Goal: Information Seeking & Learning: Learn about a topic

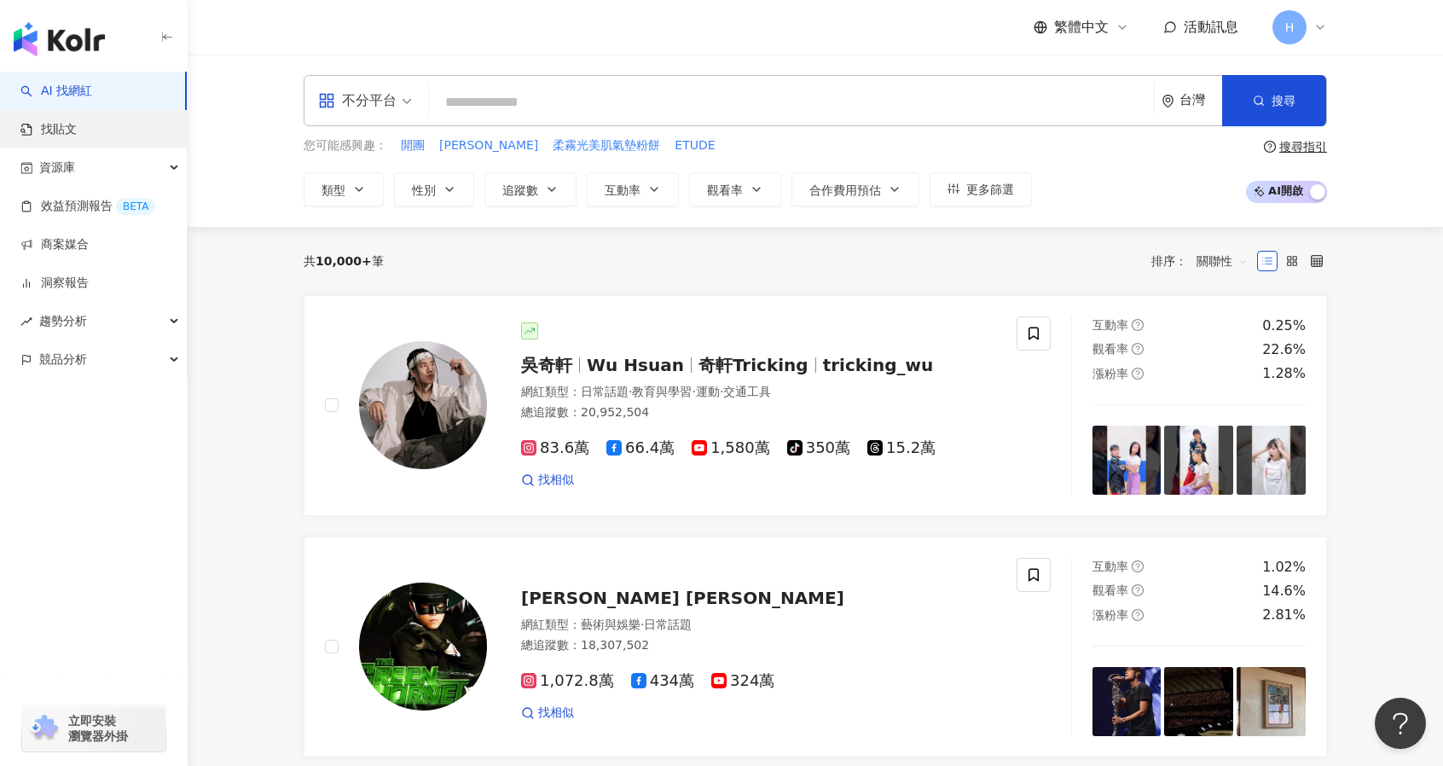
click at [77, 134] on link "找貼文" at bounding box center [48, 129] width 56 height 17
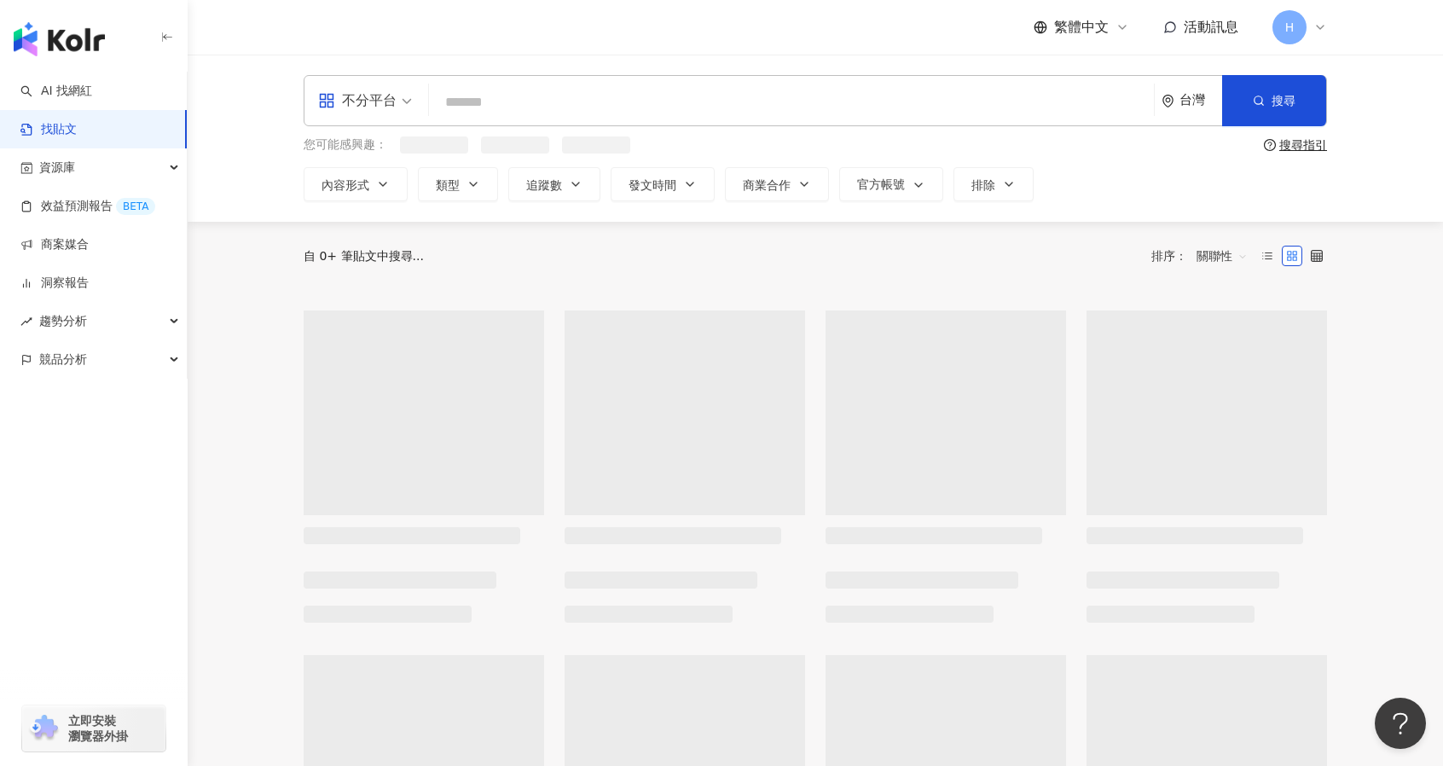
click at [516, 107] on input "search" at bounding box center [791, 102] width 711 height 37
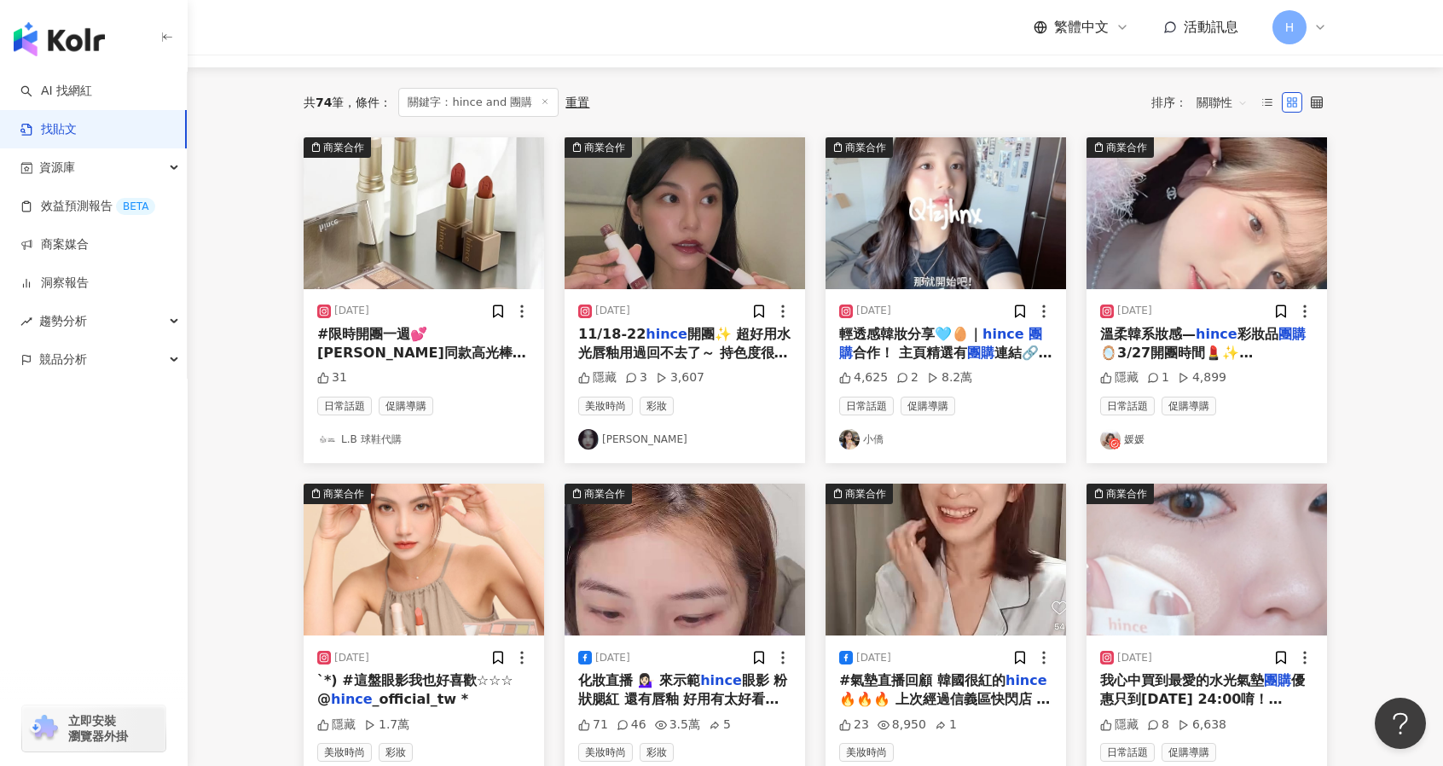
scroll to position [157, 0]
drag, startPoint x: 1236, startPoint y: 335, endPoint x: 1244, endPoint y: 340, distance: 9.2
click at [1244, 340] on span "彩妝品" at bounding box center [1257, 333] width 41 height 16
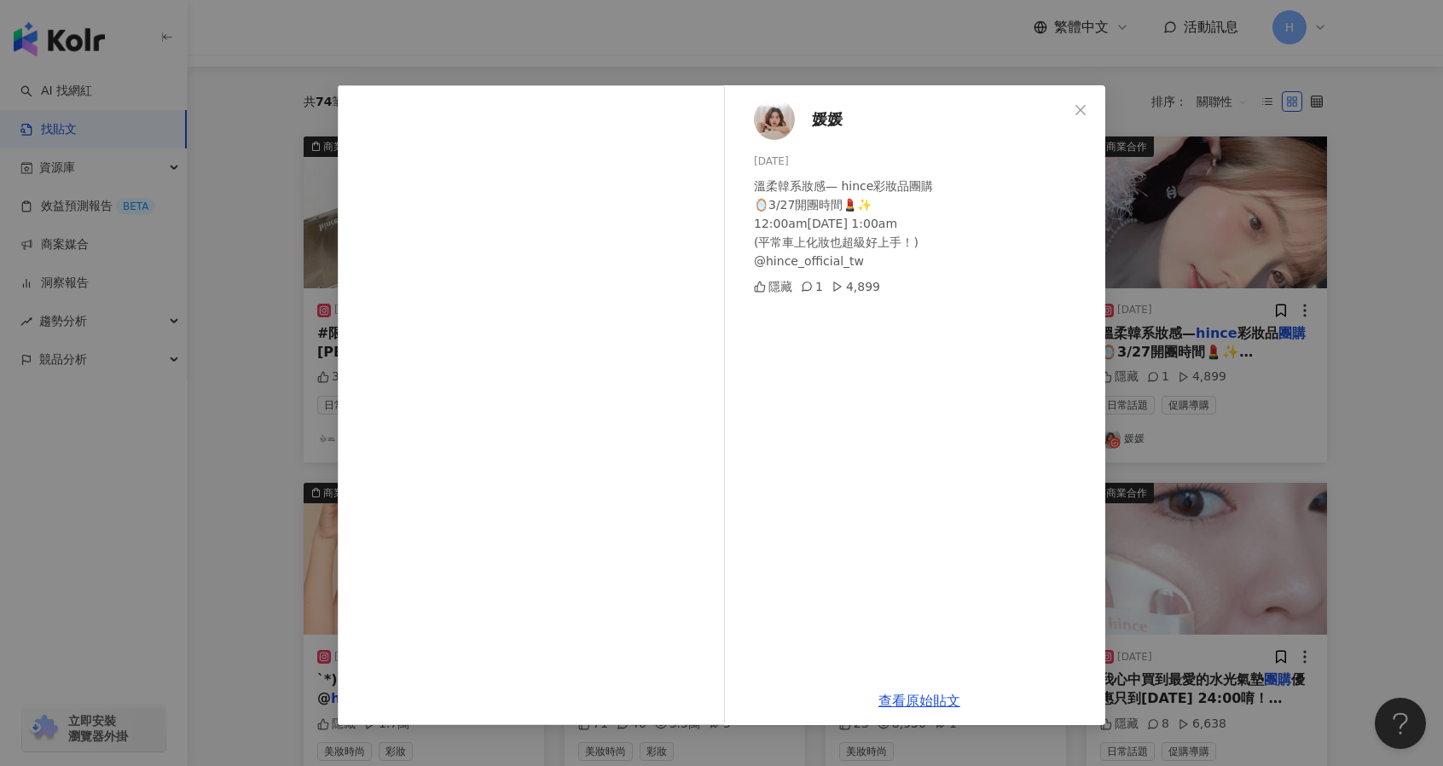
click at [1377, 410] on div "媛媛 2024/3/26 溫柔韓系妝感— hince彩妝品團購 🪞3/27開團時間💄✨ 12:00am-4/01 1:00am (平常車上化妝也超級好上手！)…" at bounding box center [721, 383] width 1443 height 766
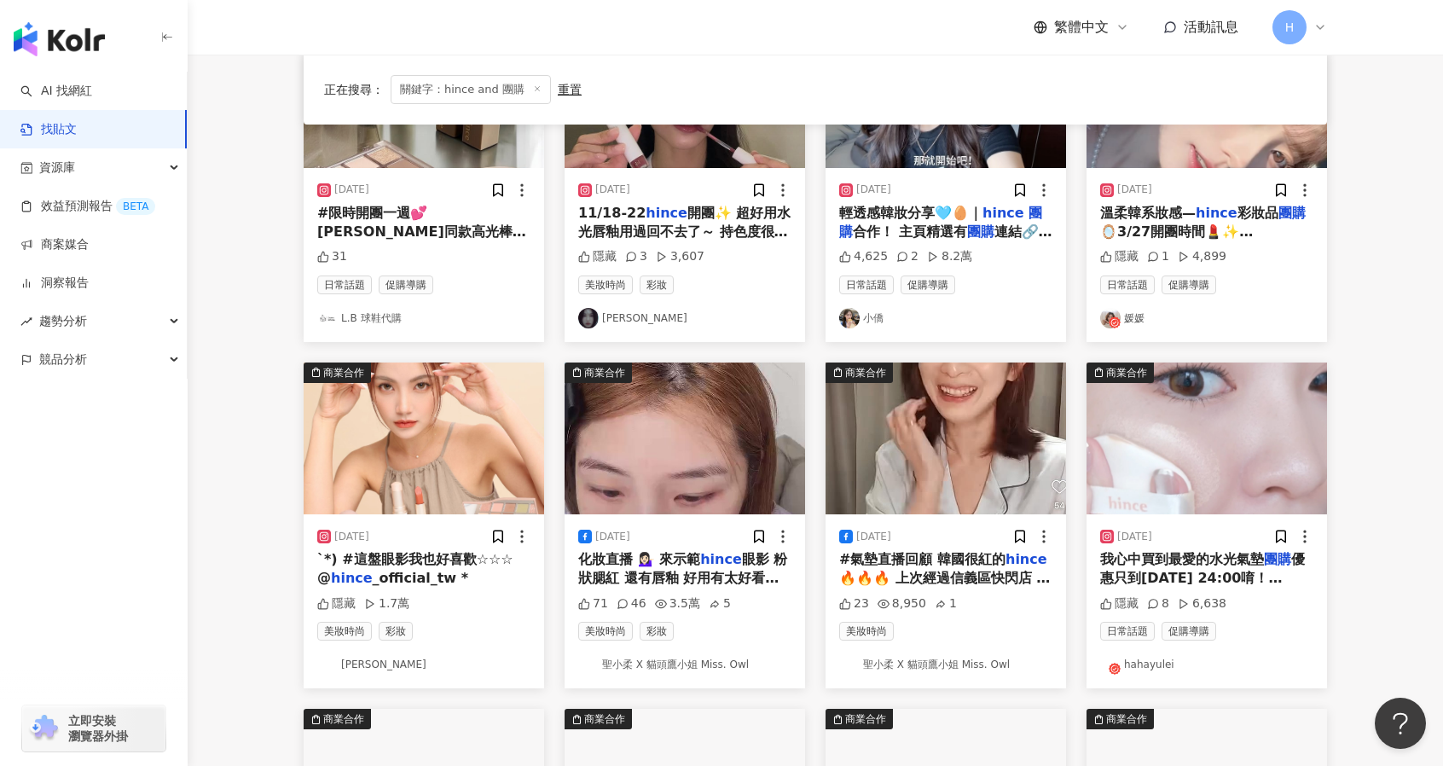
scroll to position [280, 0]
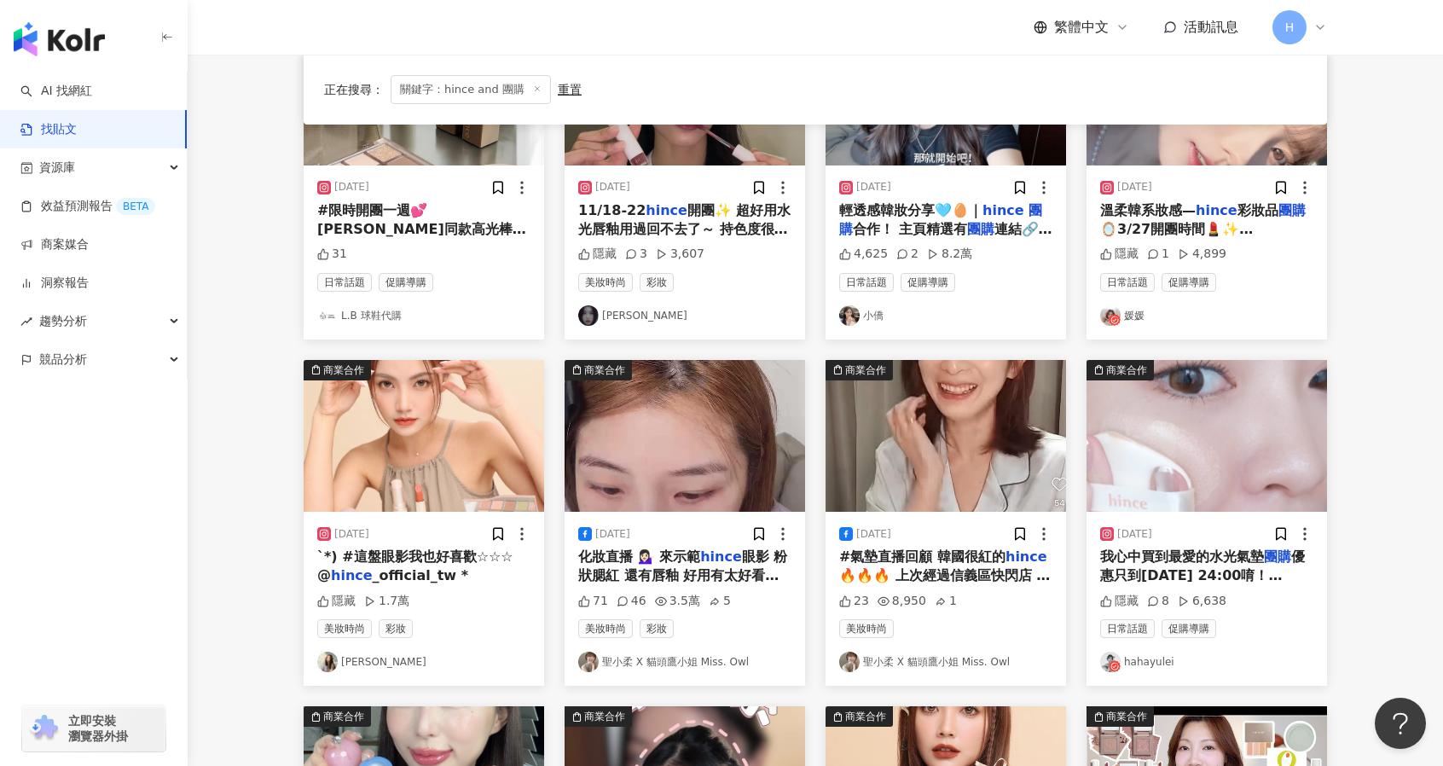
drag, startPoint x: 401, startPoint y: 582, endPoint x: 368, endPoint y: 559, distance: 40.0
click at [368, 559] on span "`*) #這盤眼影我也好喜歡☆☆☆ @" at bounding box center [415, 565] width 196 height 35
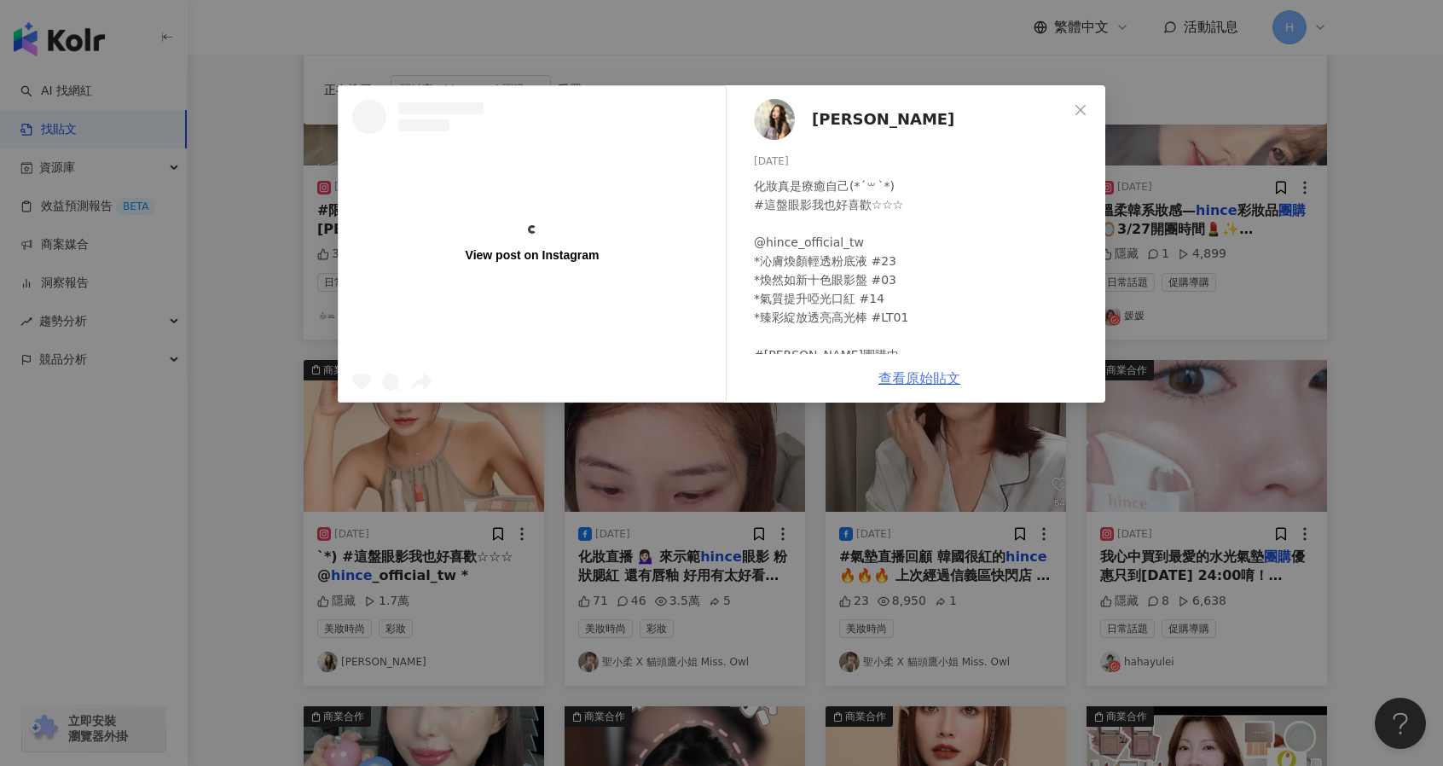
click at [912, 376] on link "查看原始貼文" at bounding box center [919, 378] width 82 height 16
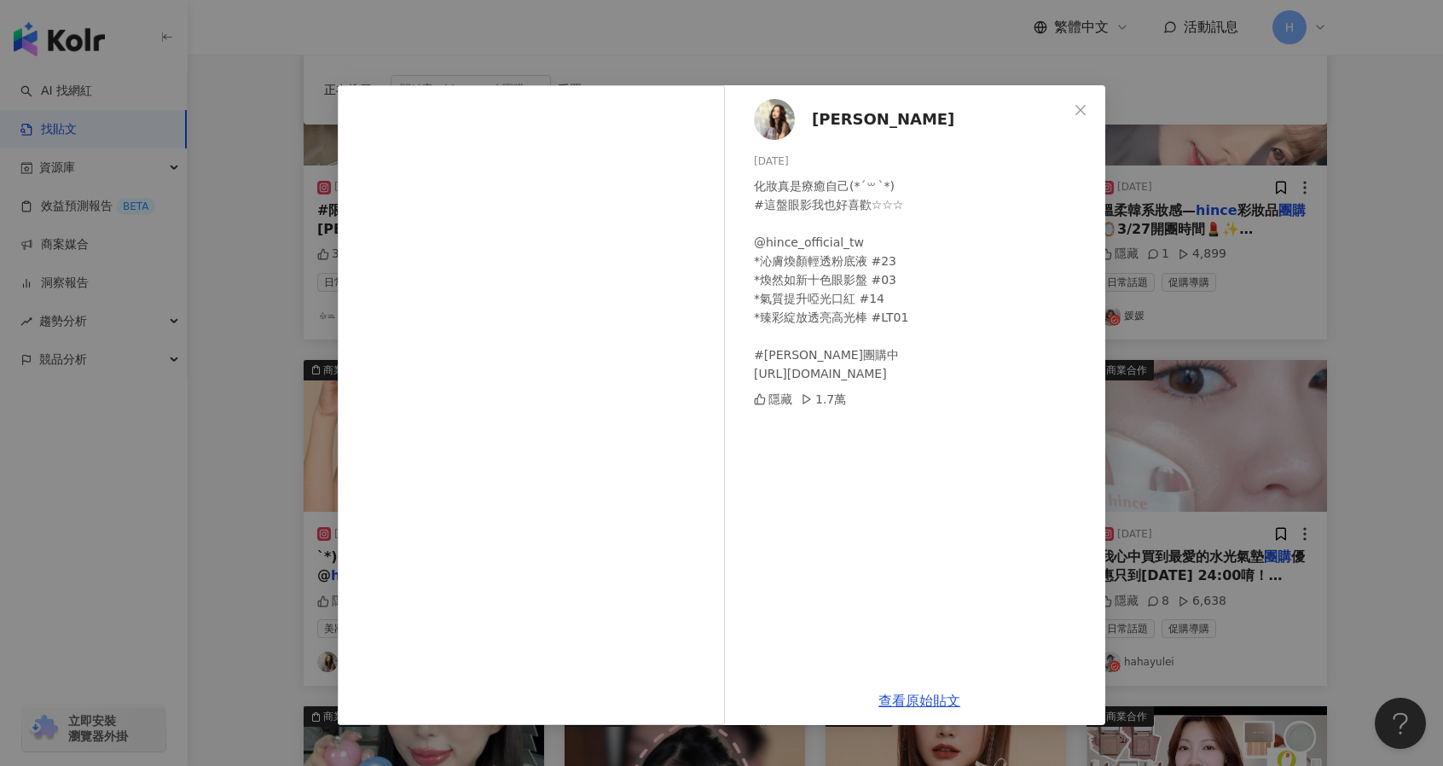
click at [1362, 200] on div "徐晞庭 2023/11/14 化妝真是療癒自己(*´꒳`*) #這盤眼影我也好喜歡☆☆☆ @hince_official_tw *沁膚煥顏輕透粉底液 #23 …" at bounding box center [721, 383] width 1443 height 766
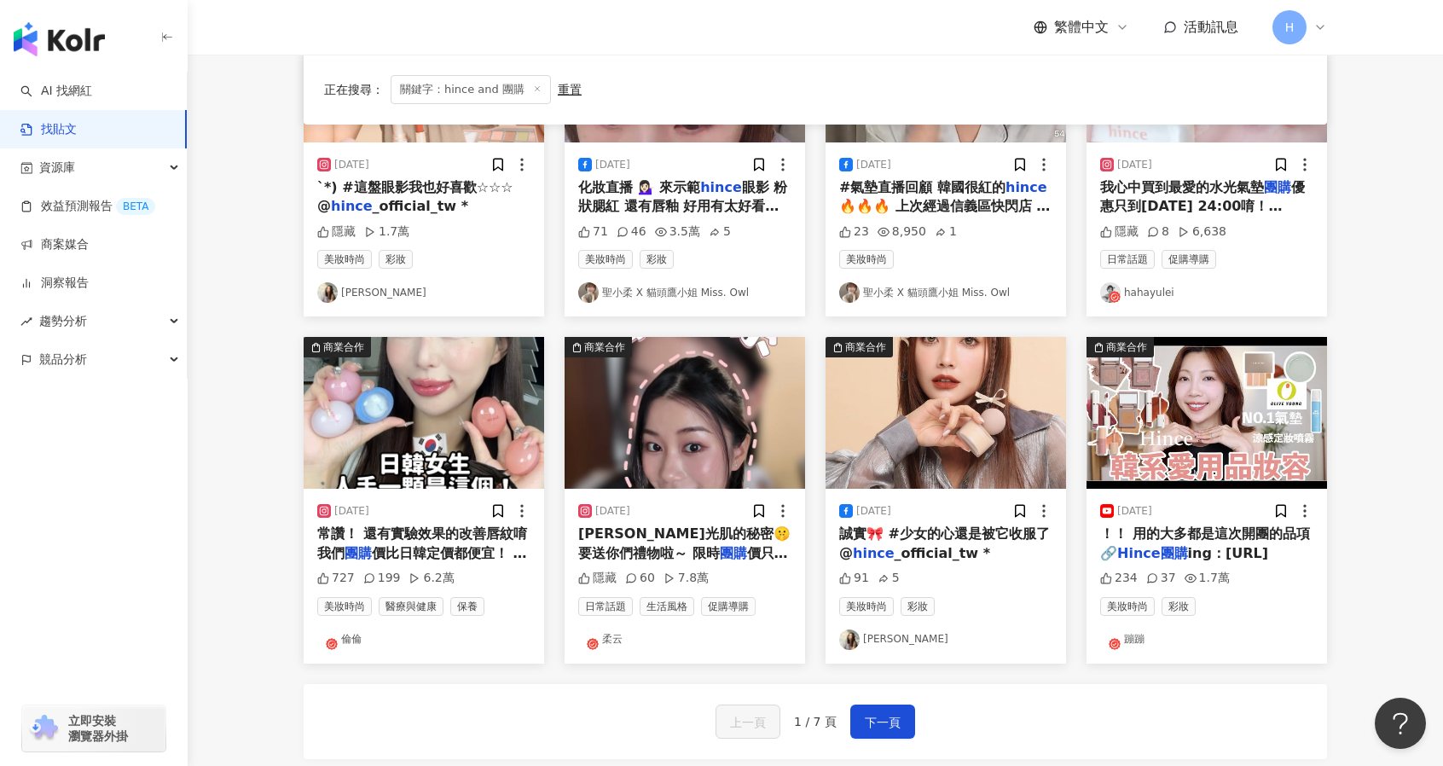
scroll to position [648, 0]
click at [729, 548] on span "價只到4/21❗️ 購買連結在主頁✨ 🏷️獎品： 一獎：" at bounding box center [683, 573] width 210 height 55
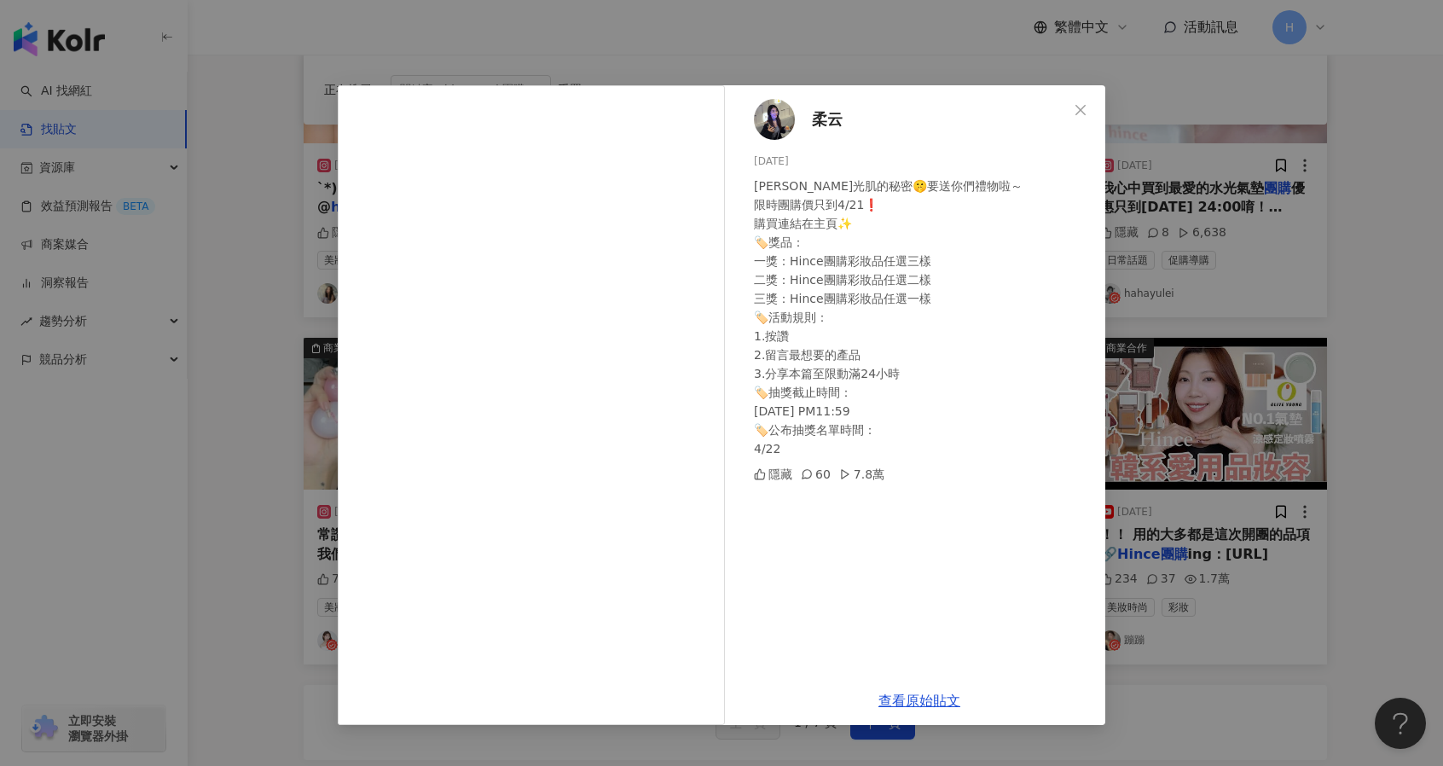
click at [1073, 106] on span "Close" at bounding box center [1080, 110] width 34 height 14
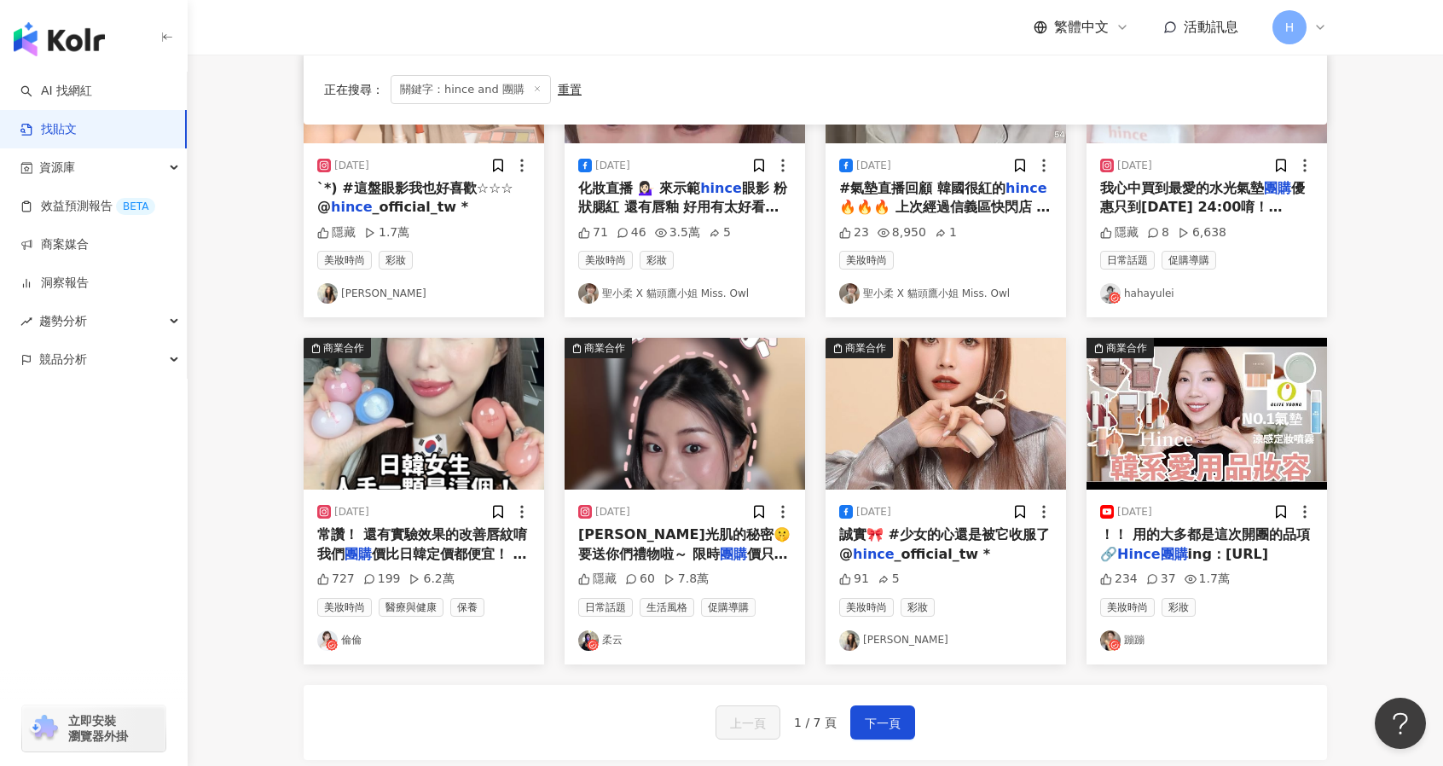
drag, startPoint x: 1185, startPoint y: 541, endPoint x: 1122, endPoint y: 410, distance: 144.9
click at [1122, 410] on img "button" at bounding box center [1206, 414] width 240 height 152
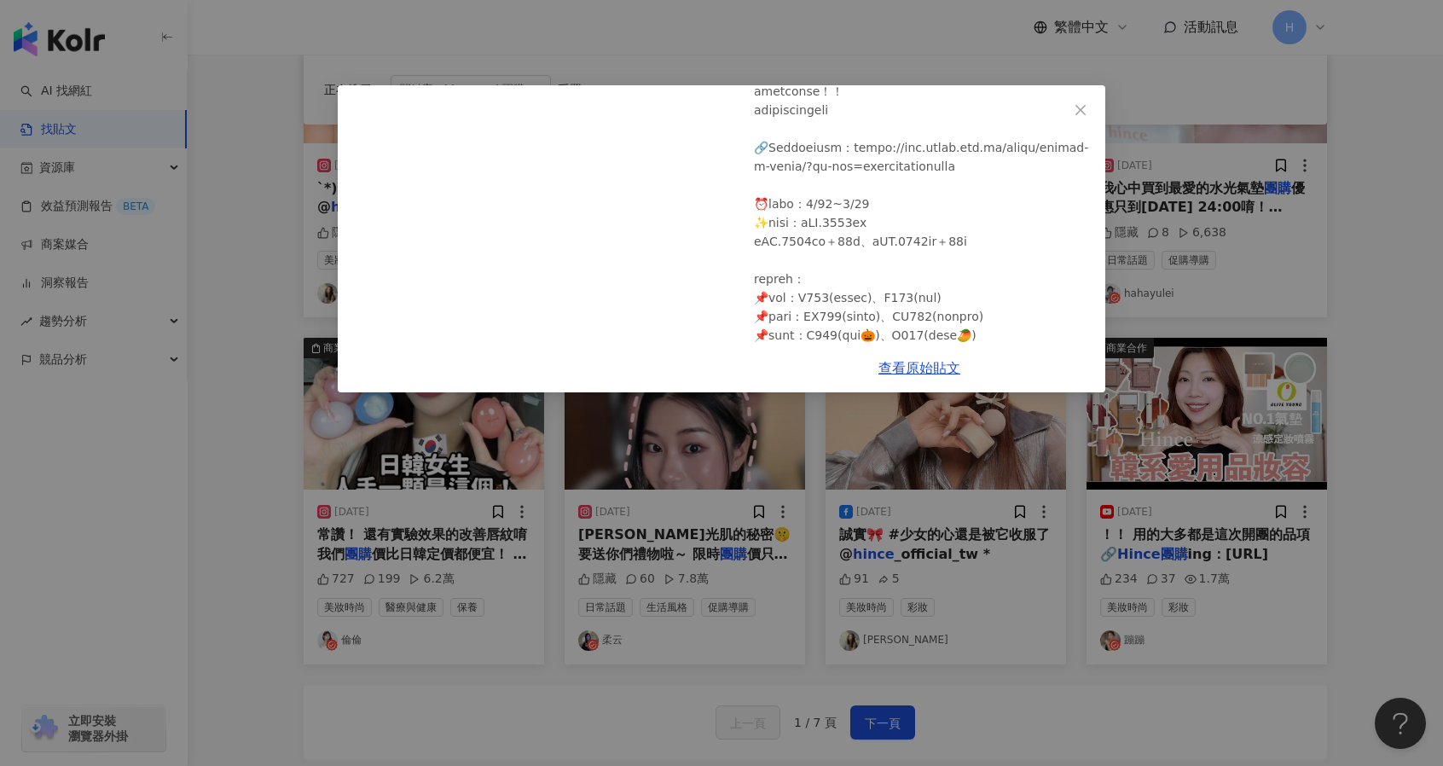
scroll to position [0, 0]
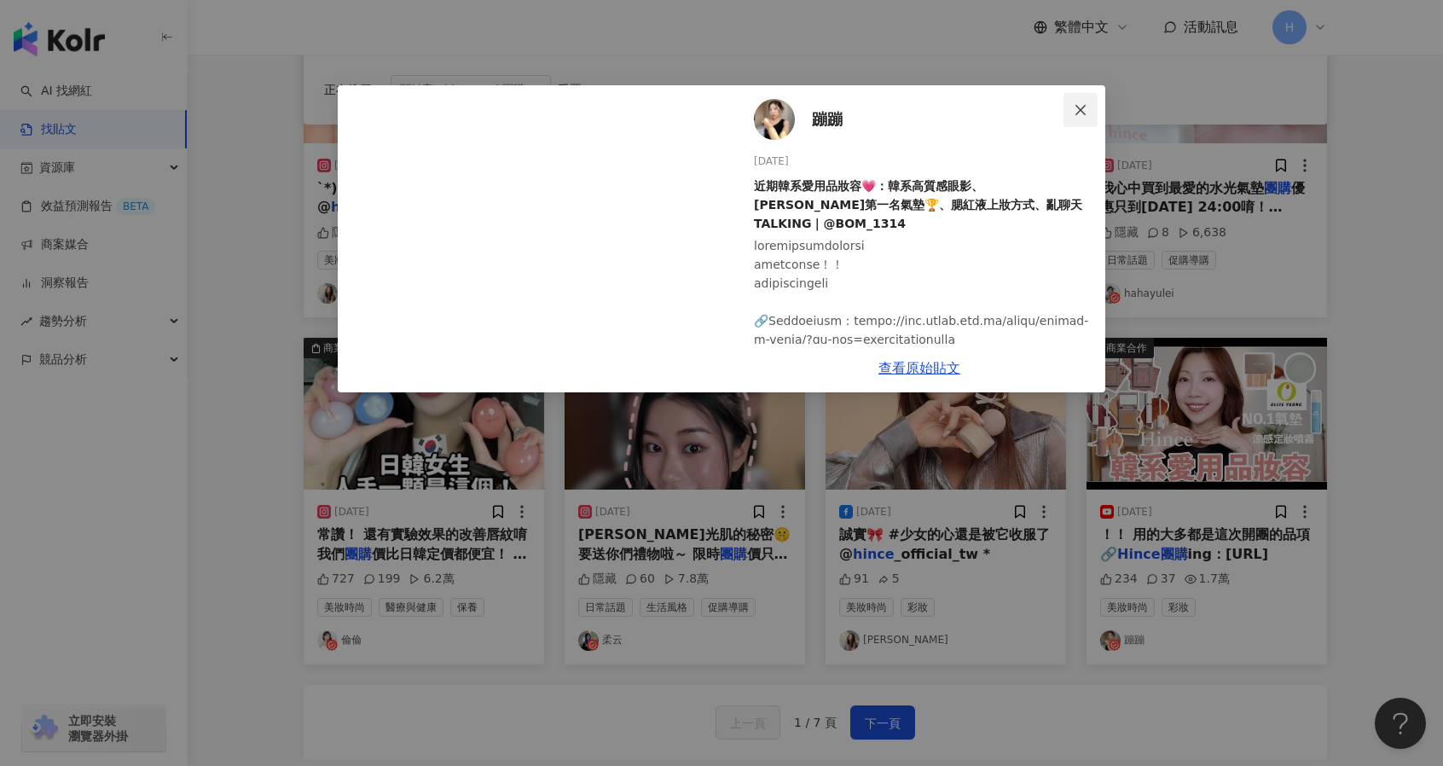
click at [1079, 112] on icon "close" at bounding box center [1080, 109] width 10 height 10
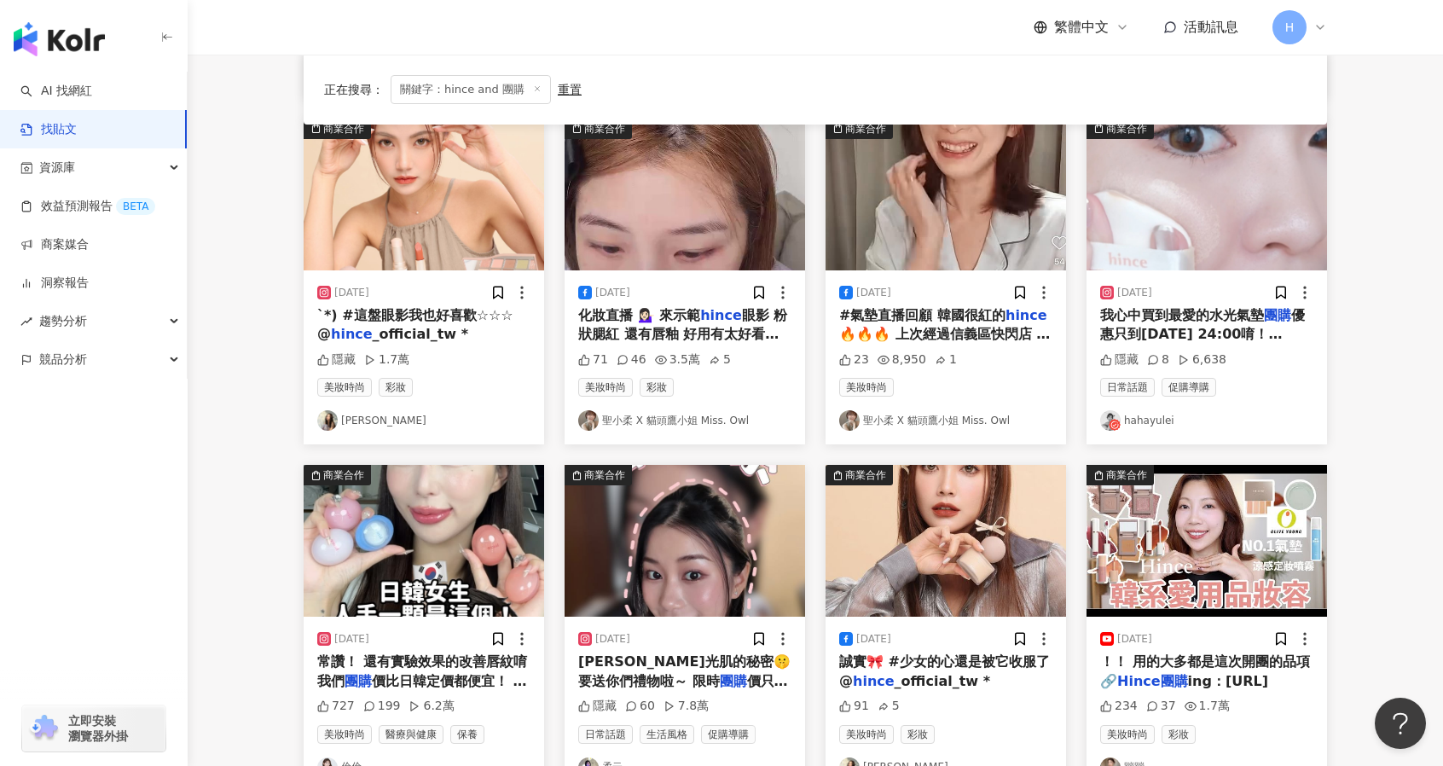
scroll to position [703, 0]
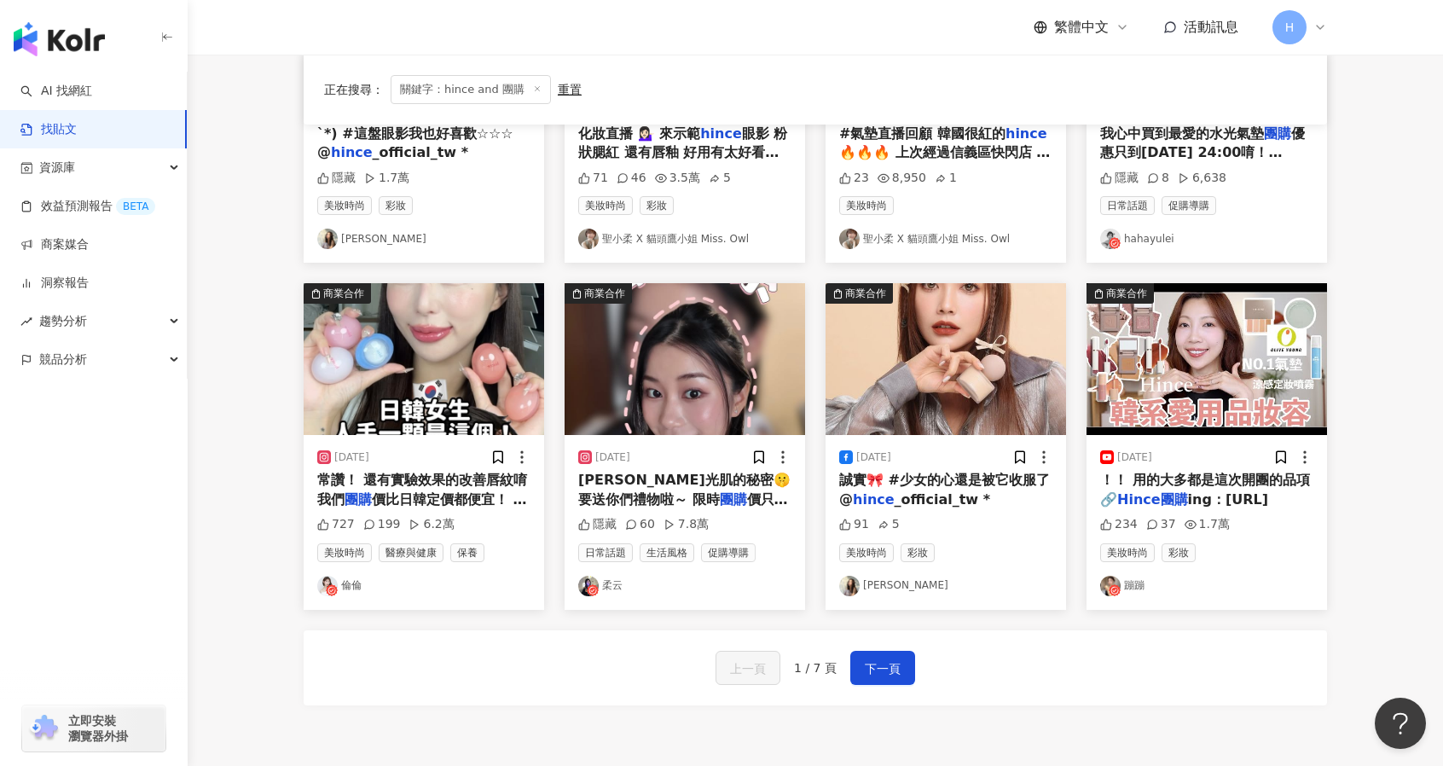
click at [1145, 504] on mark "Hince團購" at bounding box center [1152, 499] width 71 height 16
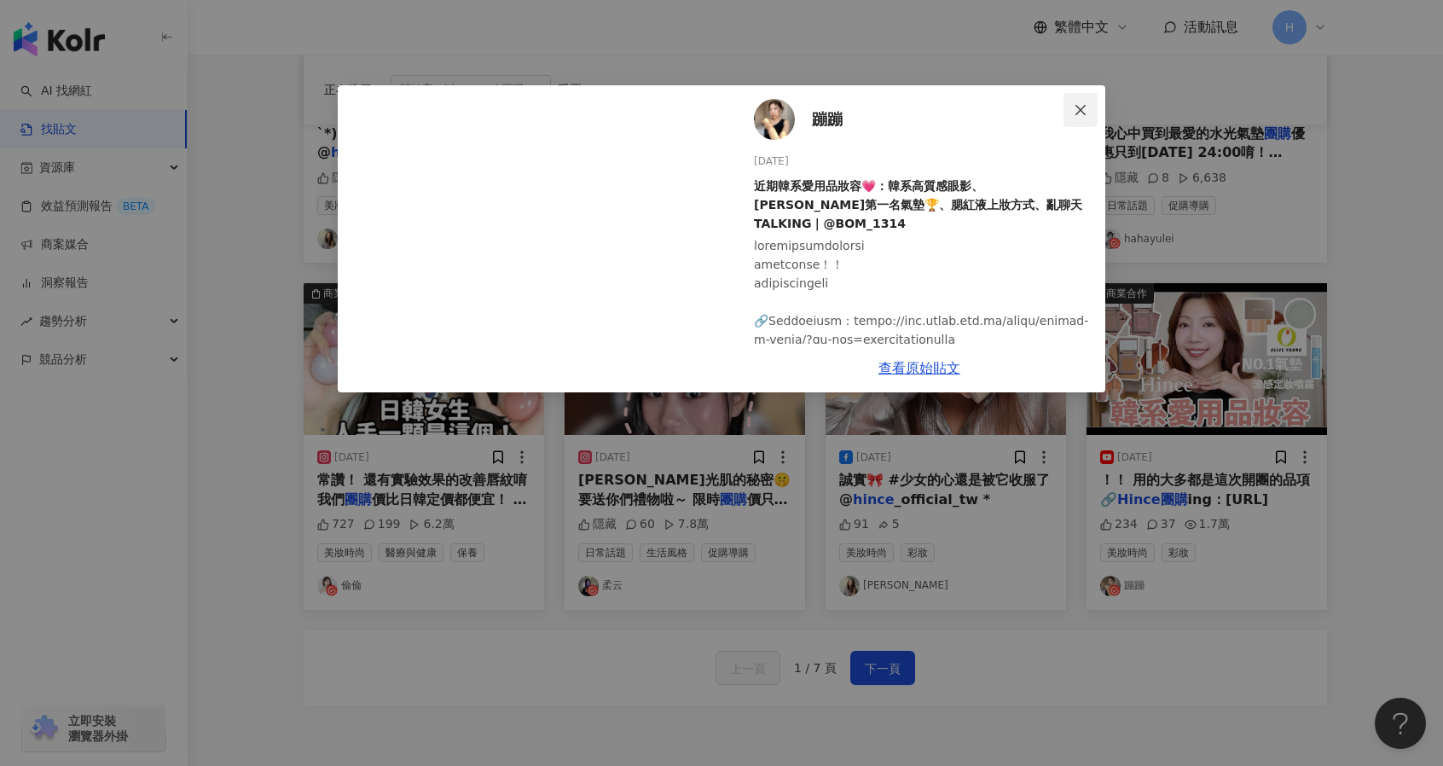
click at [1088, 103] on span "Close" at bounding box center [1080, 110] width 34 height 14
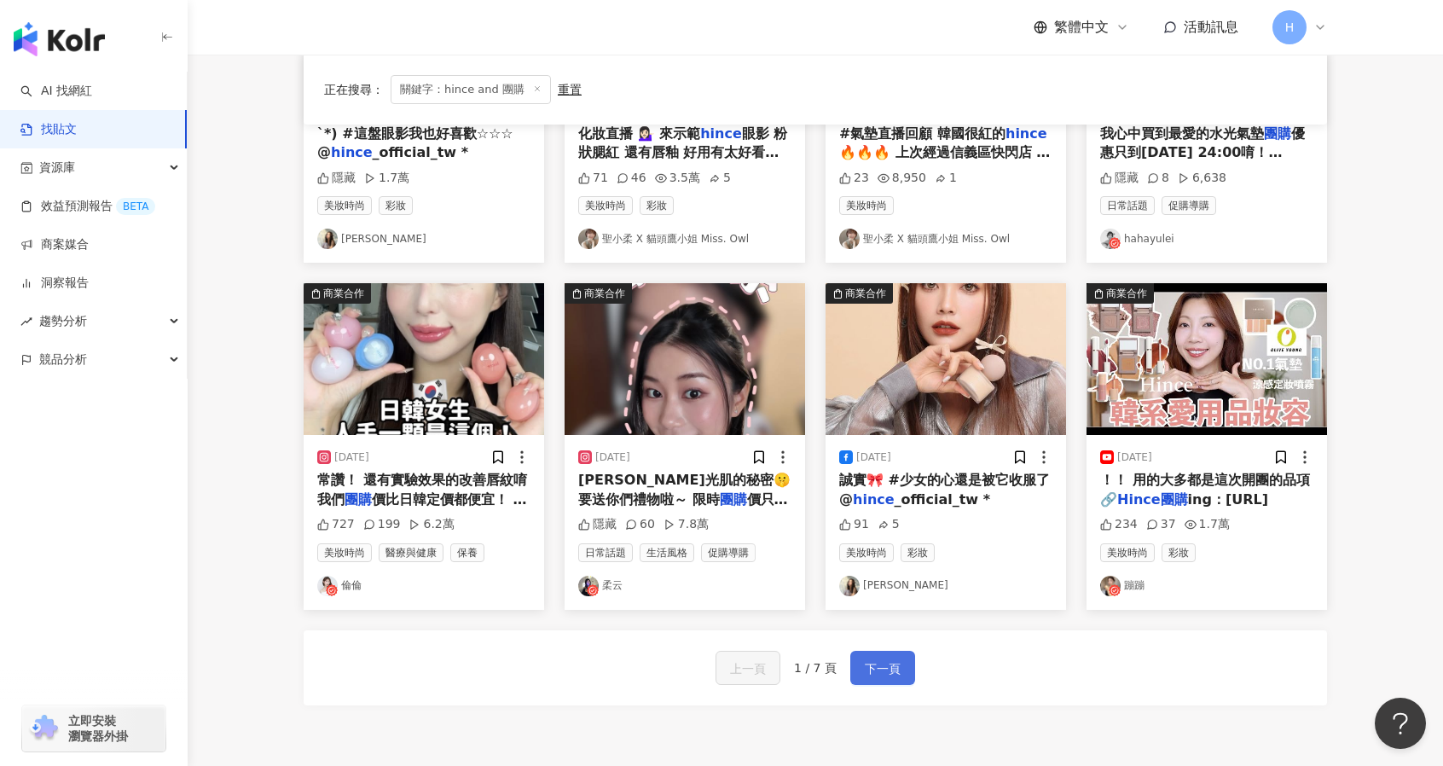
click at [884, 670] on span "下一頁" at bounding box center [883, 668] width 36 height 20
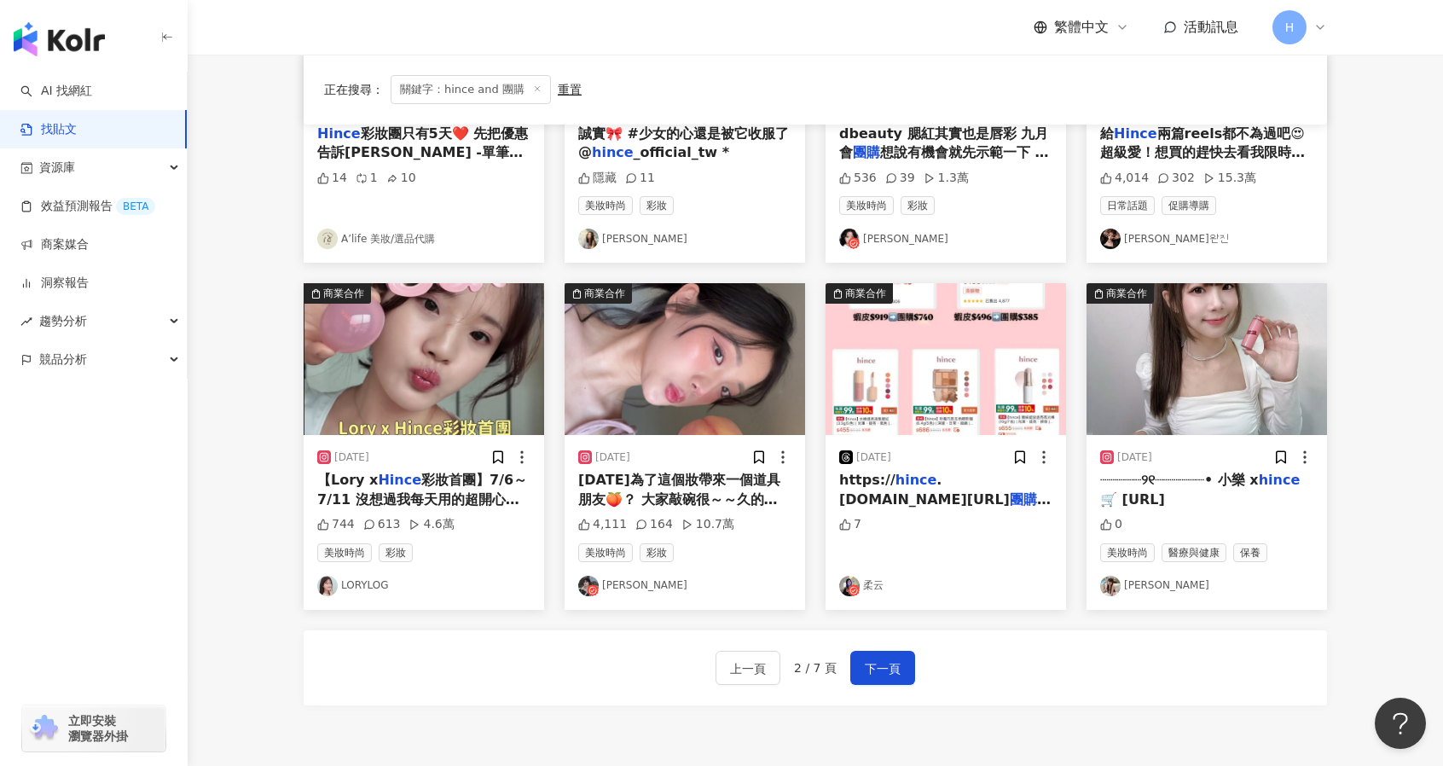
click at [1416, 390] on main "**********" at bounding box center [815, 50] width 1255 height 1396
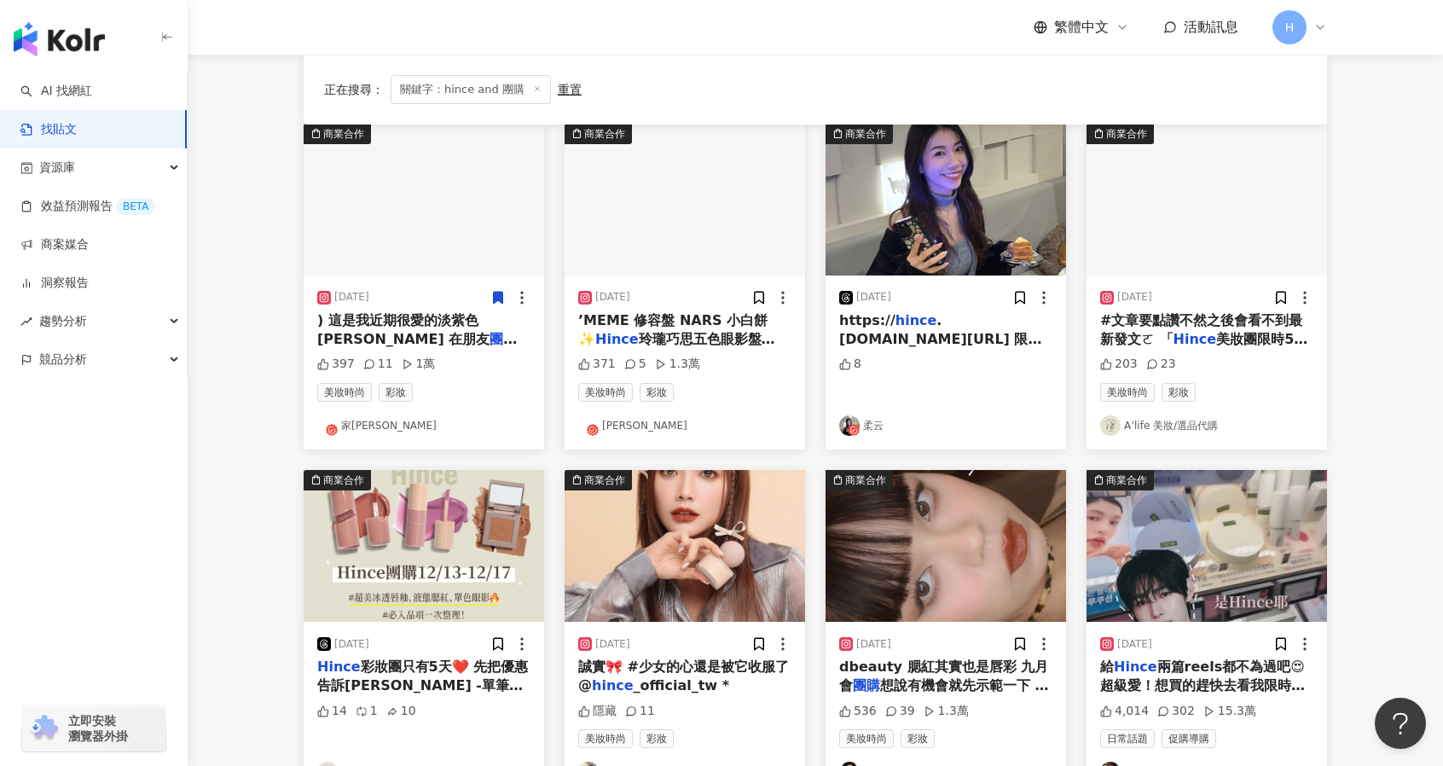
scroll to position [0, 0]
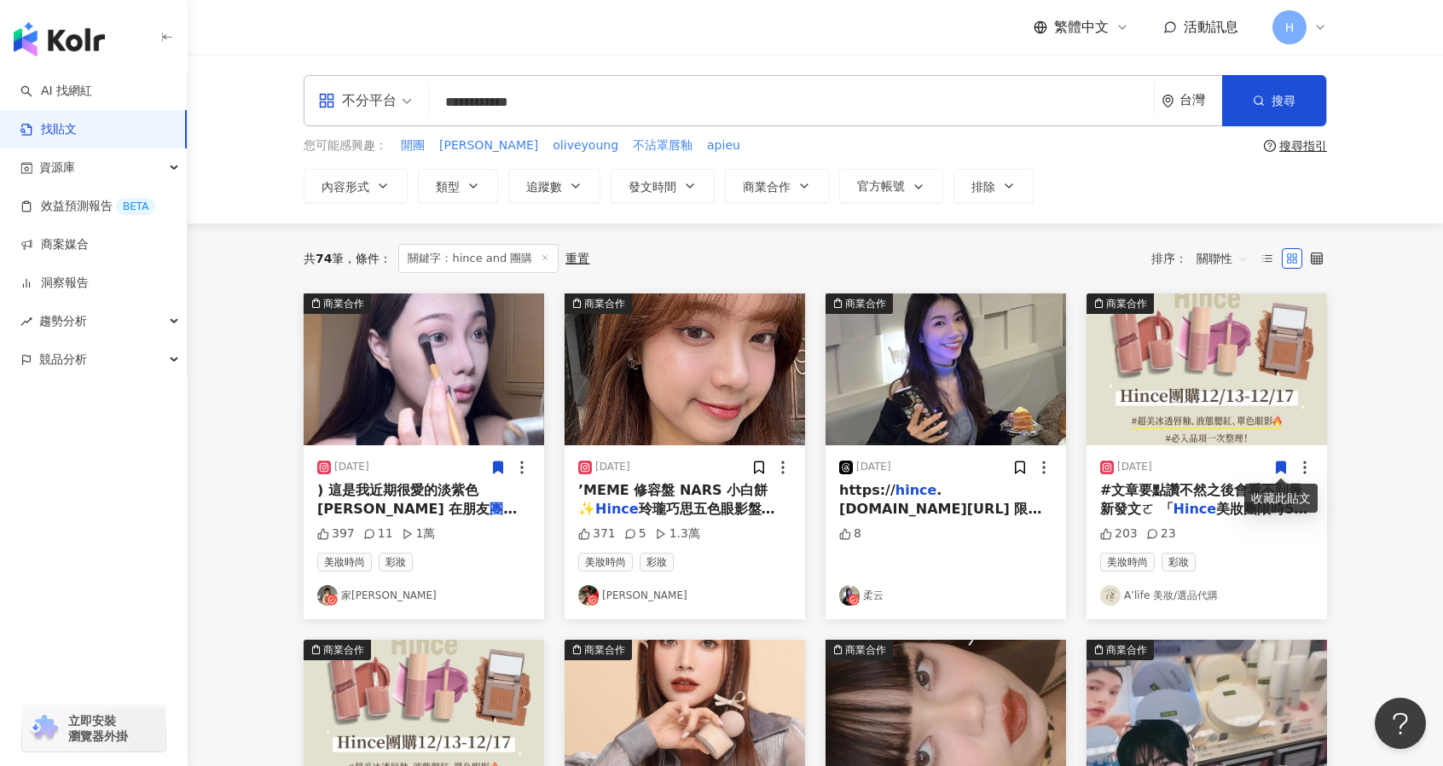
click at [447, 519] on span "買了幾盤彩棠腮紅 沒想到最愛的是#0" at bounding box center [422, 536] width 210 height 35
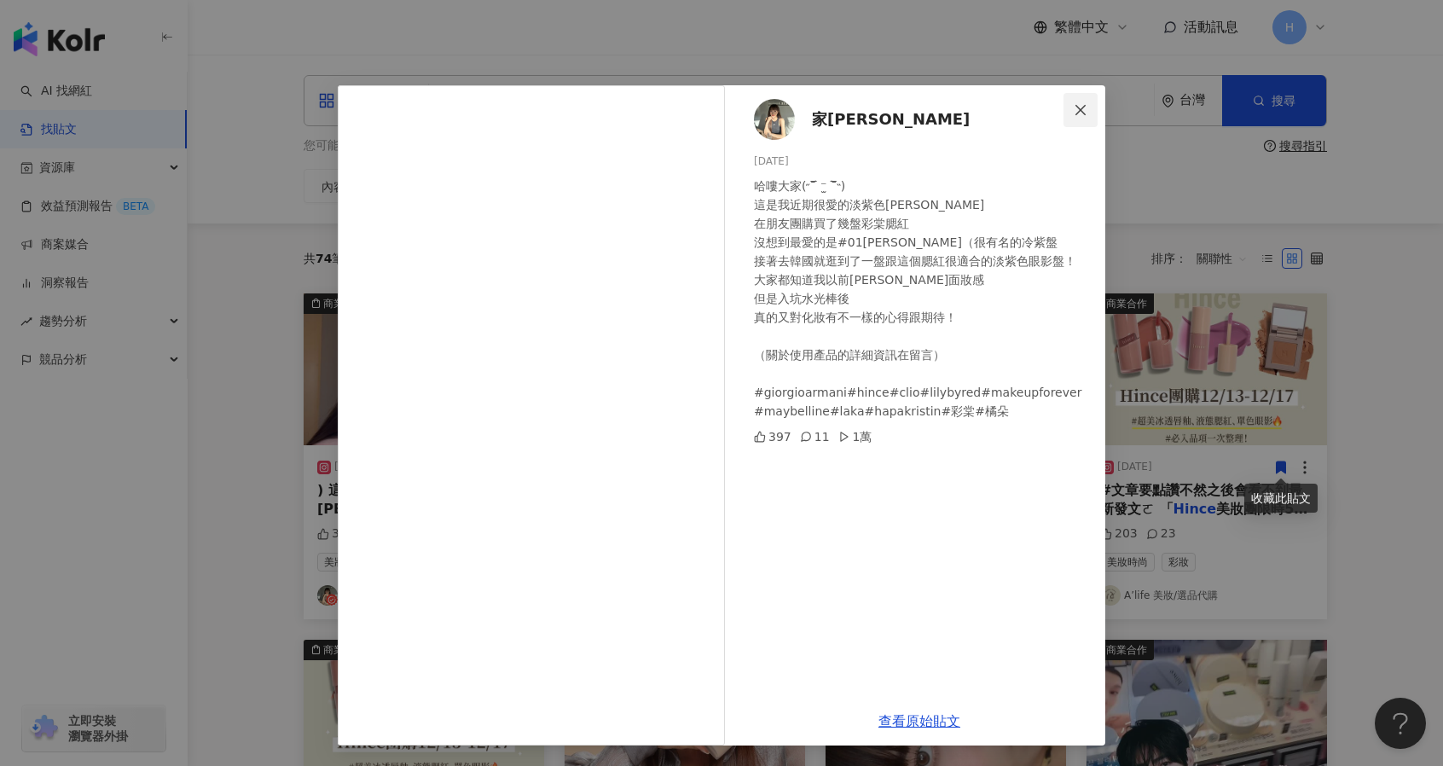
click at [1075, 108] on icon "close" at bounding box center [1081, 110] width 14 height 14
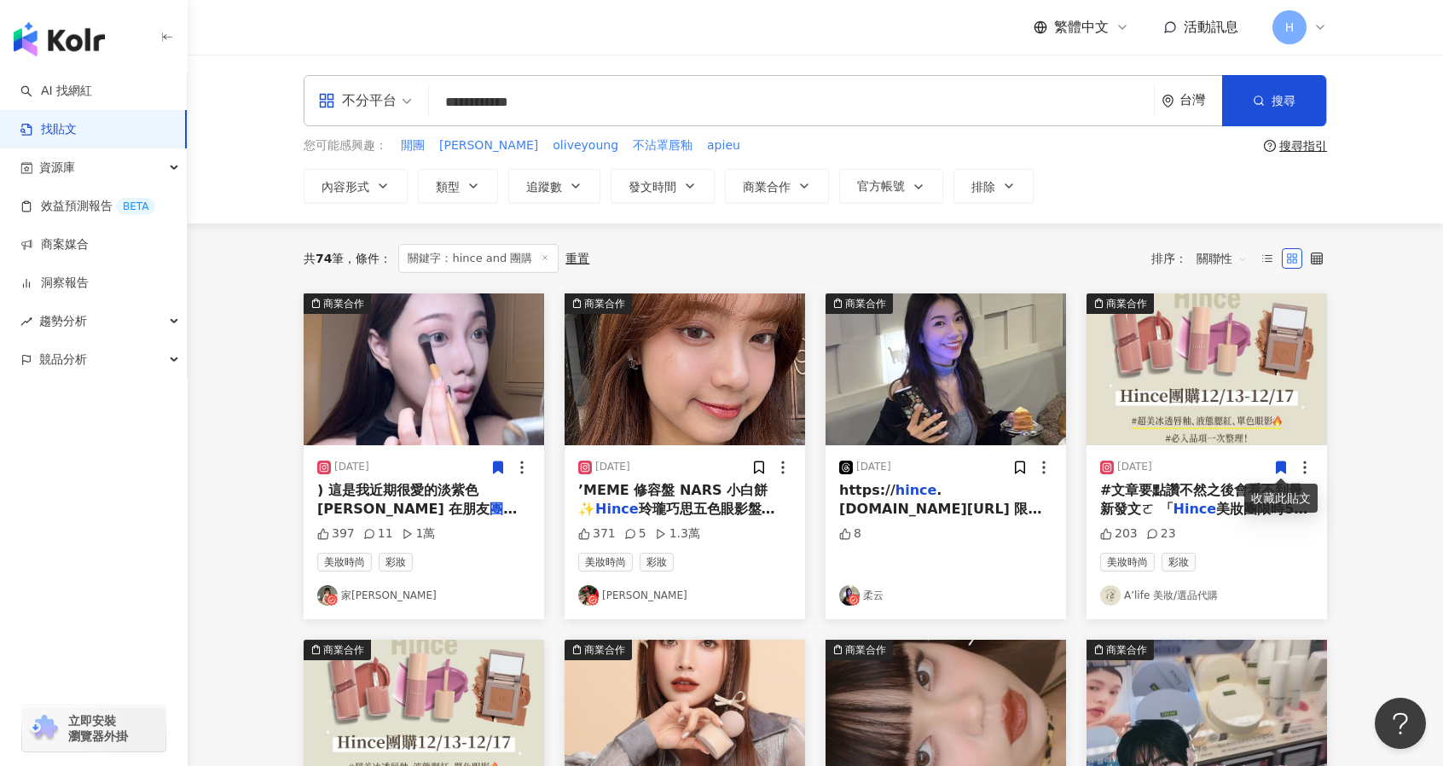
click at [692, 490] on span "’MEME 修容盤 NARS 小白餅 ✨" at bounding box center [672, 499] width 189 height 35
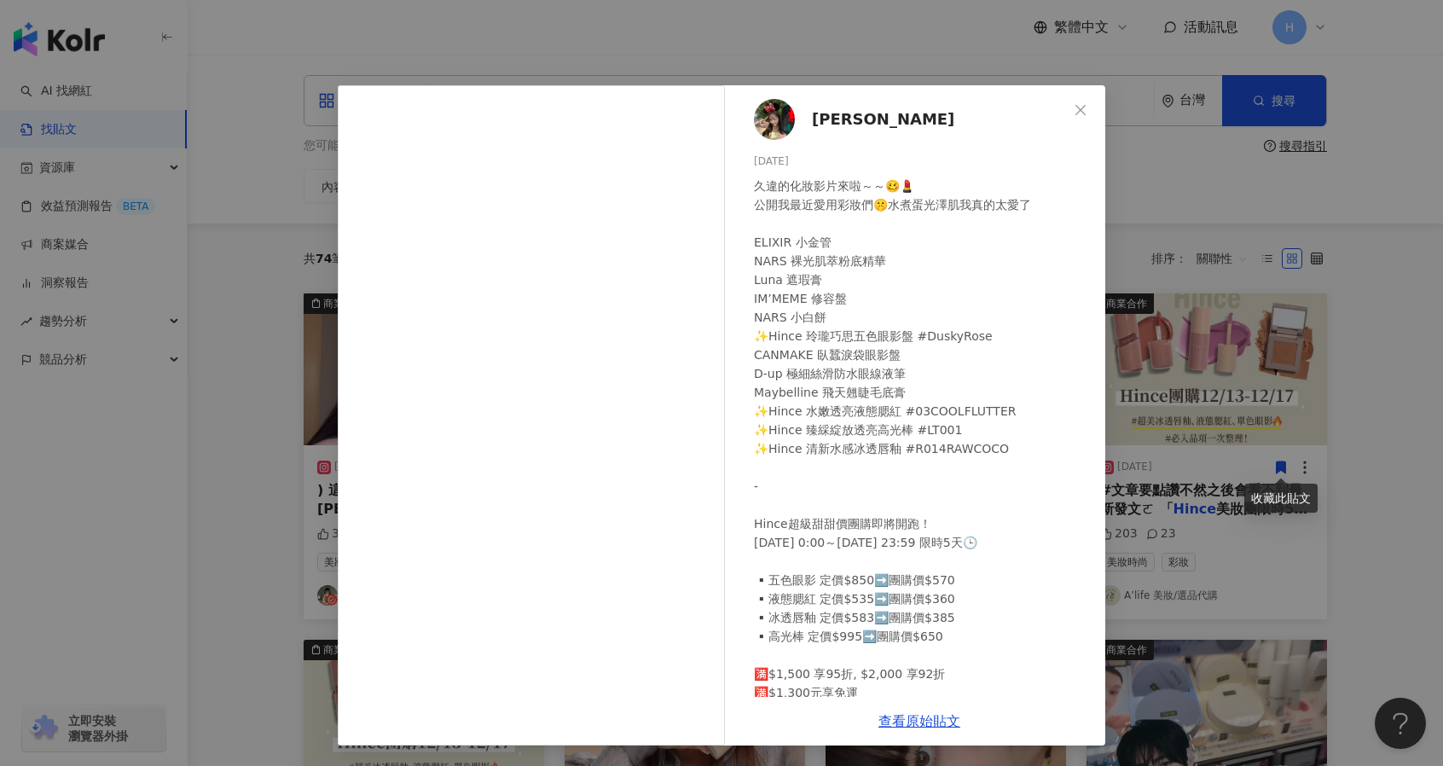
click at [1313, 491] on div "收藏此貼文" at bounding box center [1280, 497] width 73 height 29
click at [1352, 408] on div "林欣汝 2025/1/10 久違的化妝影片來啦～～🥴💄 公開我最近愛用彩妝們🤫水煮蛋光澤肌我真的太愛了 ELIXIR 小金管 NARS 裸光肌萃粉底精華 Lu…" at bounding box center [721, 383] width 1443 height 766
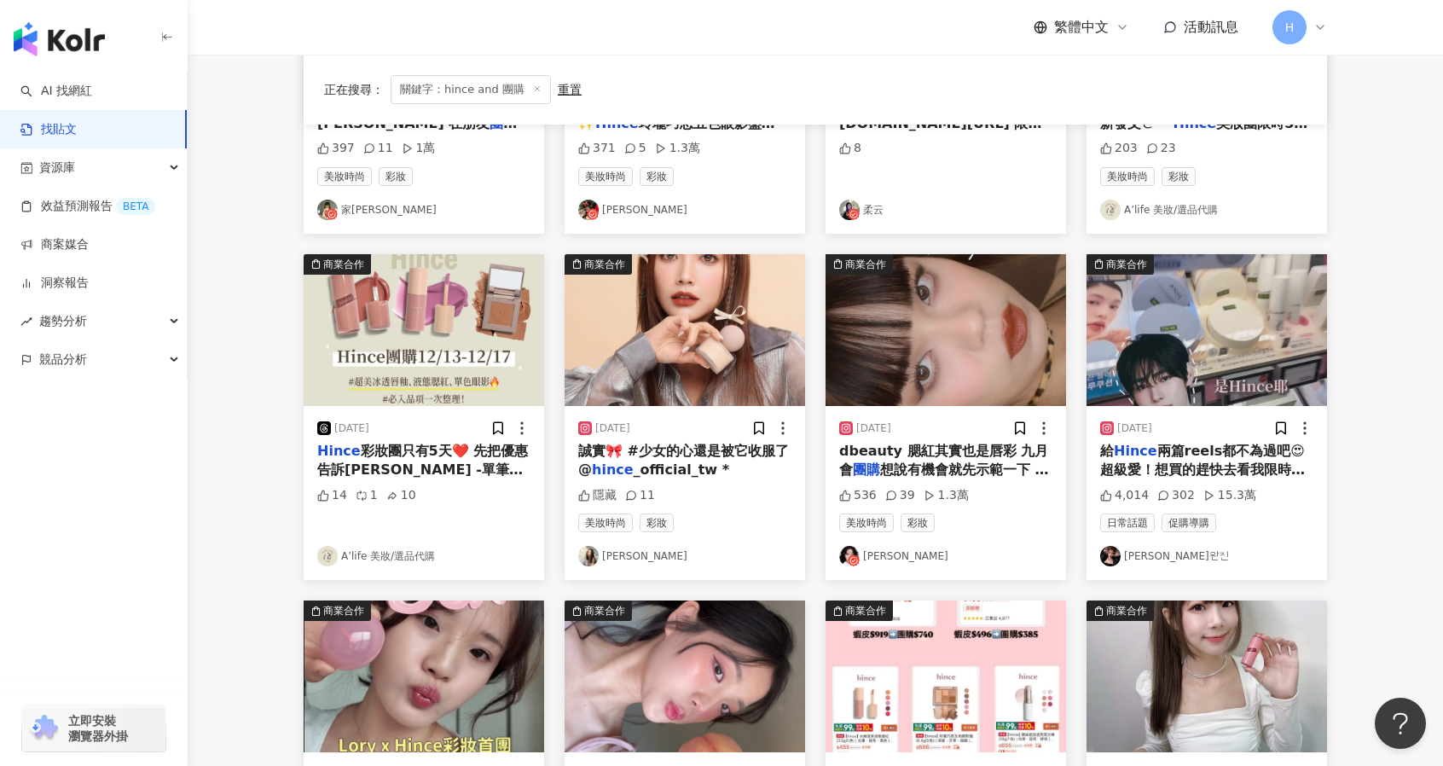
scroll to position [437, 0]
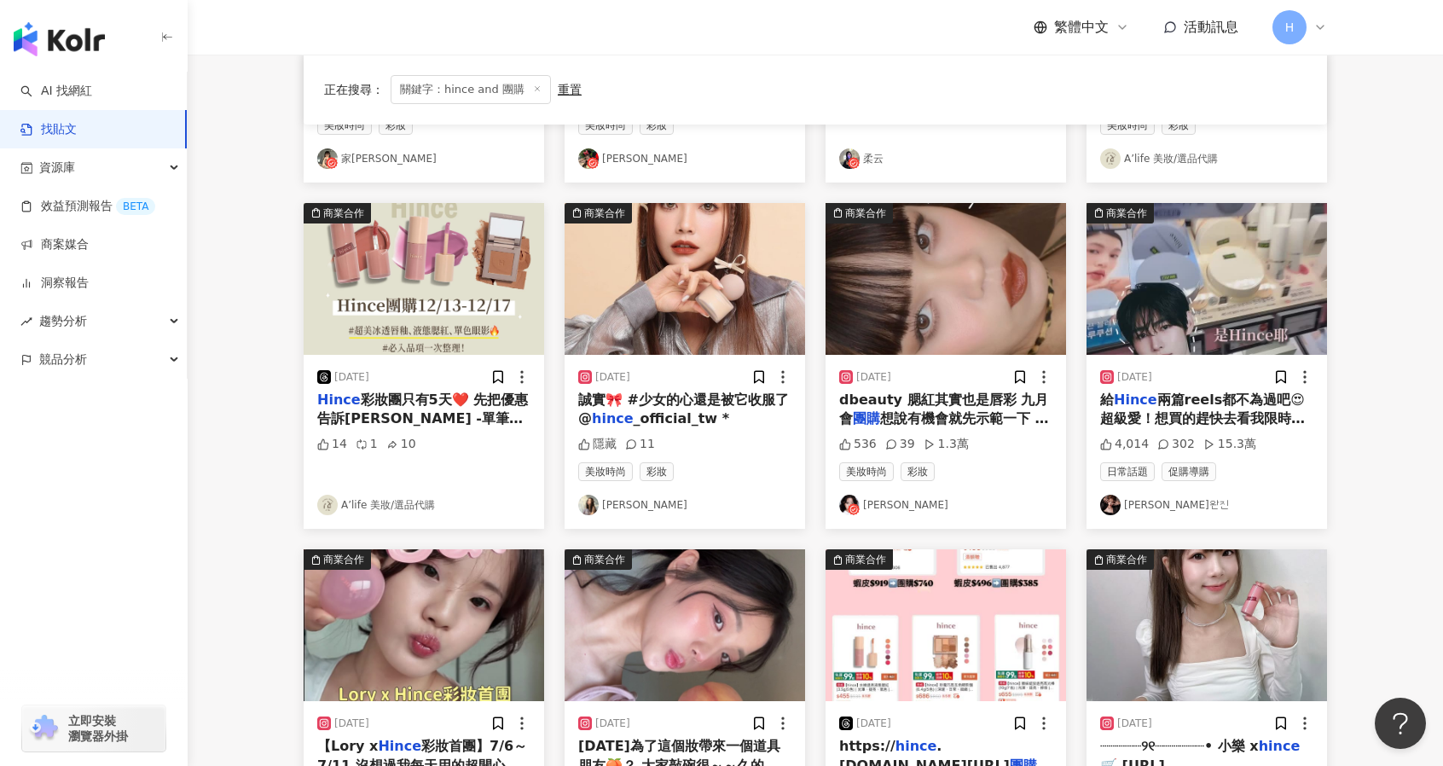
click at [943, 402] on span "dbeauty 腮紅其實也是唇彩 九月會" at bounding box center [943, 408] width 209 height 35
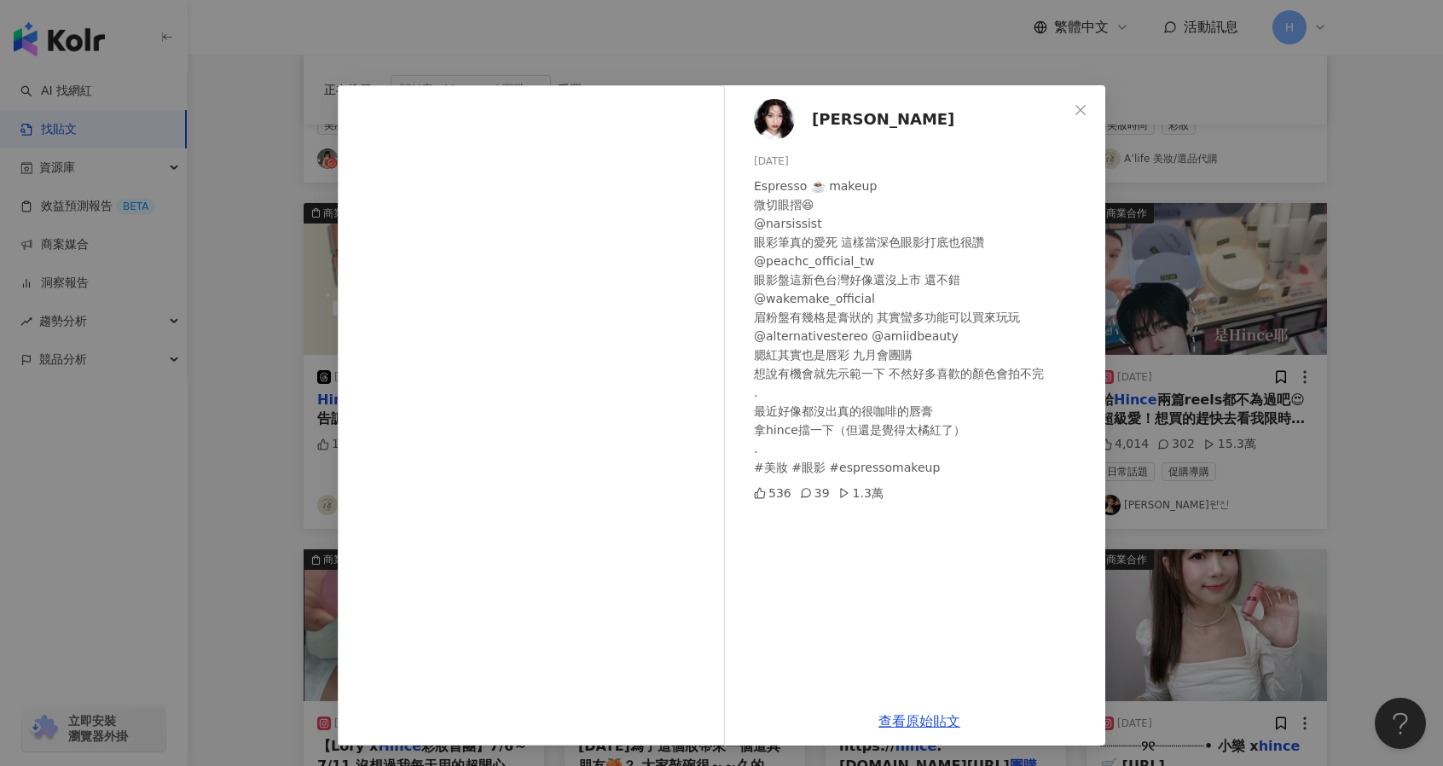
click at [1292, 437] on div "Alice Chang 2024/8/14 Espresso ☕️ makeup 微切眼摺😆 @narsissist 眼彩筆真的愛死 這樣當深色眼影打底也很讚…" at bounding box center [721, 383] width 1443 height 766
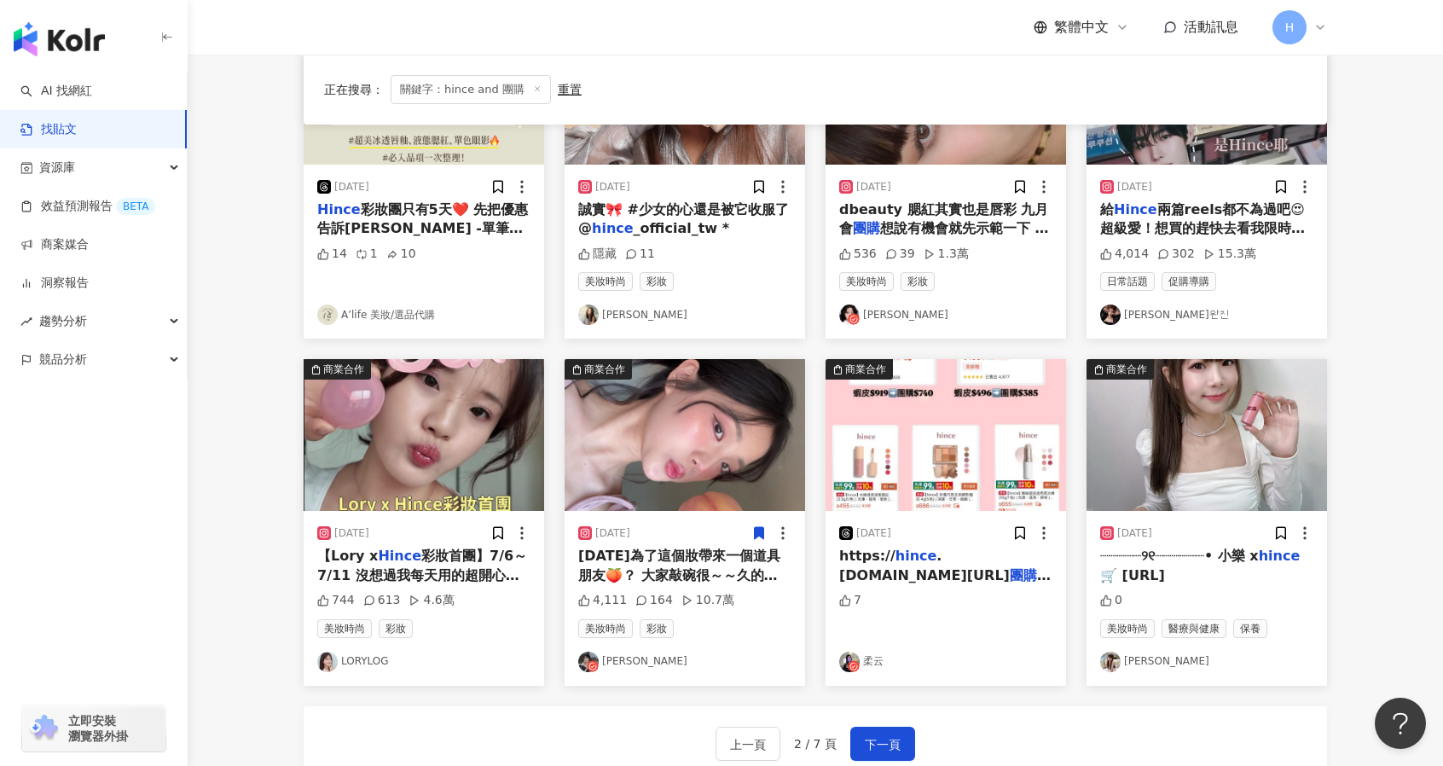
scroll to position [625, 0]
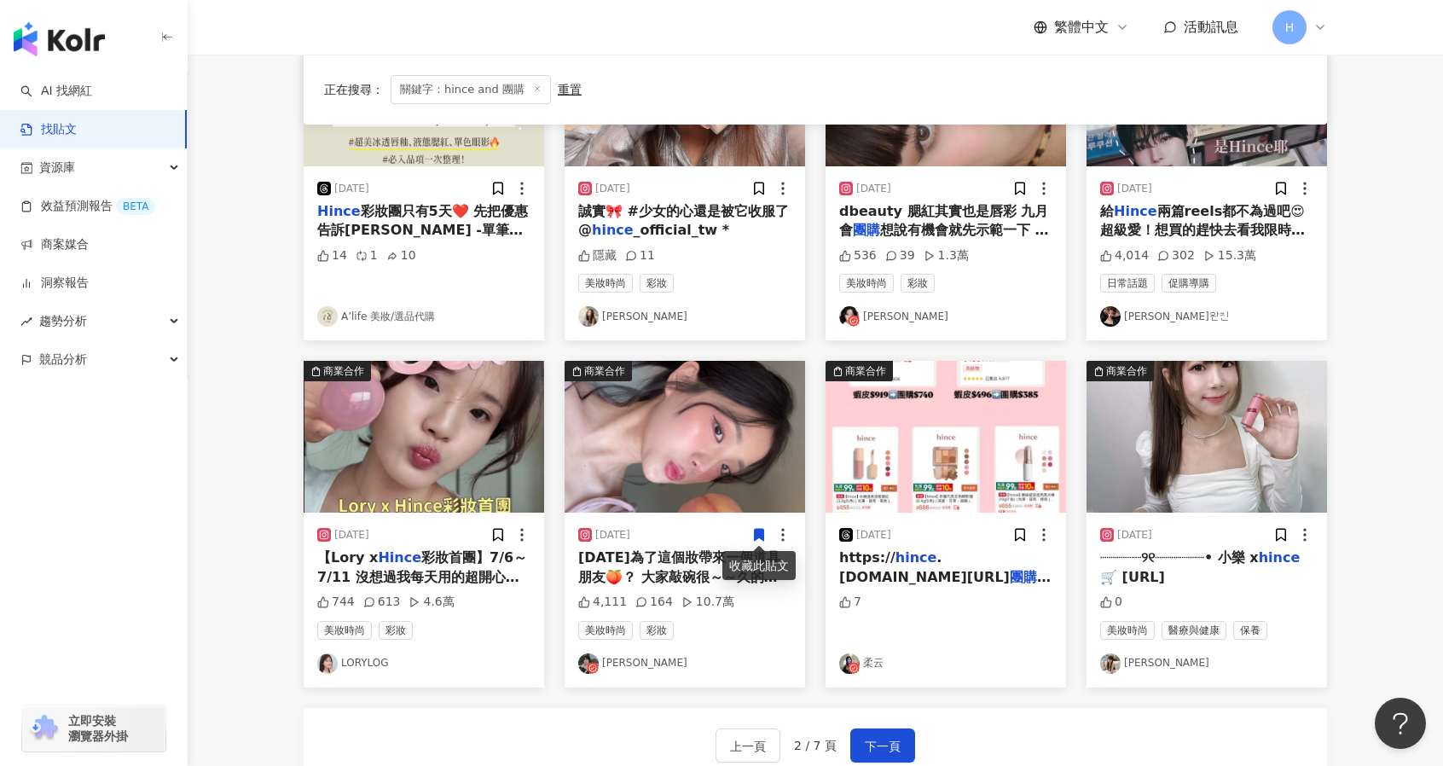
click at [623, 661] on link "羅念Nian" at bounding box center [684, 663] width 213 height 20
click at [895, 738] on span "下一頁" at bounding box center [883, 746] width 36 height 20
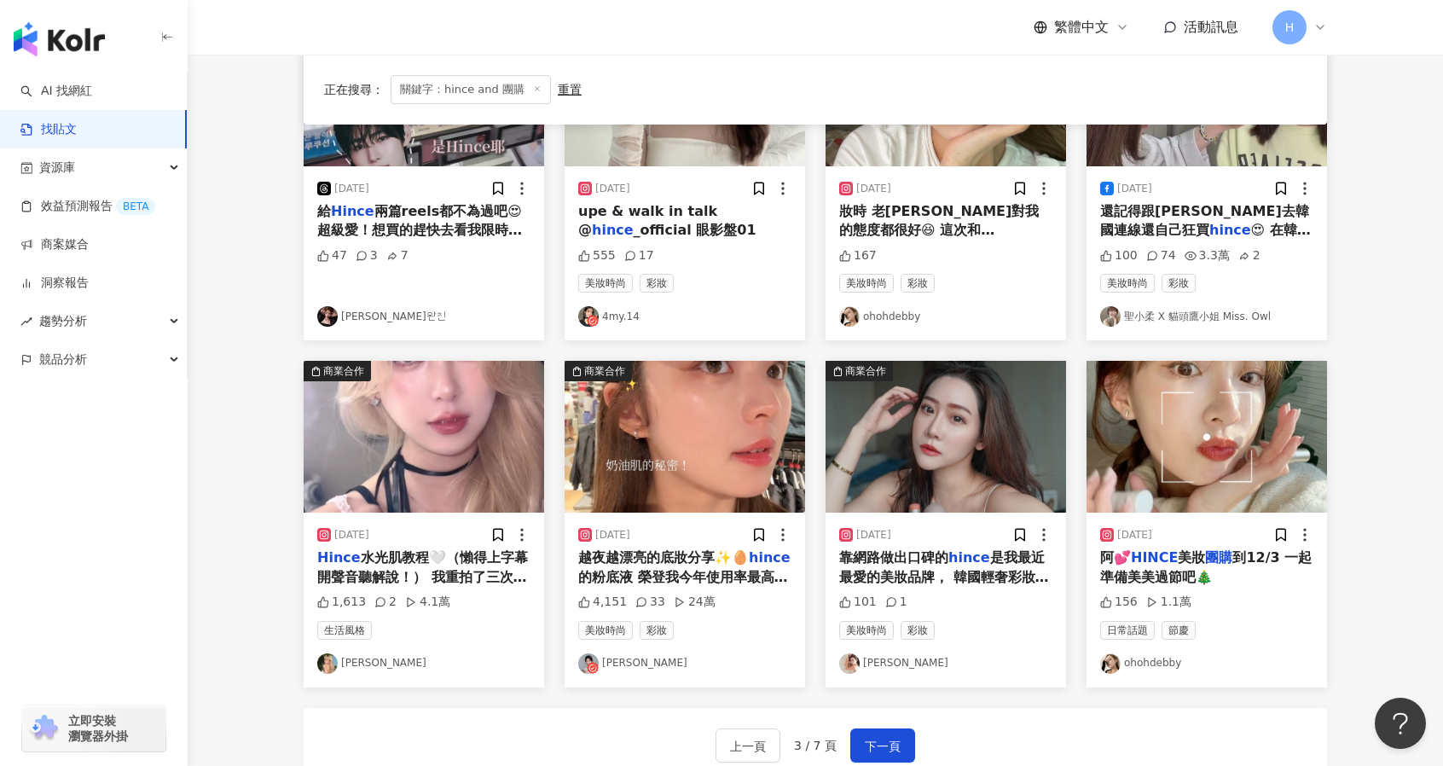
click at [1356, 465] on div "正在搜尋 ： 關鍵字：hince and 團購 重置 排序： 關聯性 商業合作 2025/8/14 榮登2025目前為止我最喜歡的唇膏 那就是 hince 的…" at bounding box center [814, 211] width 1091 height 1227
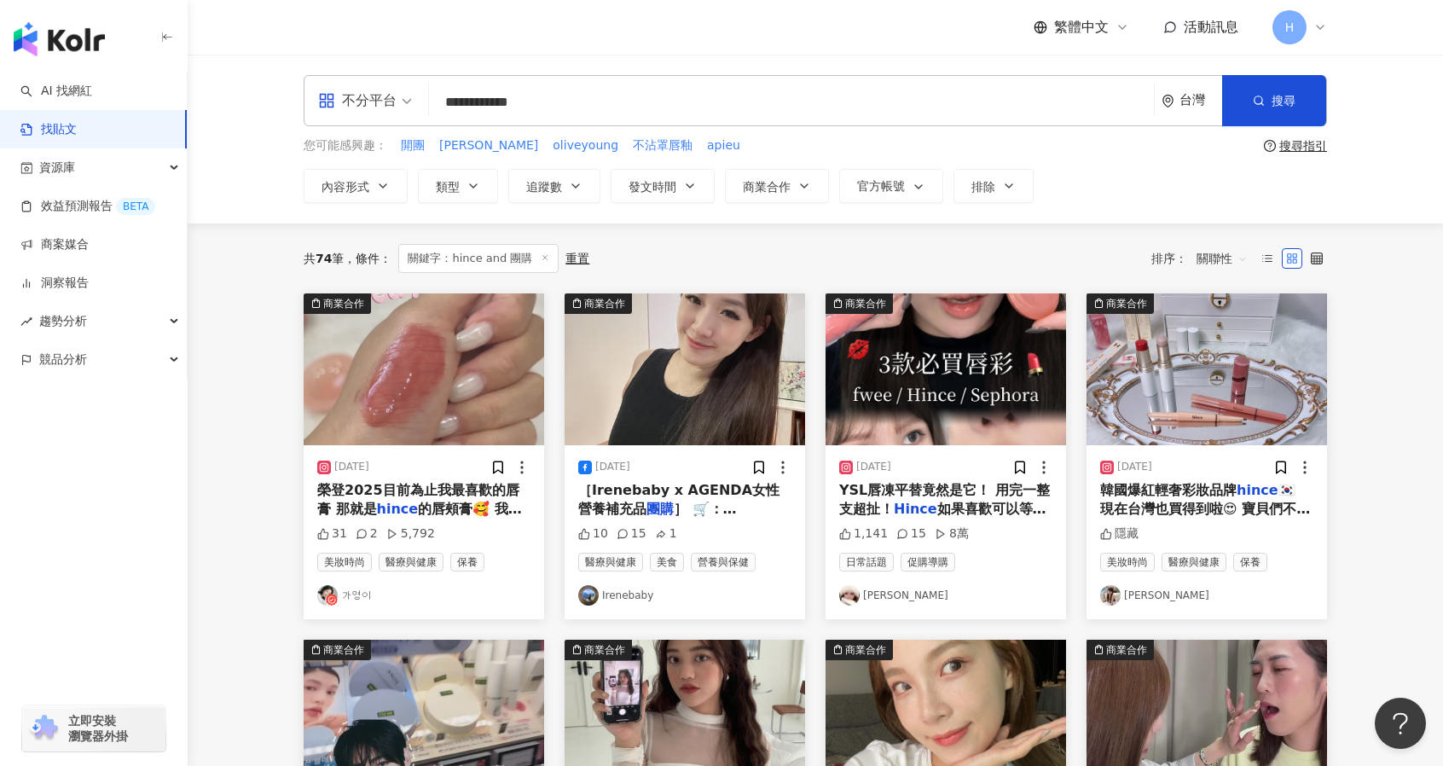
click at [425, 455] on div "2025/8/14 榮登2025目前為止我最喜歡的唇膏 那就是 hince 的唇頰膏🥰 我這邊有五個顏色，來試給大家看 適用iphone原相機拍色的喔！！！😍…" at bounding box center [424, 532] width 240 height 174
click at [449, 509] on span "的唇頰膏🥰 我這邊有五個顏色，來試給大家看 適用iphone原相機拍色的喔！！！😍 #" at bounding box center [422, 537] width 210 height 73
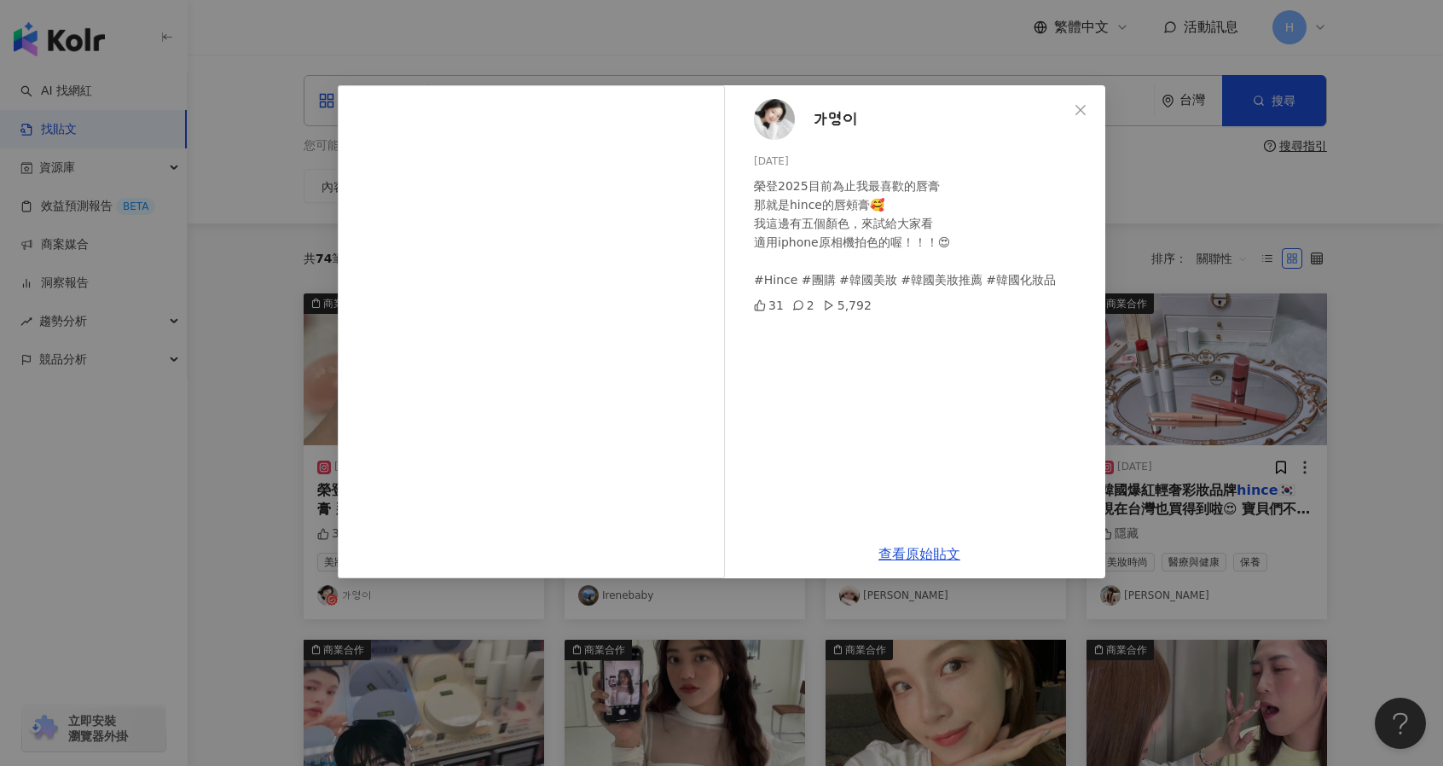
drag, startPoint x: 905, startPoint y: 557, endPoint x: 873, endPoint y: 115, distance: 442.8
click at [873, 115] on div "가영이 2025/8/14 榮登2025目前為止我最喜歡的唇膏 那就是hince的唇頰膏🥰 我這邊有五個顏色，來試給大家看 適用iphone原相機拍色…" at bounding box center [919, 307] width 372 height 444
drag, startPoint x: 851, startPoint y: 119, endPoint x: 929, endPoint y: 8, distance: 135.3
click at [811, 119] on div "가영이 2025/8/14 榮登2025目前為止我最喜歡的唇膏 那就是hince的唇頰膏🥰 我這邊有五個顏色，來試給大家看 適用iphone原相機拍色…" at bounding box center [919, 307] width 372 height 444
copy span "가영이"
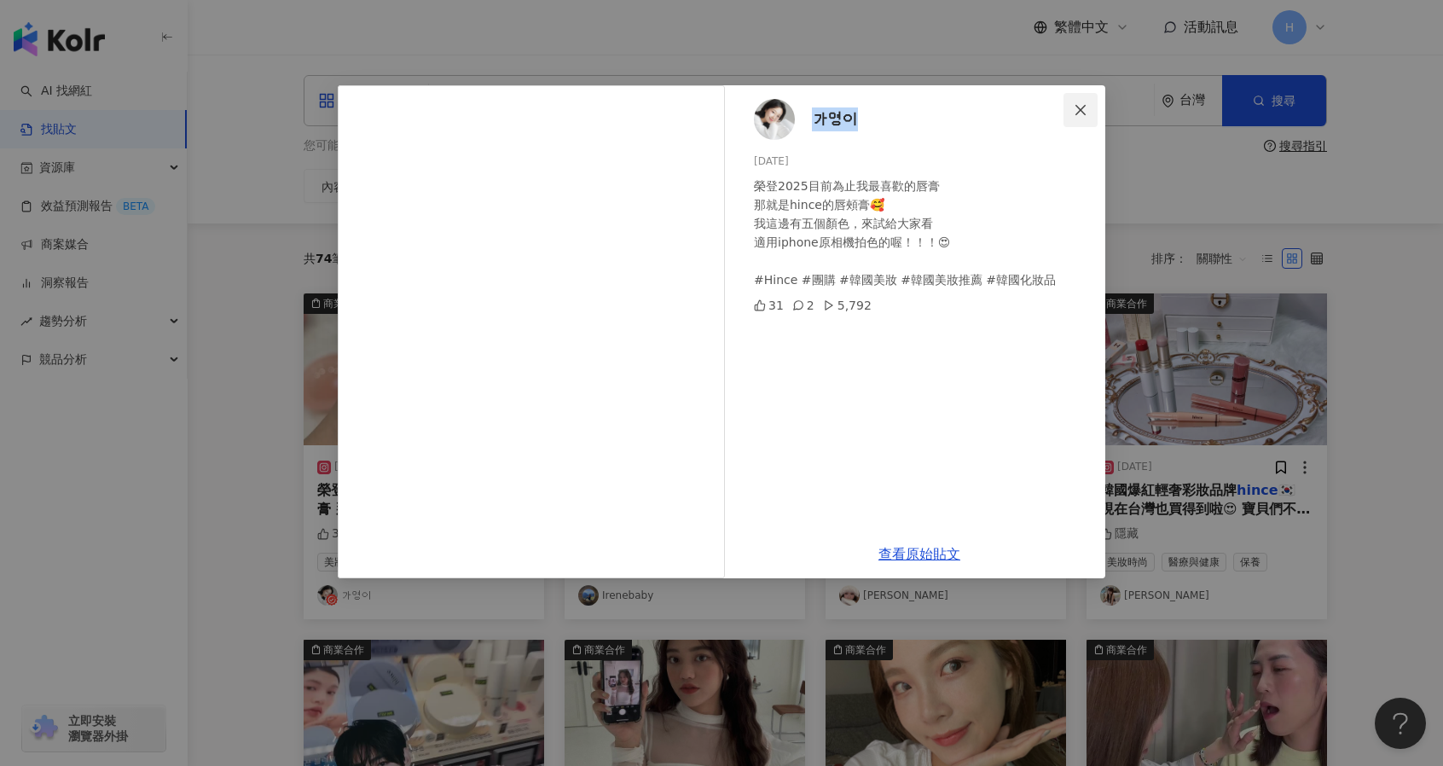
click at [1081, 117] on button "Close" at bounding box center [1080, 110] width 34 height 34
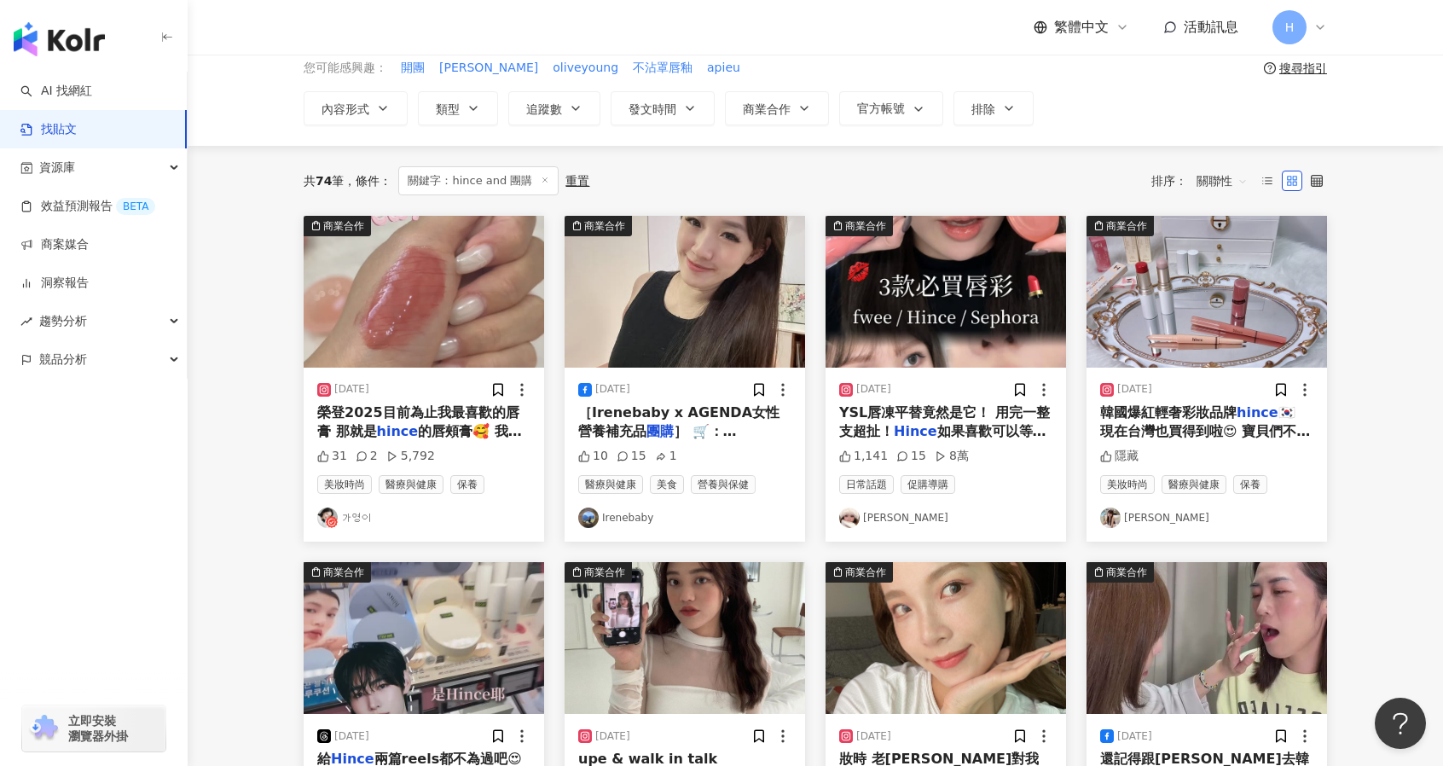
scroll to position [77, 0]
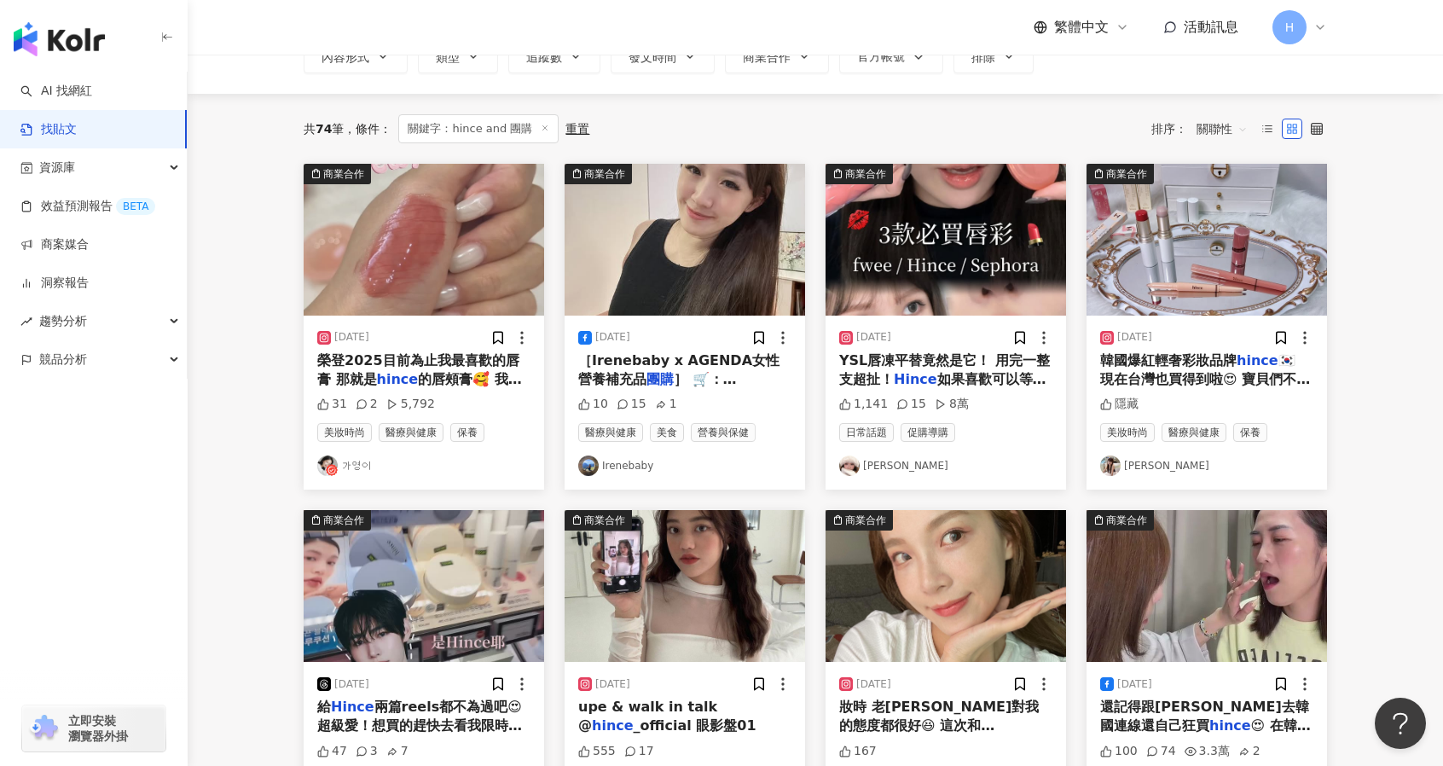
click at [917, 254] on img "button" at bounding box center [945, 240] width 240 height 152
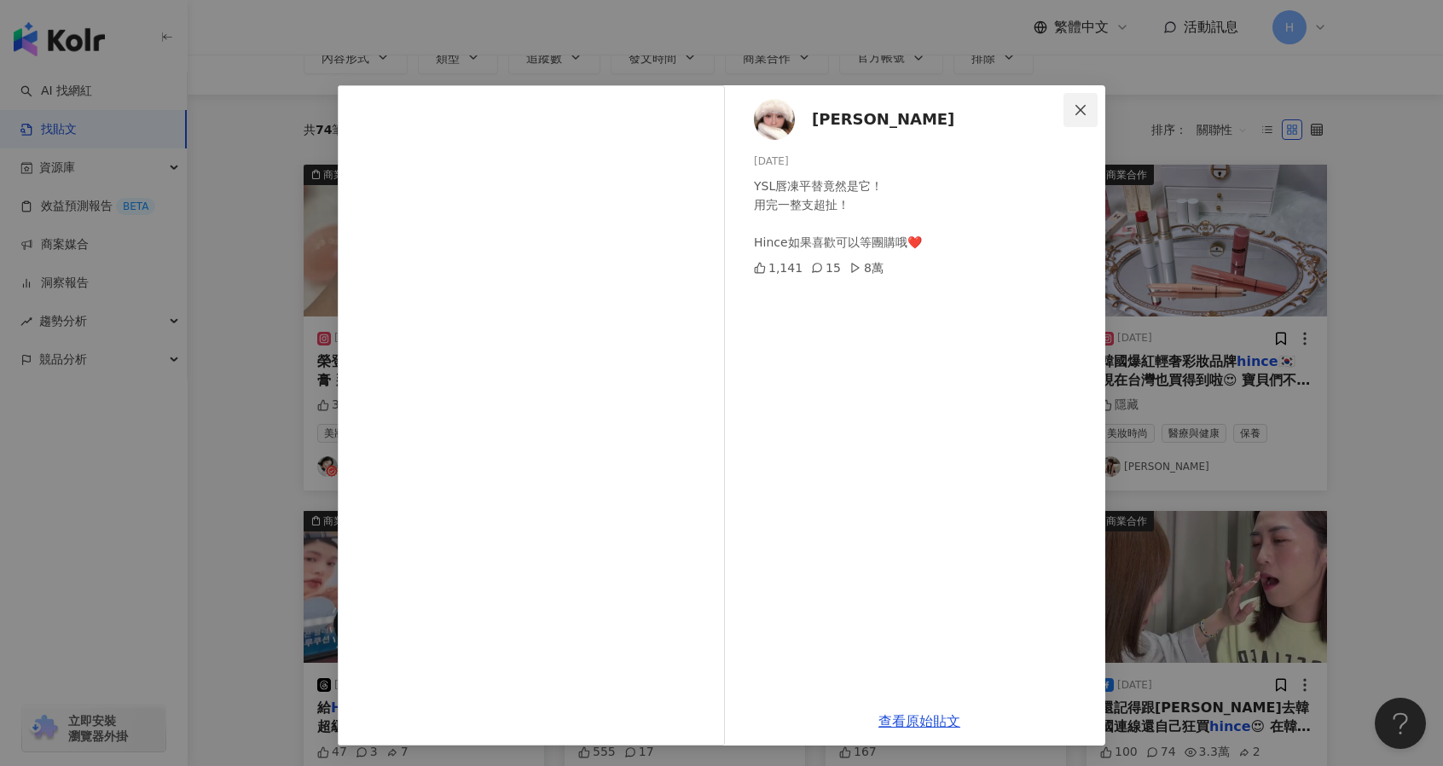
click at [1077, 103] on icon "close" at bounding box center [1081, 110] width 14 height 14
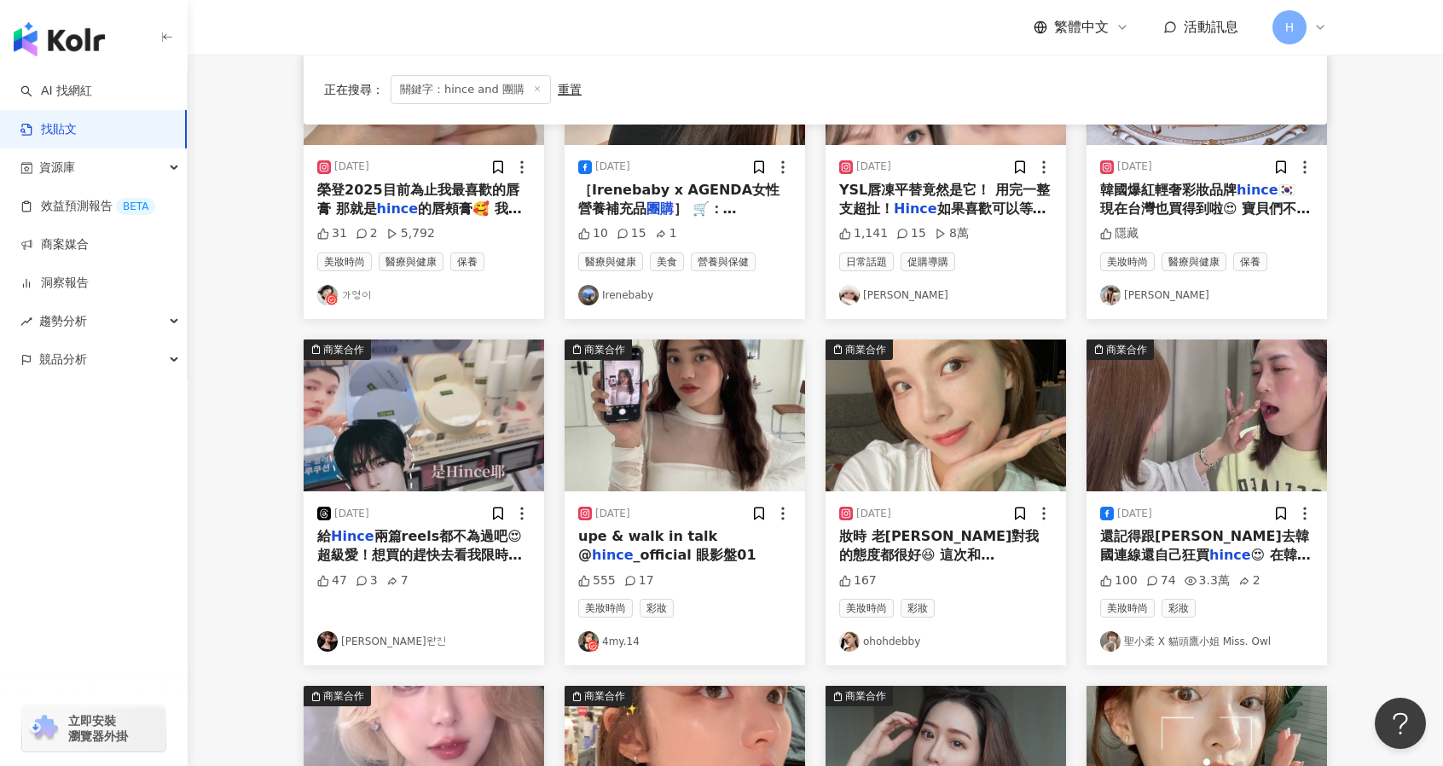
scroll to position [324, 0]
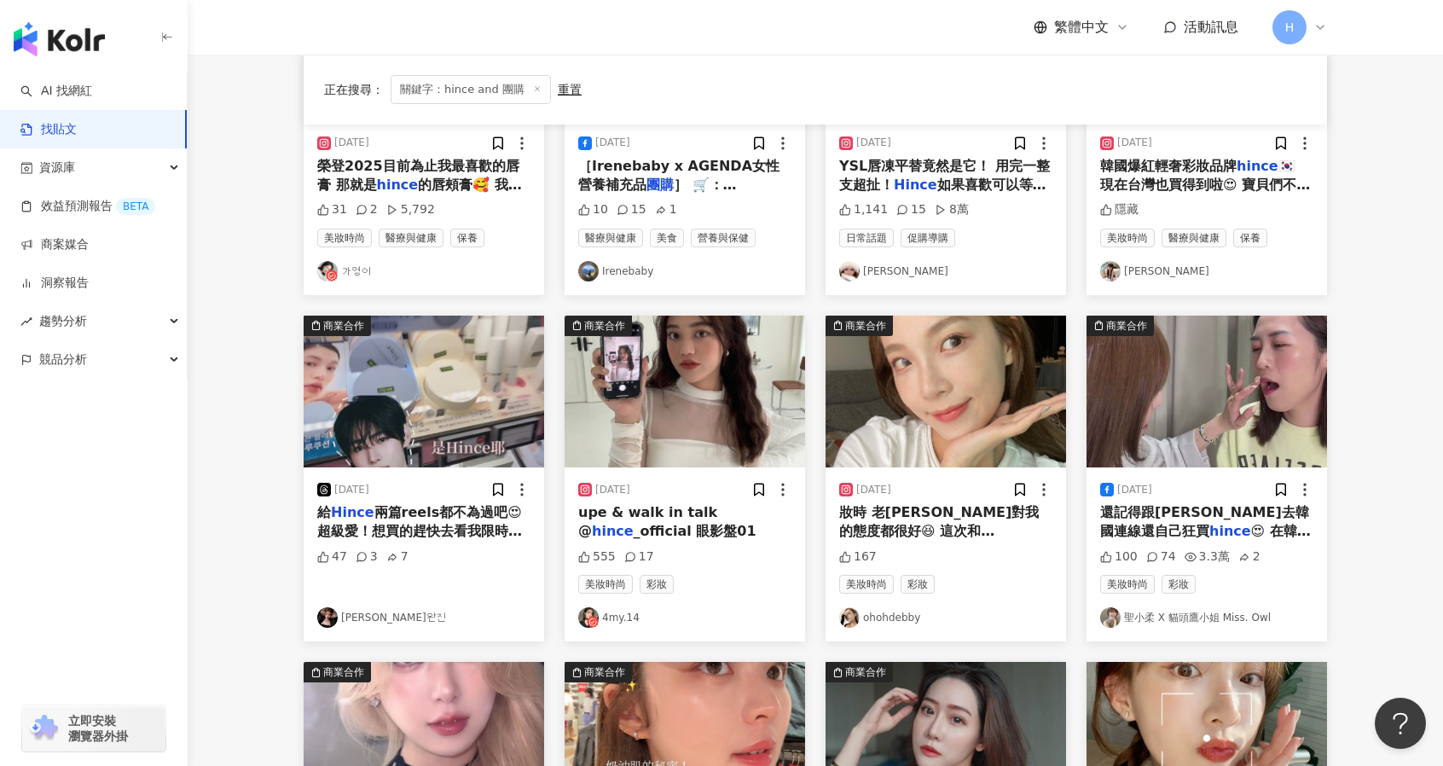
click at [679, 461] on img "button" at bounding box center [685, 392] width 240 height 152
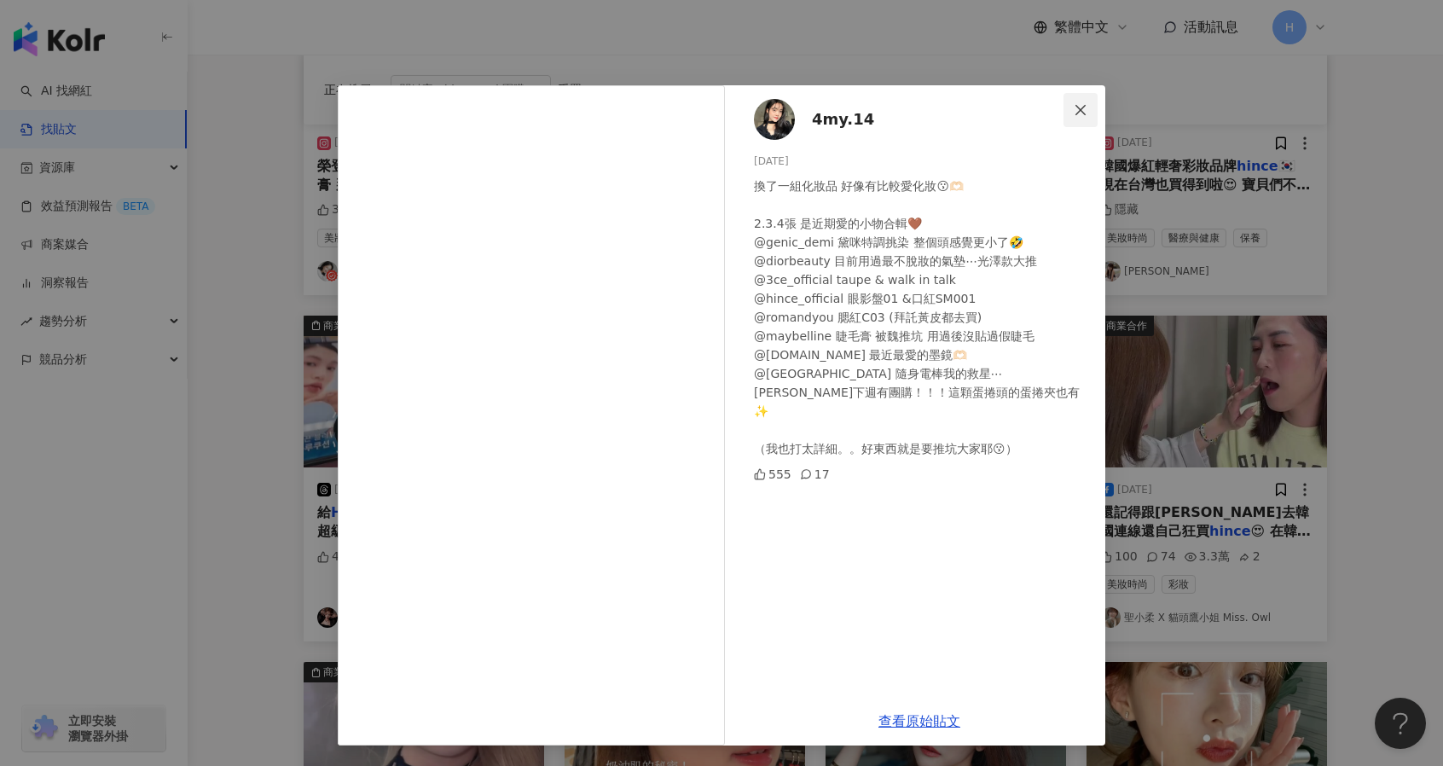
drag, startPoint x: 592, startPoint y: 105, endPoint x: 1080, endPoint y: 110, distance: 487.8
click at [1080, 110] on icon "close" at bounding box center [1080, 109] width 10 height 10
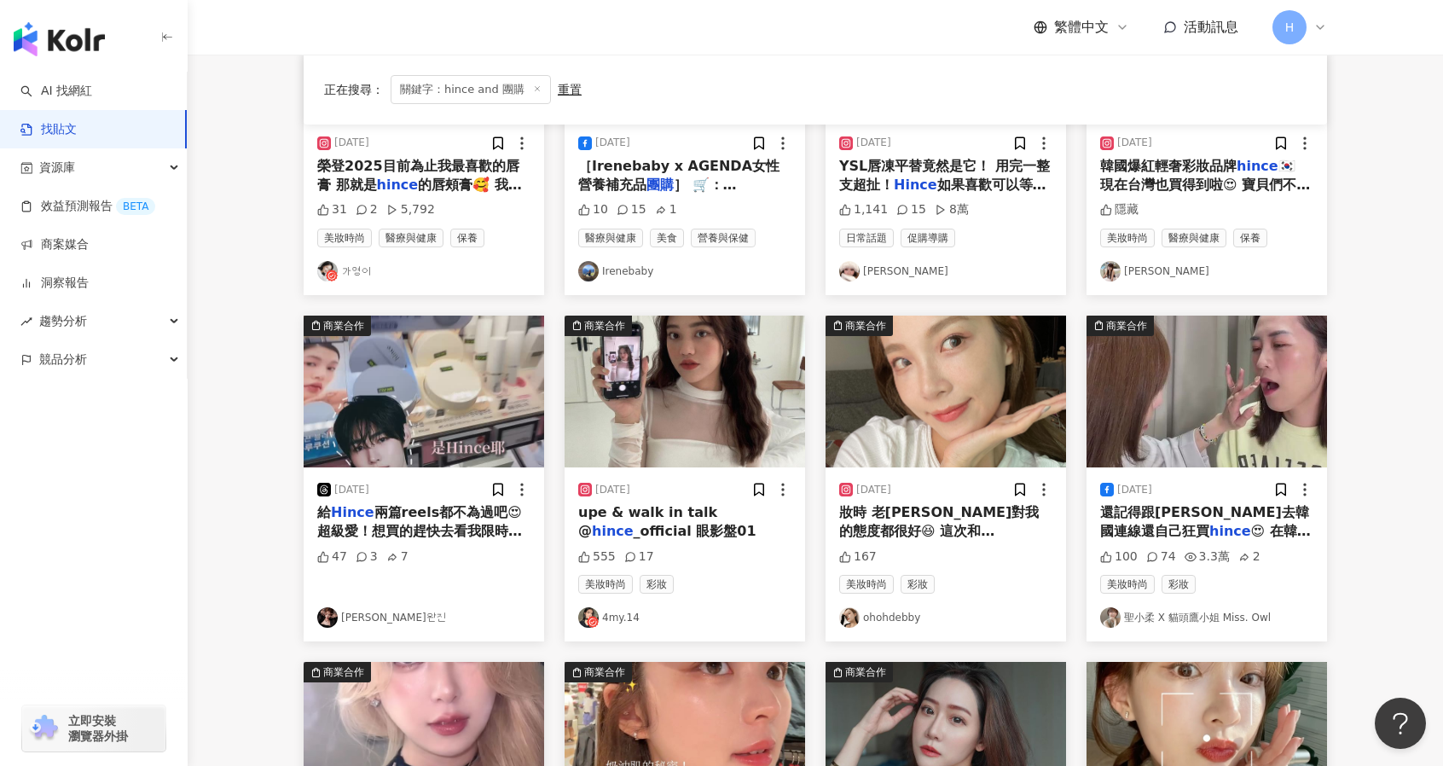
click at [1003, 430] on img "button" at bounding box center [945, 392] width 240 height 152
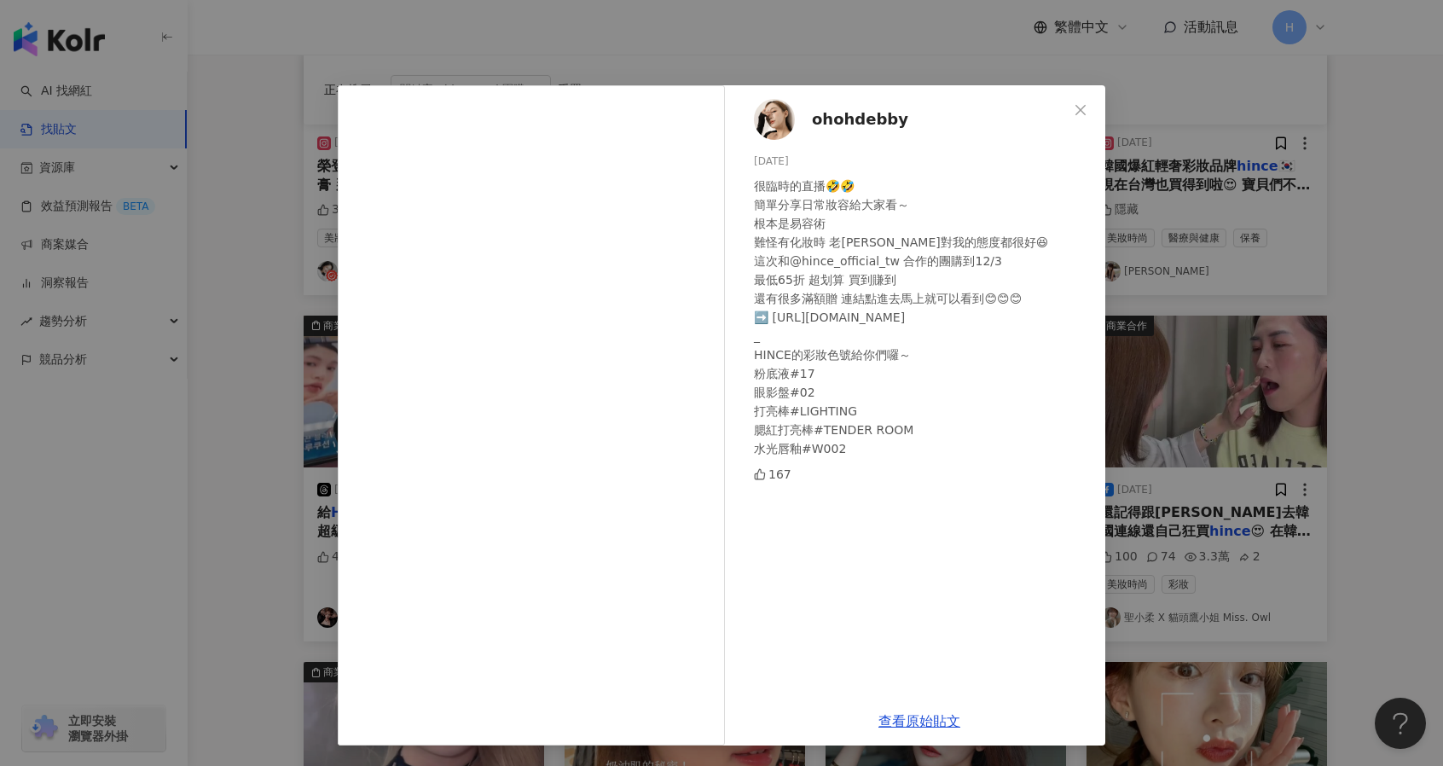
click at [1375, 459] on div "ohohdebby 2023/11/29 很臨時的直播🤣🤣 簡單分享日常妝容給大家看～ 根本是易容術 難怪有化妝時 老鄭對我的態度都很好😆 這次和@hince…" at bounding box center [721, 383] width 1443 height 766
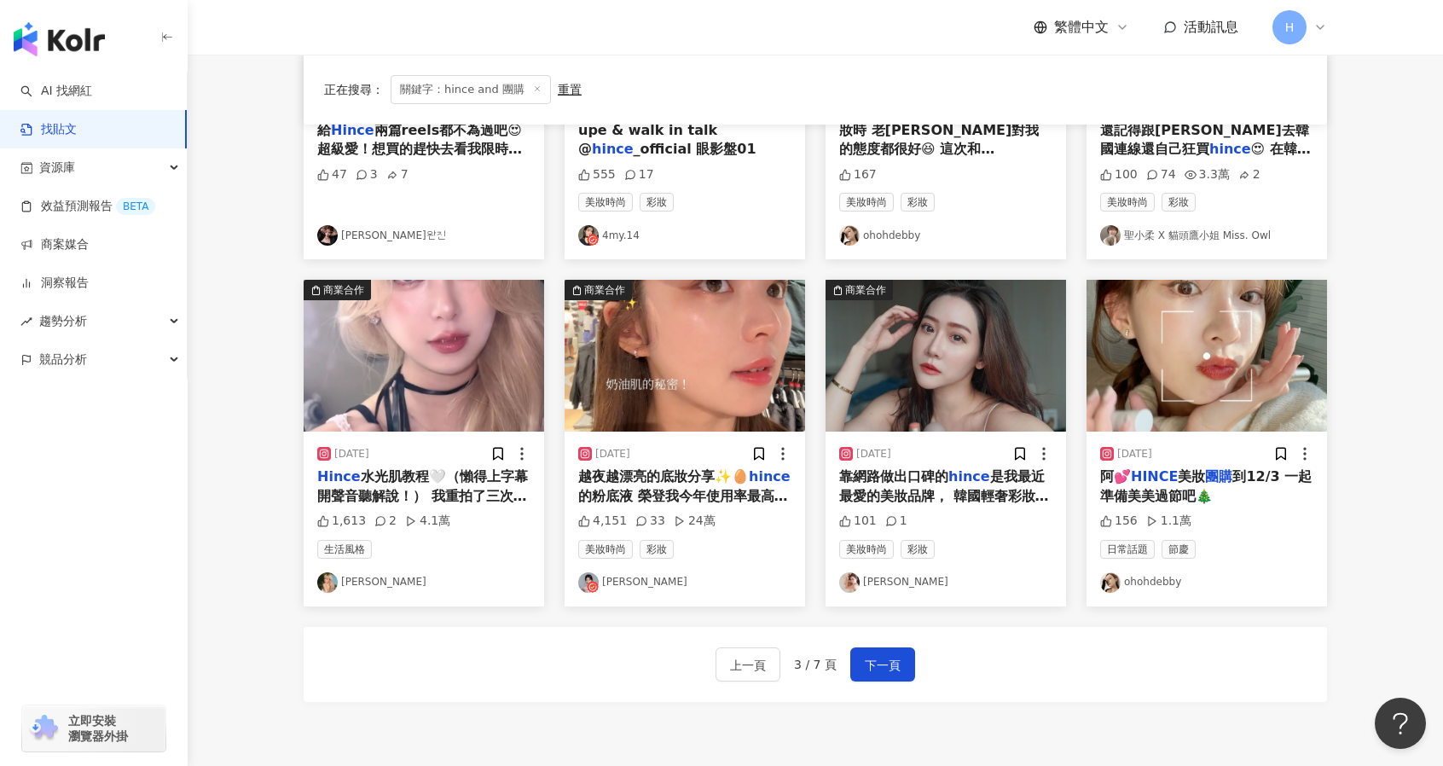
scroll to position [711, 0]
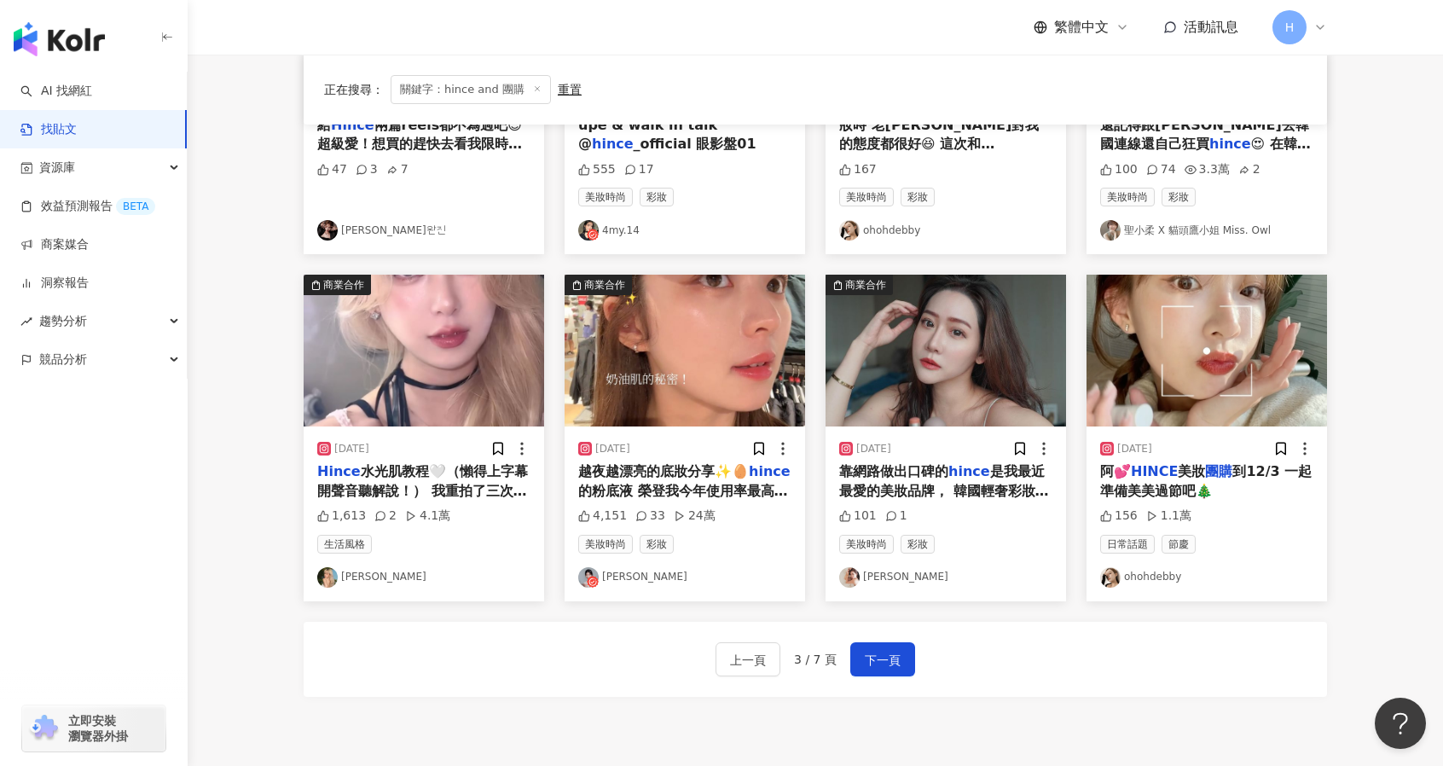
click at [657, 463] on span "越夜越漂亮的底妝分享✨🥚" at bounding box center [663, 471] width 171 height 16
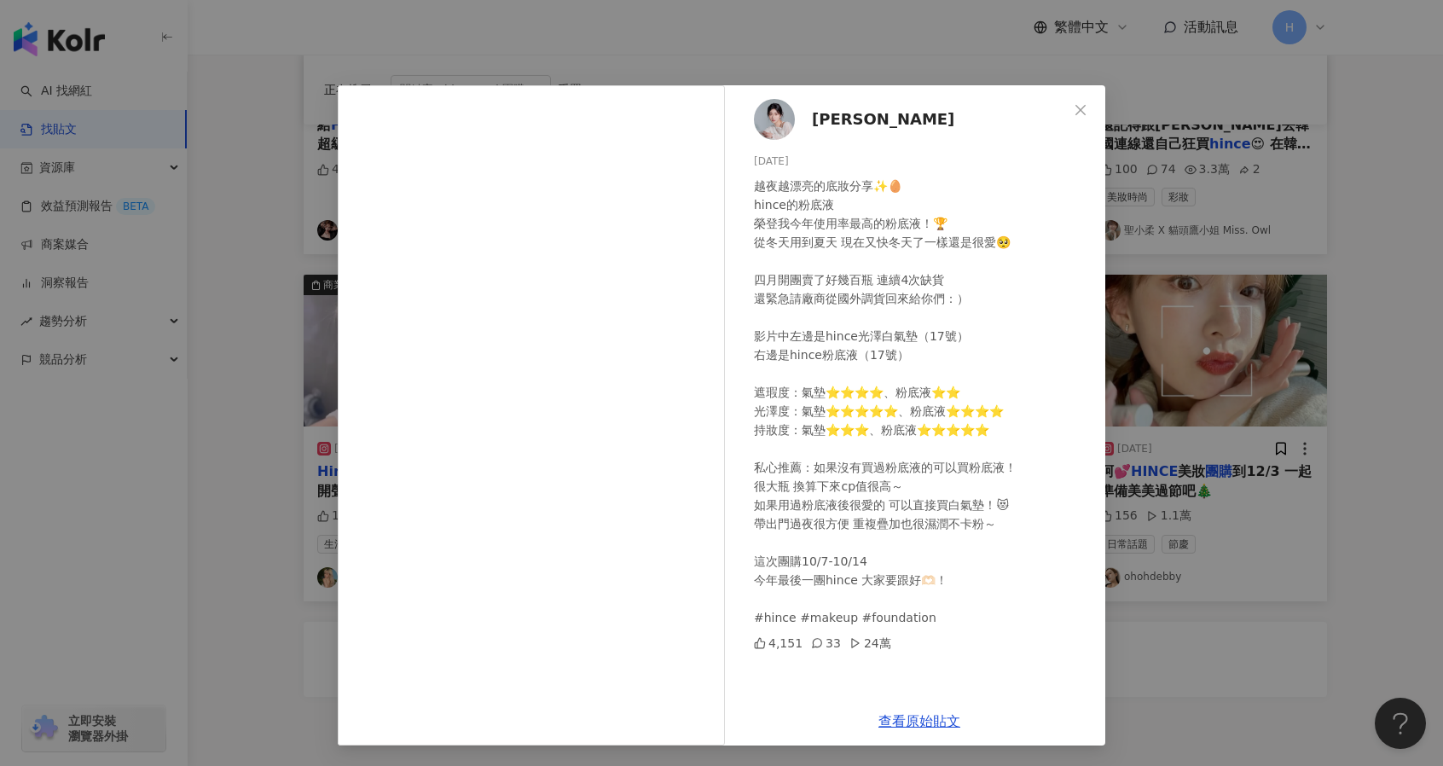
click at [1341, 470] on div "欣妤 2024/10/7 越夜越漂亮的底妝分享✨🥚 hince的粉底液 榮登我今年使用率最高的粉底液！🏆 從冬天用到夏天 現在又快冬天了一樣還是很愛🥺 四月開…" at bounding box center [721, 383] width 1443 height 766
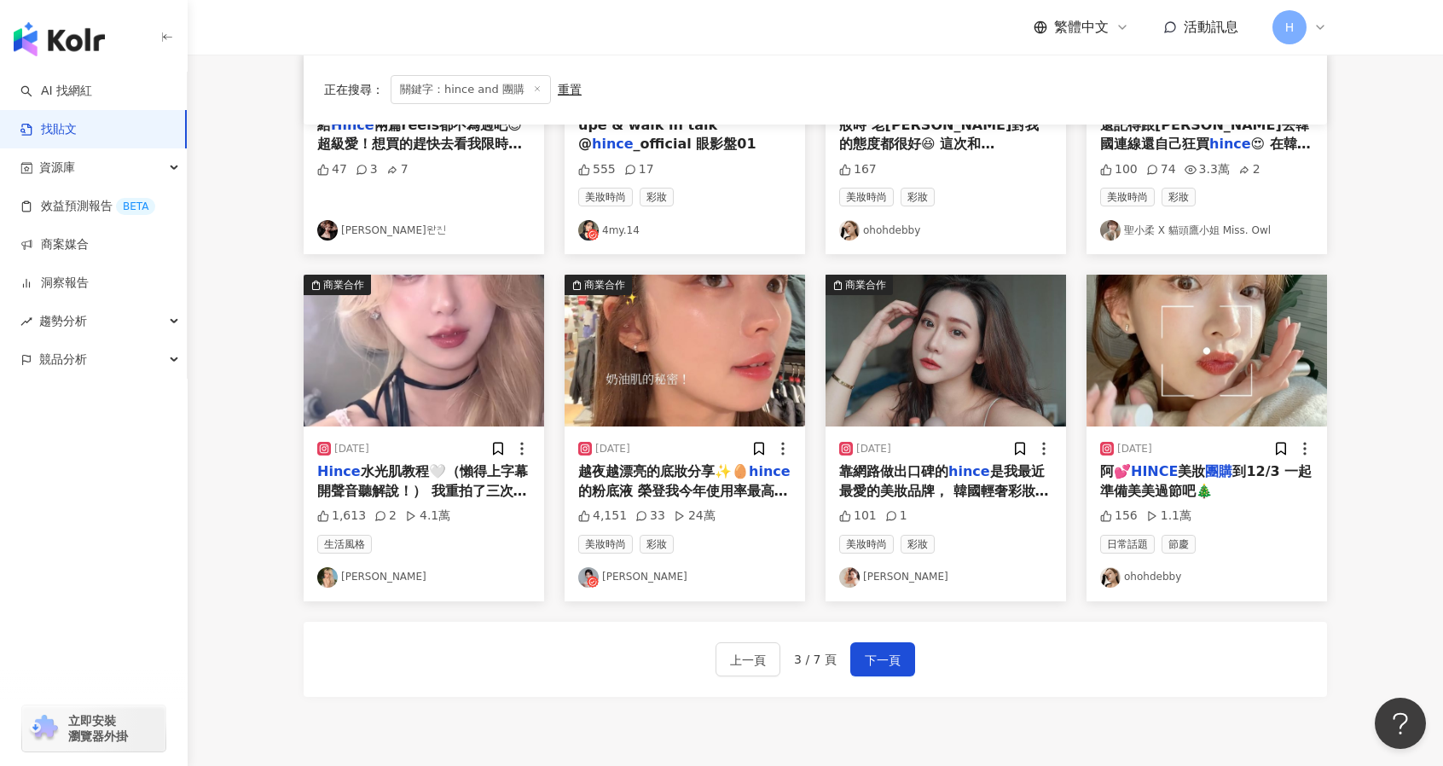
click at [907, 472] on span "靠網路做出口碑的" at bounding box center [893, 471] width 109 height 16
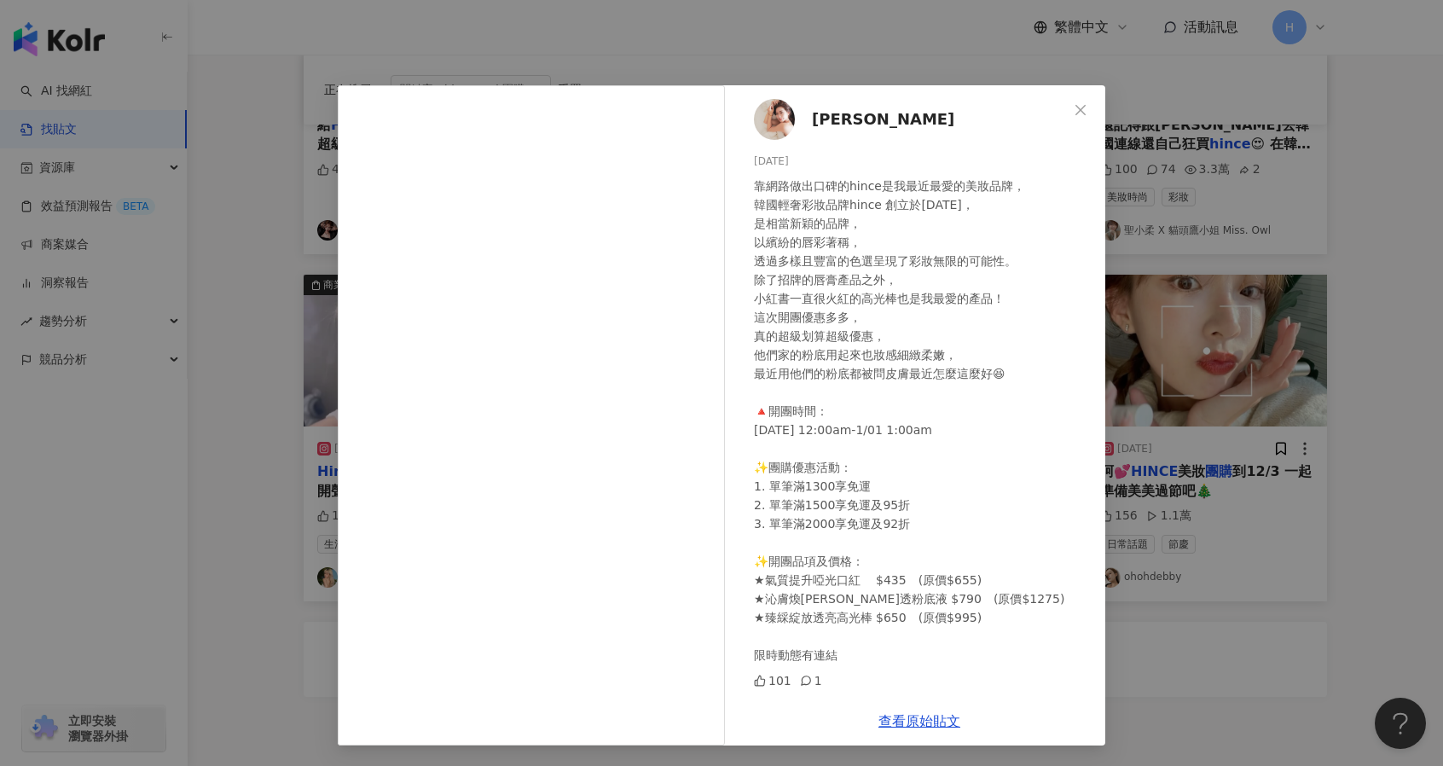
scroll to position [819, 0]
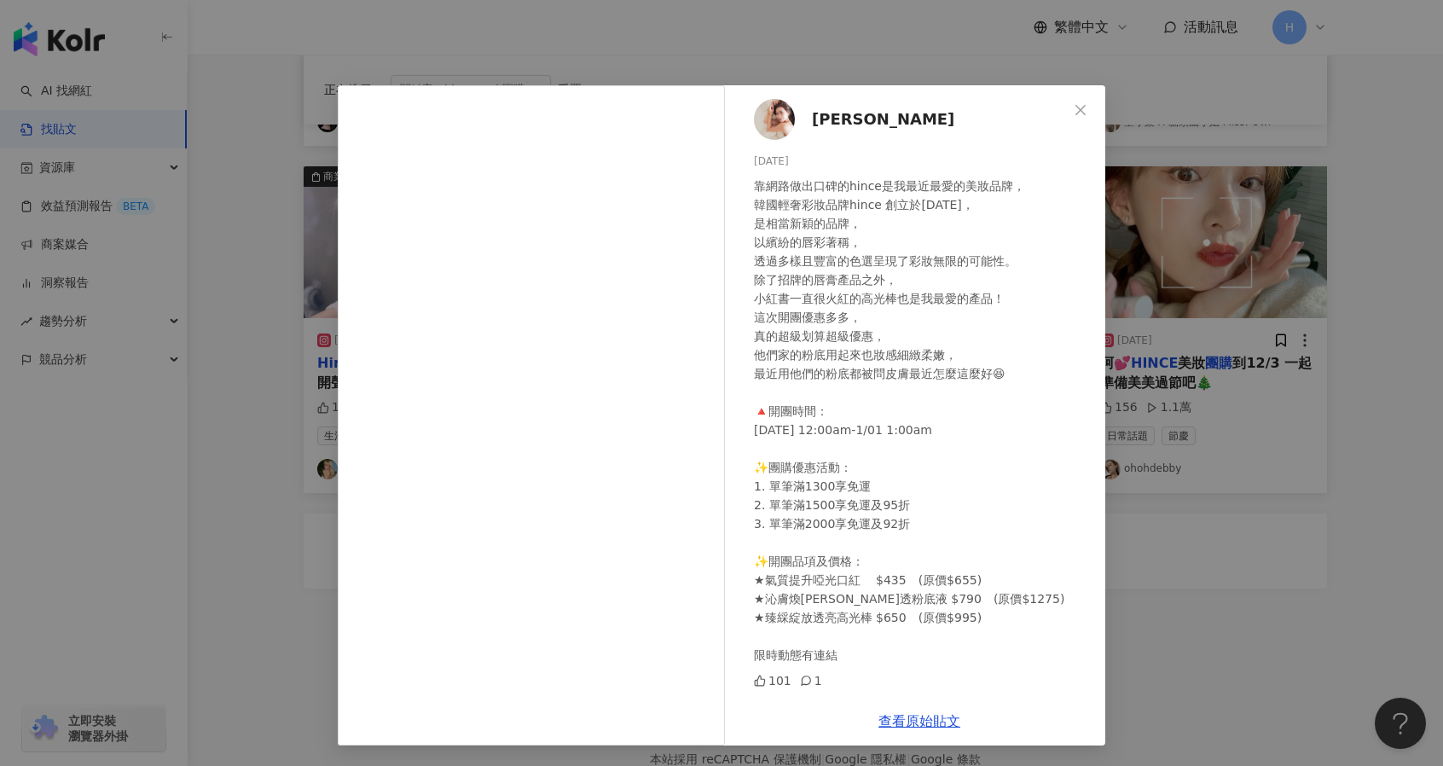
click at [1274, 361] on div "潘森森 2023/12/25 靠網路做出口碑的hince是我最近最愛的美妝品牌， 韓國輕奢彩妝品牌hince 創立於2018年， 是相當新穎的品牌， 以繽紛的…" at bounding box center [721, 383] width 1443 height 766
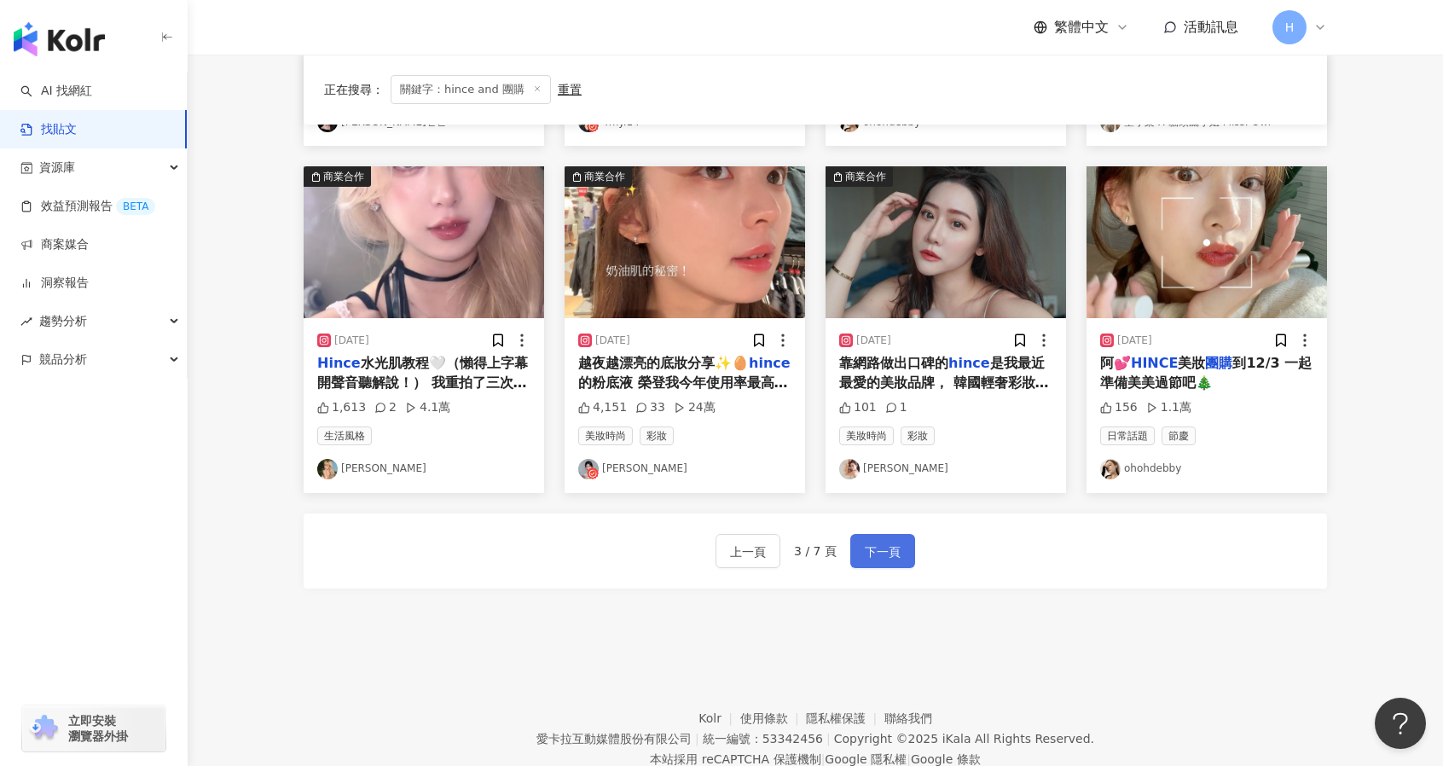
click at [854, 561] on button "下一頁" at bounding box center [882, 551] width 65 height 34
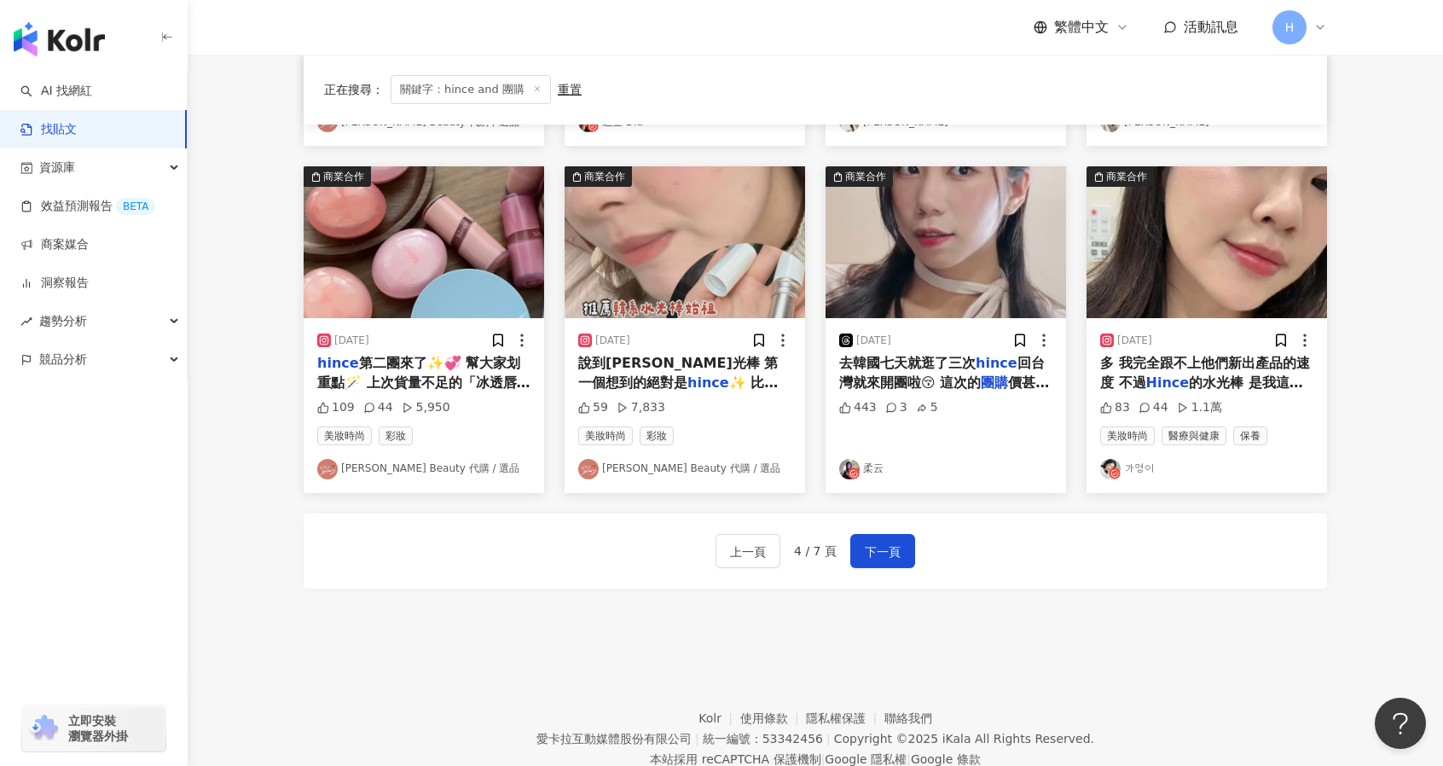
click at [1196, 658] on footer "Kolr 使用條款 隱私權保護 聯絡我們 愛卡拉互動媒體股份有限公司 | 統一編號：53342456 | Copyright © 2025 iKala All…" at bounding box center [815, 725] width 1255 height 189
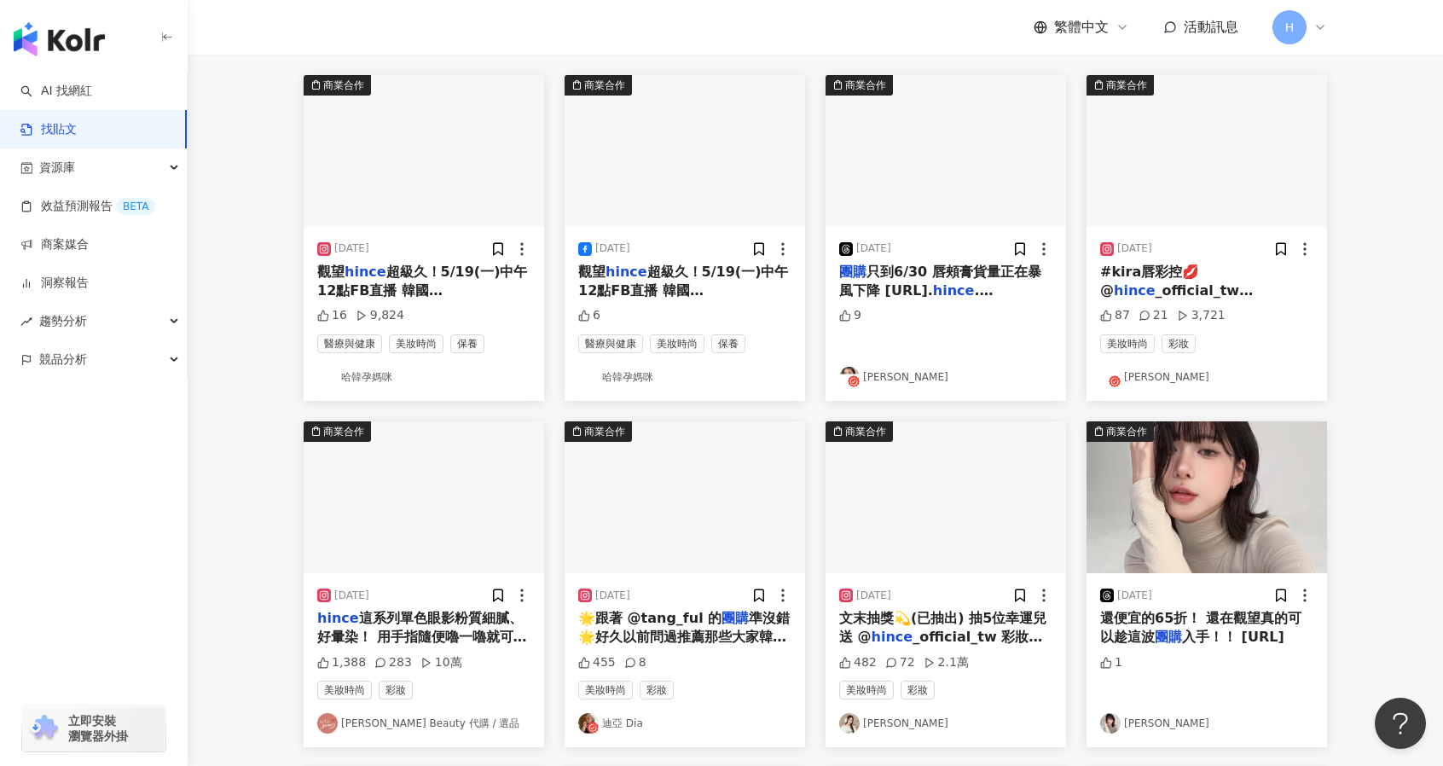
scroll to position [0, 0]
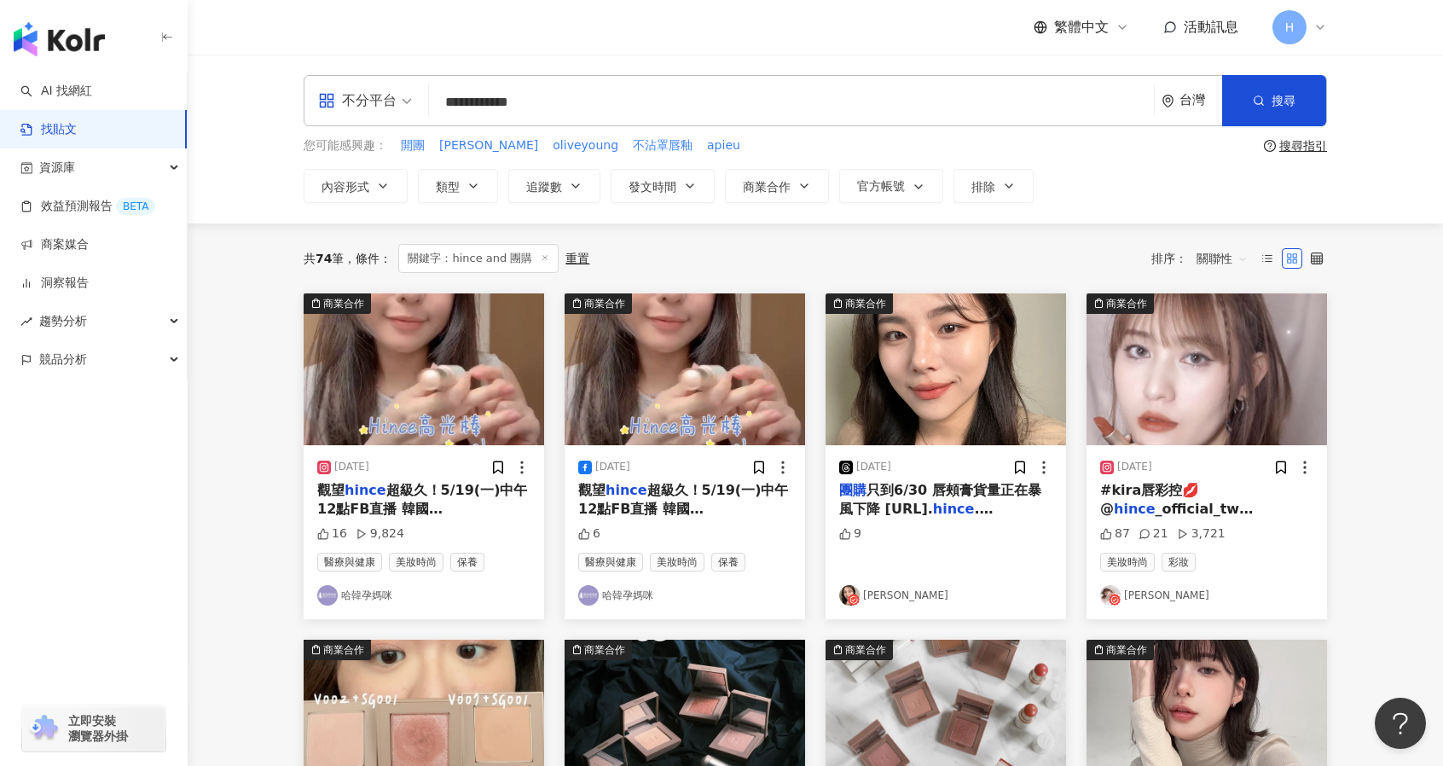
click at [880, 345] on img "button" at bounding box center [945, 369] width 240 height 152
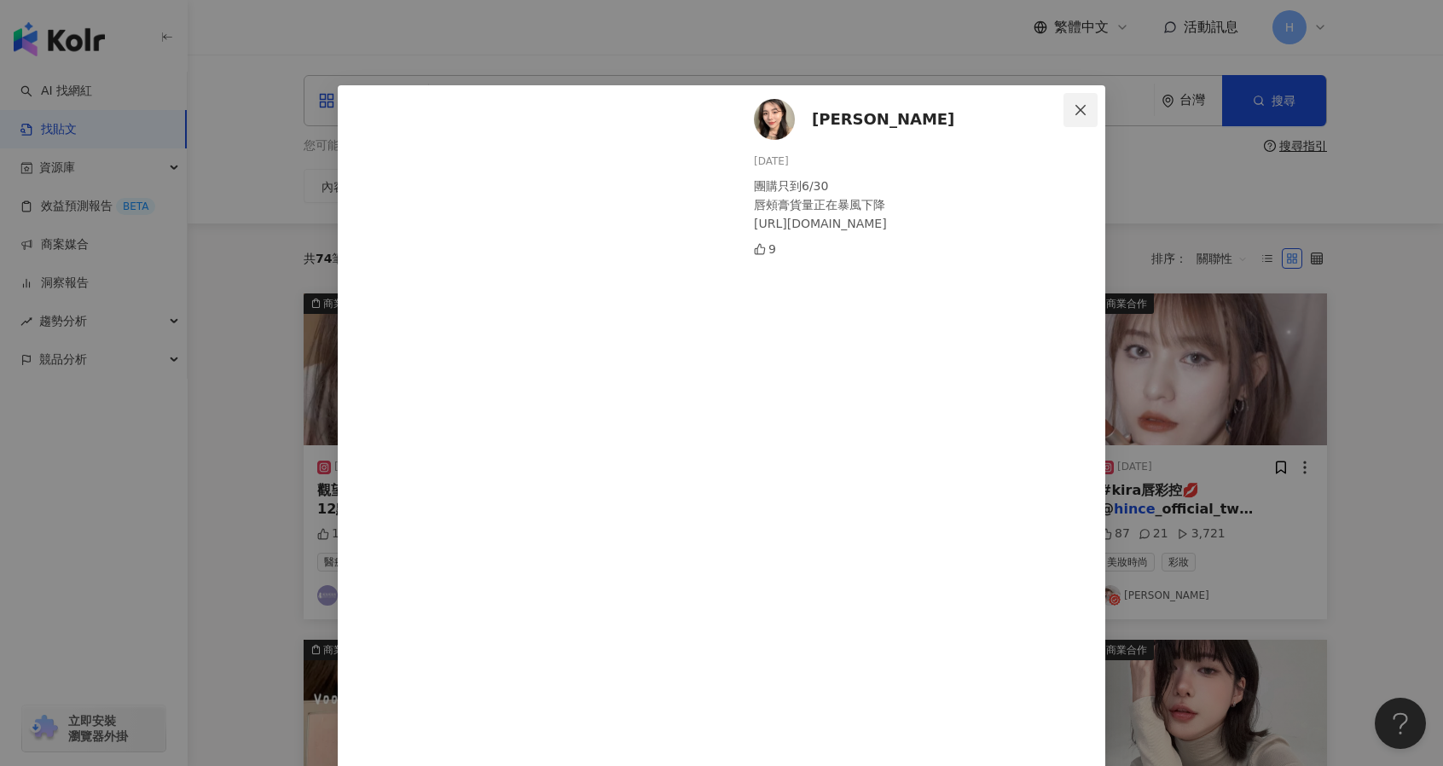
click at [1063, 112] on span "Close" at bounding box center [1080, 110] width 34 height 14
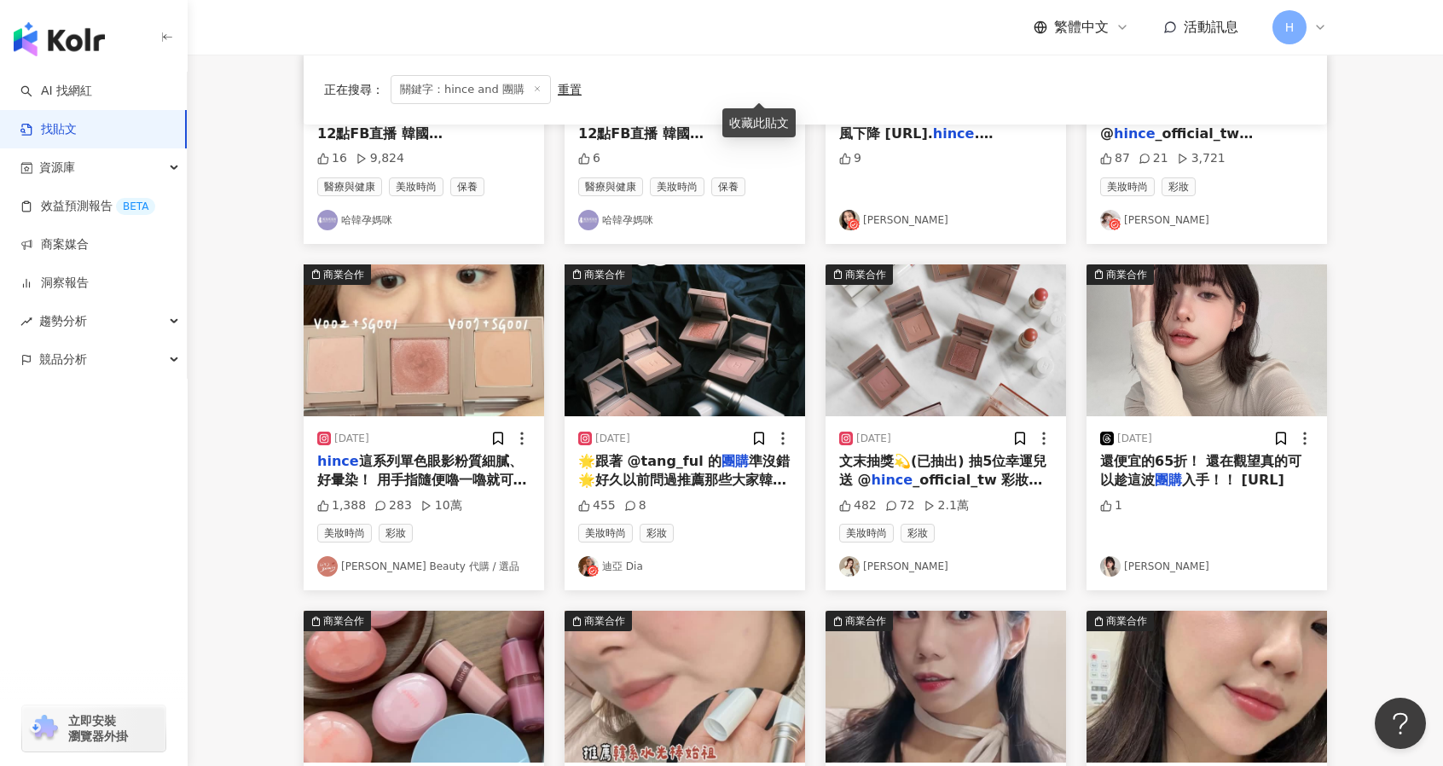
scroll to position [379, 0]
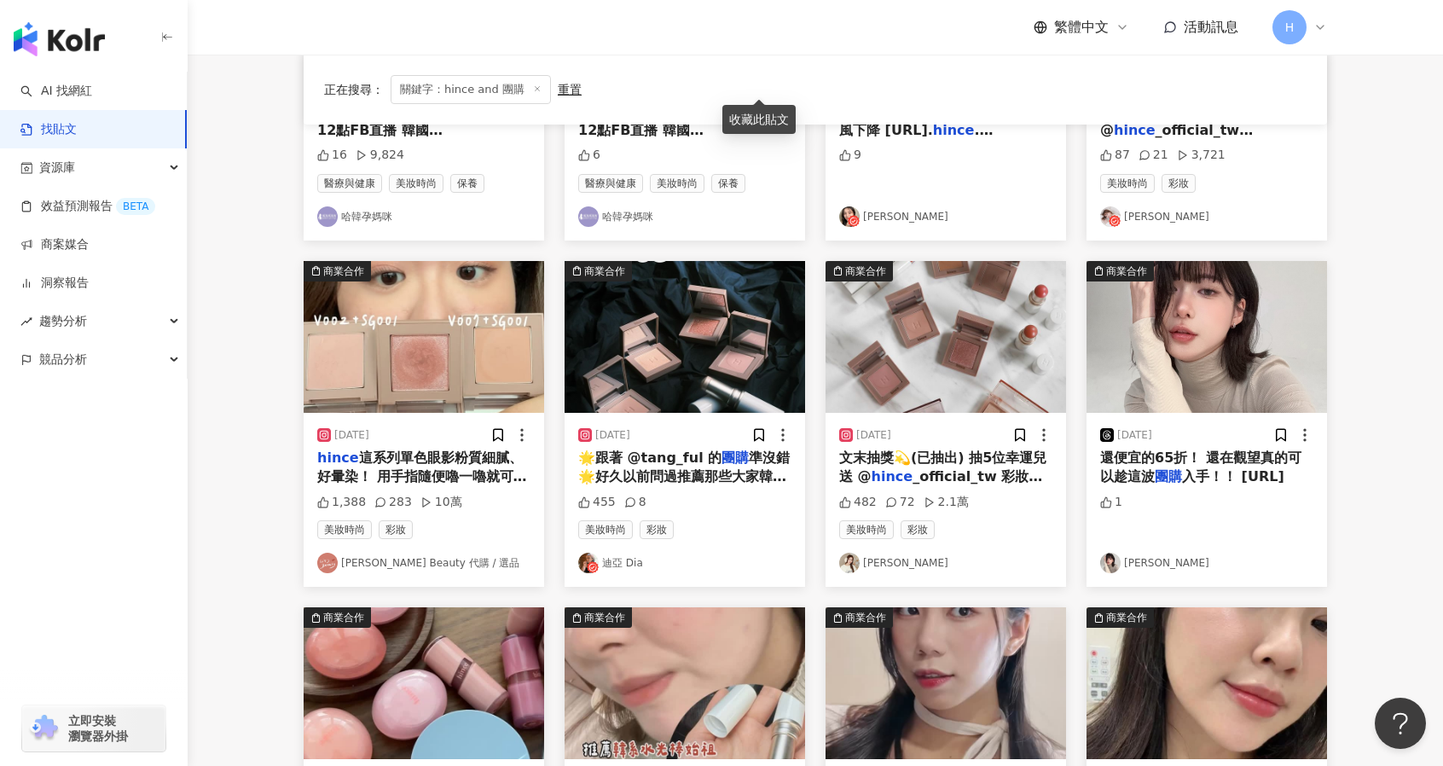
click at [944, 470] on span "_official_tw 彩妝🫶🏻 今天的粉嫩妝容使用兩個單色眼影V002+SG001就完成了💗超級簡單好上手～適合新手👌🏻 V002必買！！！可以當眼影又可…" at bounding box center [945, 533] width 212 height 130
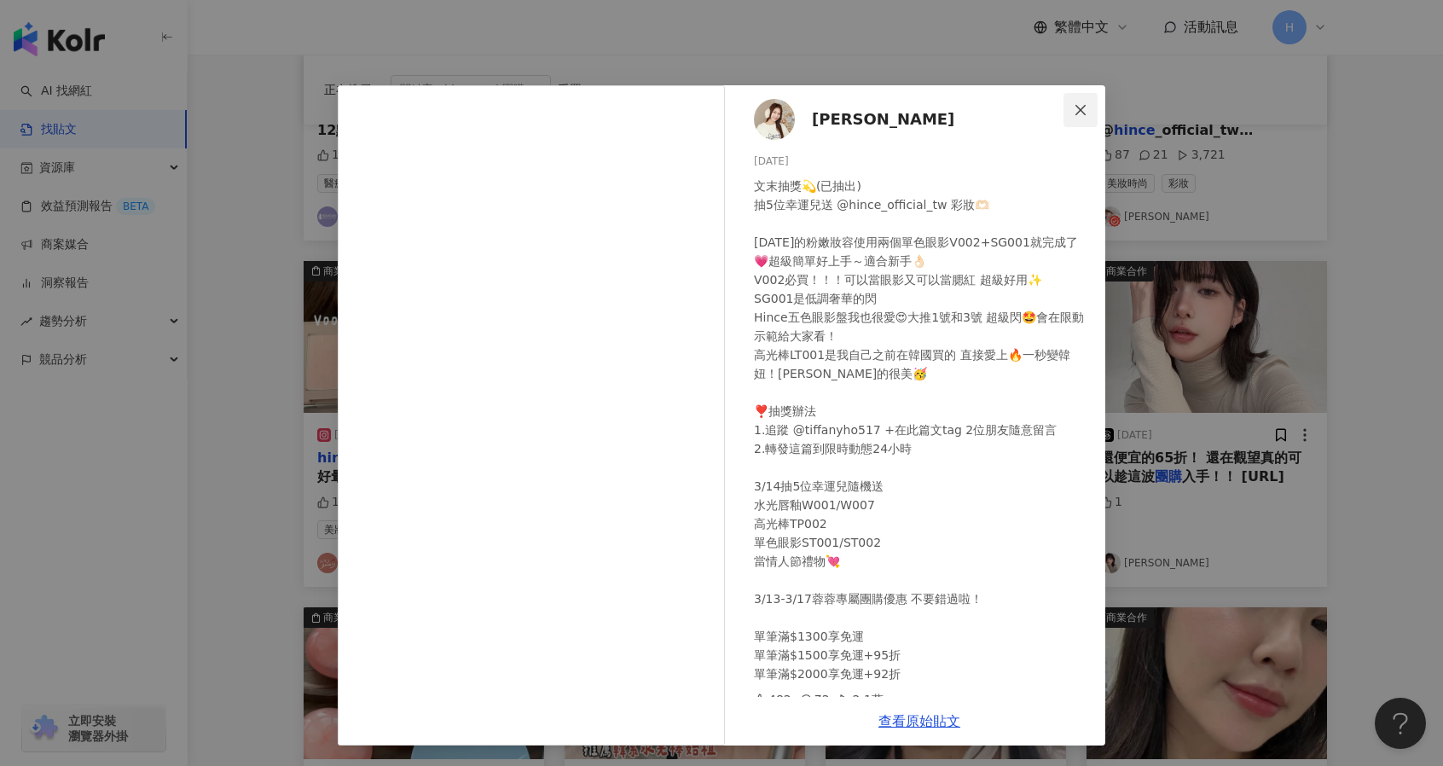
click at [1083, 116] on icon "close" at bounding box center [1081, 110] width 14 height 14
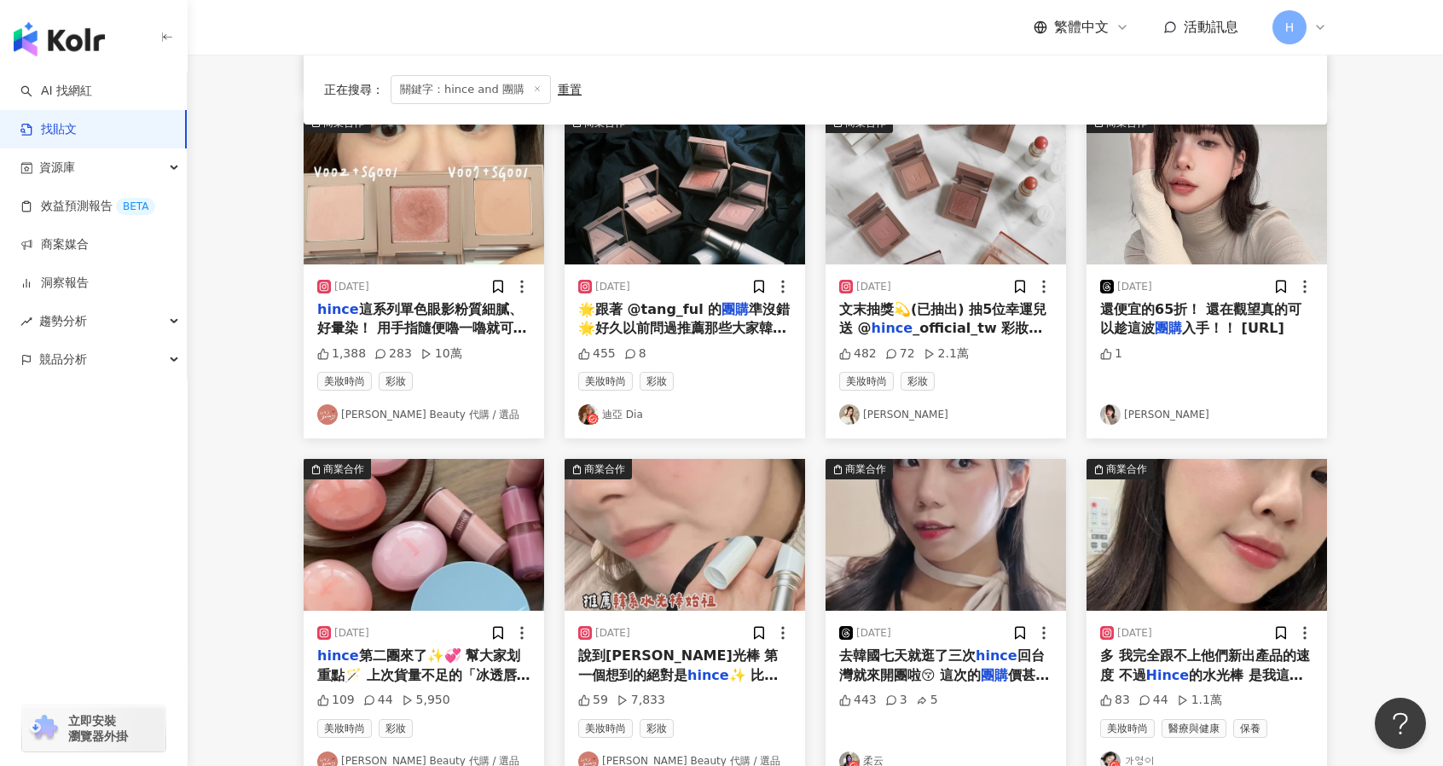
scroll to position [529, 0]
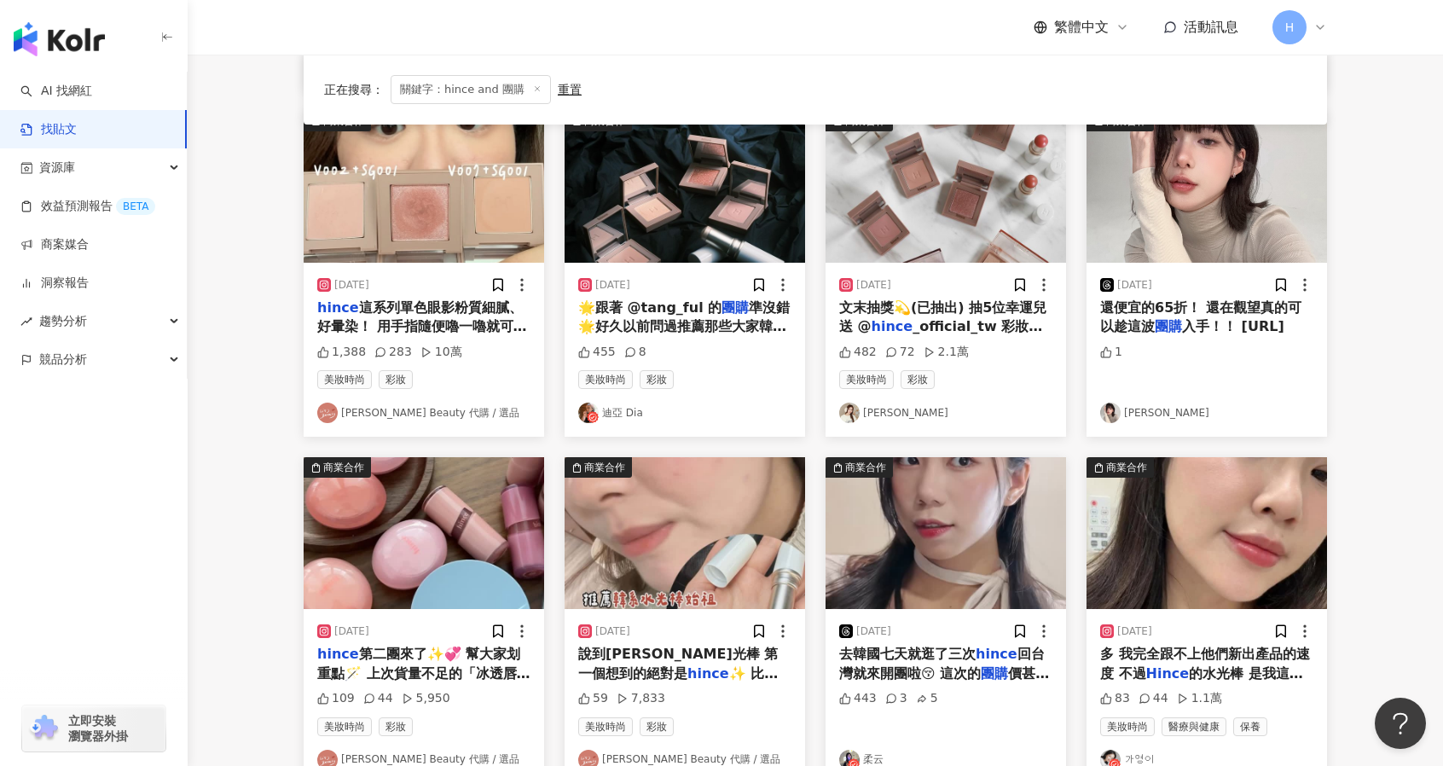
click at [1139, 304] on span "還便宜的65折！ 還在觀望真的可以趁這波" at bounding box center [1200, 316] width 201 height 35
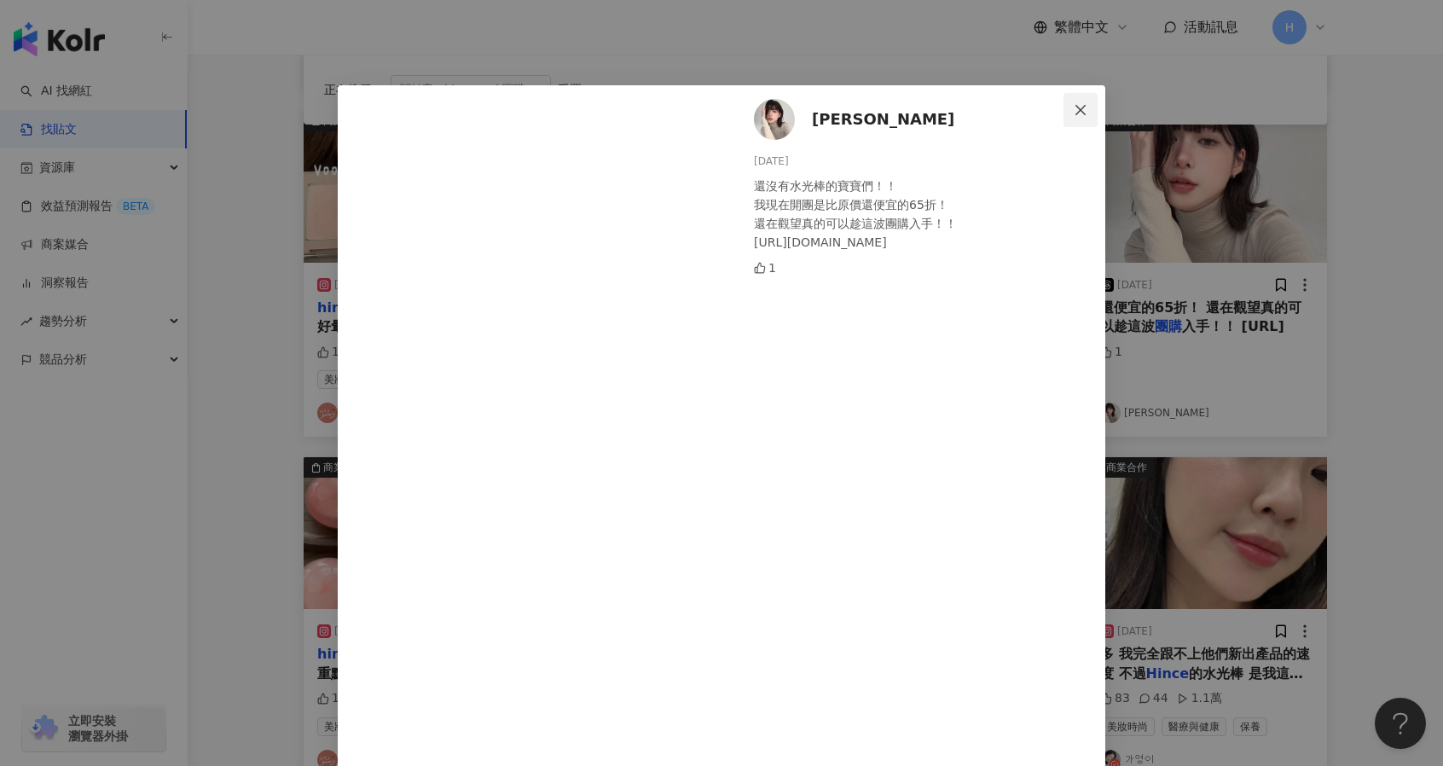
click at [1077, 110] on icon "close" at bounding box center [1081, 110] width 14 height 14
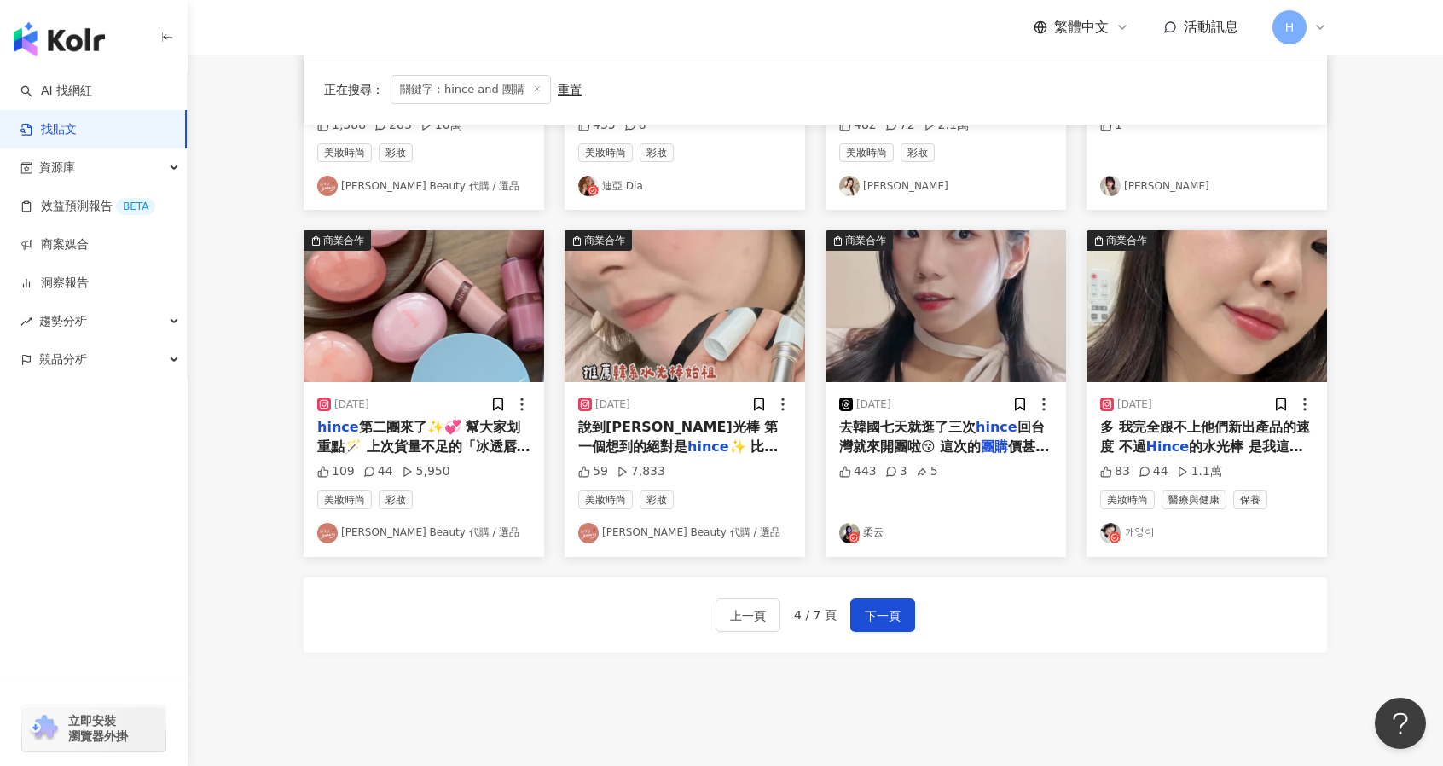
scroll to position [774, 0]
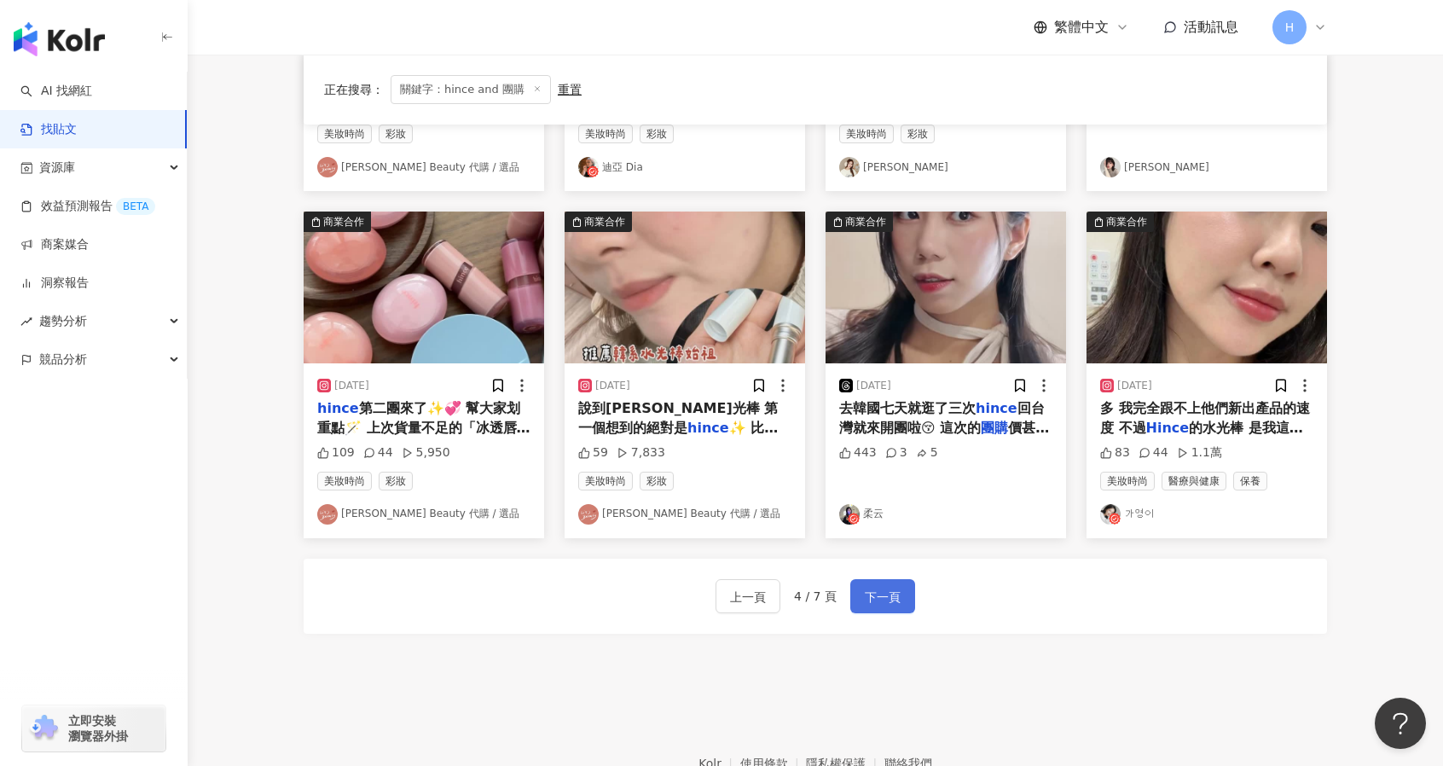
click at [896, 599] on span "下一頁" at bounding box center [883, 597] width 36 height 20
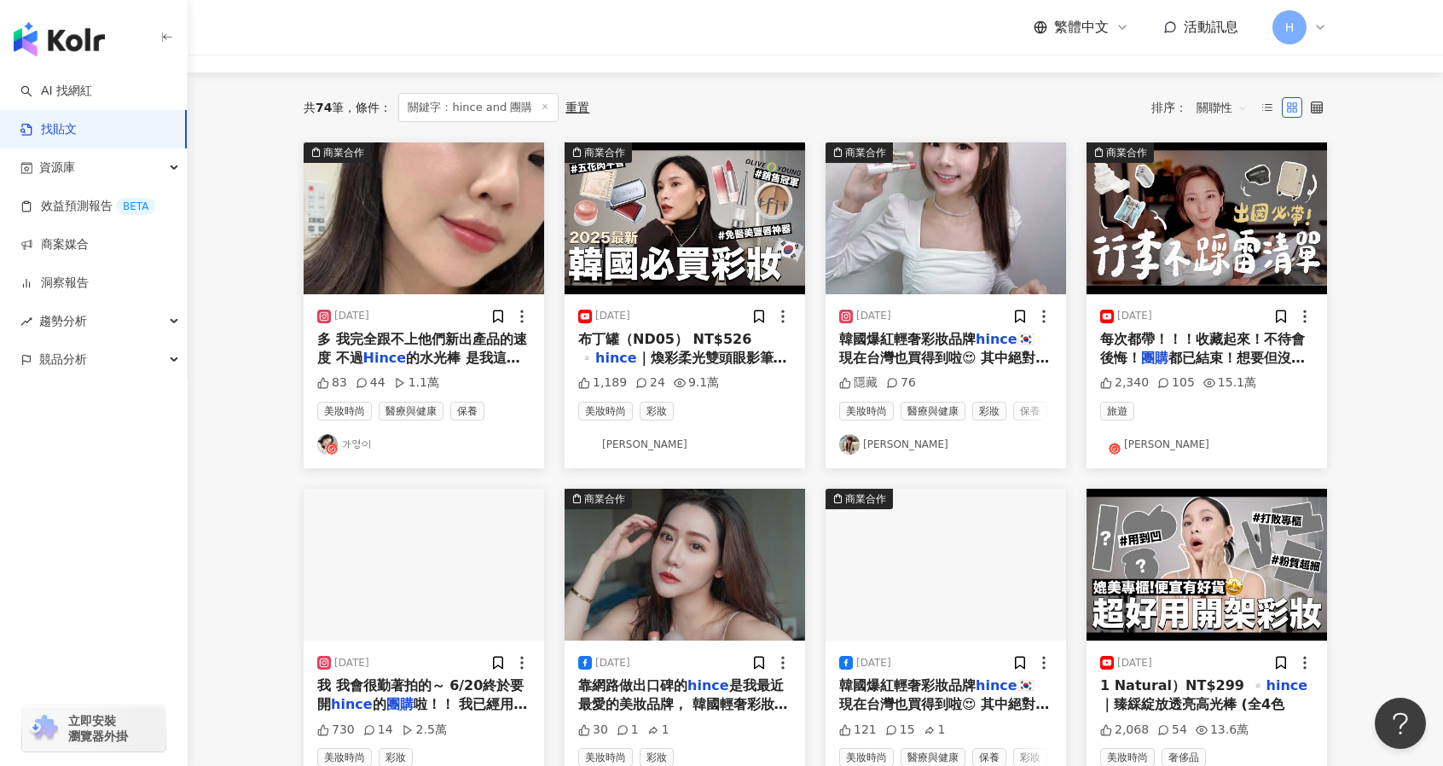
scroll to position [157, 0]
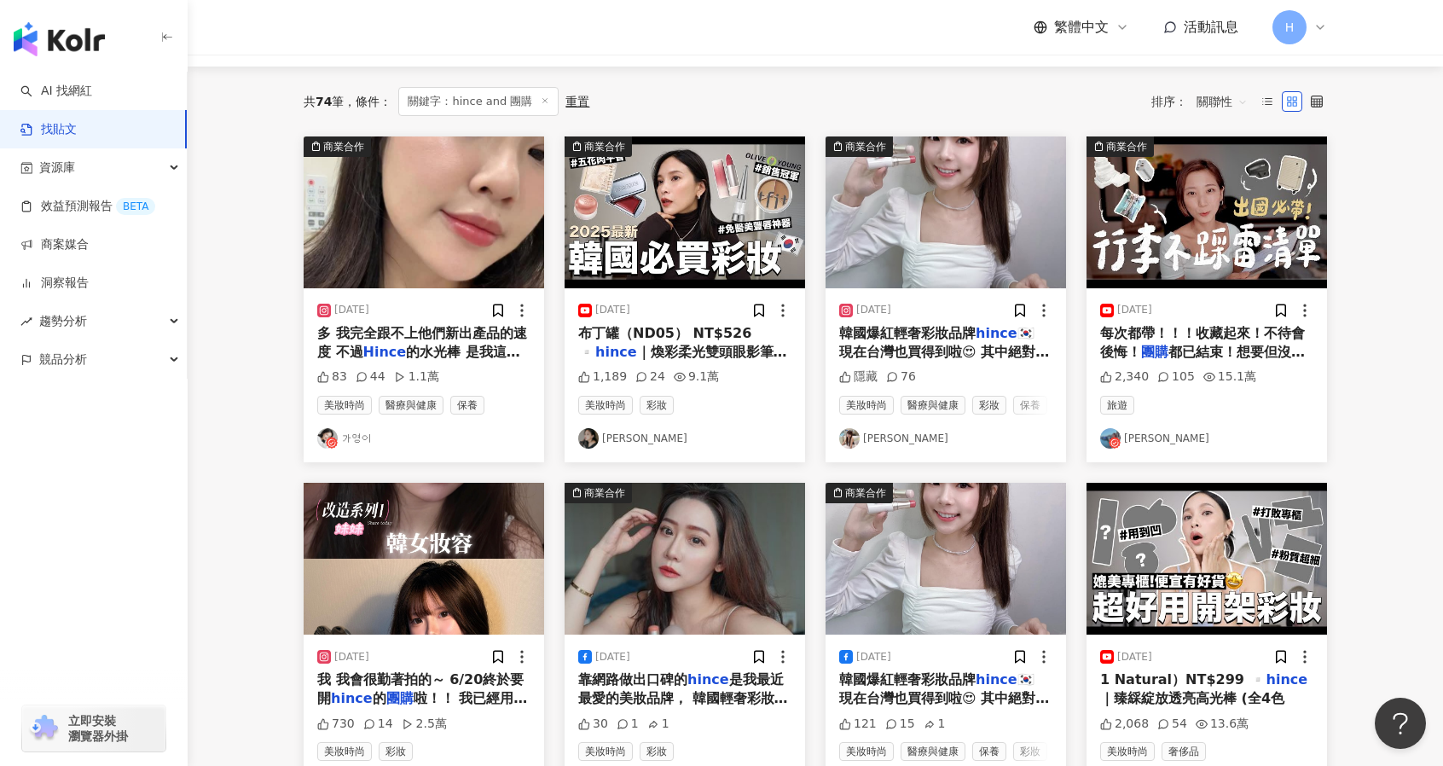
click at [1181, 346] on span "都已結束！想要但沒買到歡迎留言敲碗，" at bounding box center [1202, 361] width 205 height 35
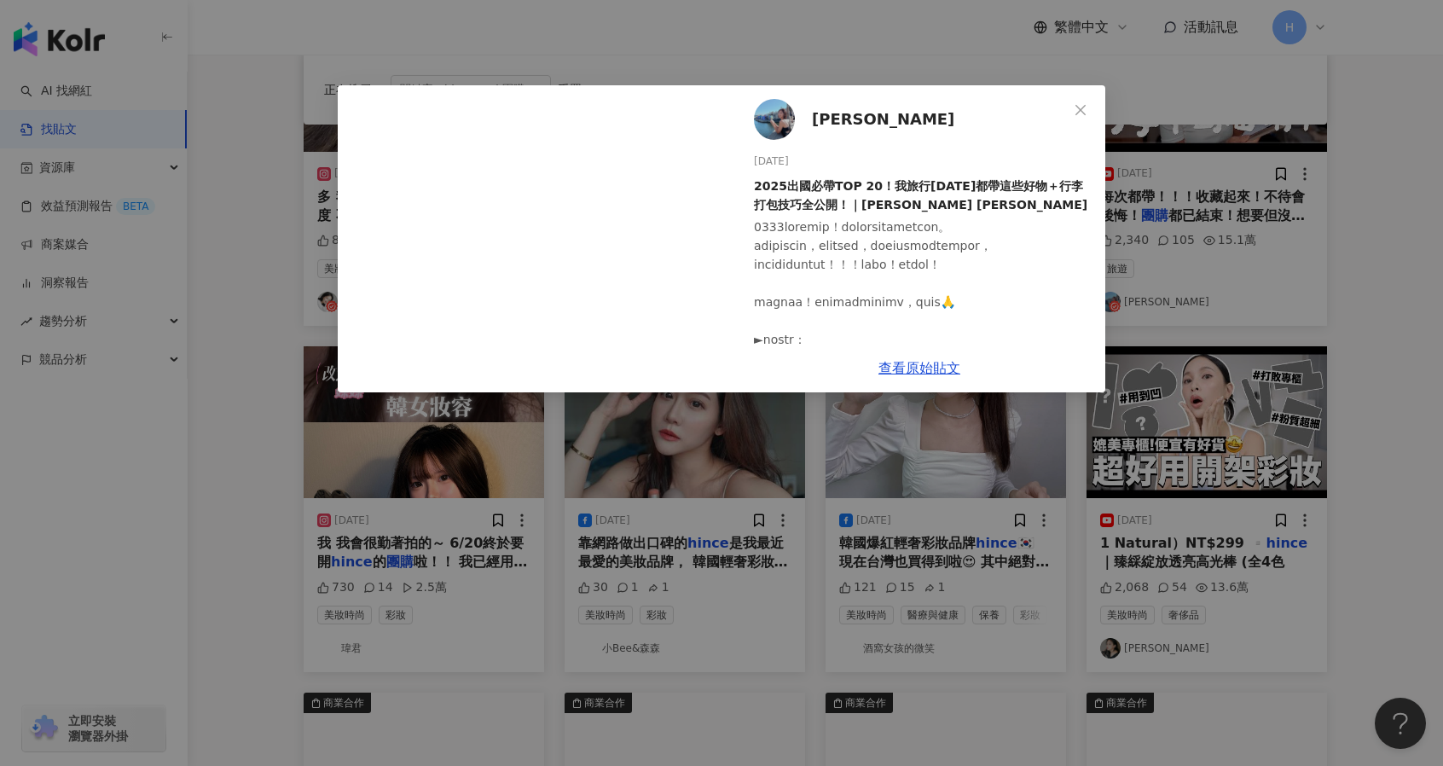
scroll to position [293, 0]
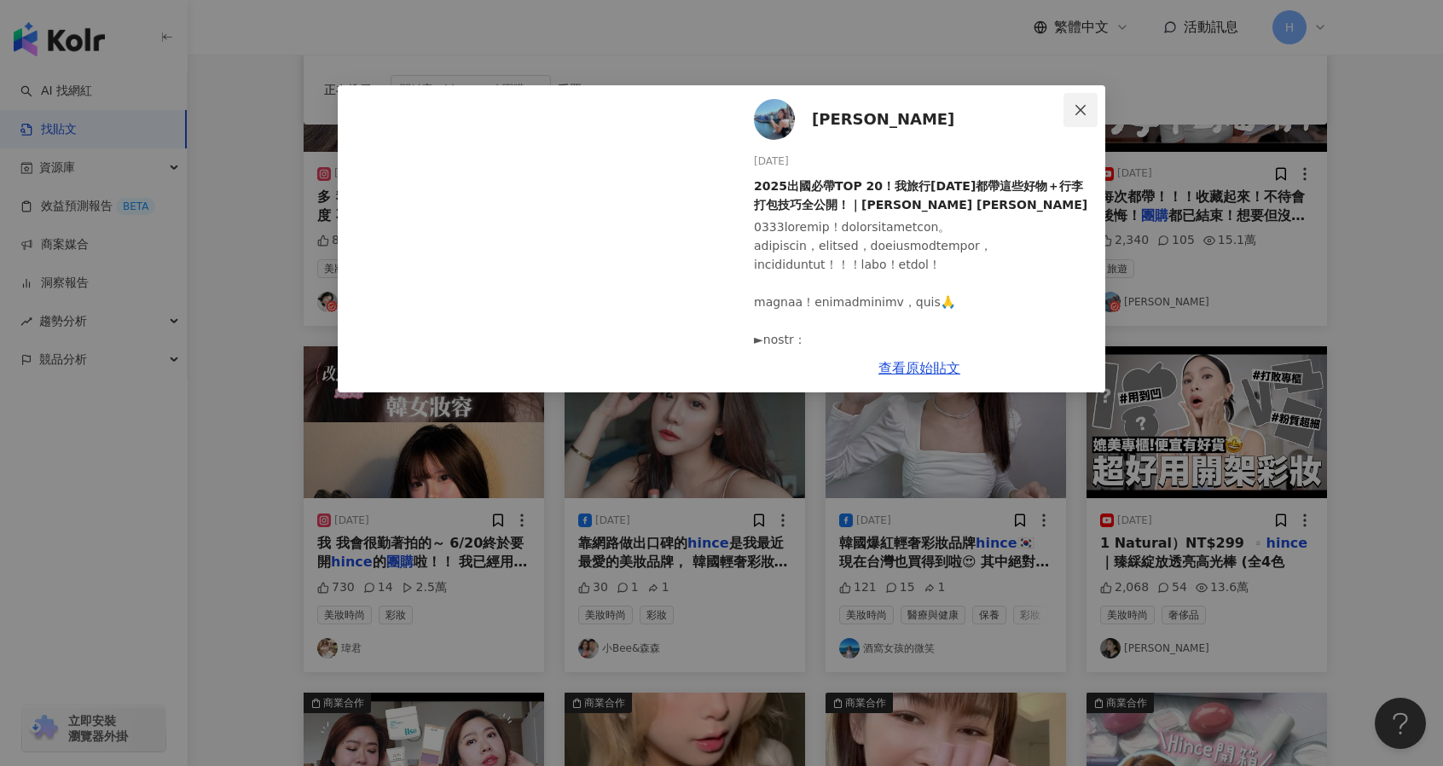
click at [1081, 109] on icon "close" at bounding box center [1080, 109] width 10 height 10
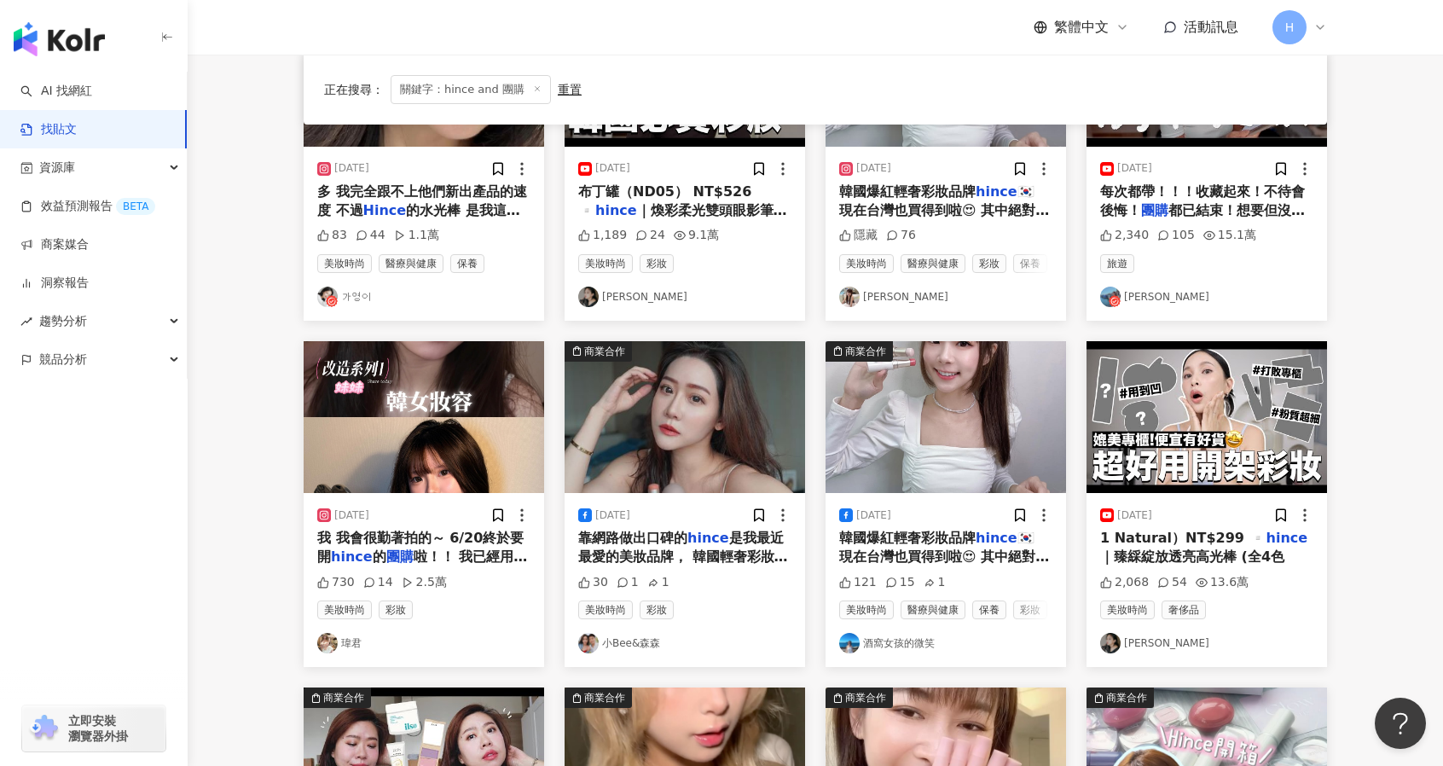
scroll to position [307, 0]
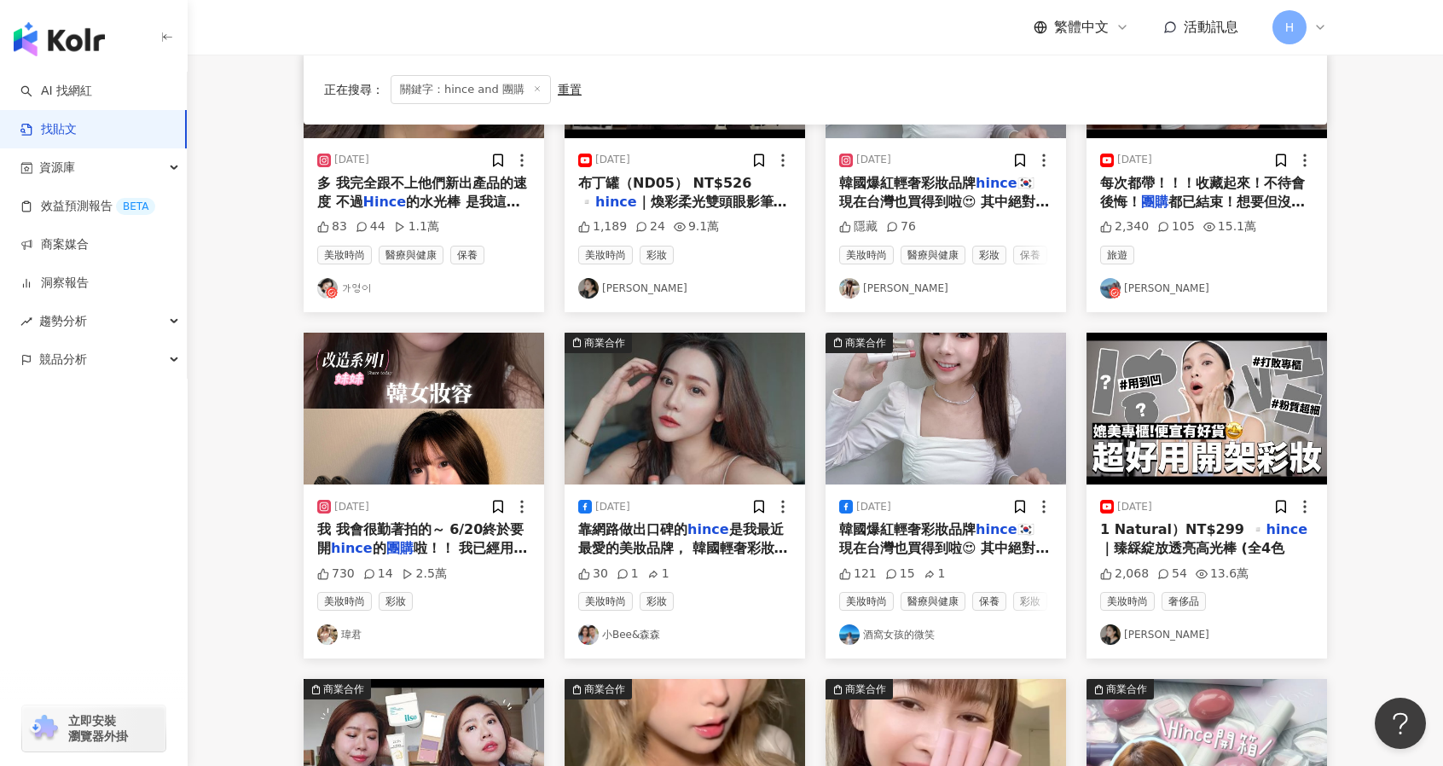
click at [932, 189] on span "韓國爆紅輕奢彩妝品牌" at bounding box center [907, 183] width 136 height 16
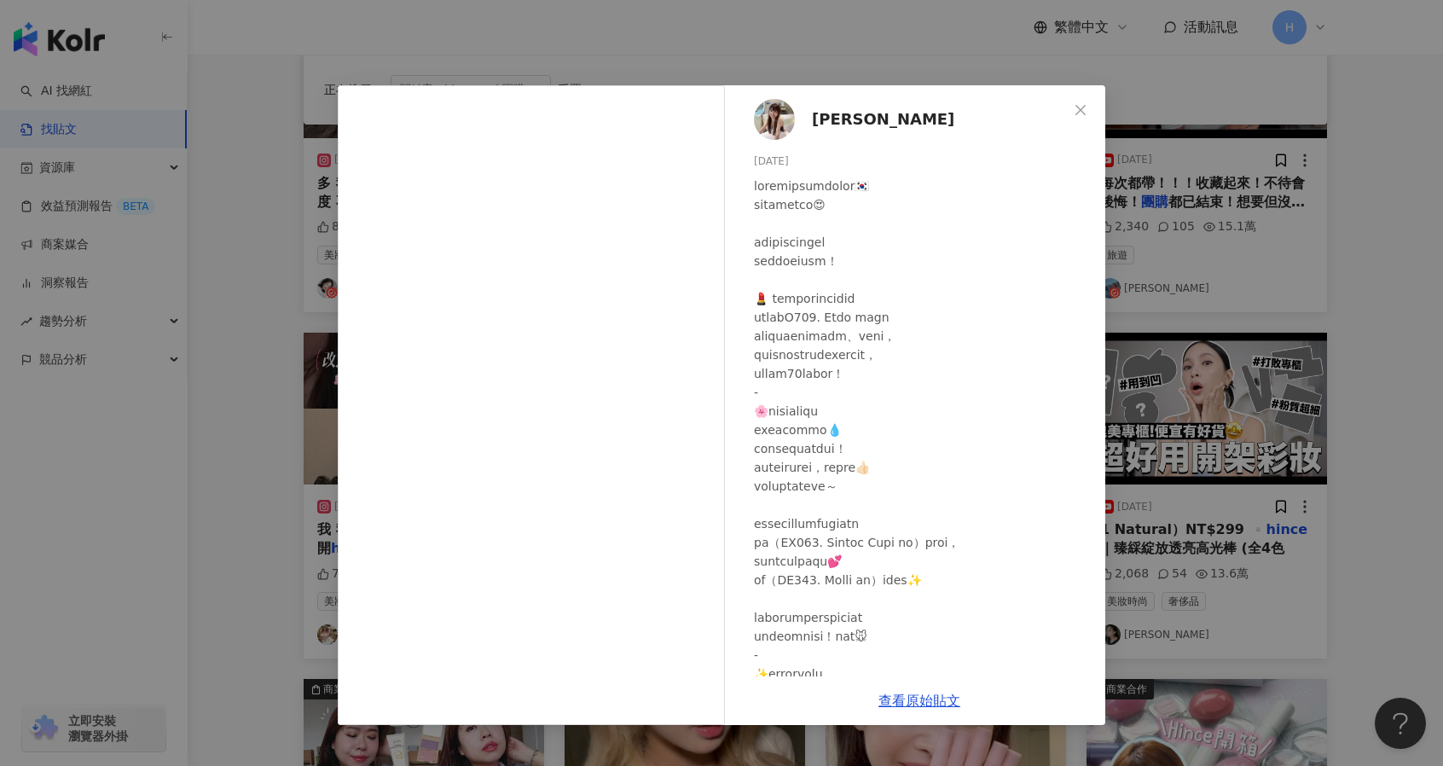
click at [1183, 312] on div "林小樂 2025/2/24 隱藏 76 查看原始貼文" at bounding box center [721, 383] width 1443 height 766
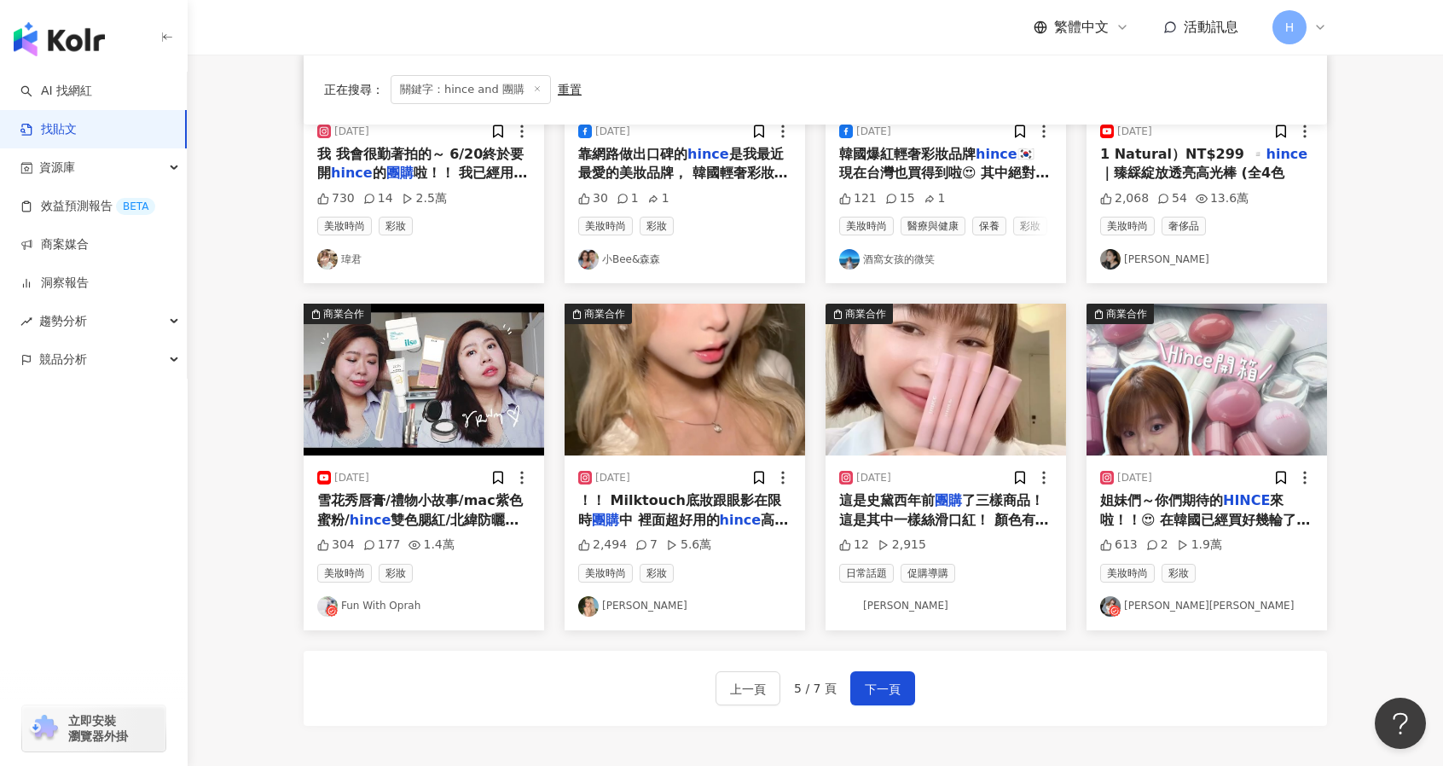
scroll to position [686, 0]
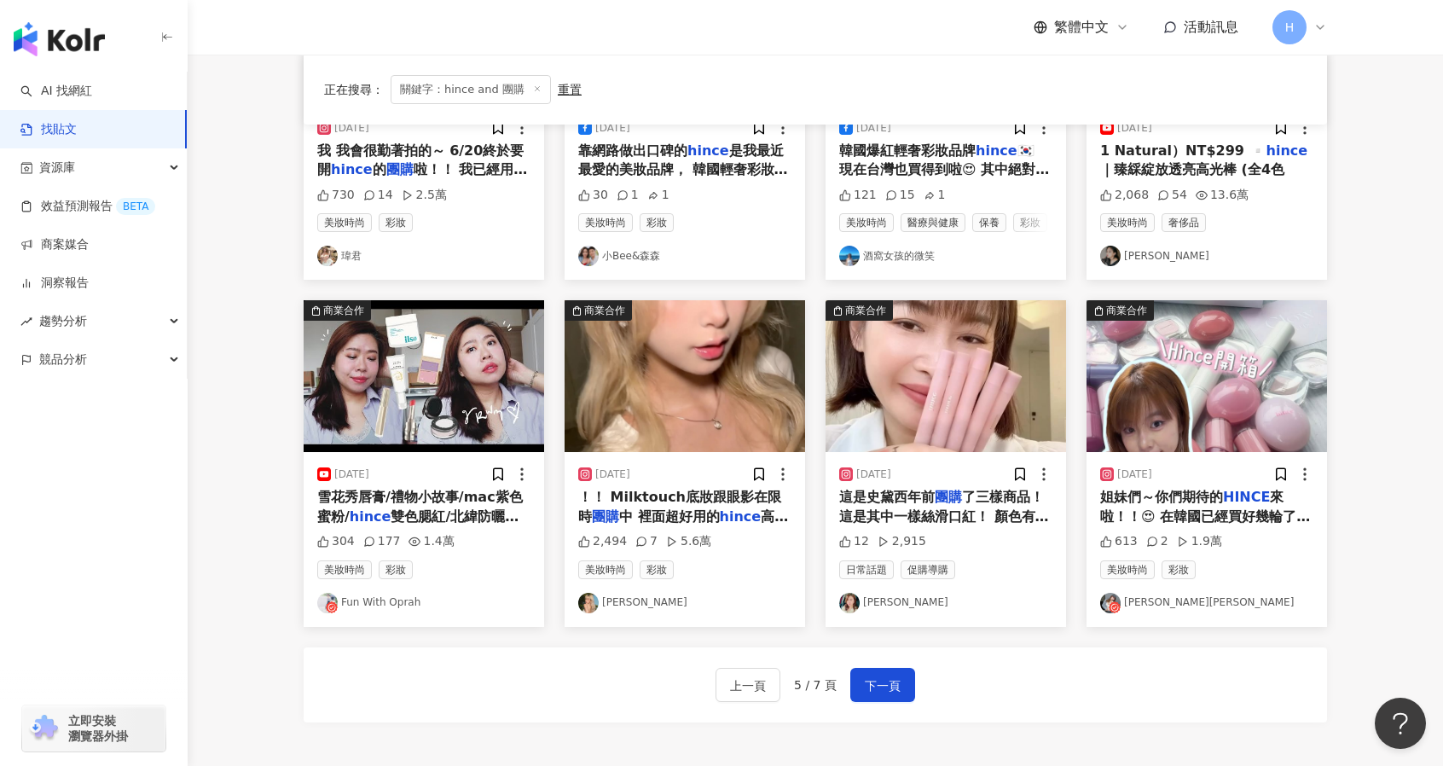
click at [943, 498] on mark "團購" at bounding box center [948, 497] width 27 height 16
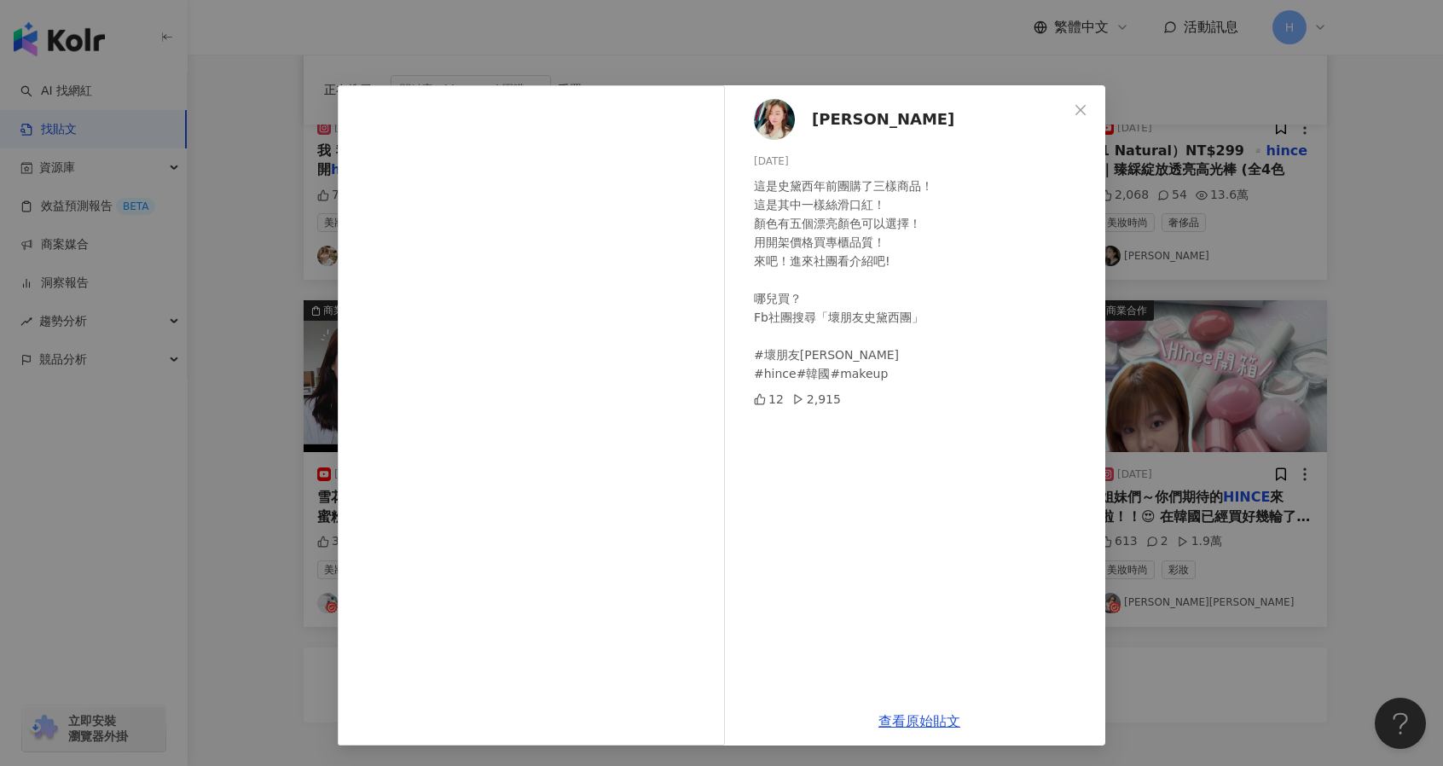
click at [1367, 306] on div "Stacy Huang 2024/1/5 這是史黛西年前團購了三樣商品！ 這是其中一樣絲滑口紅！ 顏色有五個漂亮顏色可以選擇！ 用開架價格買專櫃品質！ 來吧！…" at bounding box center [721, 383] width 1443 height 766
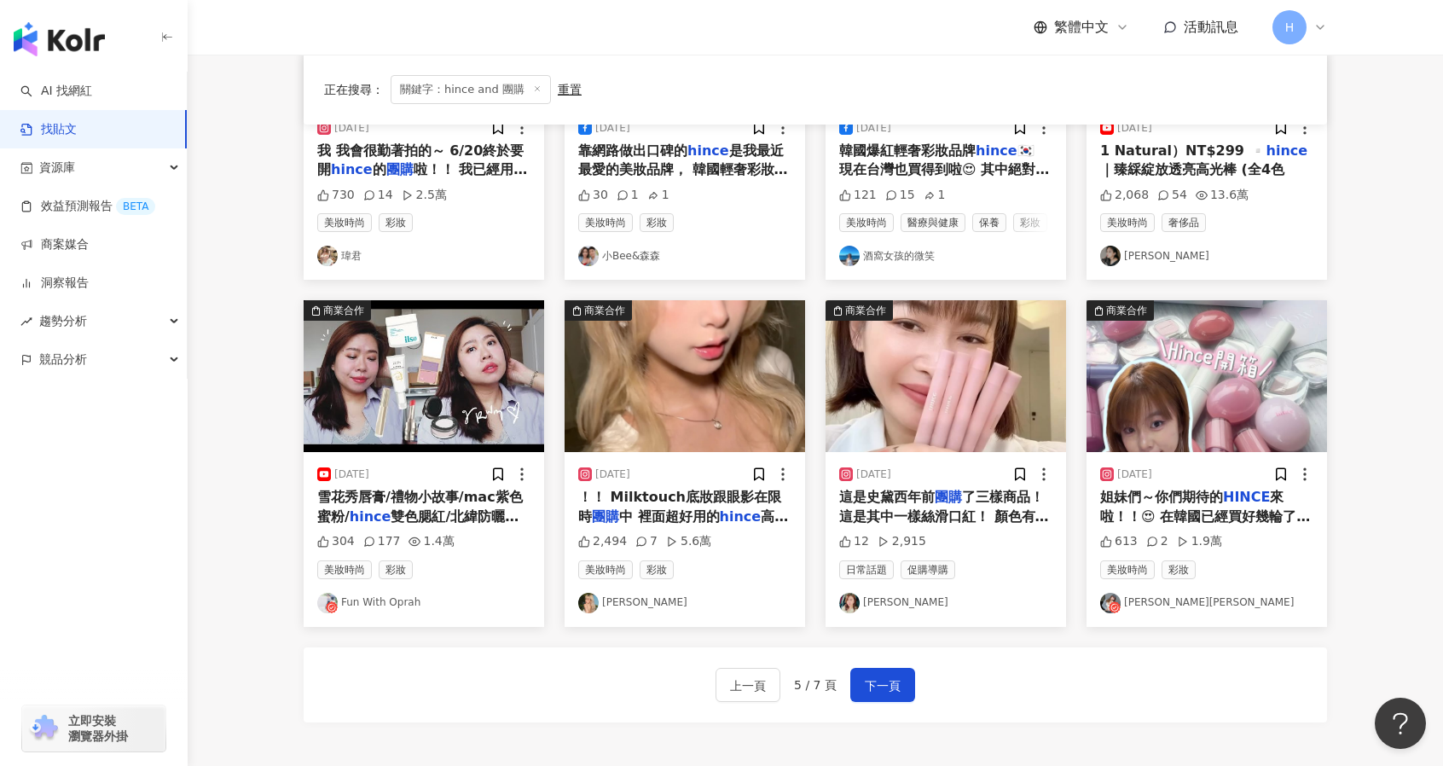
click at [1230, 521] on span "來啦！！😍 在韓國已經買好幾輪了，終於有機會跟大家開箱這系列很喜歡的單品✨ 💡如果你喜歡霧面底妝 👉 強推他們家「沁膚煥顏柔霧氣墊」 自然濾鏡感爆棚，控油服貼…" at bounding box center [1206, 716] width 213 height 455
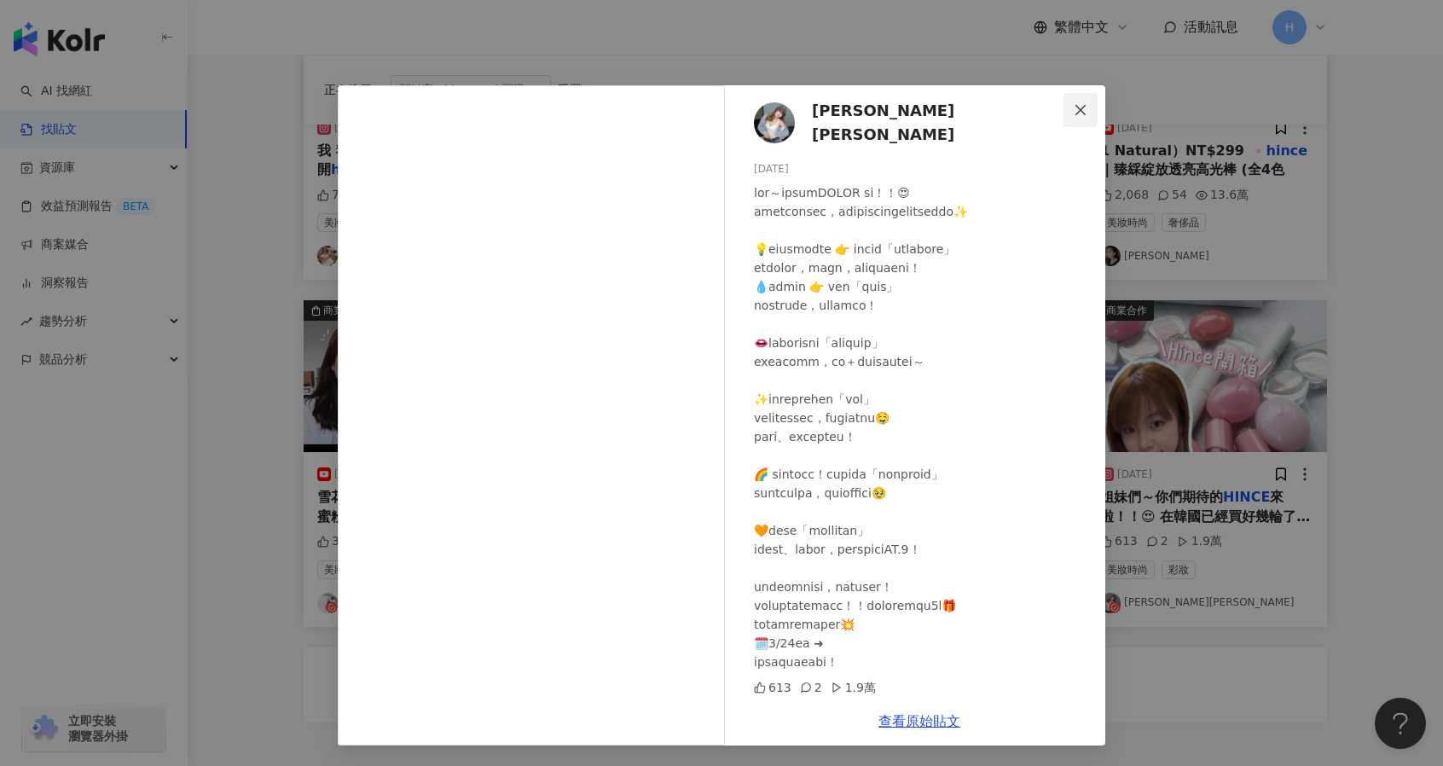
click at [1077, 103] on icon "close" at bounding box center [1081, 110] width 14 height 14
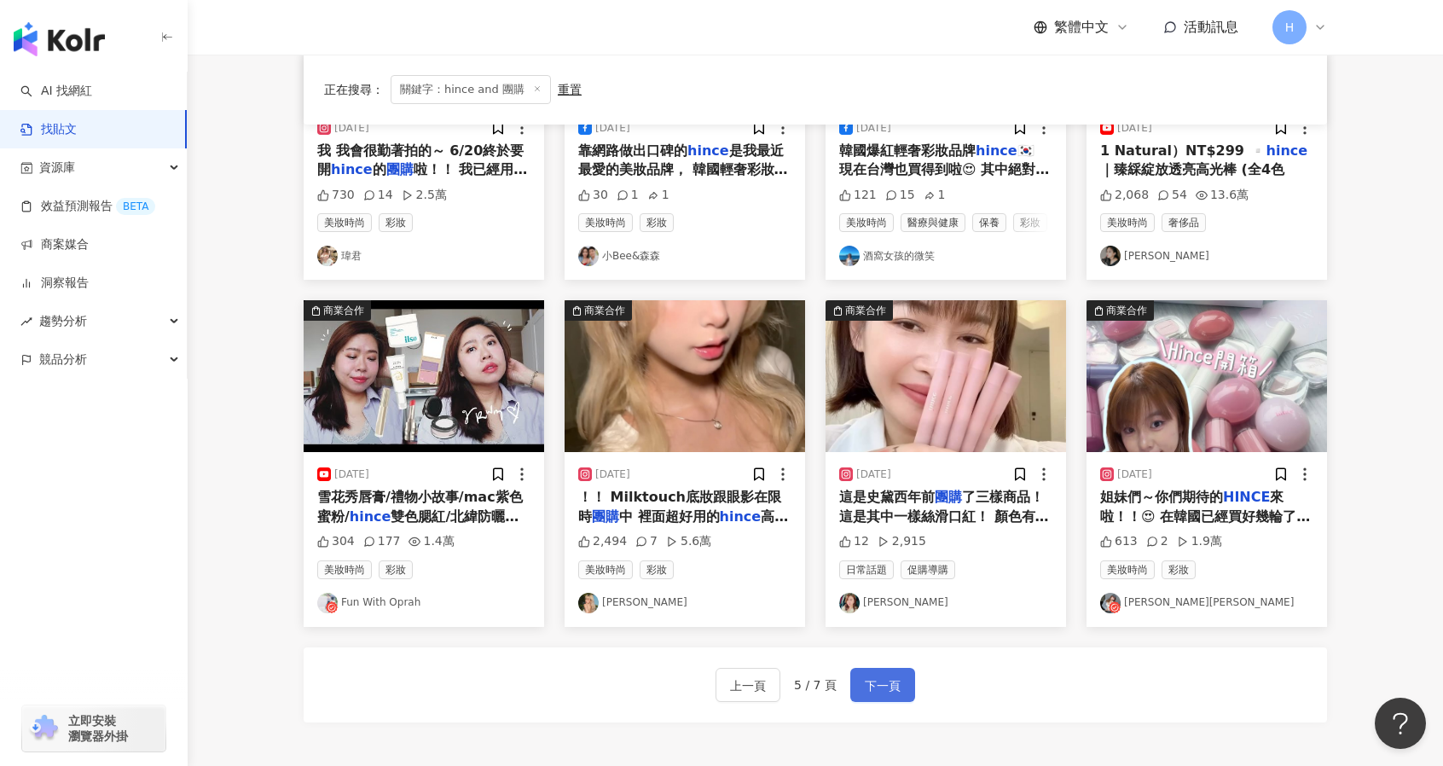
click at [891, 675] on span "下一頁" at bounding box center [883, 685] width 36 height 20
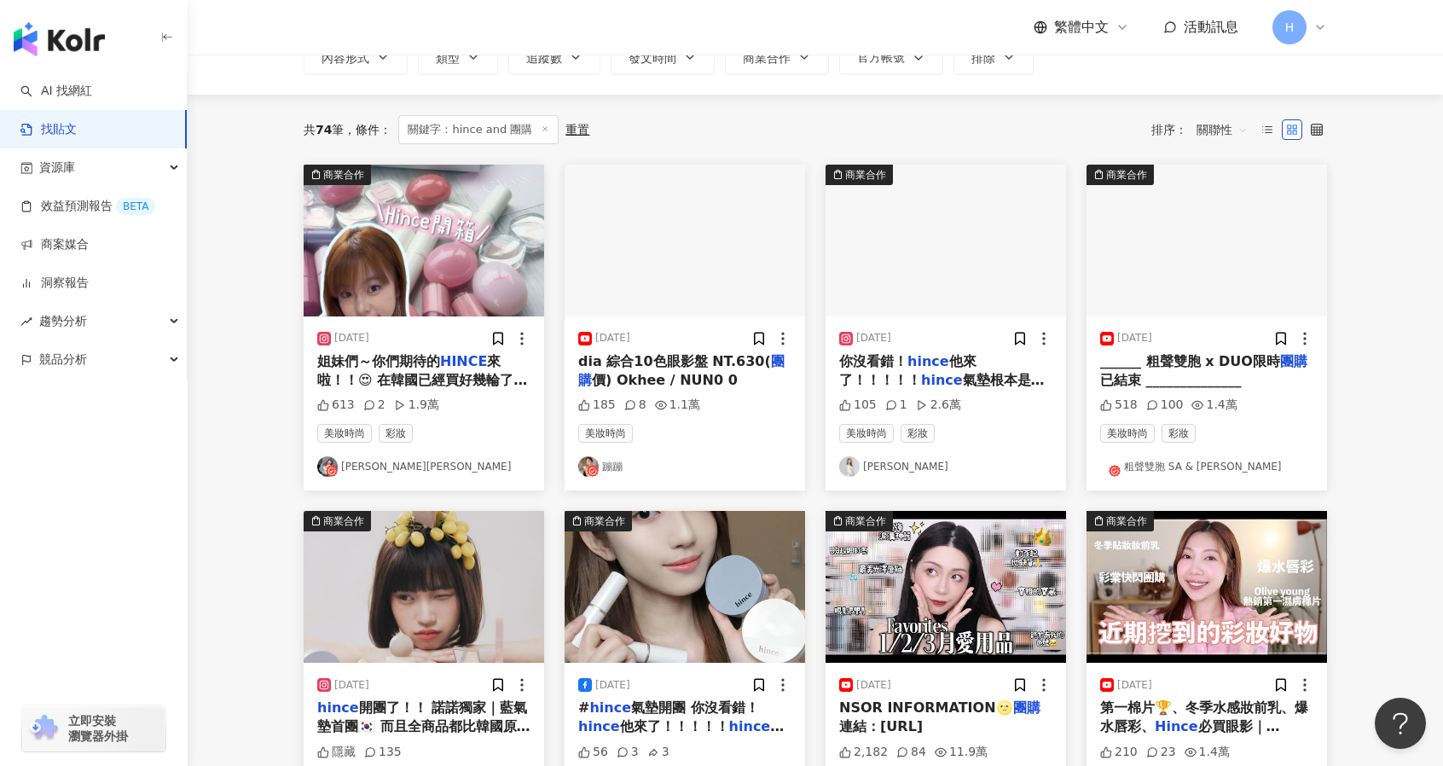
scroll to position [105, 0]
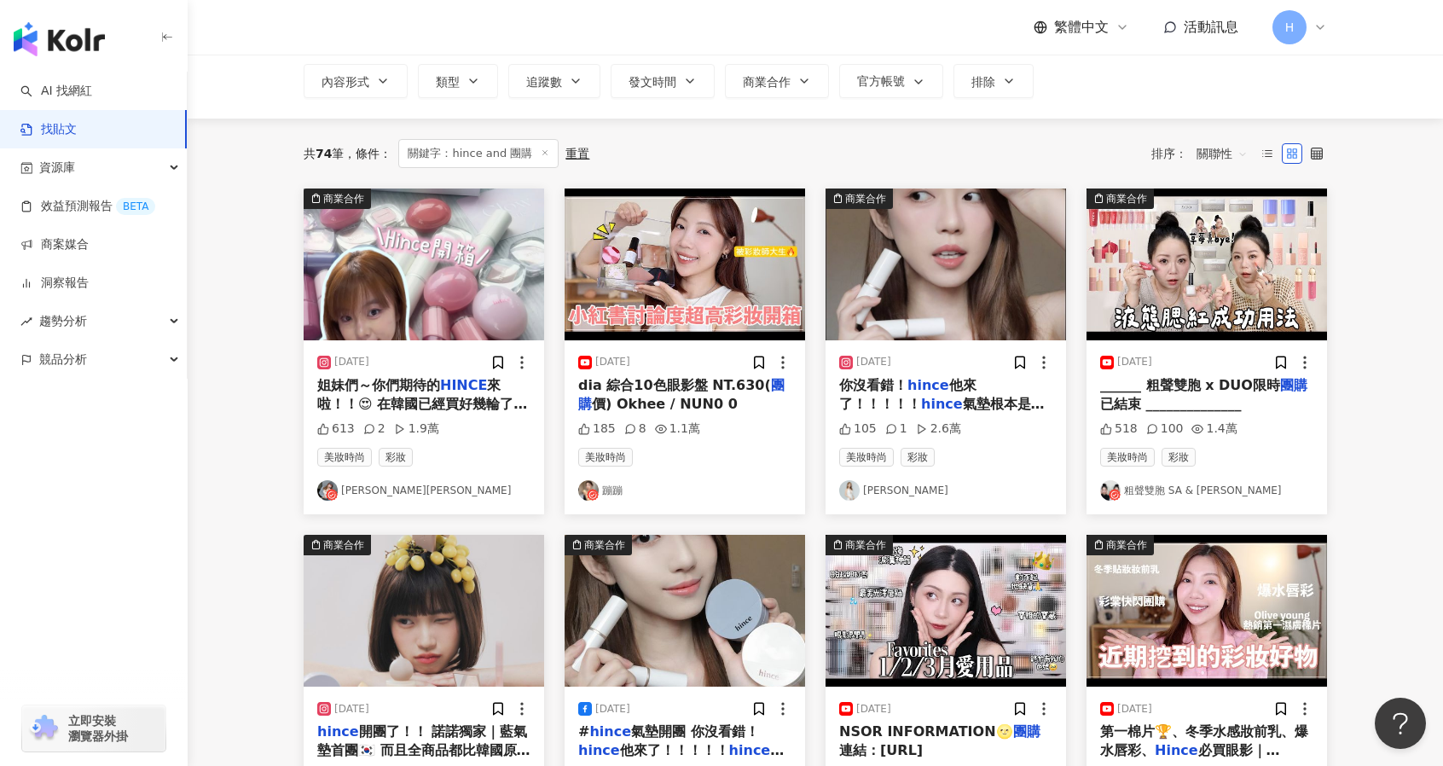
click at [1008, 398] on span "氣墊根本是韓國女團底妝的第一 白色光滑氣墊網紗取粉超級均勻 是那種細膩絲滑的粉霜質地 上臉遮瑕力完全滿足日常需求 妝感輕薄沒有負擔 奶油肌還不暗沈 搭上我們" at bounding box center [944, 452] width 210 height 112
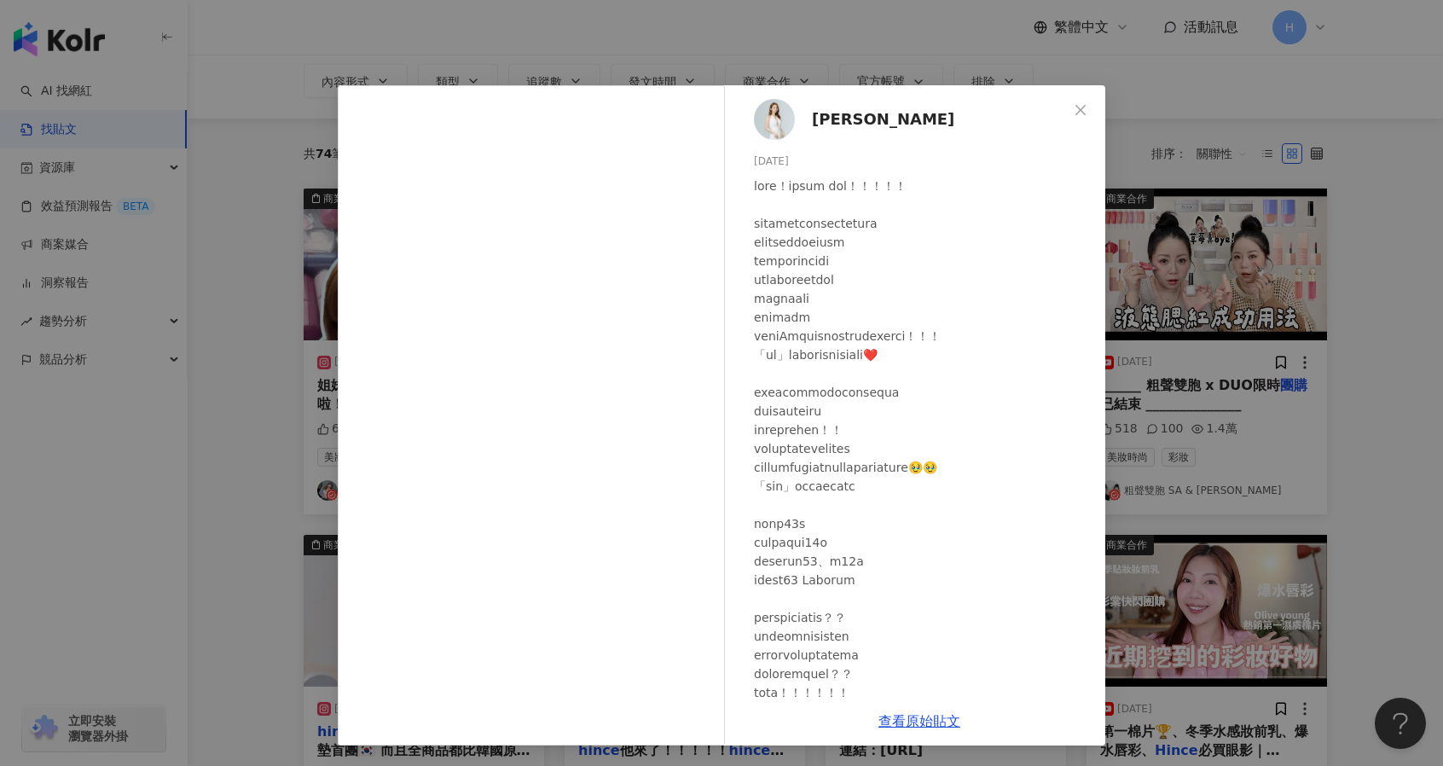
click at [1265, 282] on div "黃亭恩 2024/6/2 105 1 2.6萬 查看原始貼文" at bounding box center [721, 383] width 1443 height 766
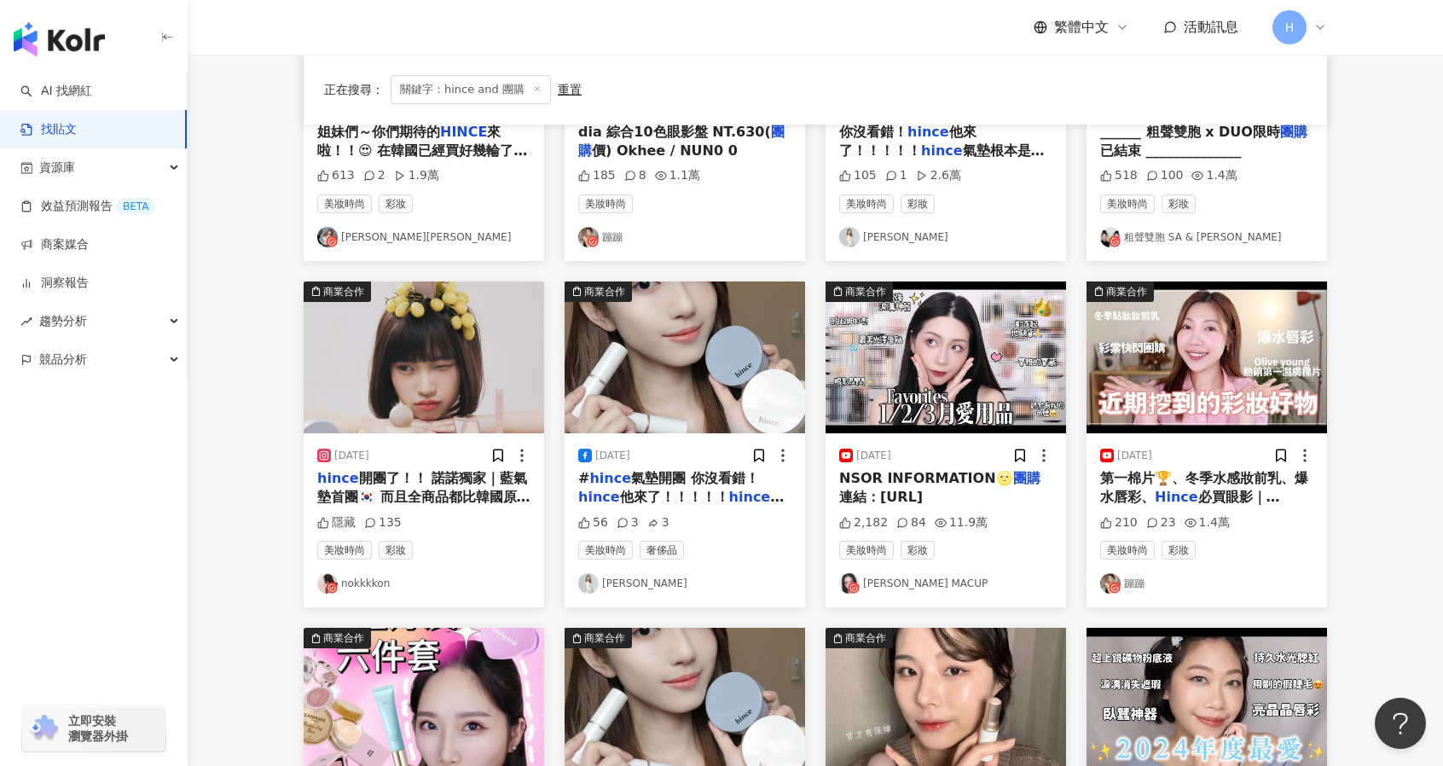
scroll to position [382, 0]
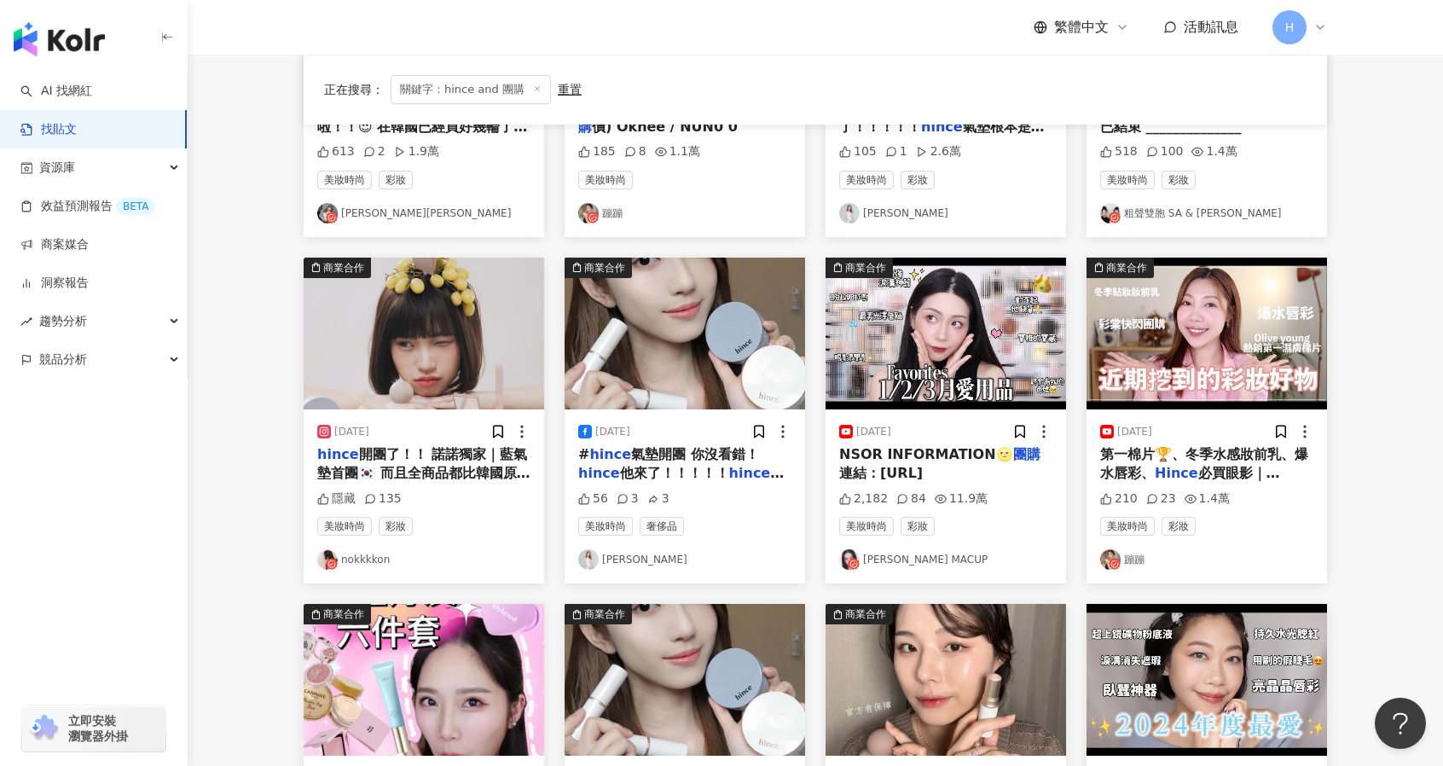
click at [420, 475] on span "開團了！！ 諾諾獨家｜藍氣墊首團🇰🇷 而且全商品都比韓國原售價還便宜 滿千再送我pick的唇釉一支 #限量30名" at bounding box center [423, 482] width 213 height 73
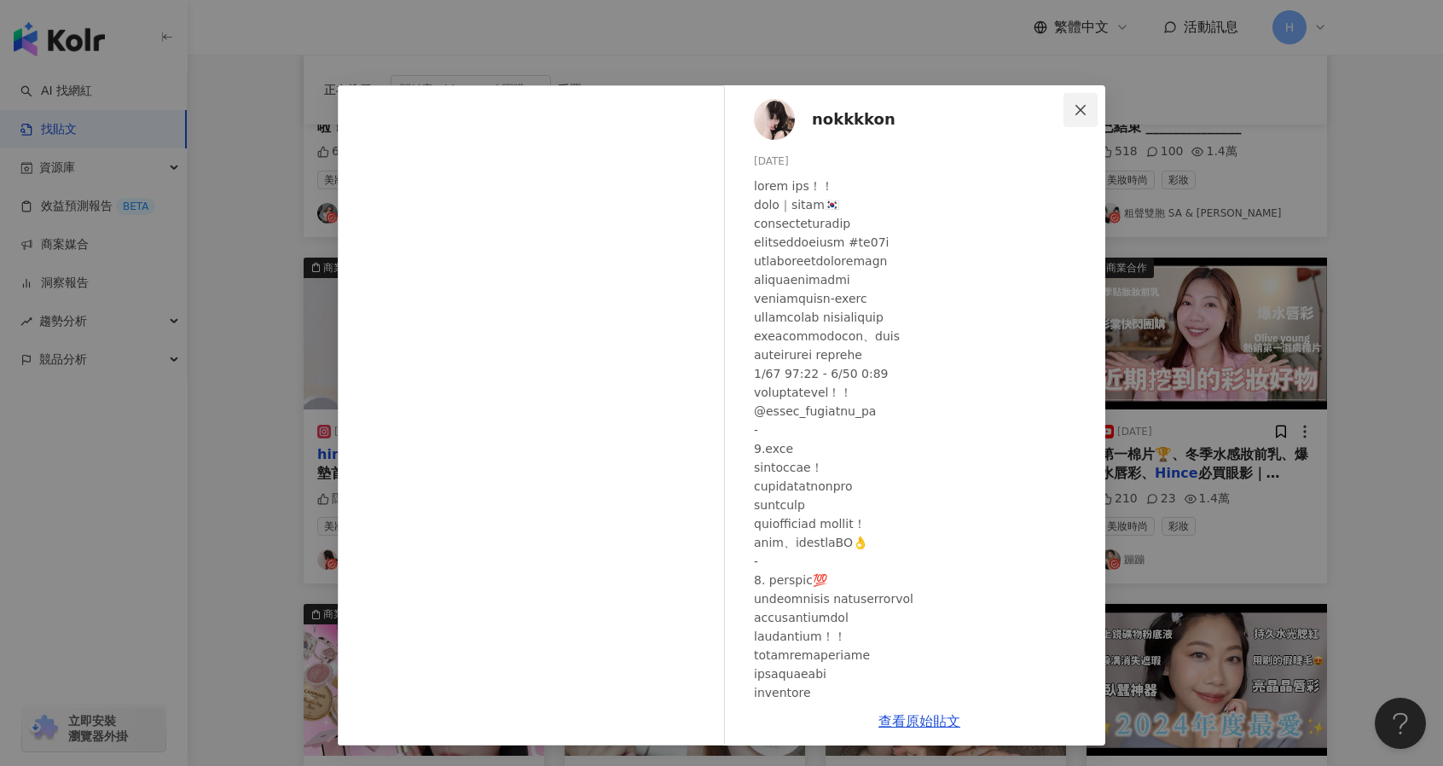
click at [1086, 106] on icon "close" at bounding box center [1081, 110] width 14 height 14
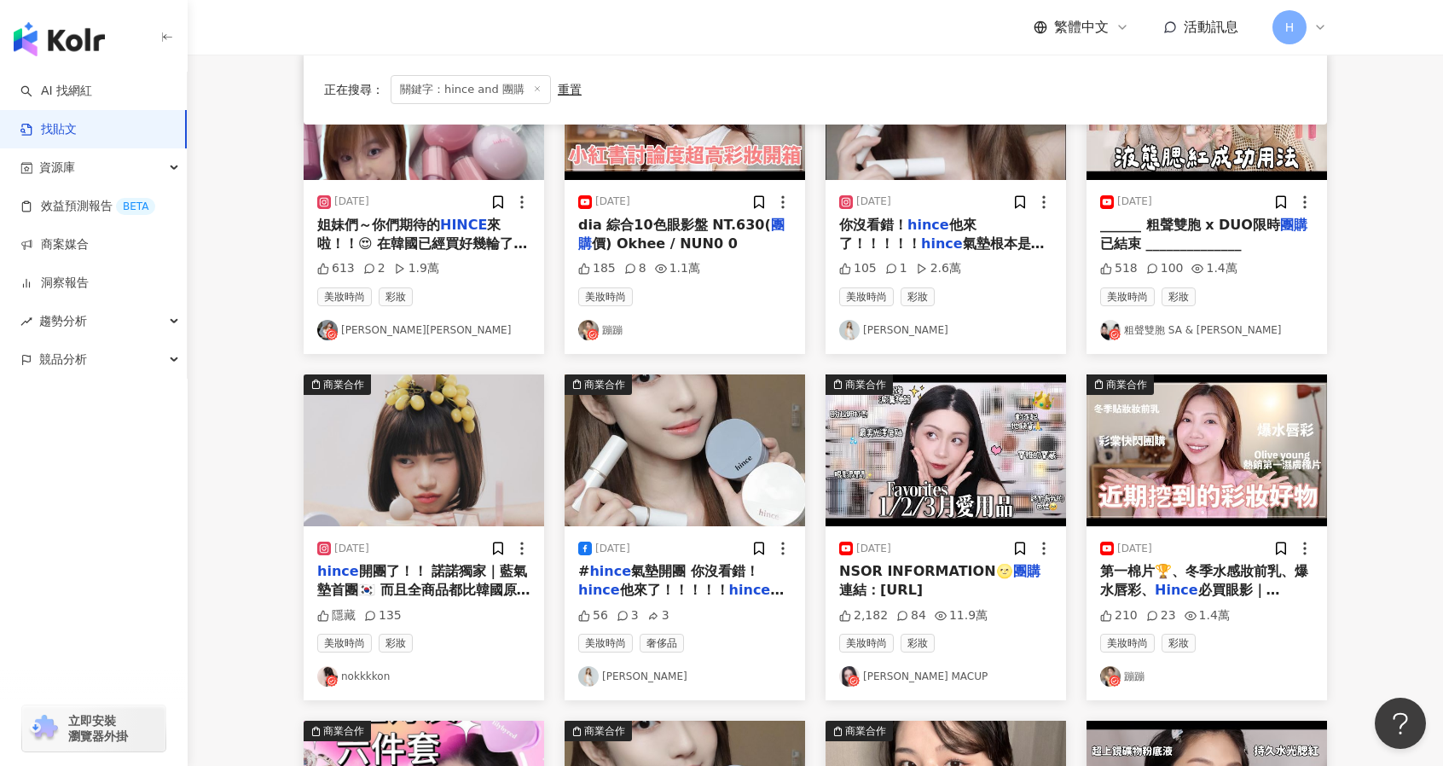
scroll to position [266, 0]
click at [952, 576] on span "NSOR INFORMATION🌝" at bounding box center [926, 570] width 174 height 16
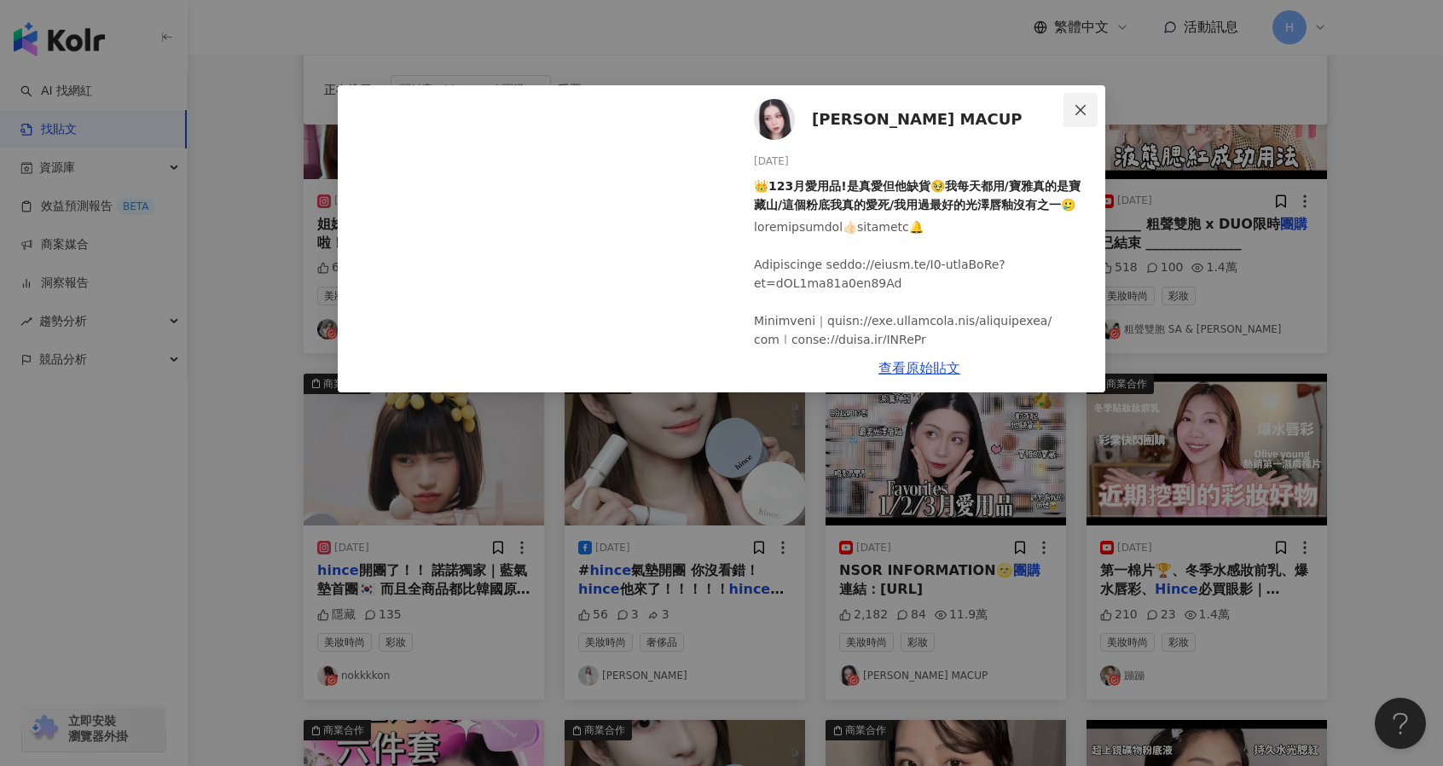
click at [1084, 107] on icon "close" at bounding box center [1080, 109] width 10 height 10
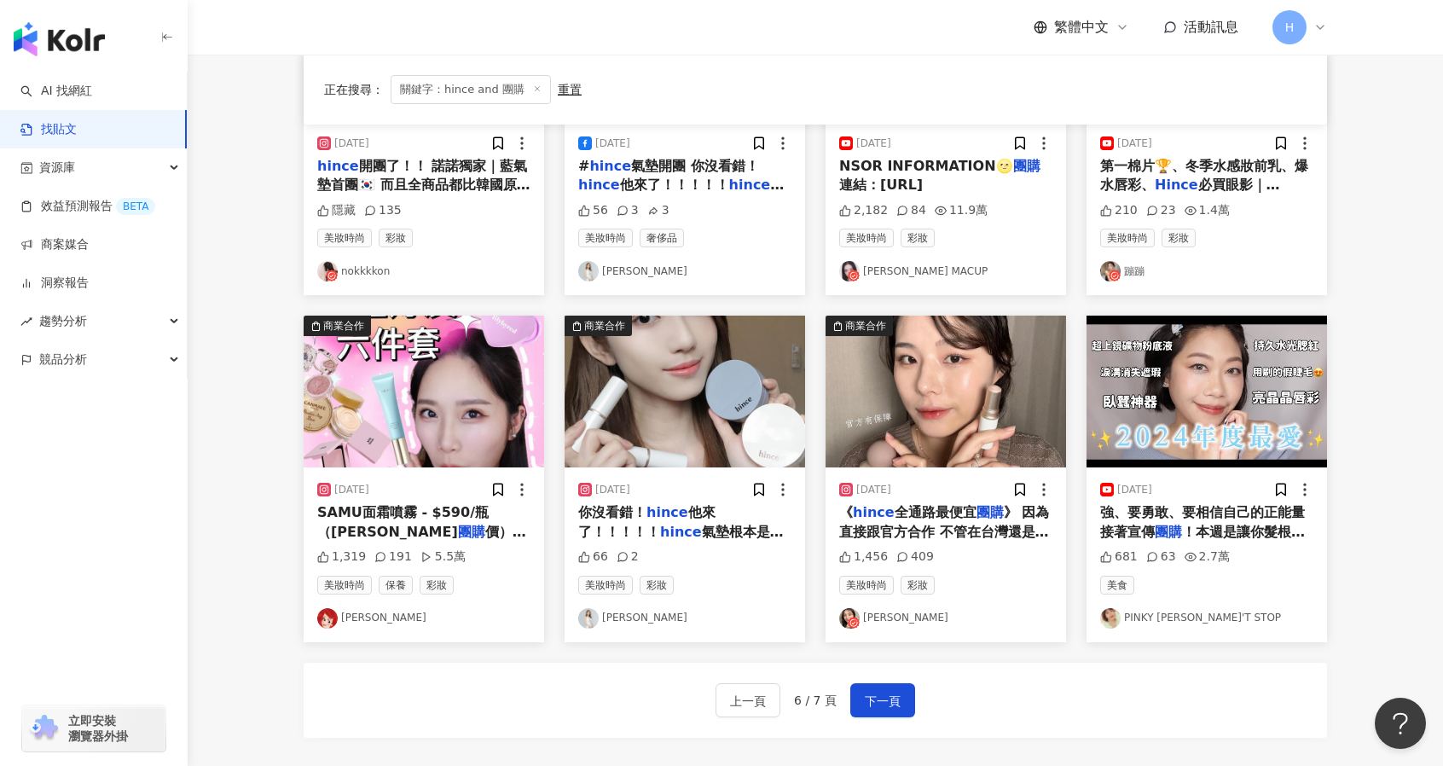
scroll to position [717, 0]
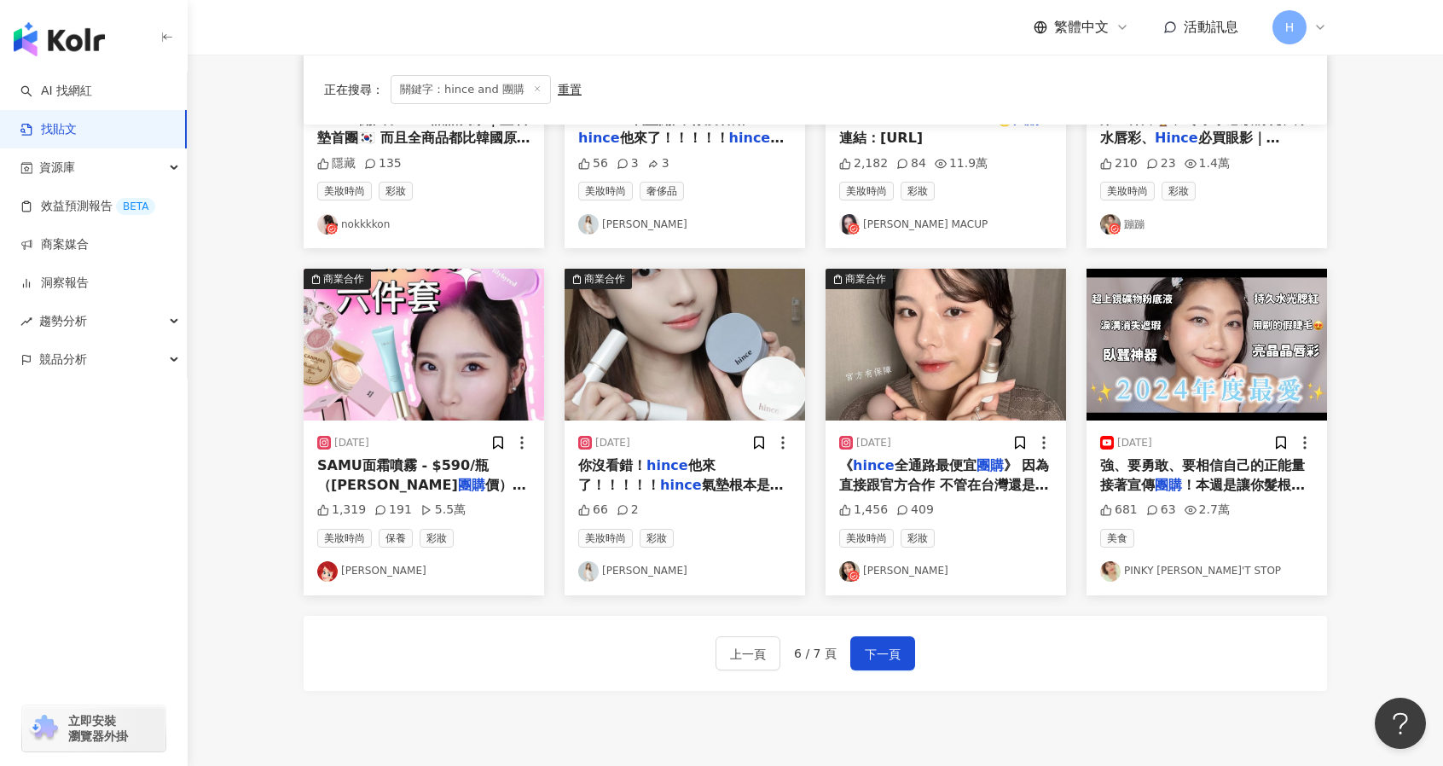
click at [414, 457] on span "SAMU面霜噴霧 - $590/瓶（柔蓁" at bounding box center [402, 474] width 171 height 35
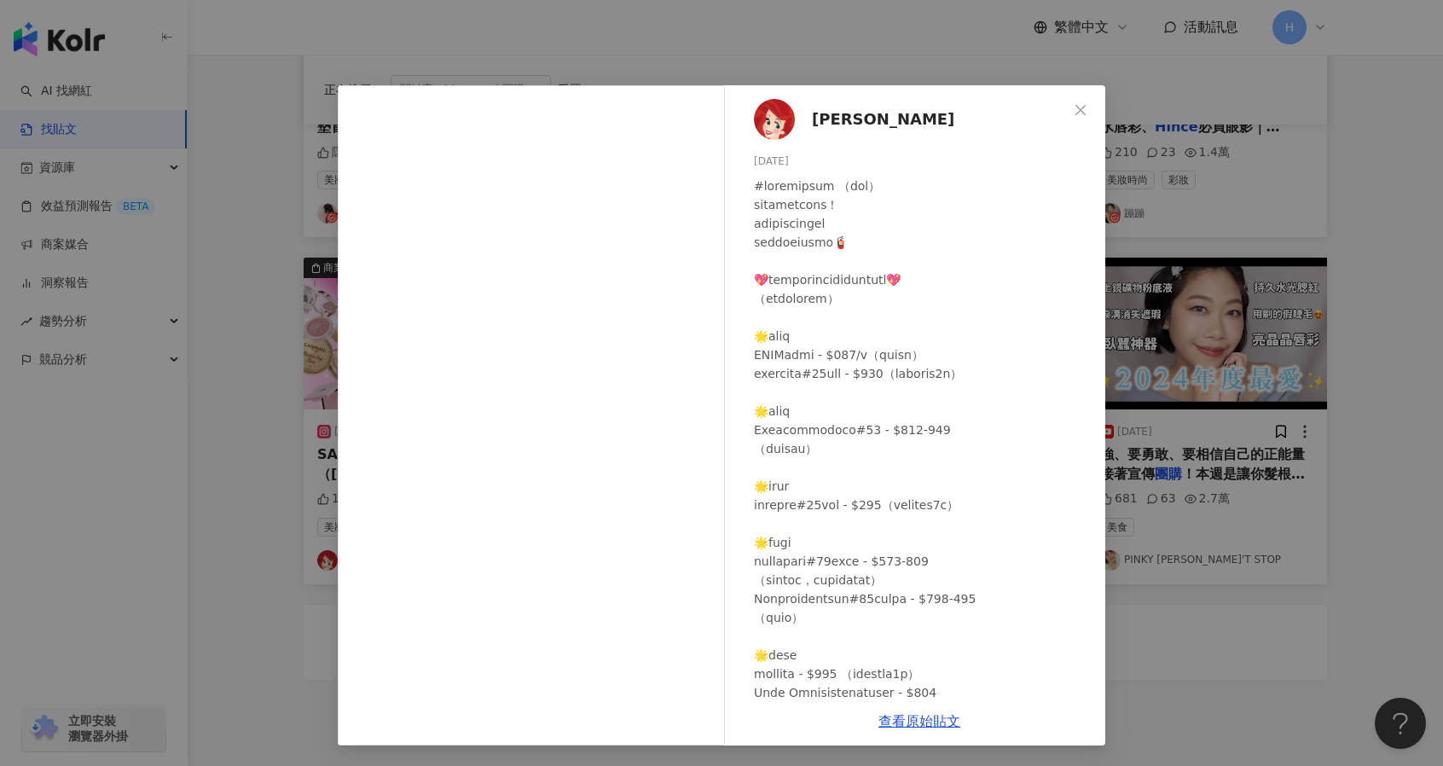
scroll to position [727, 0]
click at [1082, 107] on icon "close" at bounding box center [1080, 109] width 10 height 10
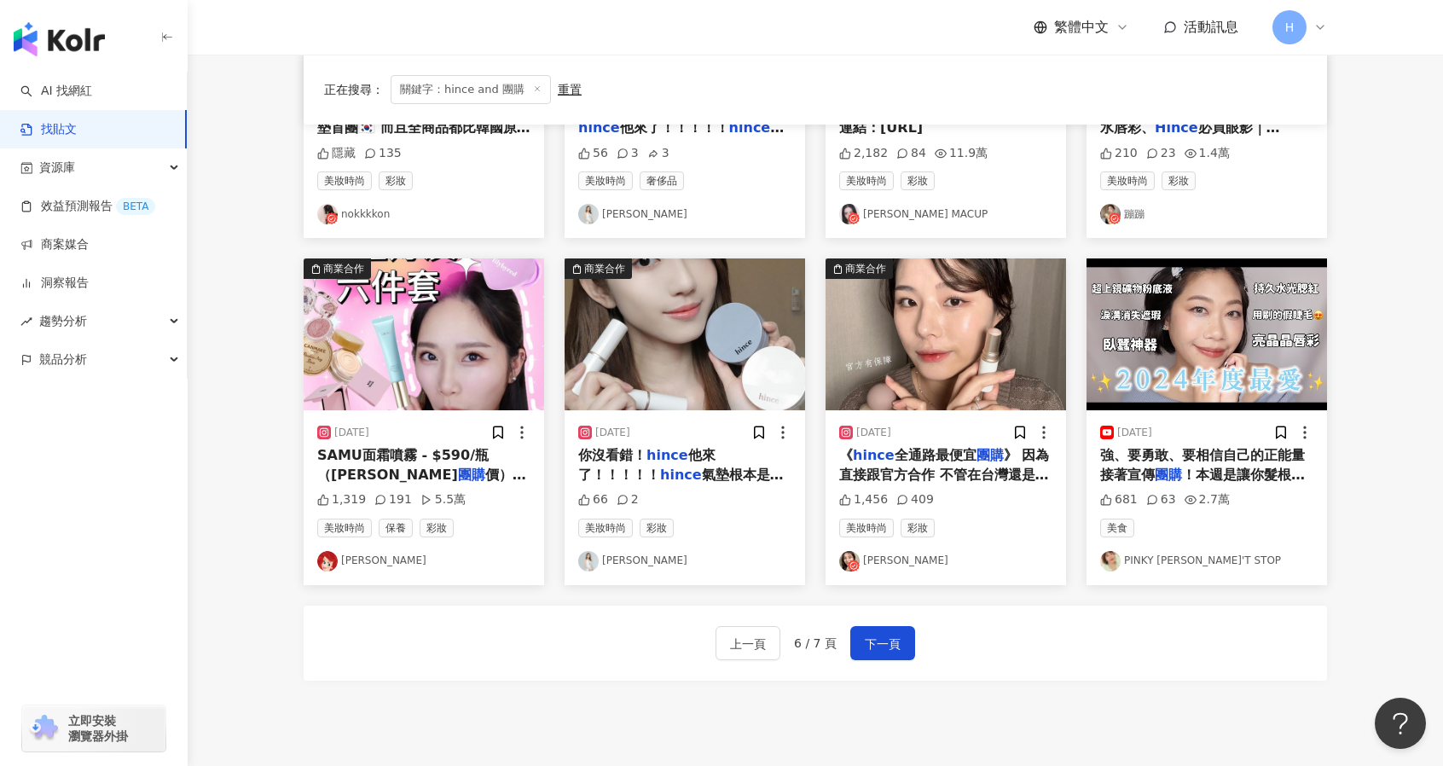
click at [1221, 466] on span "！本週是讓你髮根不下樓的MINDHU" at bounding box center [1202, 483] width 205 height 35
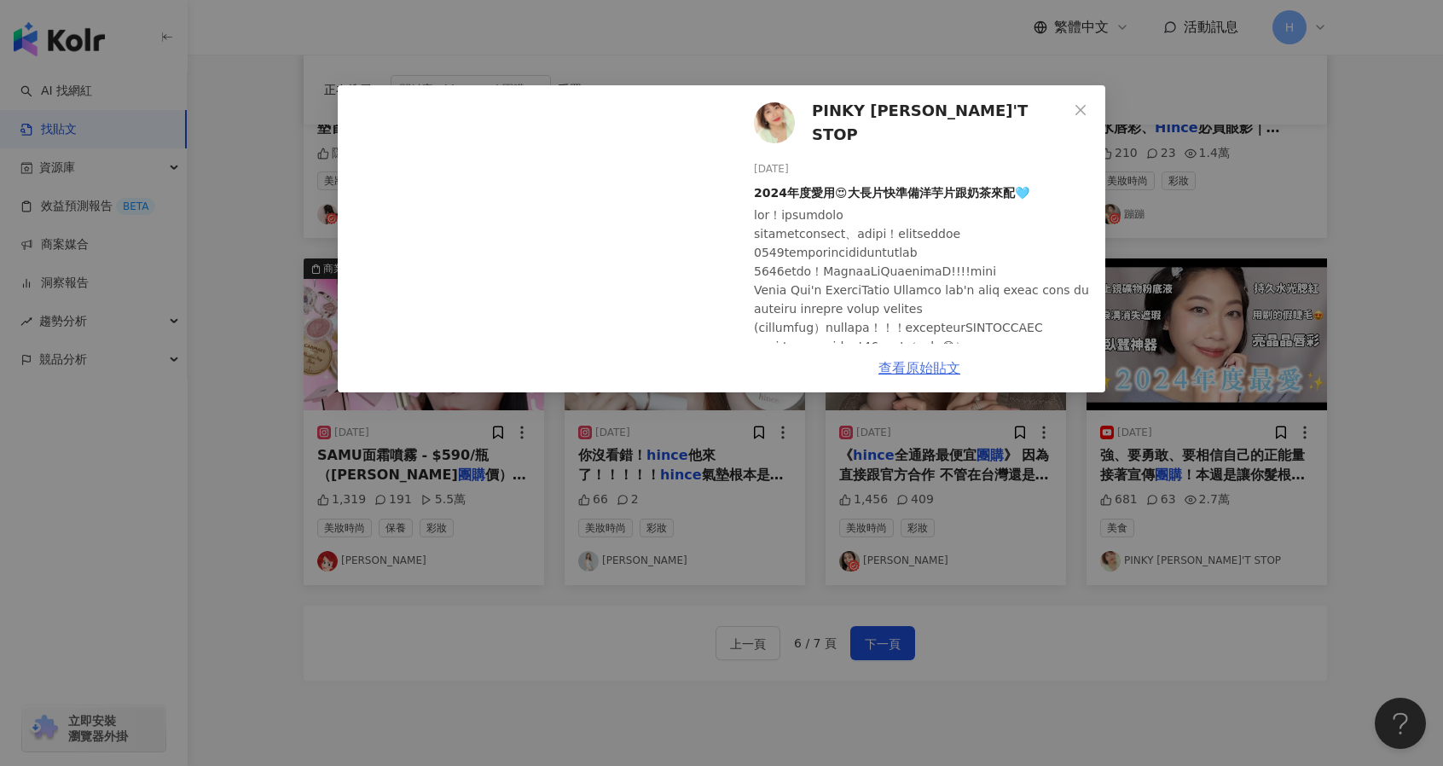
click at [935, 369] on link "查看原始貼文" at bounding box center [919, 368] width 82 height 16
click at [939, 372] on link "查看原始貼文" at bounding box center [919, 368] width 82 height 16
click at [1083, 112] on icon "close" at bounding box center [1080, 109] width 10 height 10
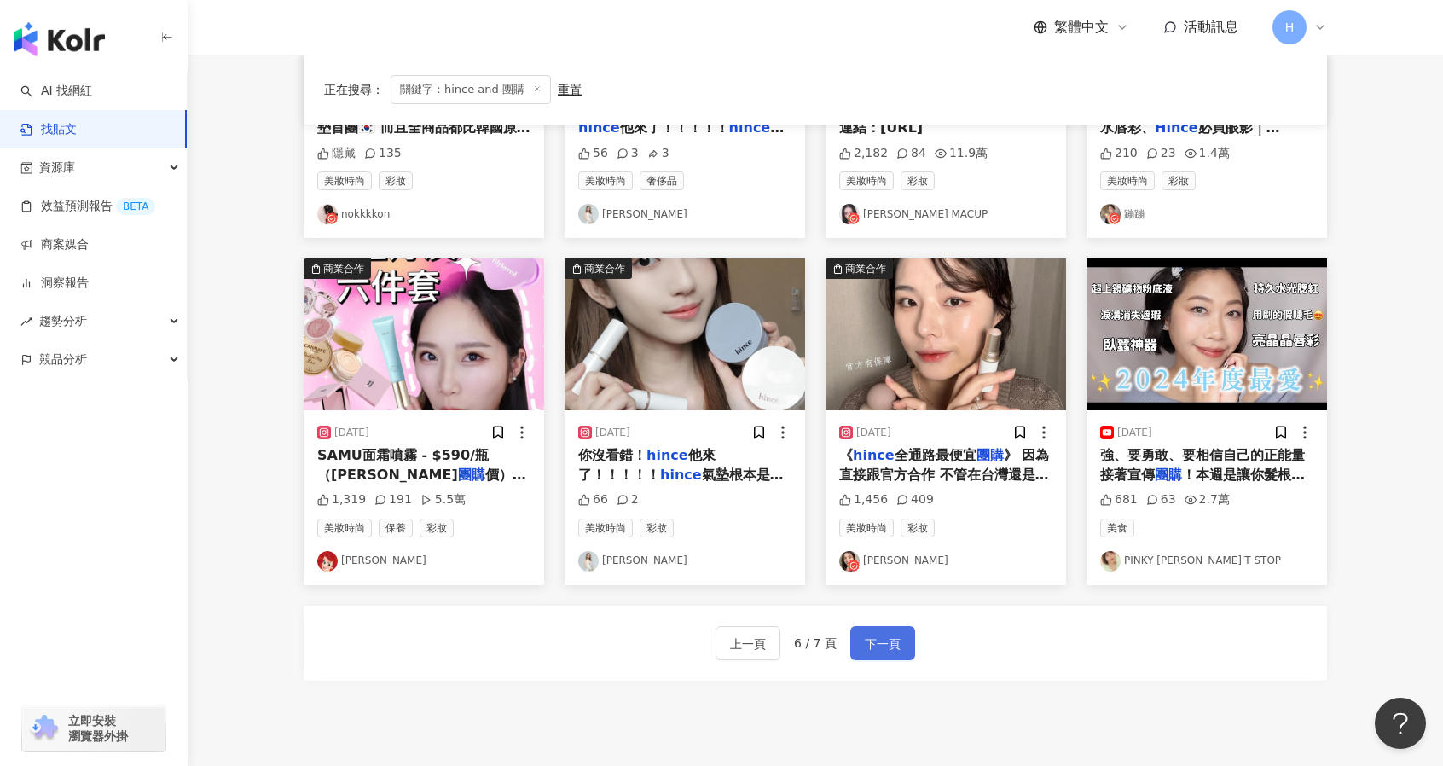
click at [887, 646] on span "下一頁" at bounding box center [883, 644] width 36 height 20
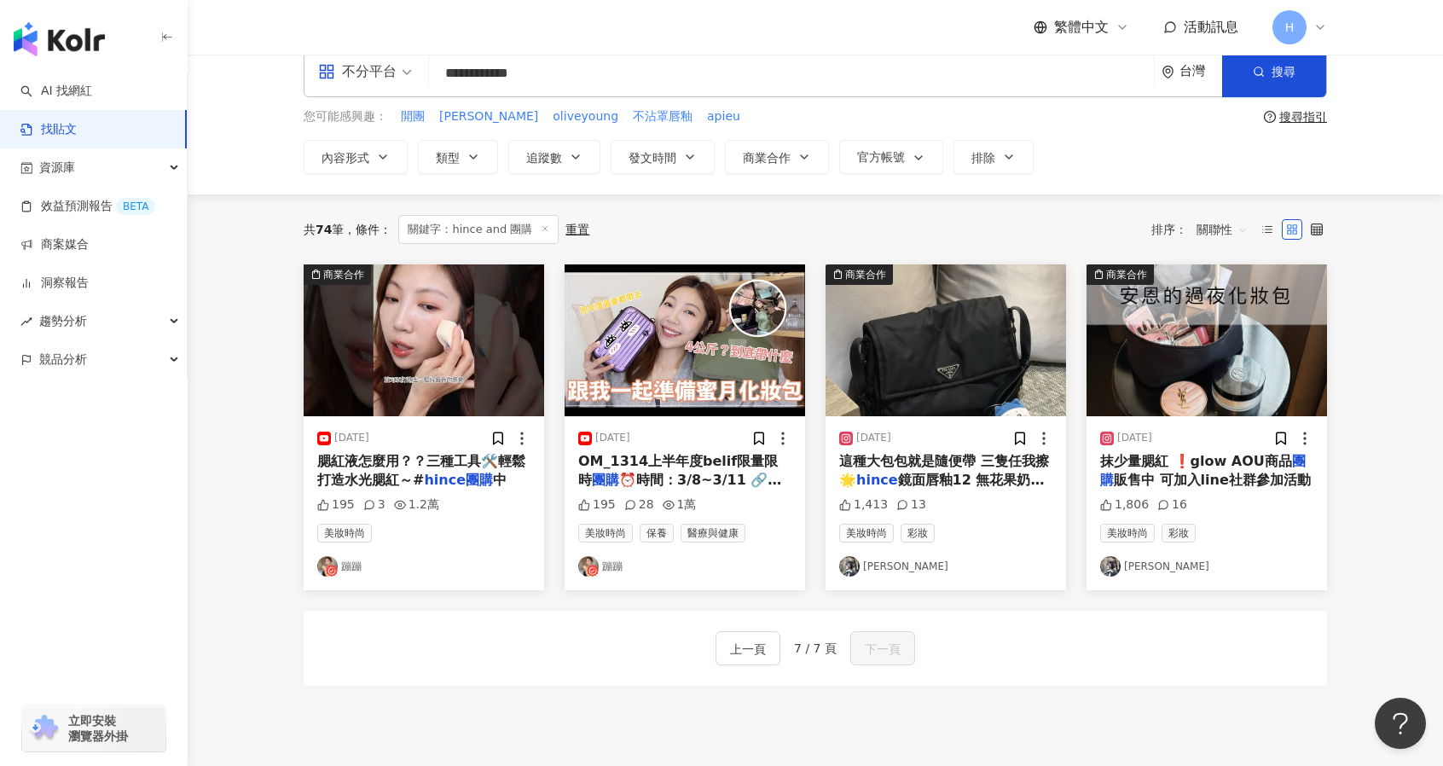
scroll to position [26, 0]
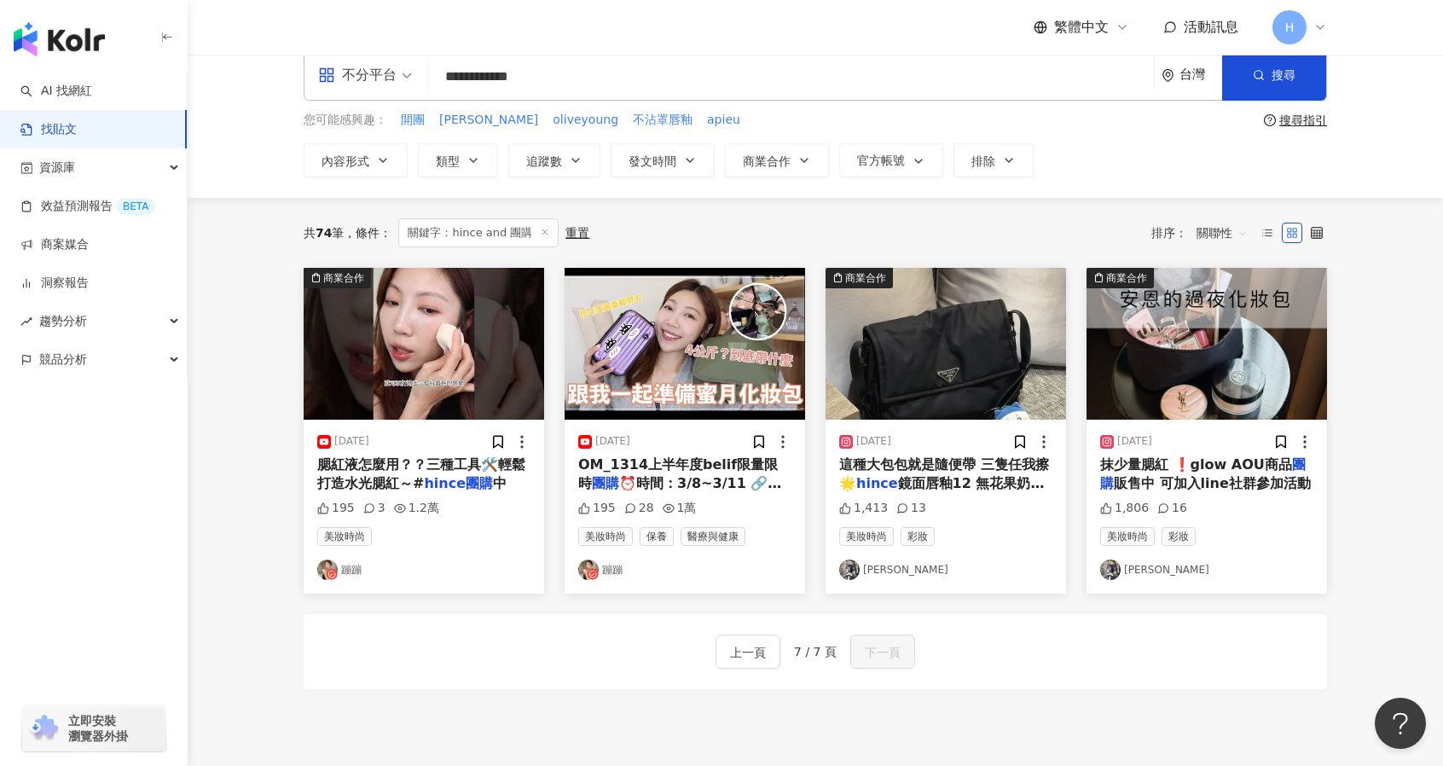
click at [976, 478] on span "鏡面唇釉12 無花果奶茶，我" at bounding box center [941, 492] width 205 height 35
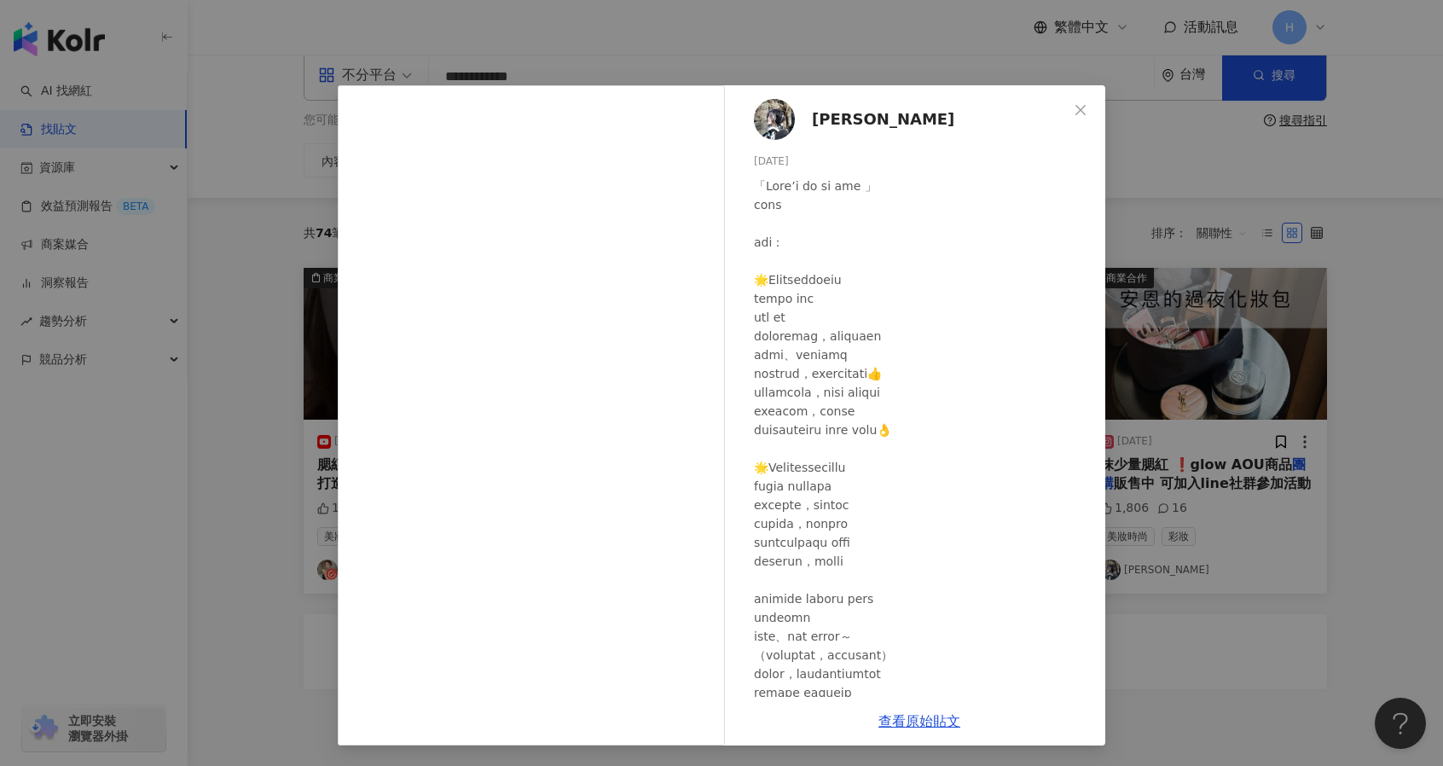
click at [873, 118] on span "安恩 naomi" at bounding box center [883, 119] width 142 height 24
click at [1080, 112] on icon "close" at bounding box center [1081, 110] width 14 height 14
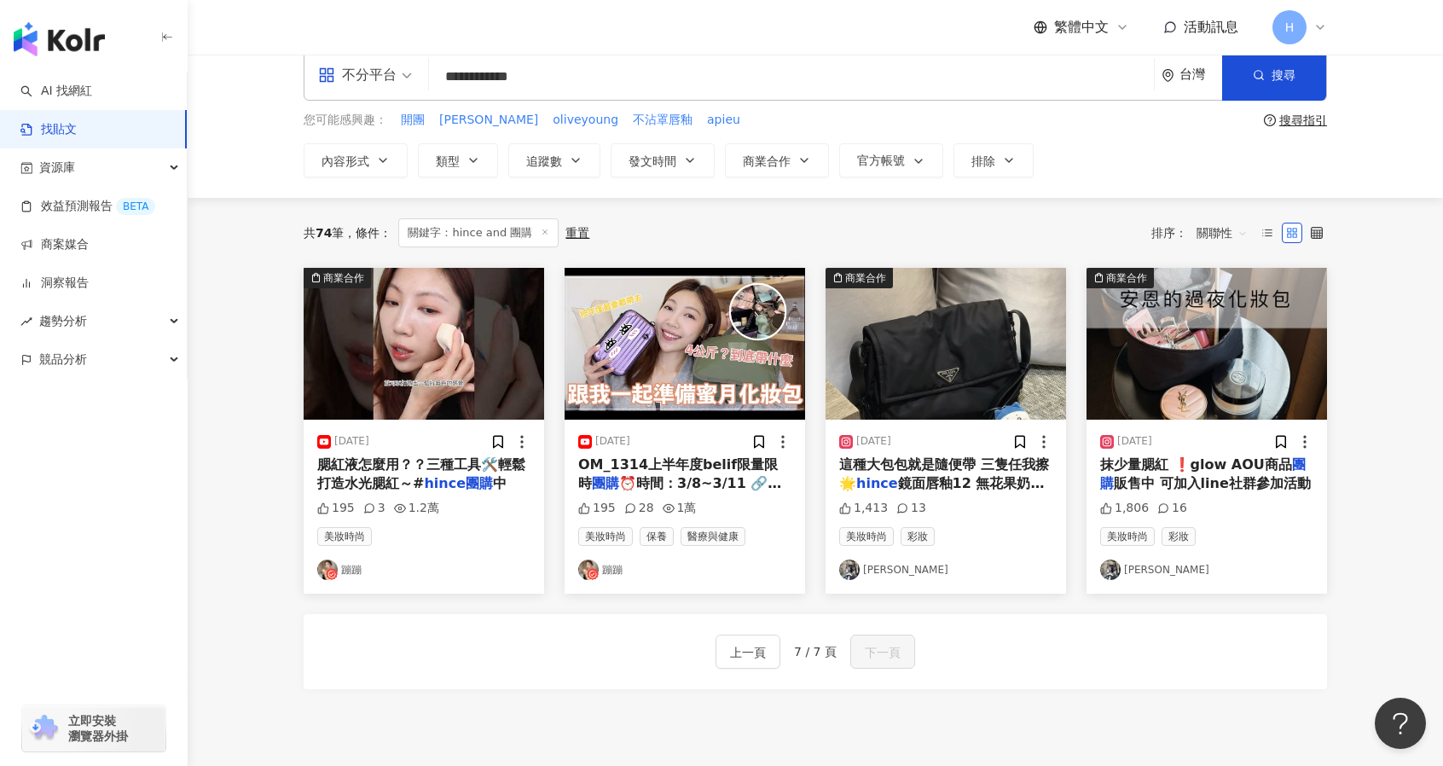
scroll to position [0, 0]
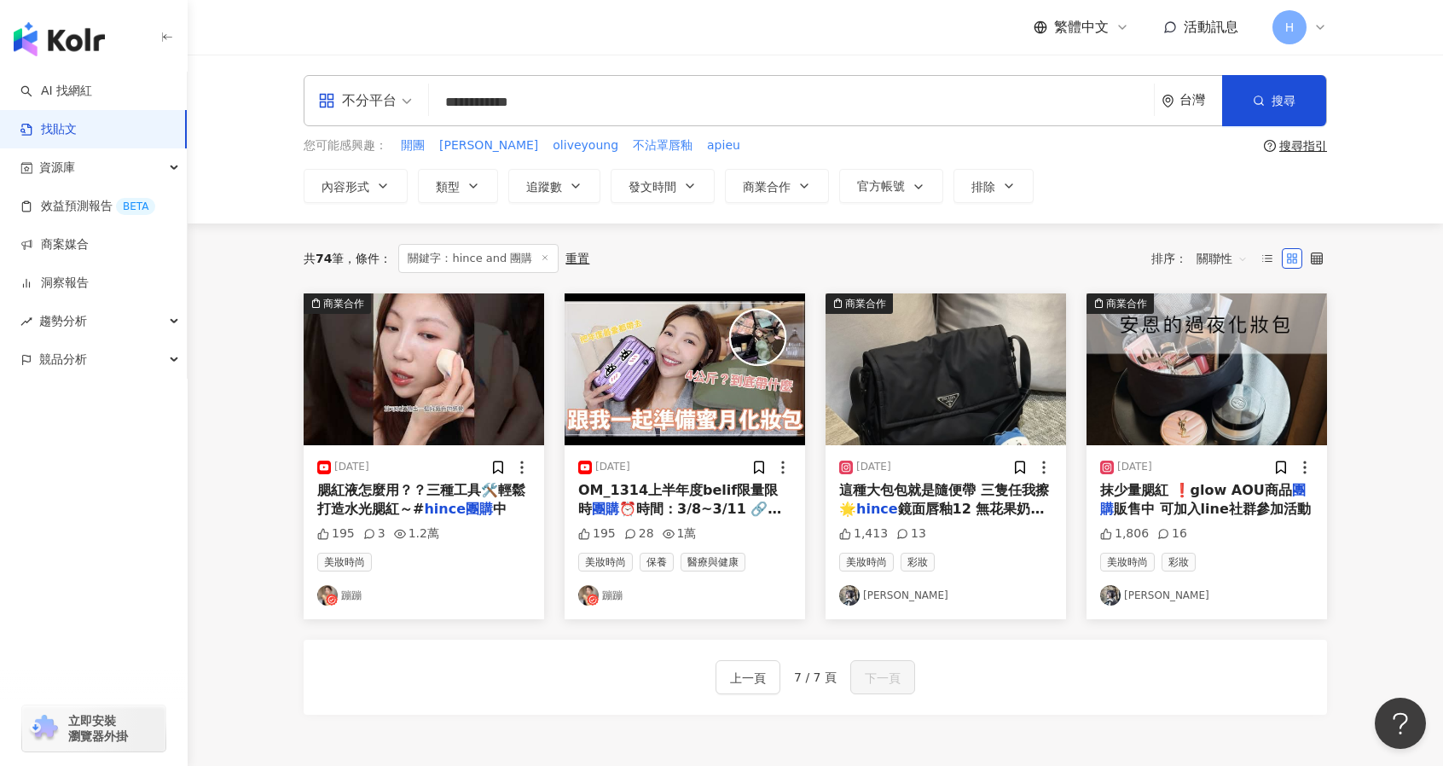
drag, startPoint x: 478, startPoint y: 101, endPoint x: 354, endPoint y: 95, distance: 123.8
click at [354, 95] on div "**********" at bounding box center [815, 100] width 1023 height 51
type input "********"
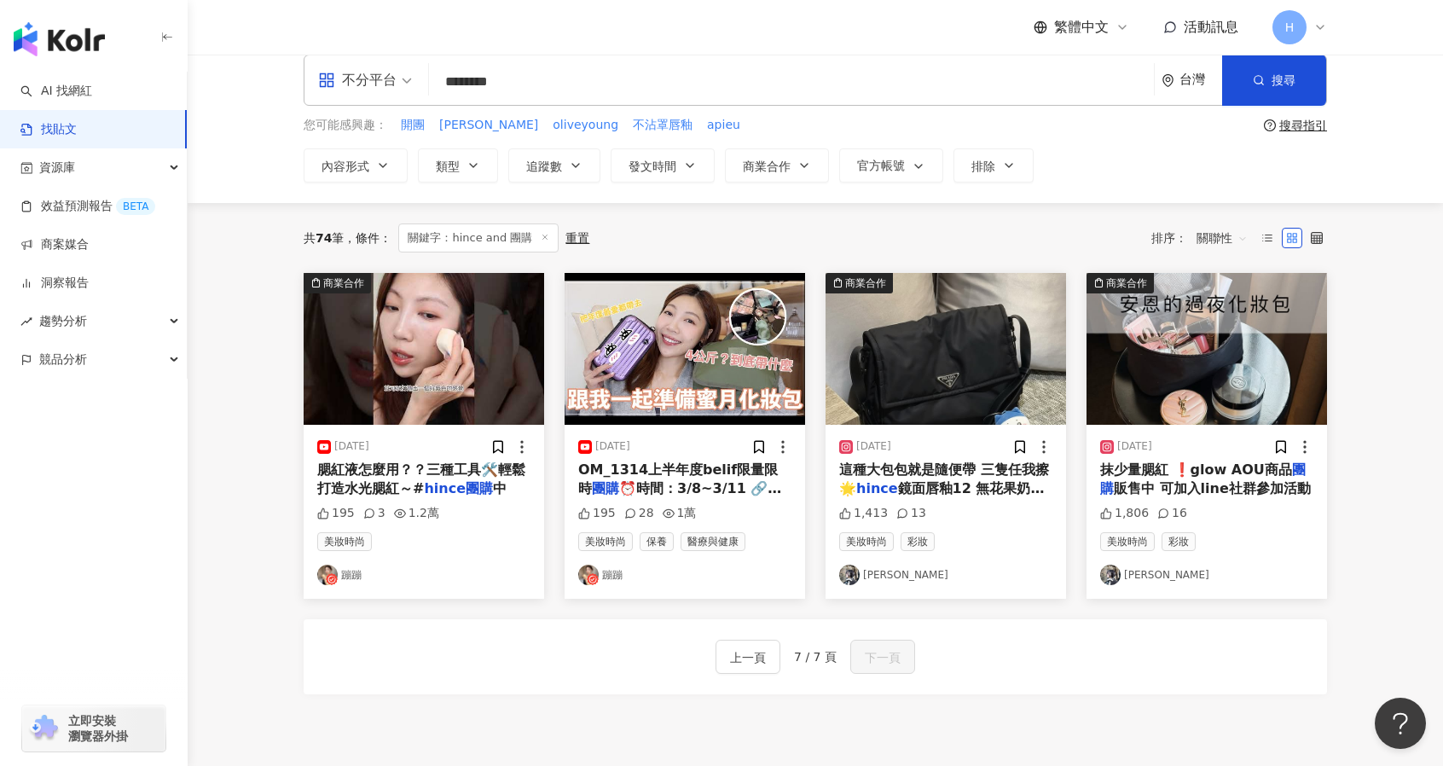
scroll to position [21, 0]
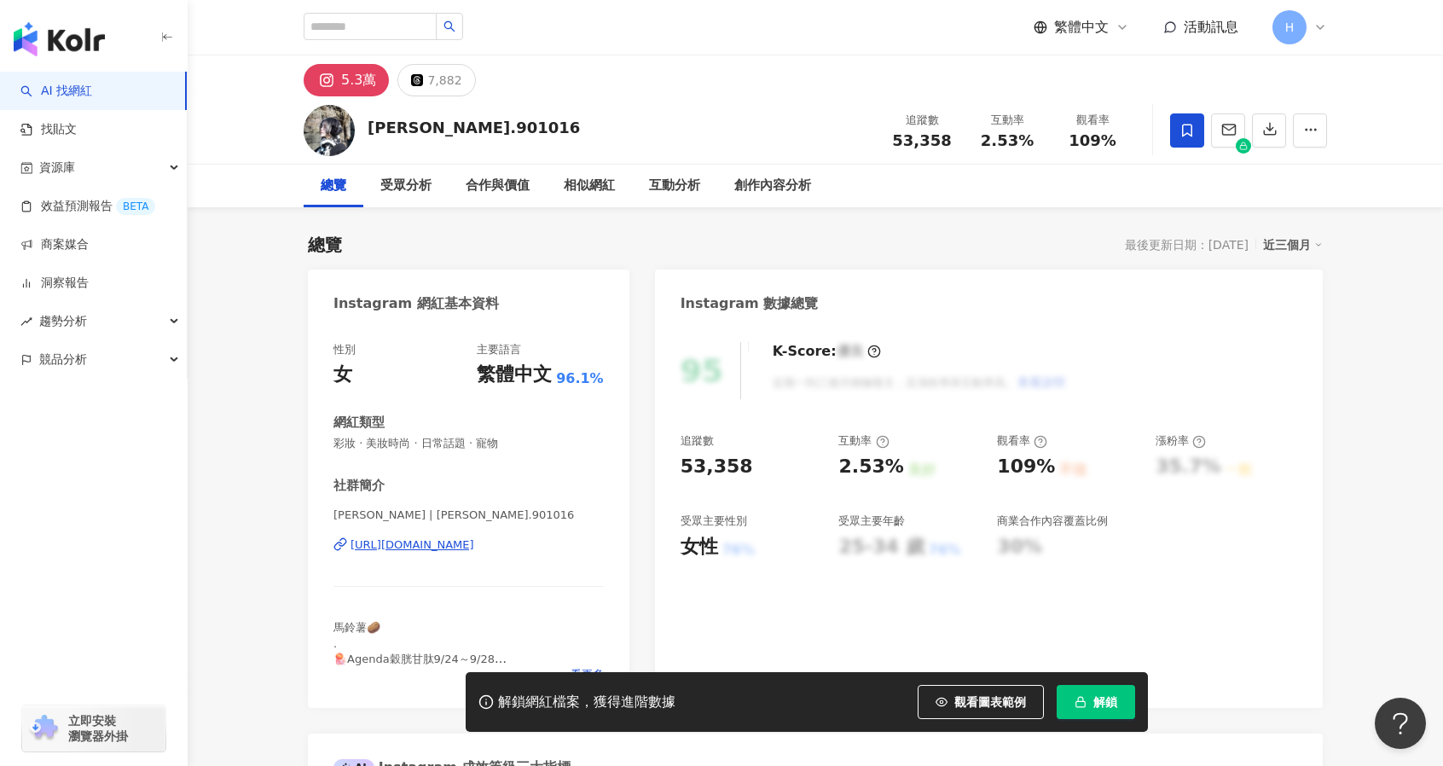
click at [474, 538] on div "https://www.instagram.com/naomi.901016/" at bounding box center [412, 544] width 124 height 15
click at [92, 89] on link "AI 找網紅" at bounding box center [56, 91] width 72 height 17
click at [77, 130] on link "找貼文" at bounding box center [48, 129] width 56 height 17
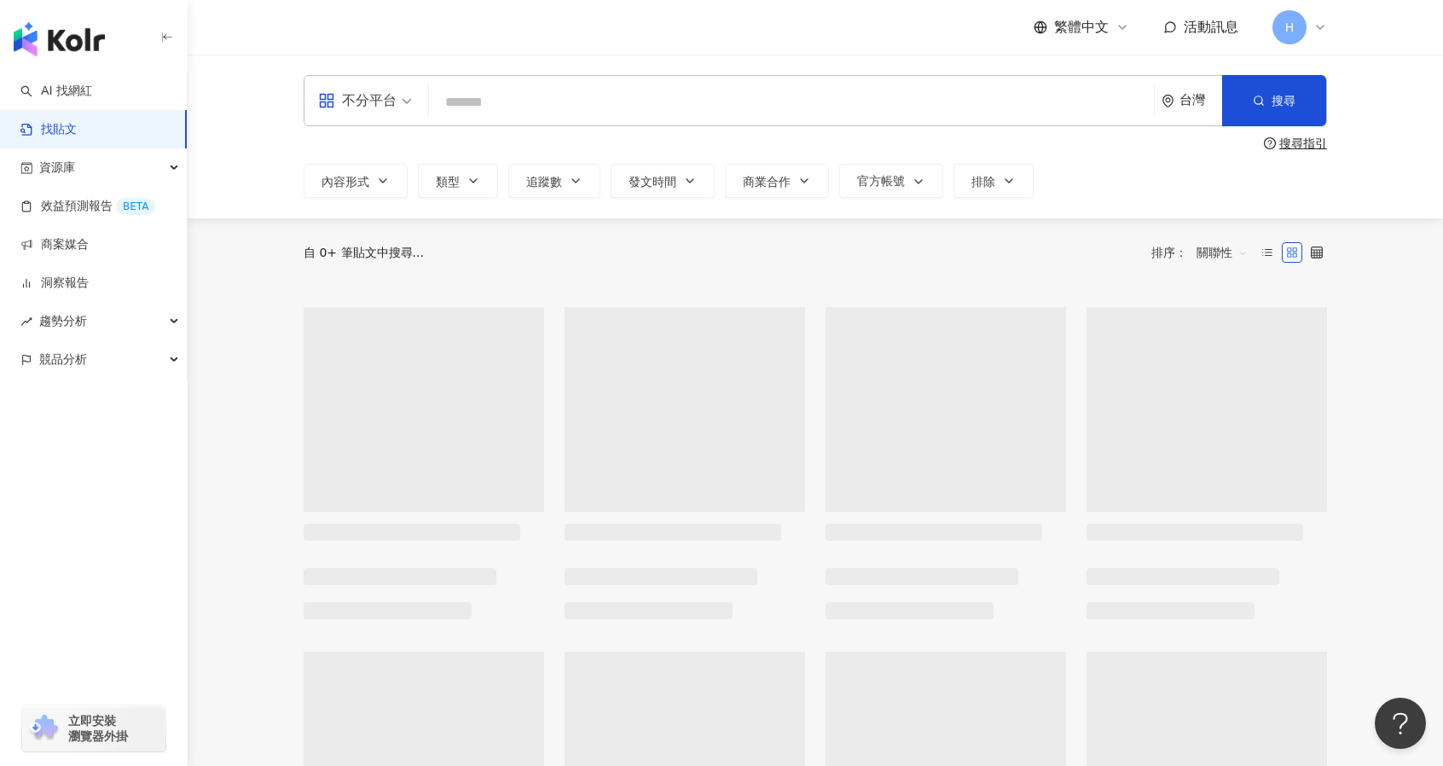
click at [486, 100] on input "search" at bounding box center [791, 102] width 711 height 37
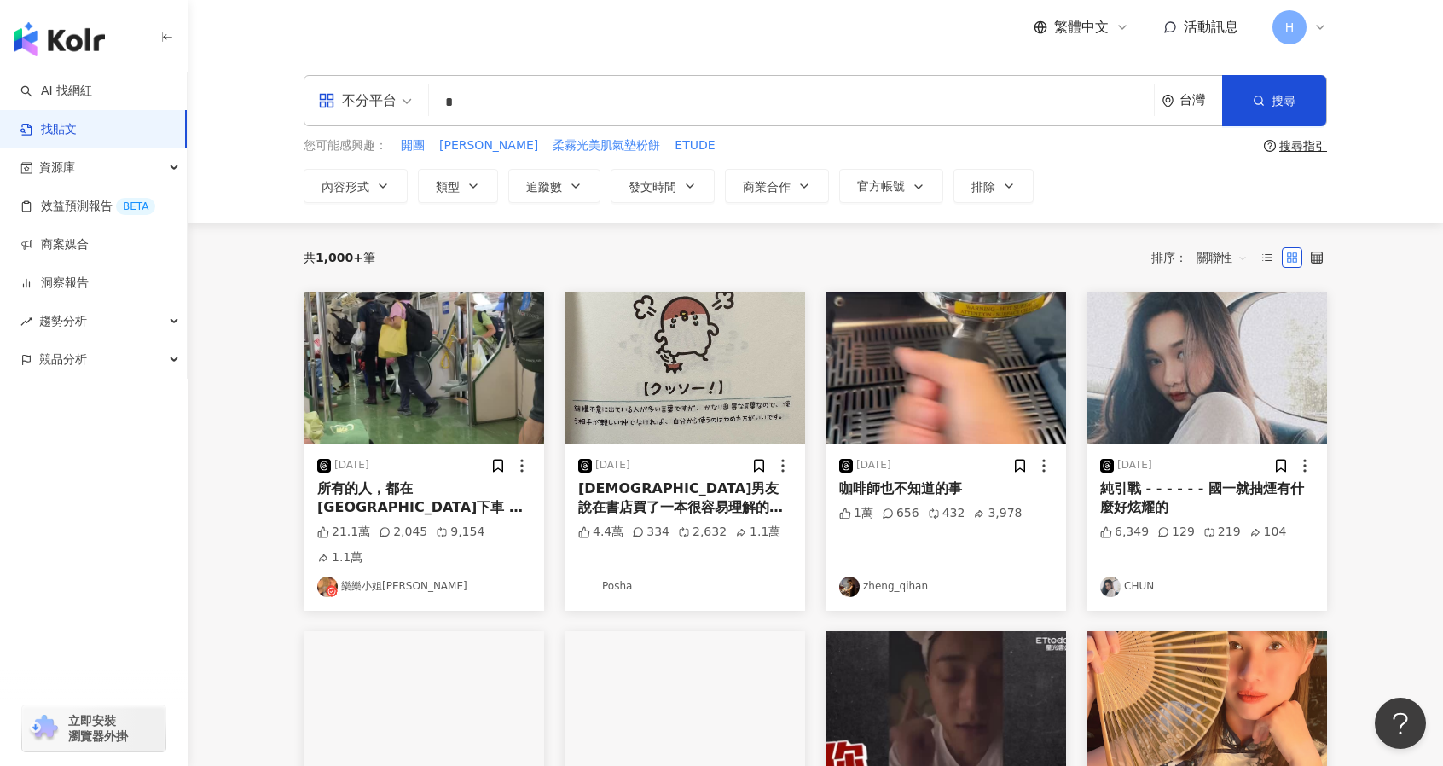
type input "*"
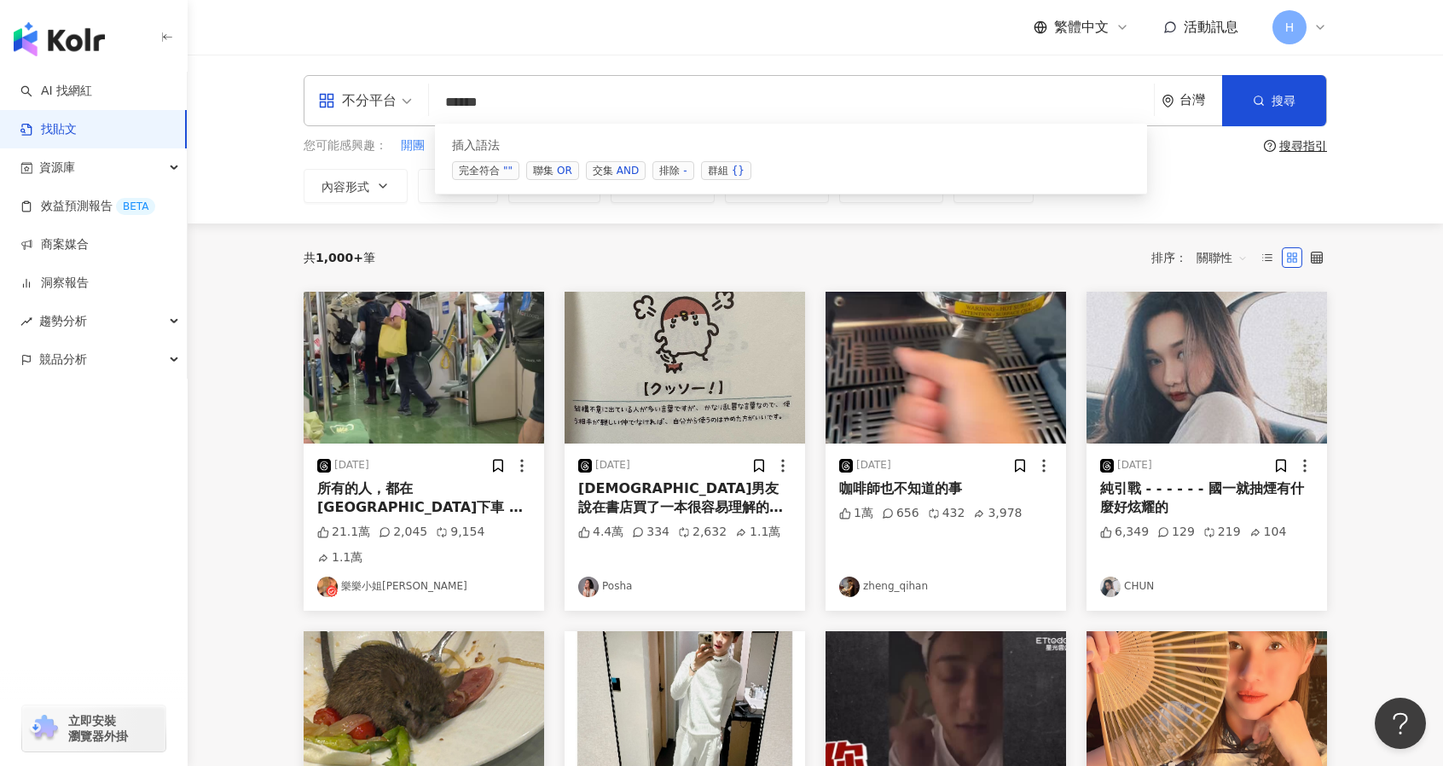
click at [617, 171] on div "AND" at bounding box center [628, 170] width 22 height 17
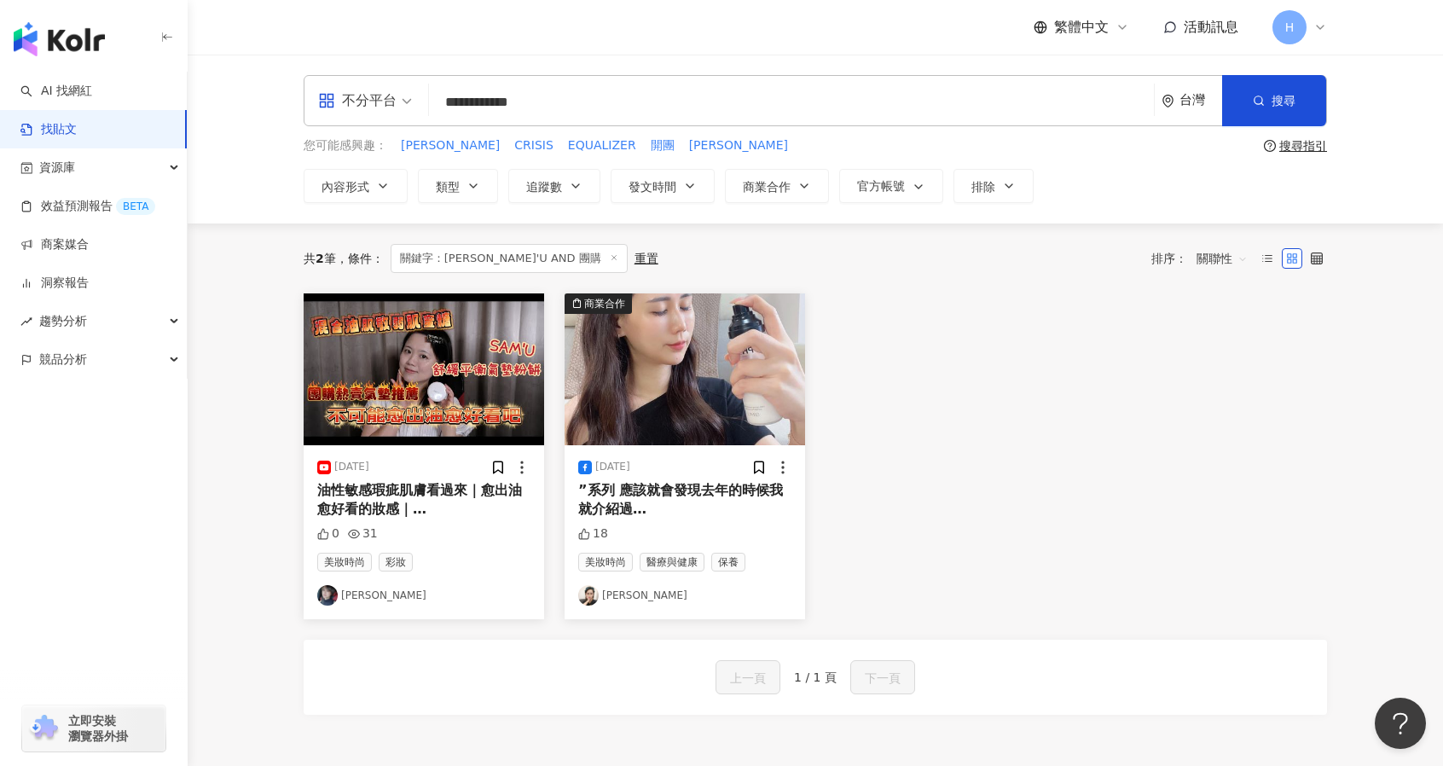
drag, startPoint x: 494, startPoint y: 101, endPoint x: 325, endPoint y: 101, distance: 168.8
click at [325, 101] on div "**********" at bounding box center [815, 100] width 1023 height 51
paste input "search"
type input "*****"
click at [1252, 101] on button "搜尋" at bounding box center [1274, 100] width 104 height 51
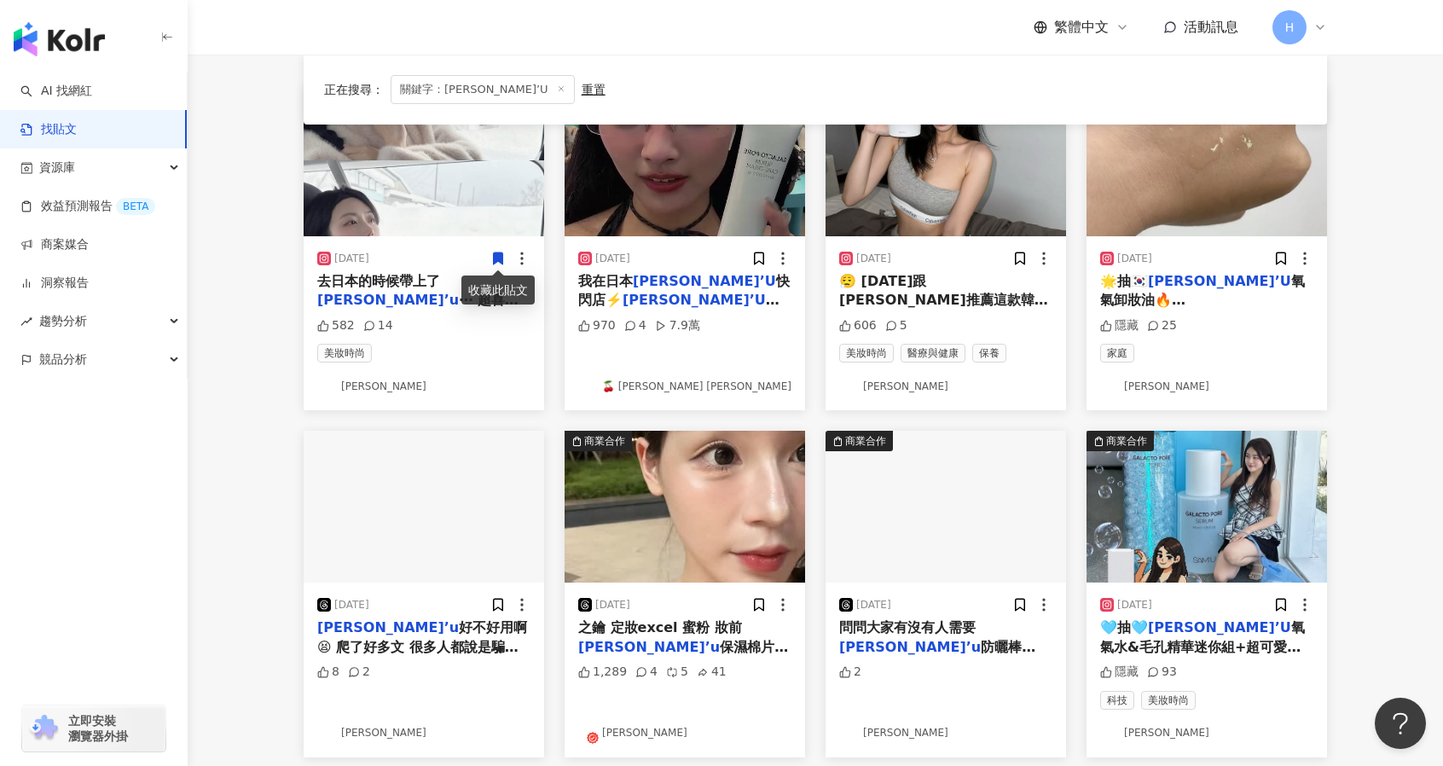
scroll to position [205, 0]
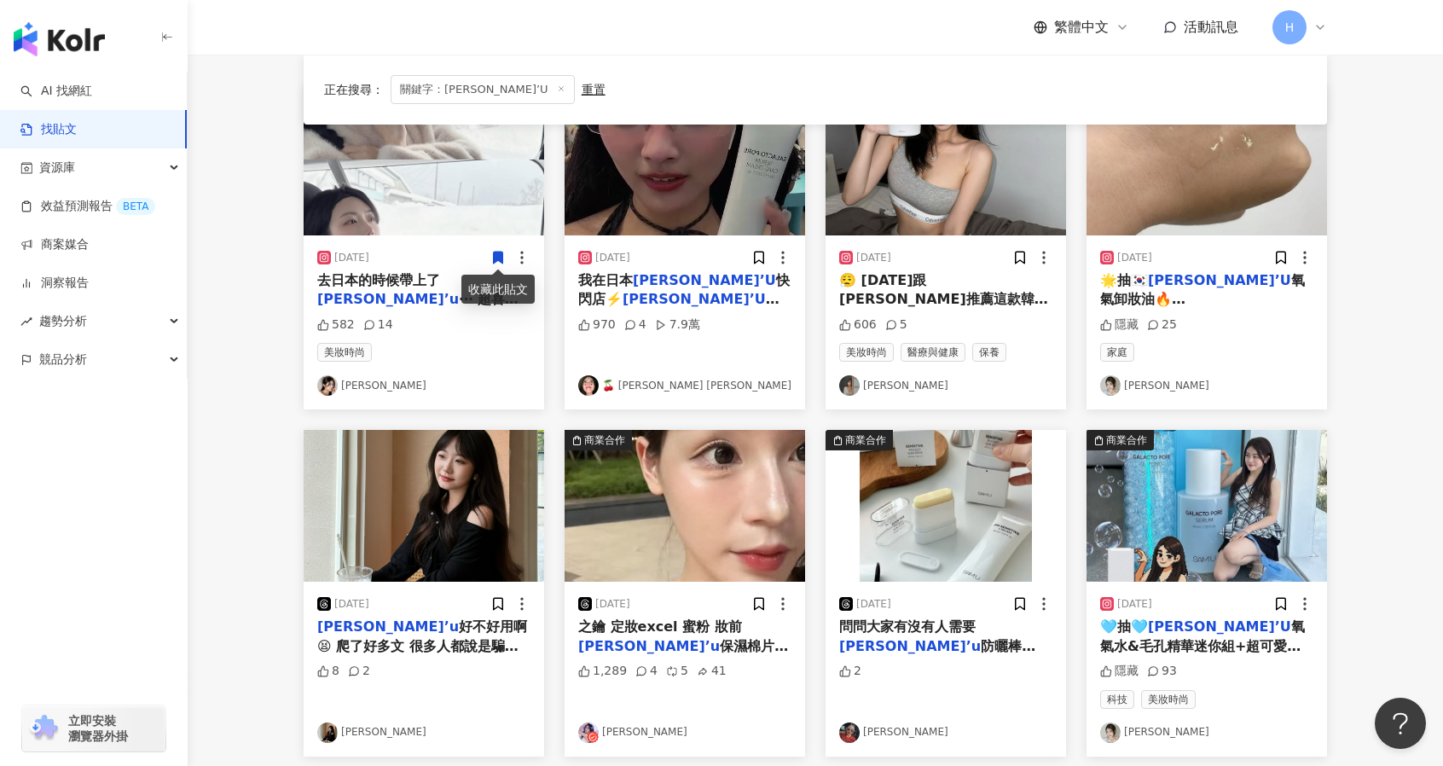
click at [669, 291] on span "最新品搶先看辣❤️‍🔥" at bounding box center [678, 308] width 201 height 35
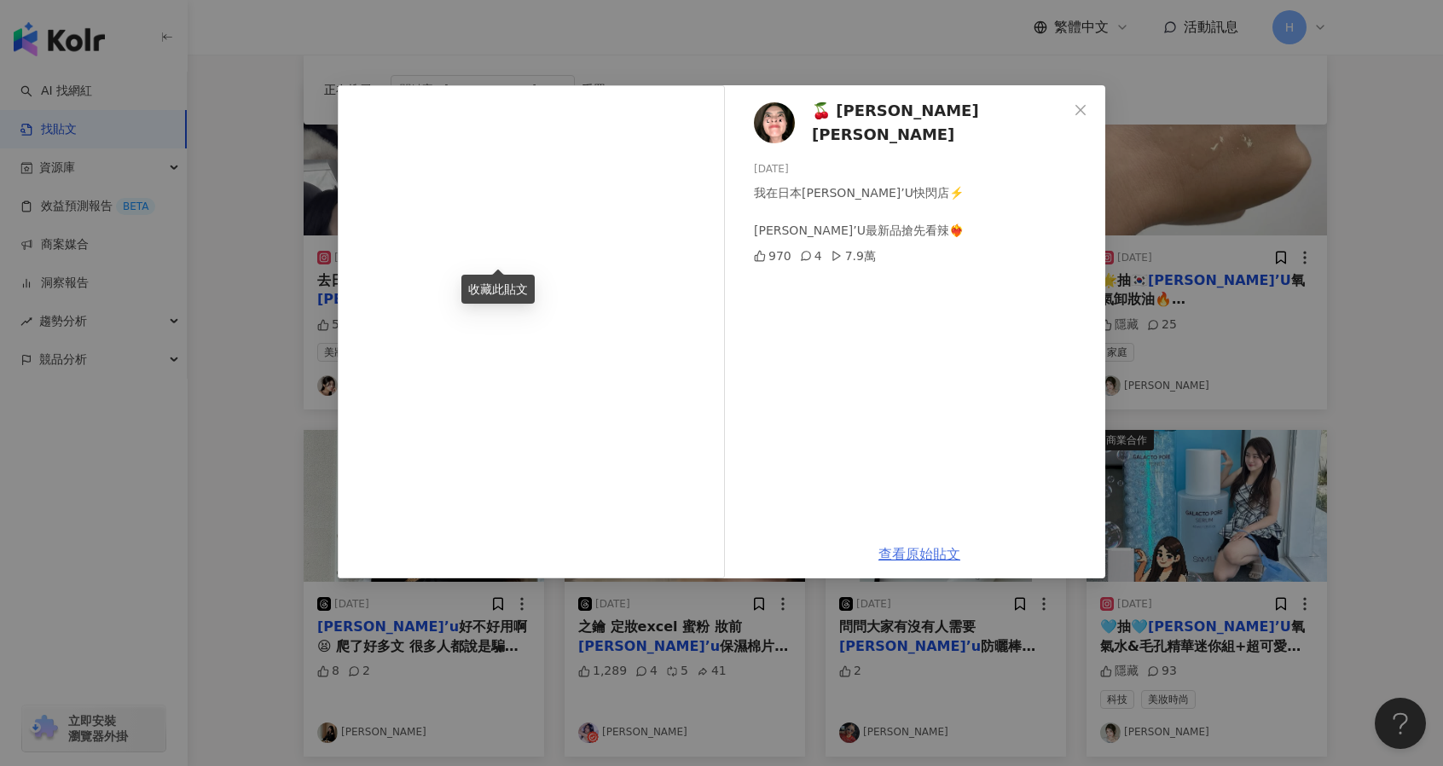
click at [894, 552] on link "查看原始貼文" at bounding box center [919, 554] width 82 height 16
click at [881, 120] on span "🍒 蓓馨 yanna ᵔᴥᵔ" at bounding box center [940, 123] width 256 height 49
drag, startPoint x: 848, startPoint y: 183, endPoint x: 800, endPoint y: 183, distance: 47.8
click at [800, 188] on div "我在日本SAM’U快閃店⚡️ SAM’U最新品搶先看辣❤️‍🔥" at bounding box center [923, 211] width 338 height 56
copy div "SAM’U"
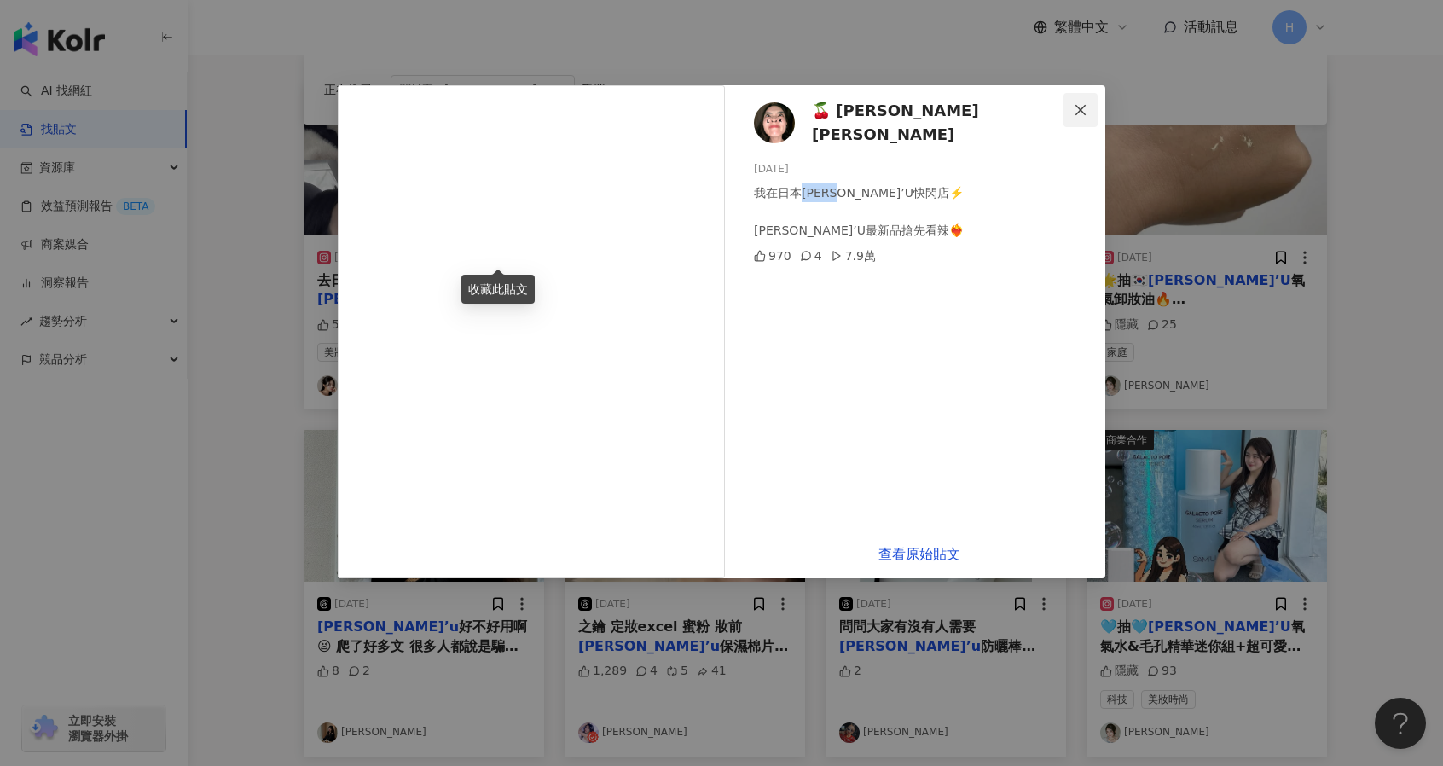
click at [1082, 108] on icon "close" at bounding box center [1080, 109] width 10 height 10
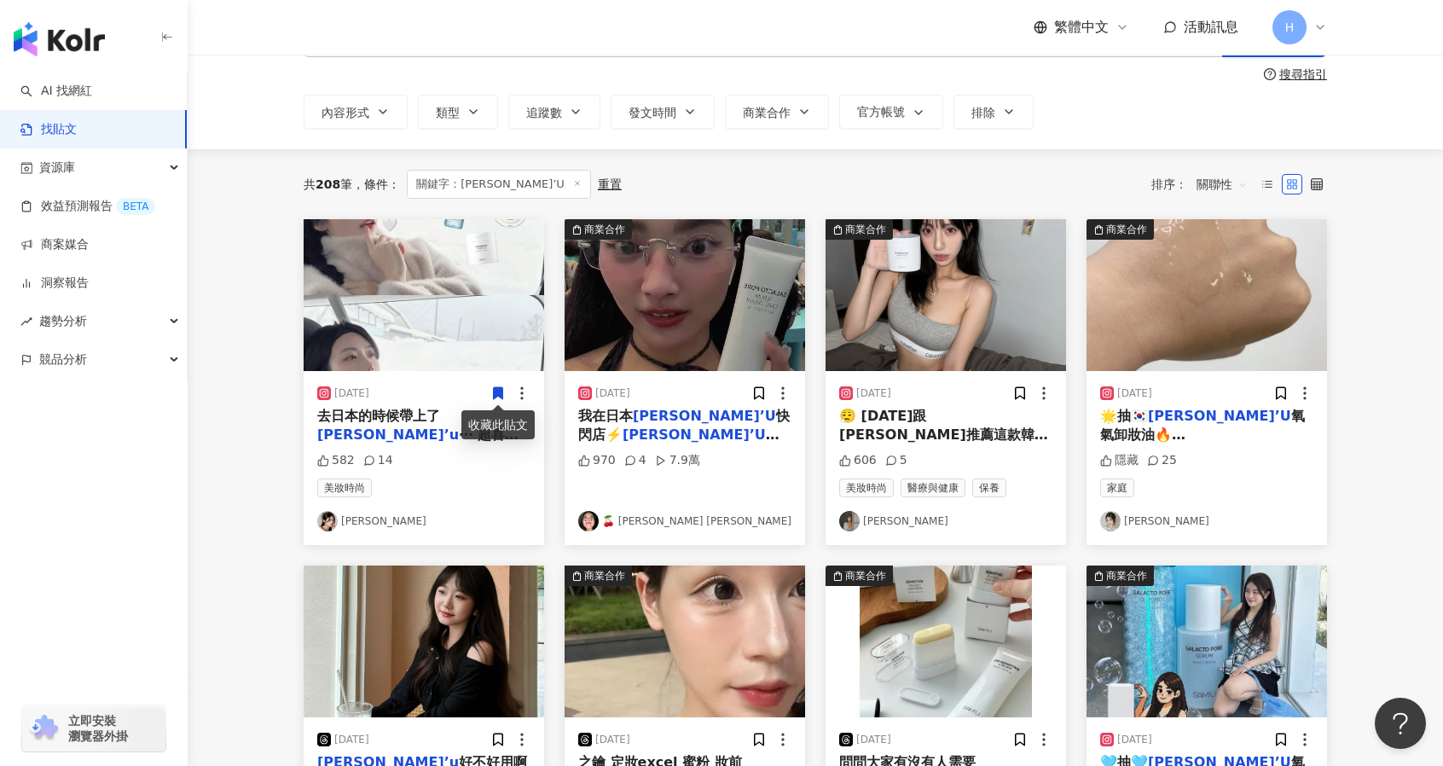
scroll to position [70, 0]
click at [438, 418] on span "去日本的時候帶上了" at bounding box center [378, 415] width 123 height 16
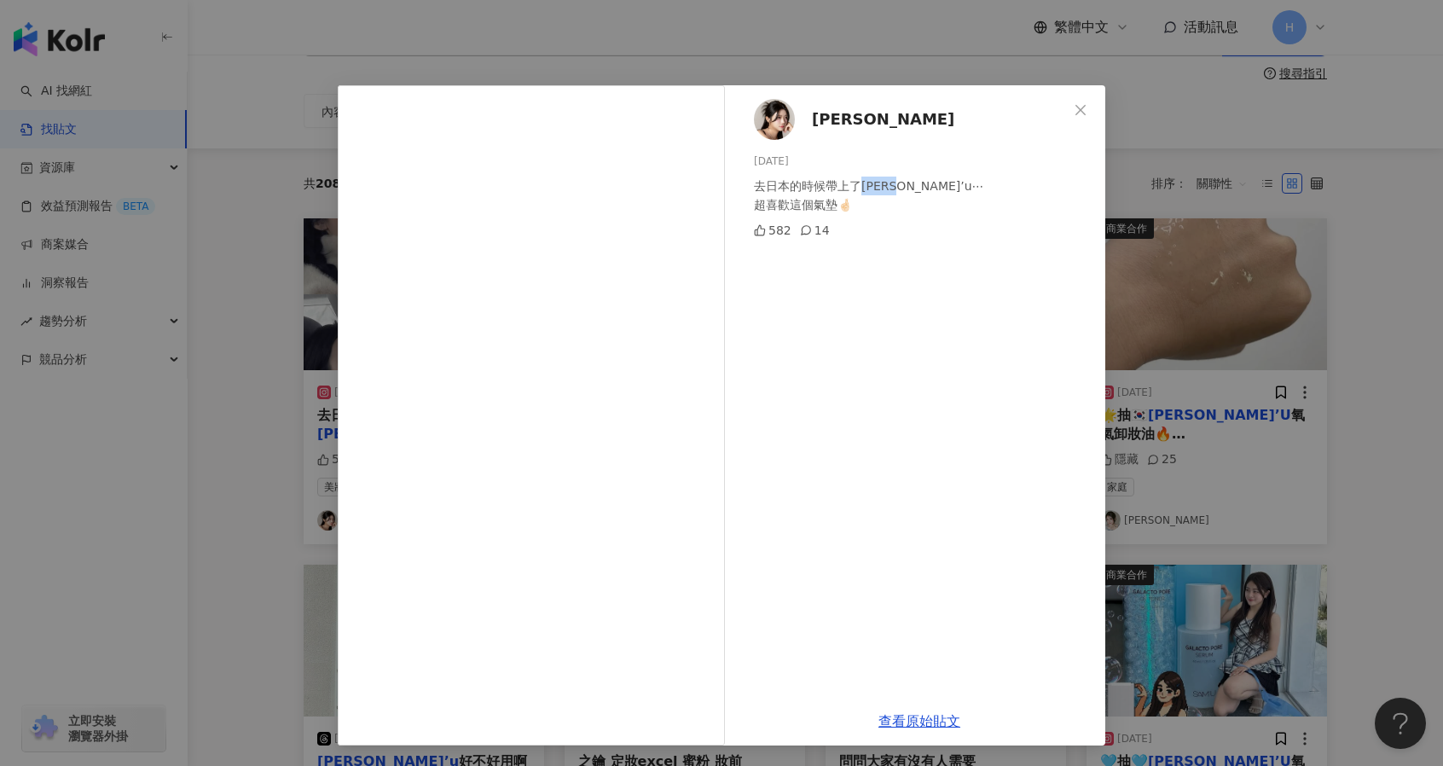
drag, startPoint x: 860, startPoint y: 184, endPoint x: 905, endPoint y: 182, distance: 45.3
click at [905, 182] on div "去日本的時候帶上了sam’u⋯ 超喜歡這個氣墊🤞🏻" at bounding box center [923, 196] width 338 height 38
copy div "sam’u"
click at [1085, 115] on icon "close" at bounding box center [1081, 110] width 14 height 14
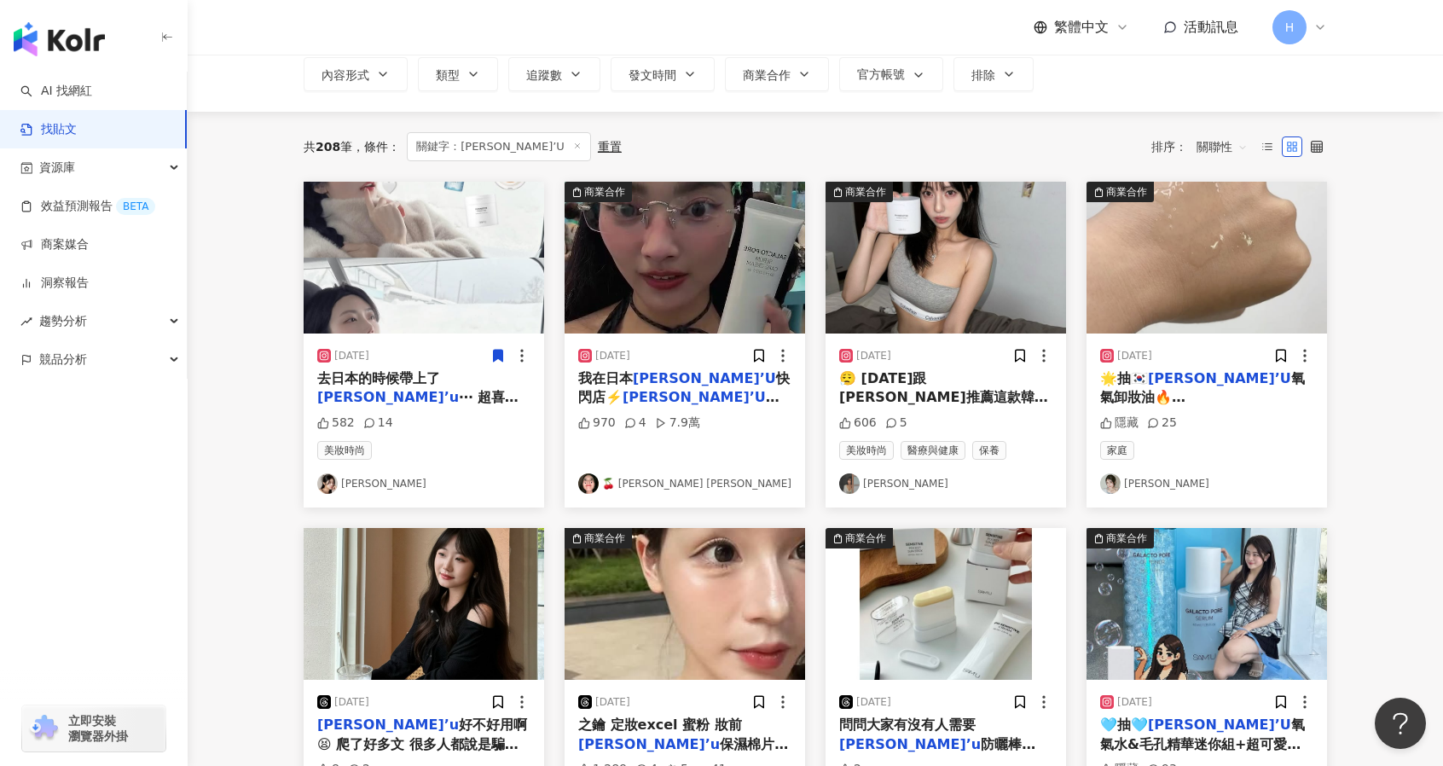
scroll to position [122, 0]
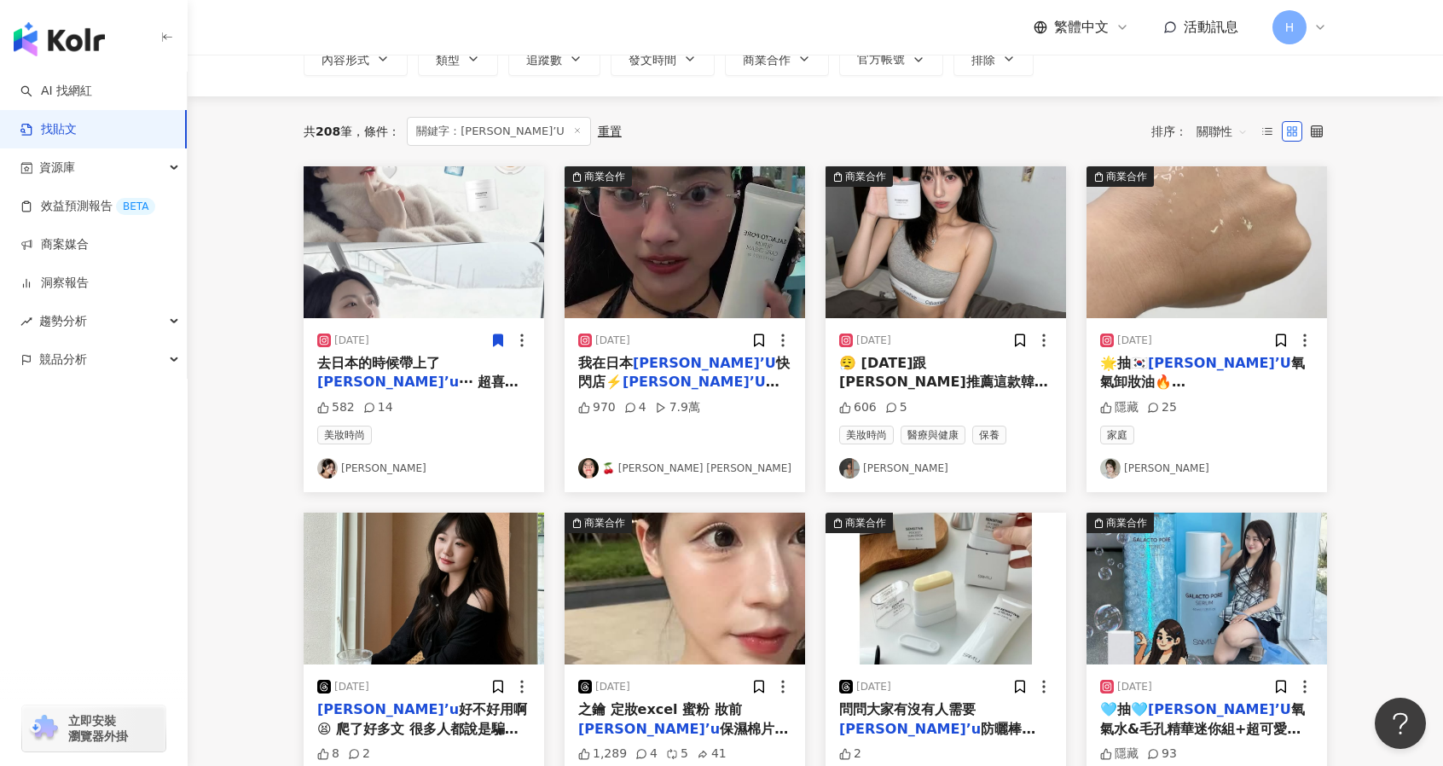
click at [954, 412] on span "莎繆系列的「" at bounding box center [974, 439] width 270 height 55
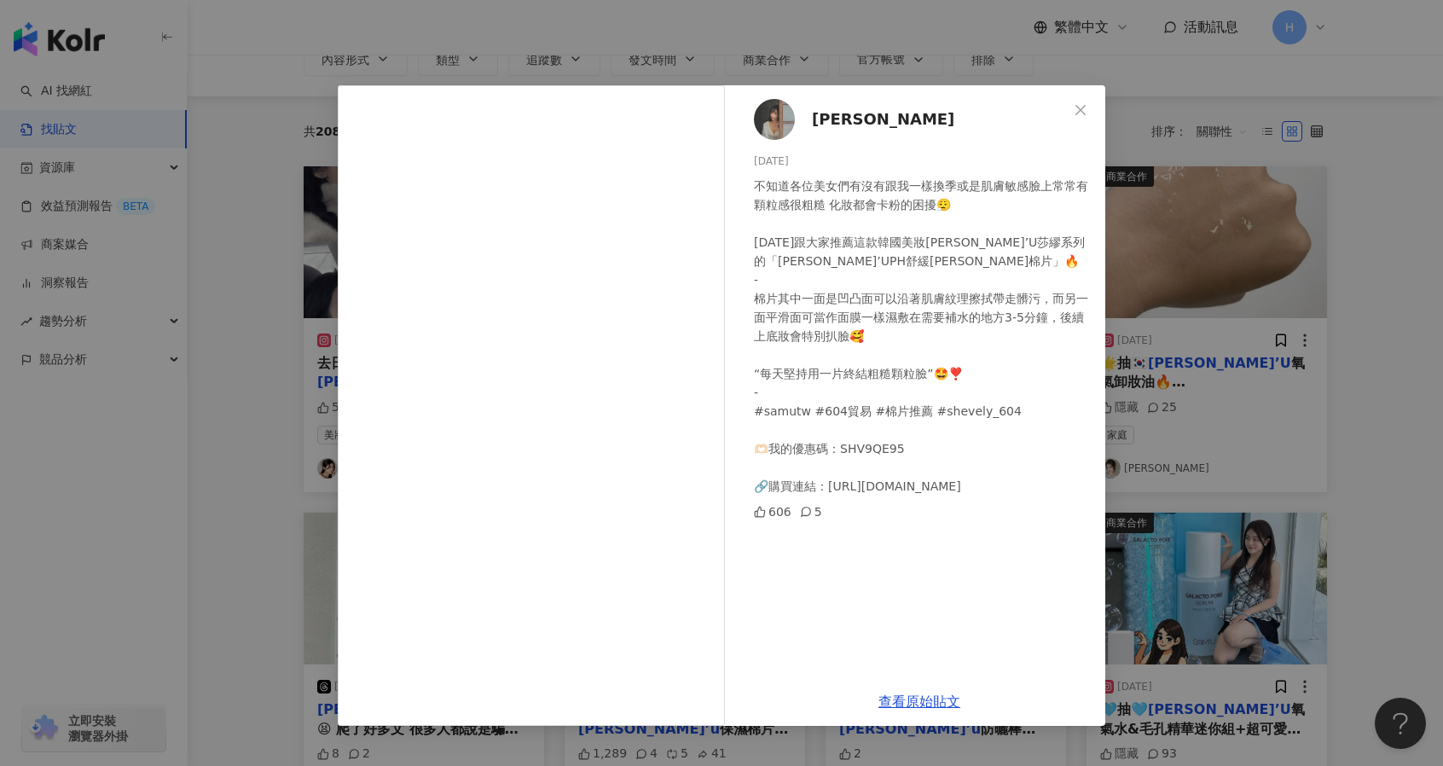
drag, startPoint x: 704, startPoint y: 95, endPoint x: 1292, endPoint y: 302, distance: 623.0
click at [1292, 302] on div "Claire 2024/7/24 不知道各位美女們有沒有跟我一樣換季或是肌膚敏感臉上常常有顆粒感很粗糙 化妝都會卡粉的困擾😮‍💨 今天跟大家推薦這款韓國美妝S…" at bounding box center [721, 383] width 1443 height 766
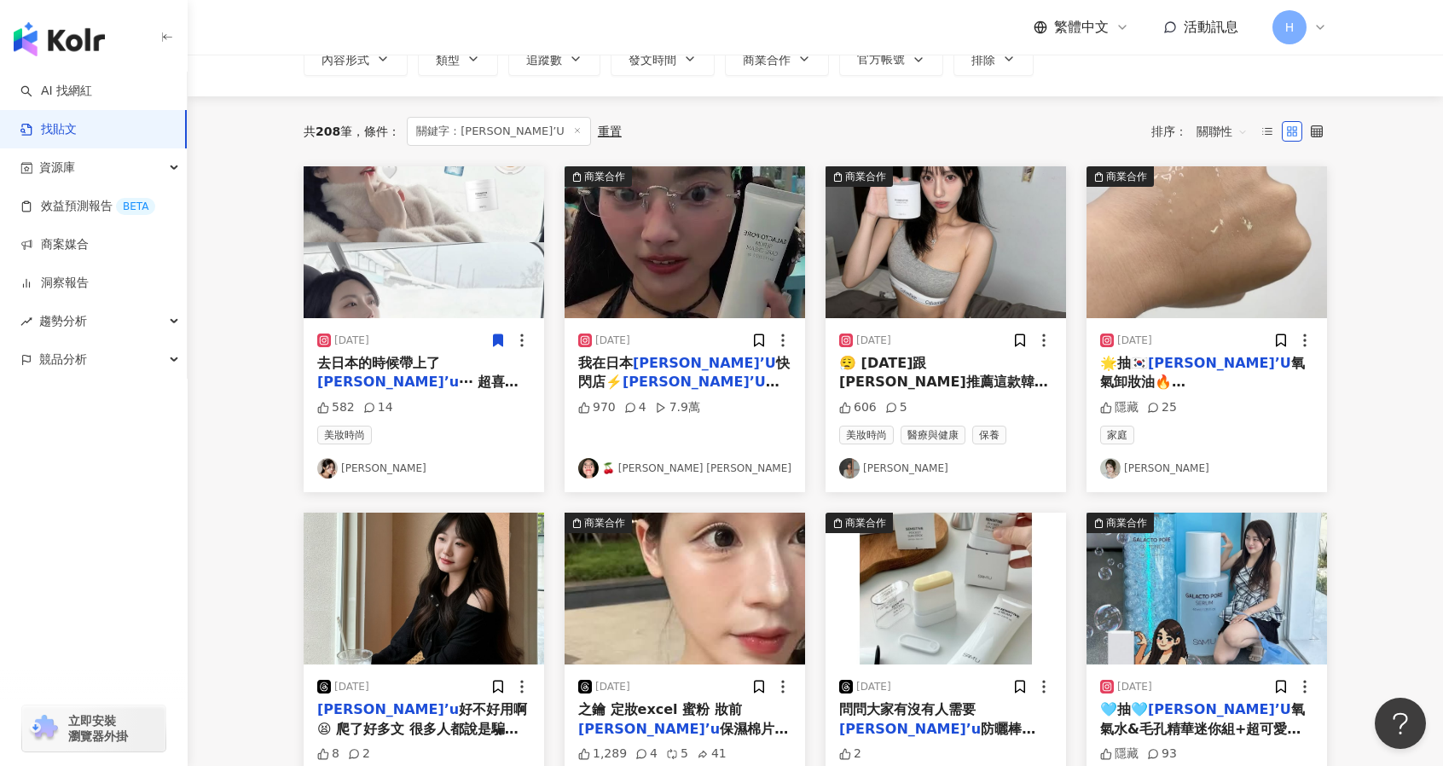
scroll to position [121, 0]
click at [1207, 394] on span "第5團ing✨6/5-6/9 🔗在主頁 留言+@一位朋友" at bounding box center [1194, 421] width 189 height 55
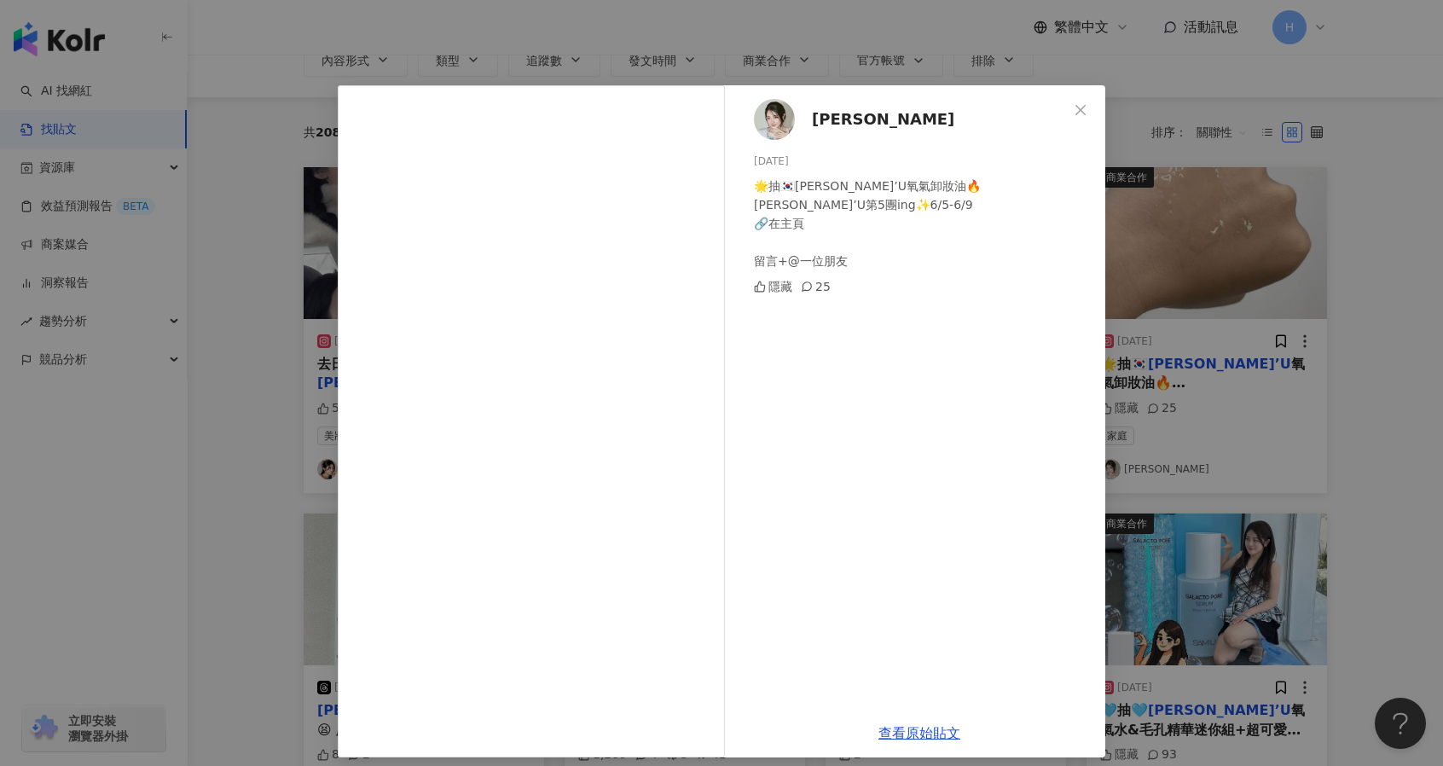
click at [1309, 340] on div "艾許 2025/6/5 🌟抽🇰🇷SAM’U氧氣卸妝油🔥 SAM’U第5團ing✨6/5-6/9 🔗在主頁 留言+@一位朋友 隱藏 25 查看原始貼文" at bounding box center [721, 383] width 1443 height 766
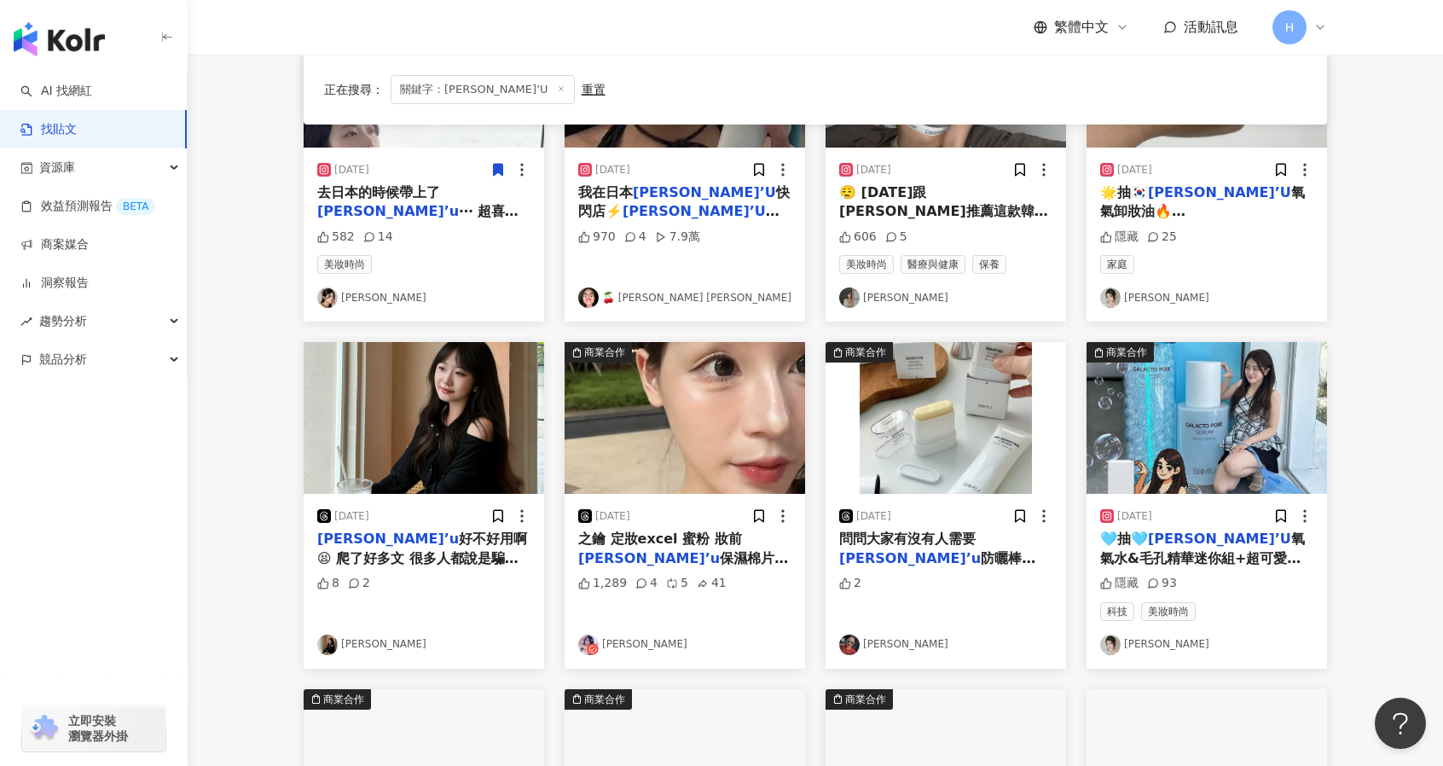
scroll to position [292, 0]
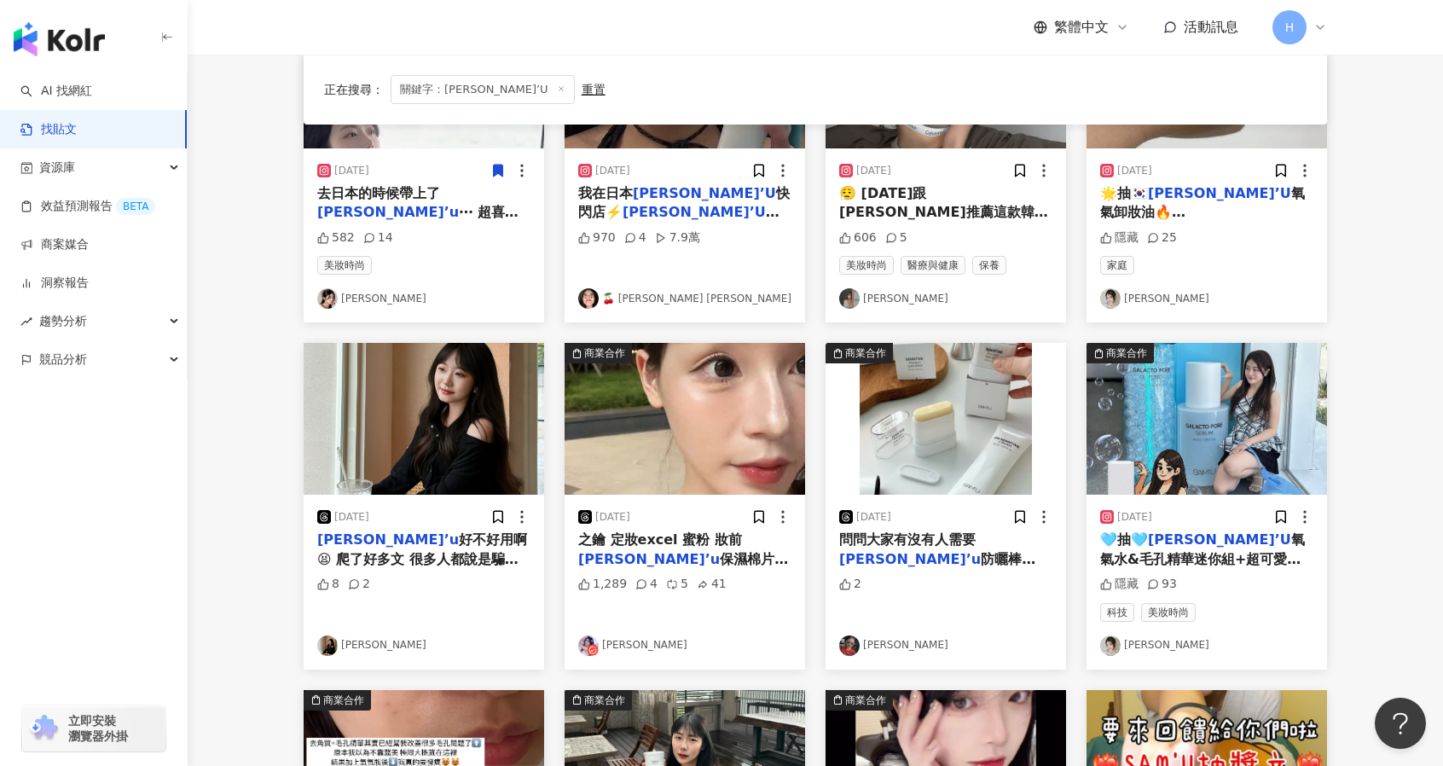
click at [489, 453] on img "button" at bounding box center [424, 419] width 240 height 152
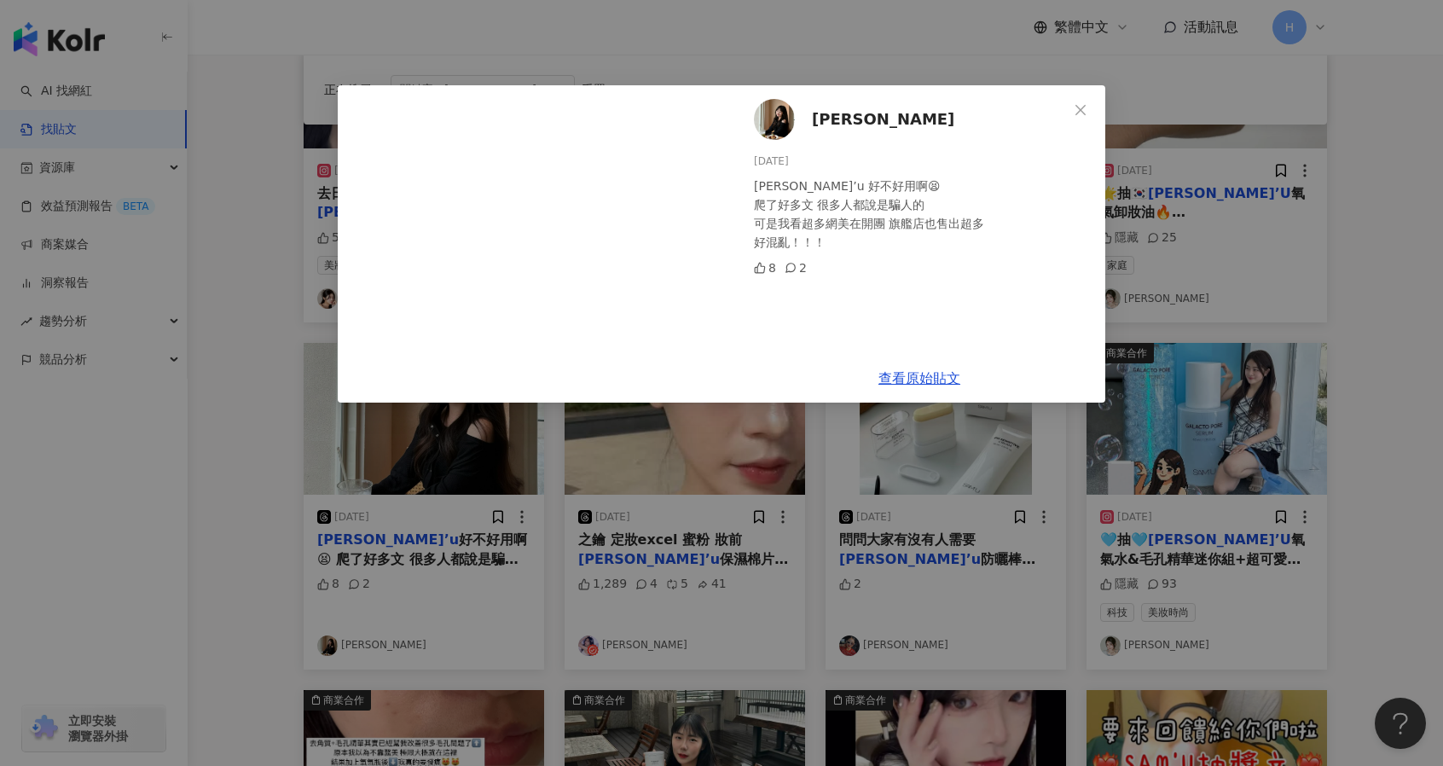
click at [1317, 297] on div "妤涵 2025/8/28 sam’u 好不好用啊😫 爬了好多文 很多人都說是騙人的 可是我看超多網美在開團 旗艦店也售出超多 好混亂！！！ 8 2 查看原始貼文" at bounding box center [721, 383] width 1443 height 766
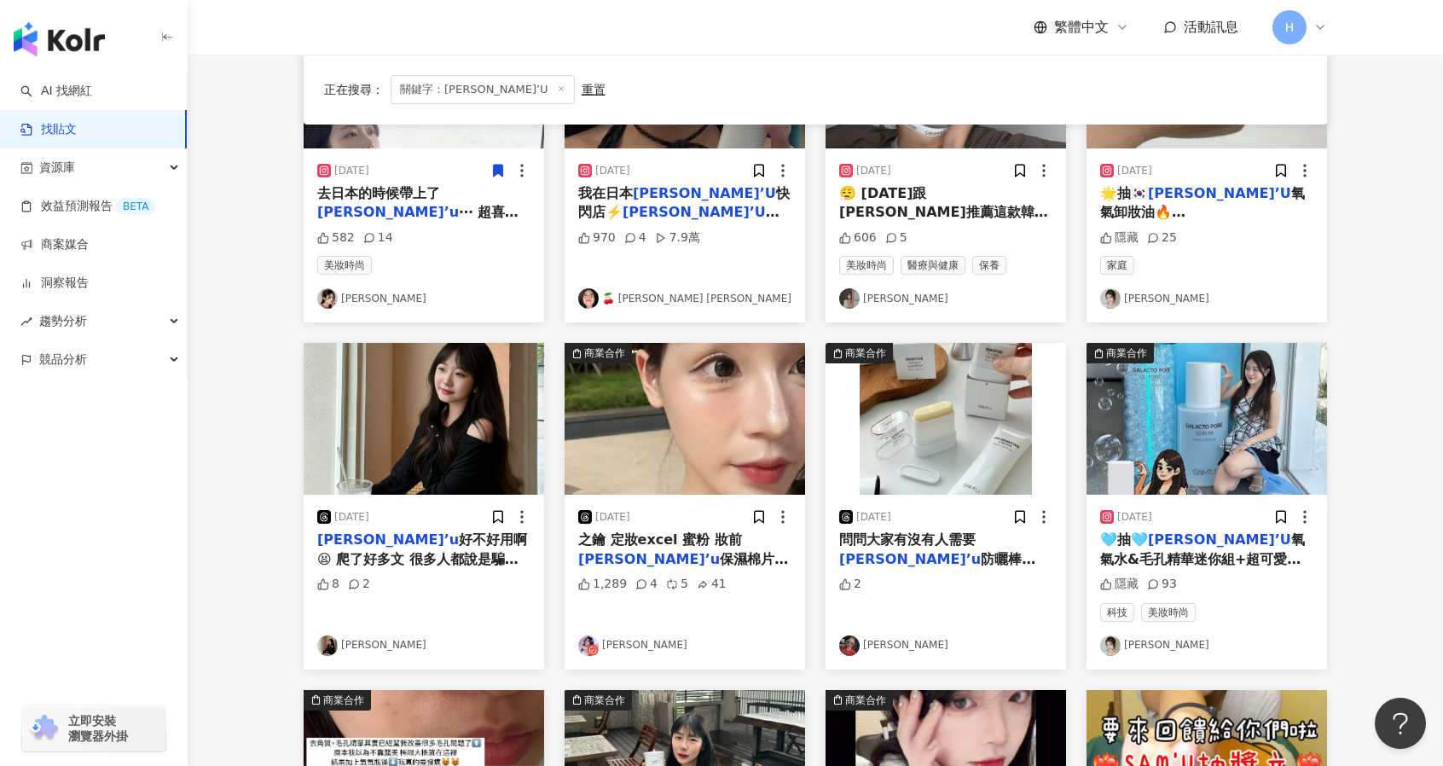
click at [595, 499] on div "2025/5/18 之鑰 定妝excel 蜜粉 妝前 sam’u 保濕棉片+面霜噴霧 1,289 4 5 41 Chin 沁柔" at bounding box center [685, 582] width 240 height 174
click at [695, 483] on img "button" at bounding box center [685, 419] width 240 height 152
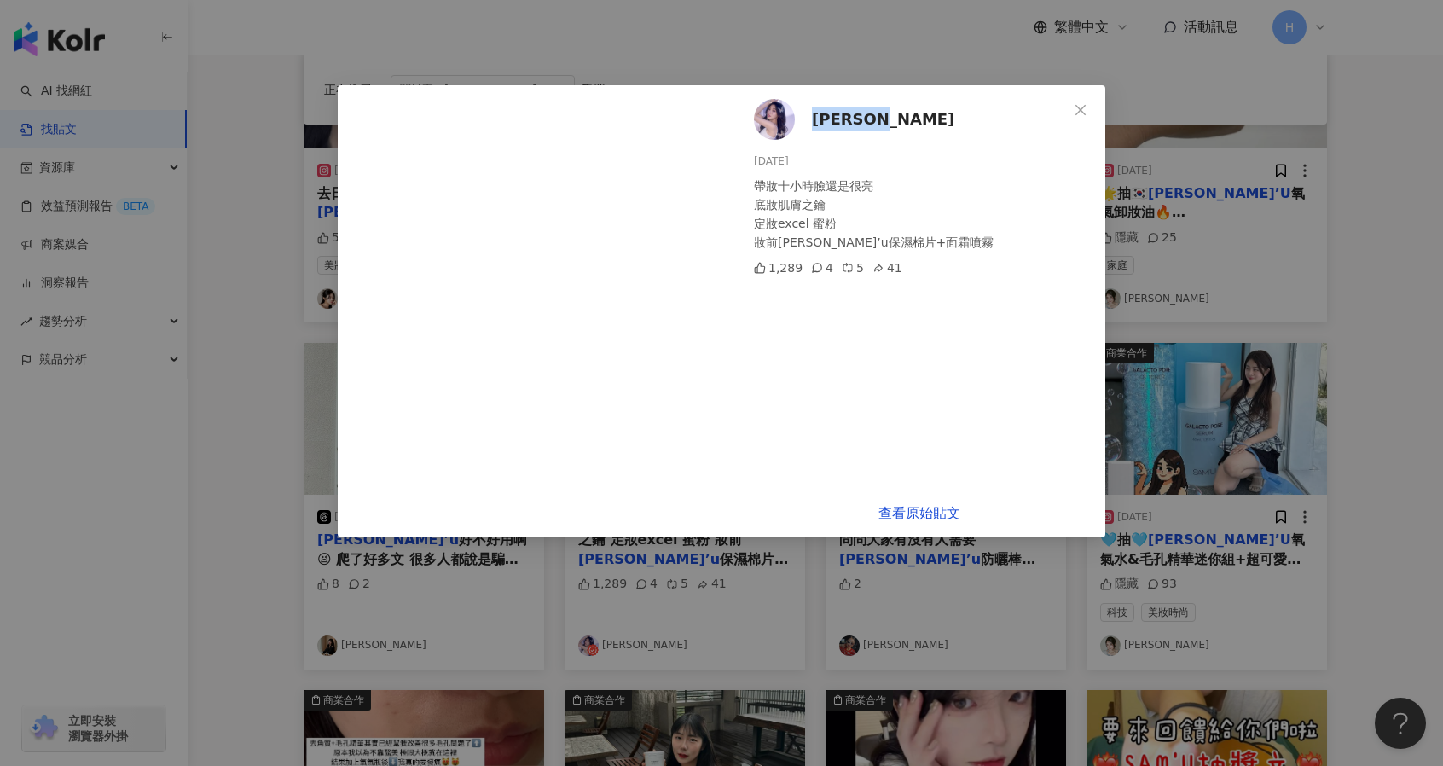
drag, startPoint x: 897, startPoint y: 120, endPoint x: 810, endPoint y: 119, distance: 87.0
click at [810, 119] on div "Chin 沁柔 2025/5/18 帶妝十小時臉還是很亮 底妝肌膚之鑰 定妝excel 蜜粉 妝前sam’u保濕棉片+面霜噴霧 1,289 4 5 41" at bounding box center [919, 286] width 372 height 403
copy span "Chin 沁柔"
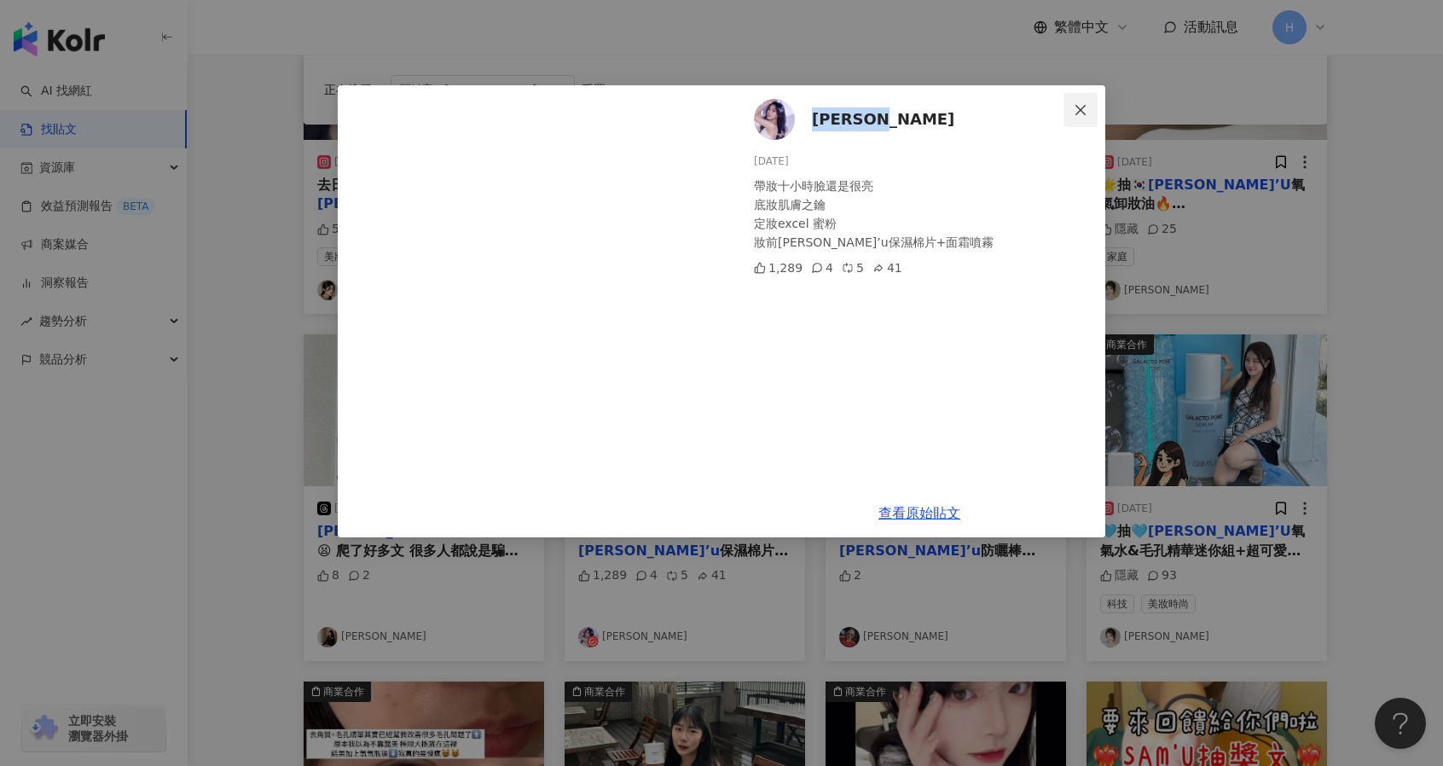
click at [1077, 107] on icon "close" at bounding box center [1080, 109] width 10 height 10
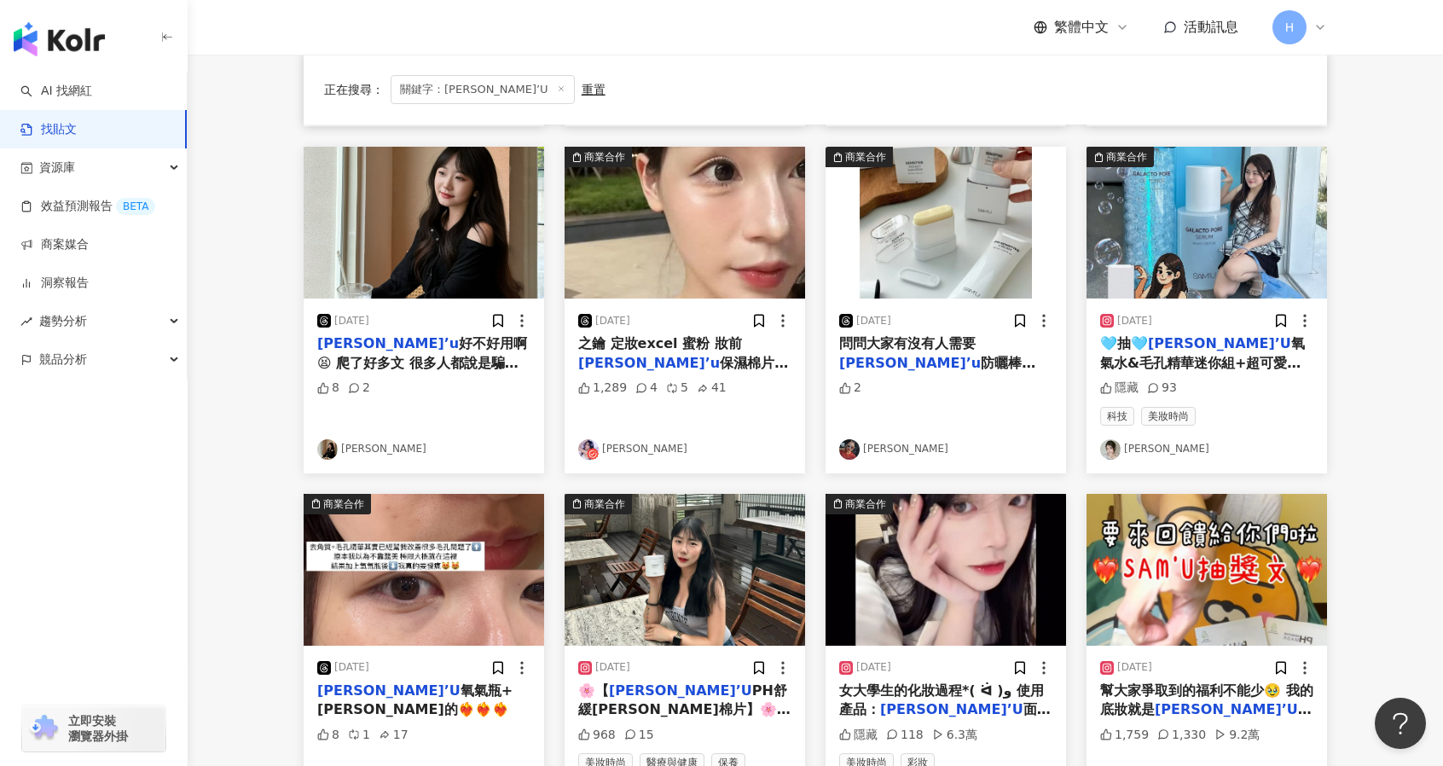
scroll to position [489, 0]
click at [928, 356] on span "防曬棒🇰🇷 開團特價$650一組 一個$325 有人需要嗎￼ 寄出方式都是好賣家🩷🩷🩷" at bounding box center [943, 390] width 208 height 73
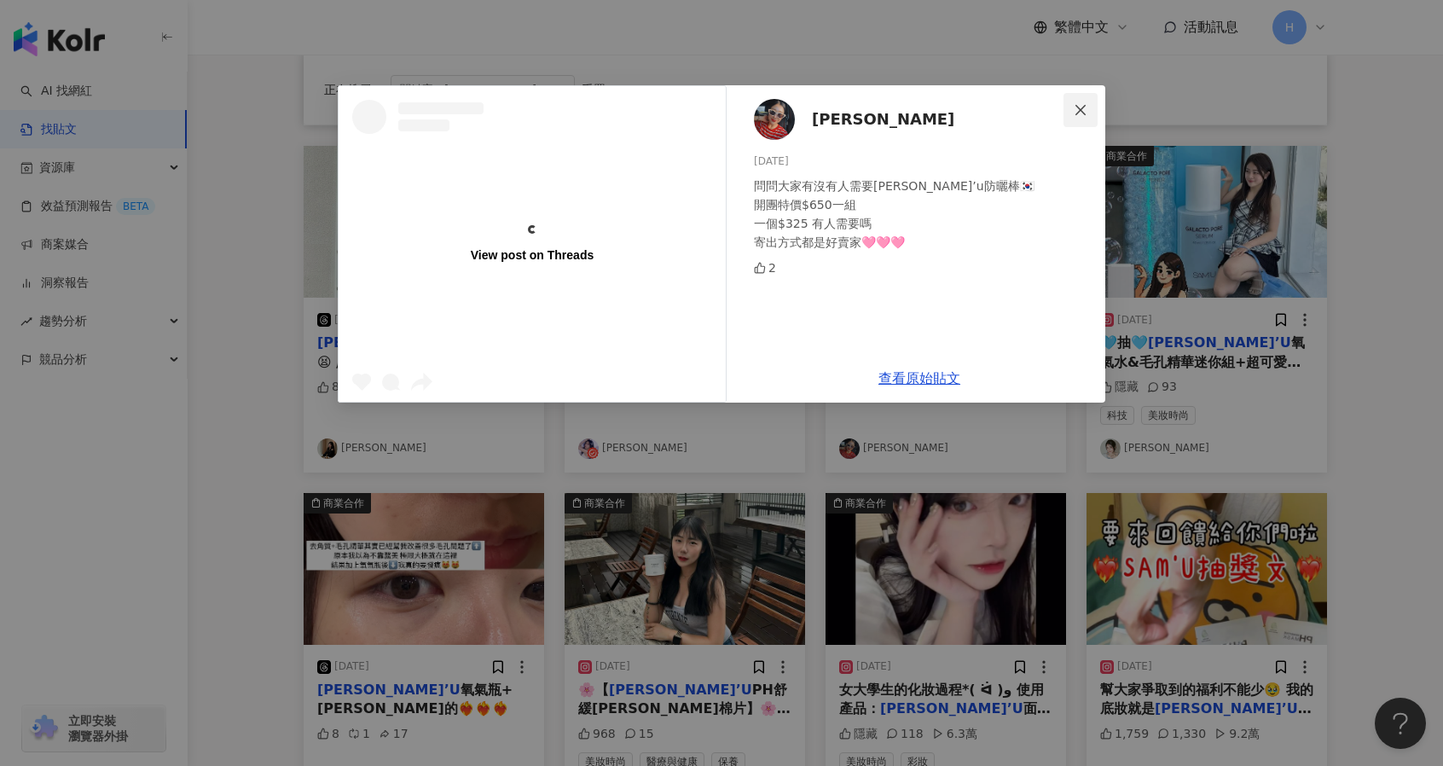
click at [1080, 107] on icon "close" at bounding box center [1081, 110] width 14 height 14
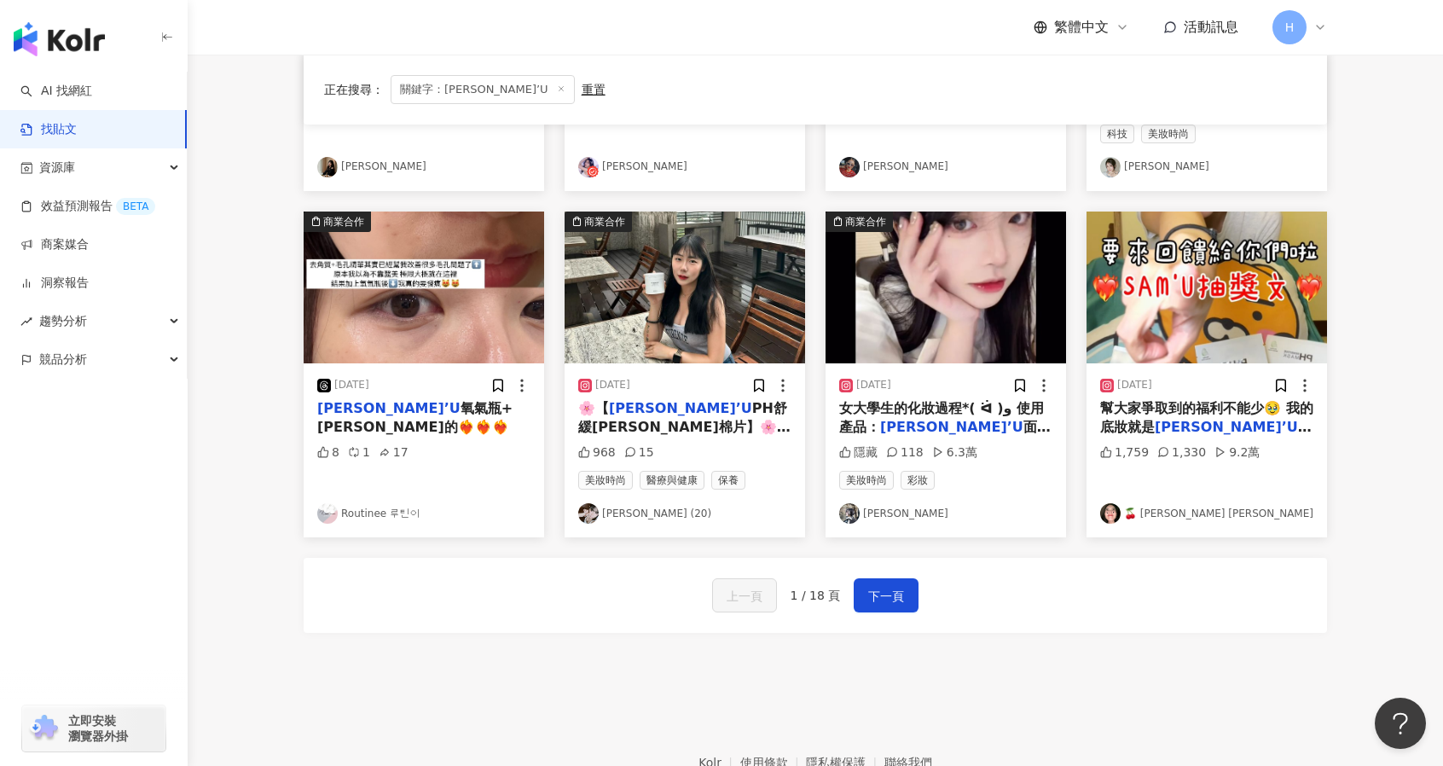
scroll to position [826, 0]
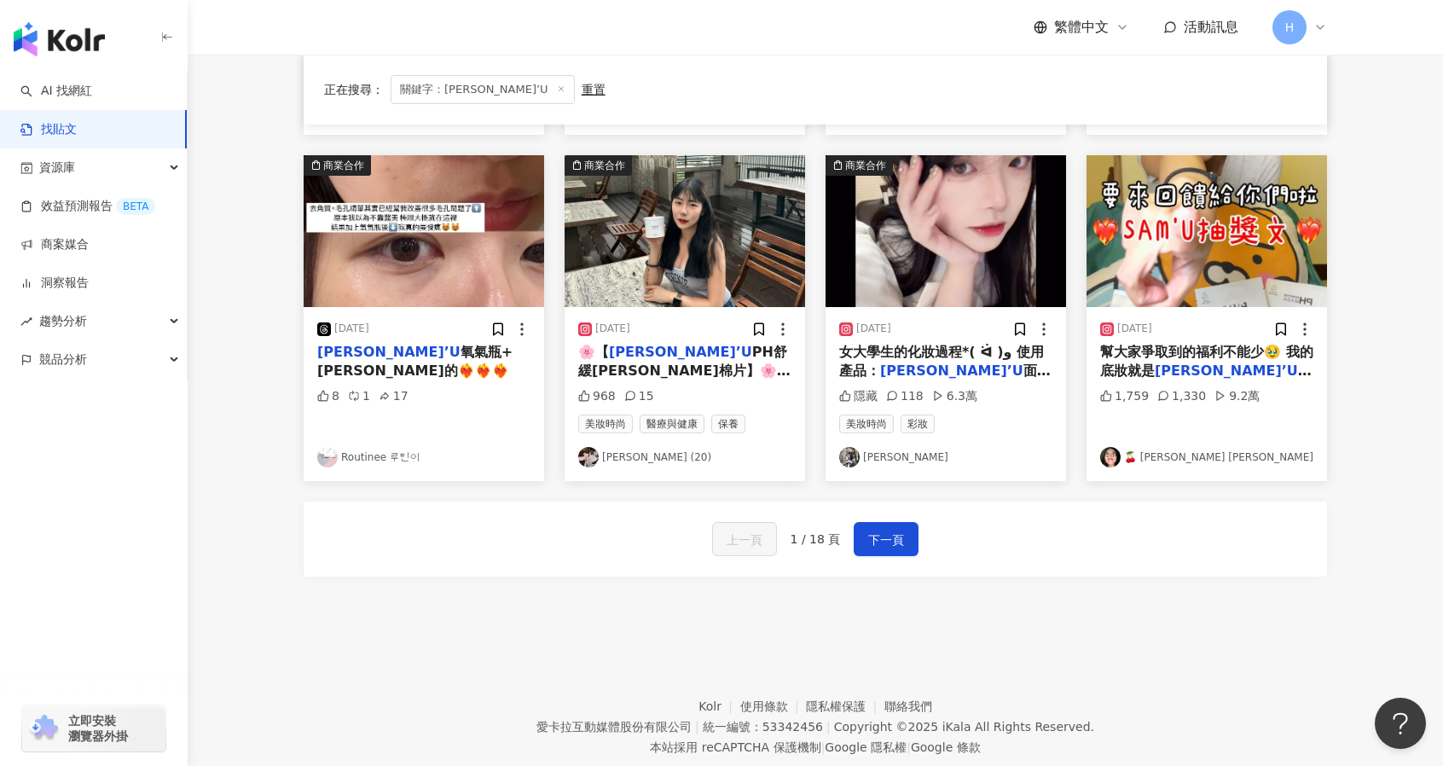
click at [703, 379] on div "2024/7/10 🌸【 SAM’U PH舒緩平衡棉片】🌸 上次直播的時候好多人在問我是怎麼保養臉部的！想跟大家推薦最近韓國最紅的保養品，就是這種保養棉片To…" at bounding box center [685, 394] width 240 height 174
click at [703, 376] on span "PH舒緩平衡棉片】🌸 上次直播的時候好多人在問我是怎麼保養臉部的！想跟大家推薦最近韓國最紅的保養品，就是這種保養棉片Toner Pad(토너패드)! 不瞞你們…" at bounding box center [684, 476] width 212 height 264
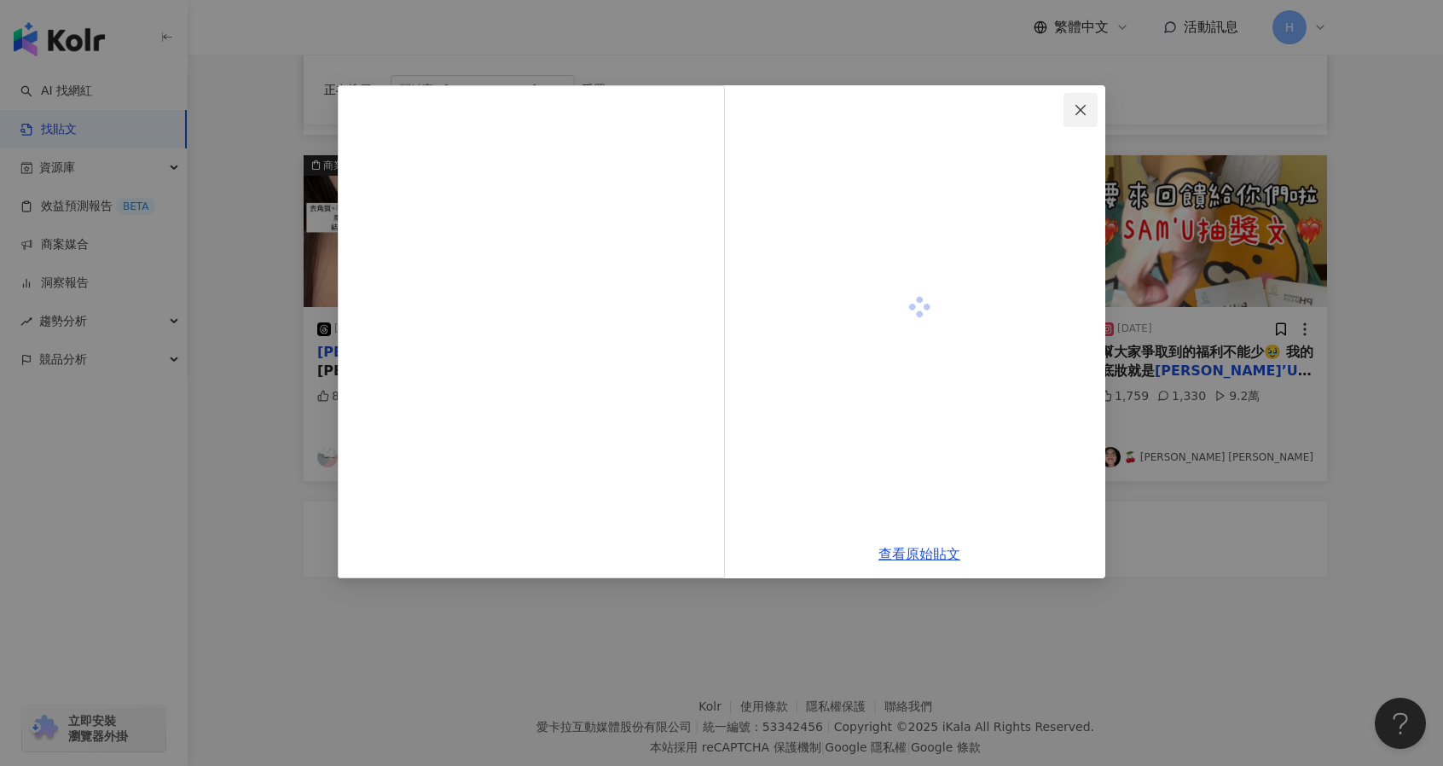
click at [1085, 108] on icon "close" at bounding box center [1081, 110] width 14 height 14
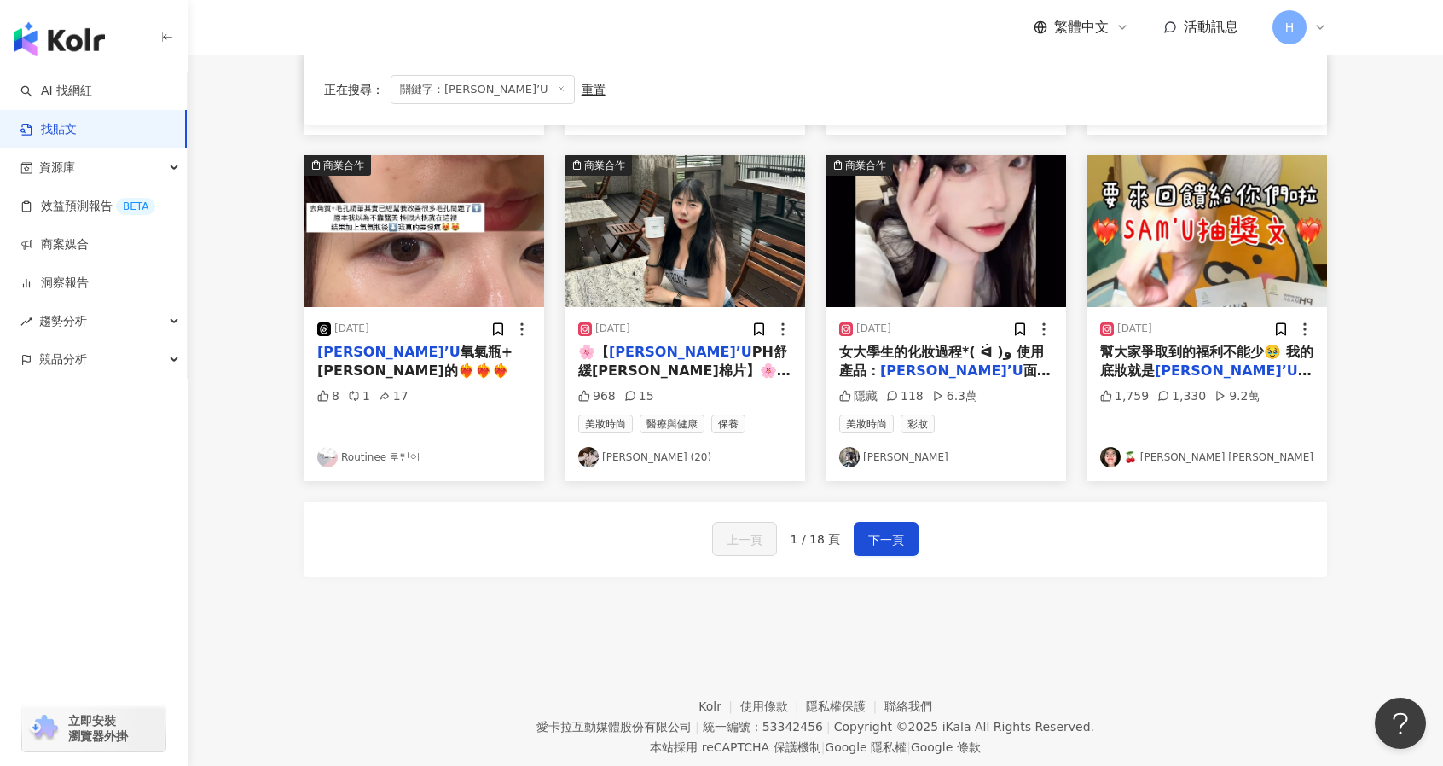
click at [651, 455] on link "朴藝珍 박예진 (20)" at bounding box center [684, 457] width 213 height 20
click at [894, 524] on button "下一頁" at bounding box center [886, 539] width 65 height 34
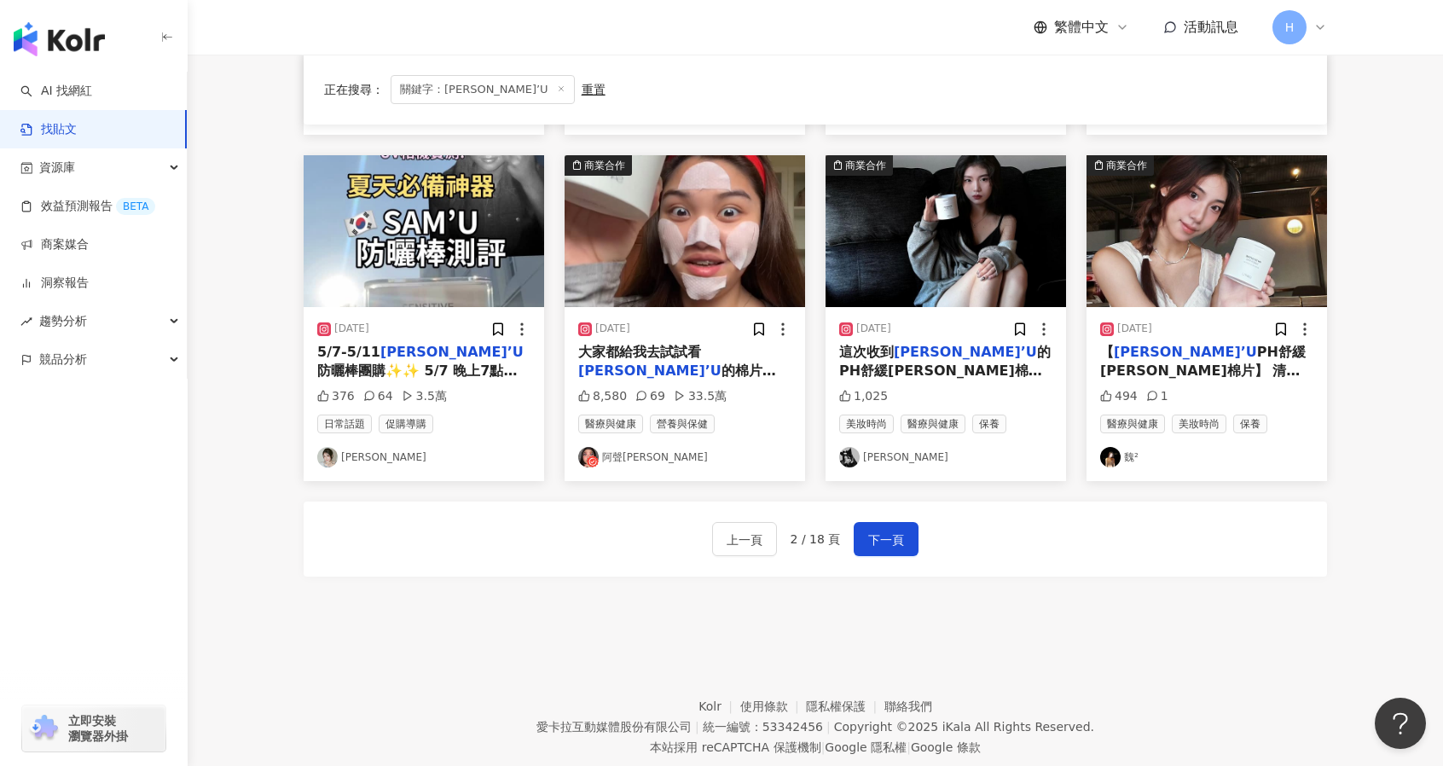
drag, startPoint x: 1373, startPoint y: 456, endPoint x: 1331, endPoint y: 371, distance: 95.0
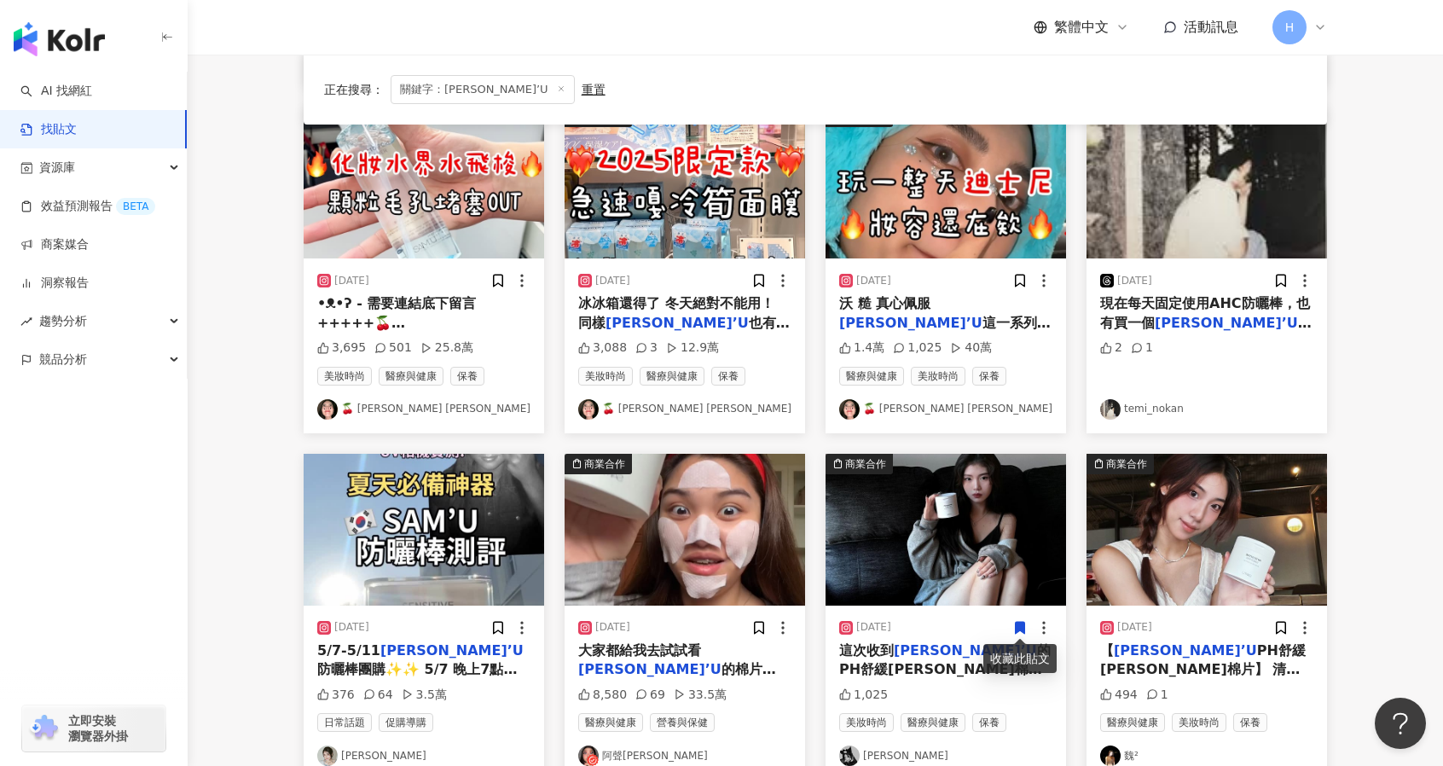
scroll to position [475, 0]
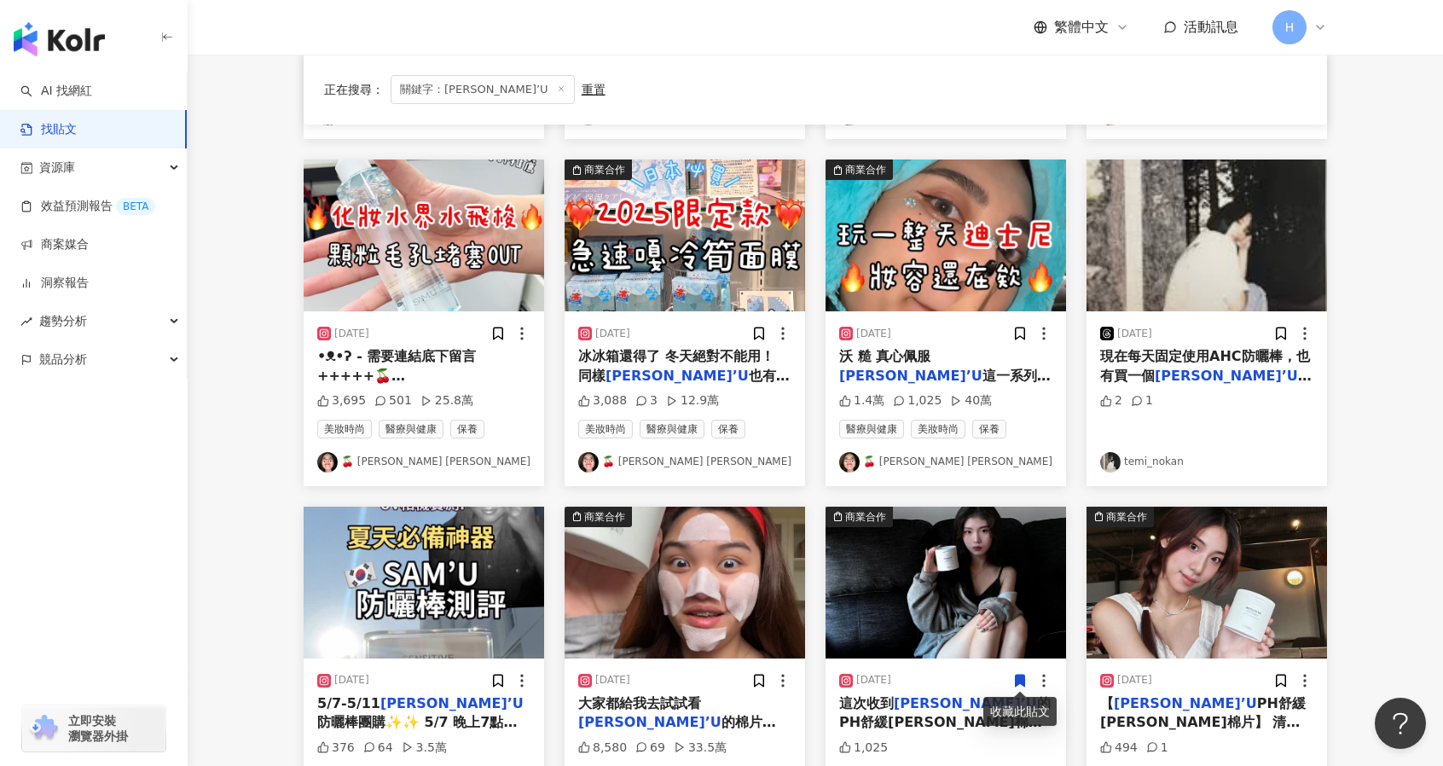
click at [1224, 350] on span "現在每天固定使用AHC防曬棒，也有買一個" at bounding box center [1205, 365] width 210 height 35
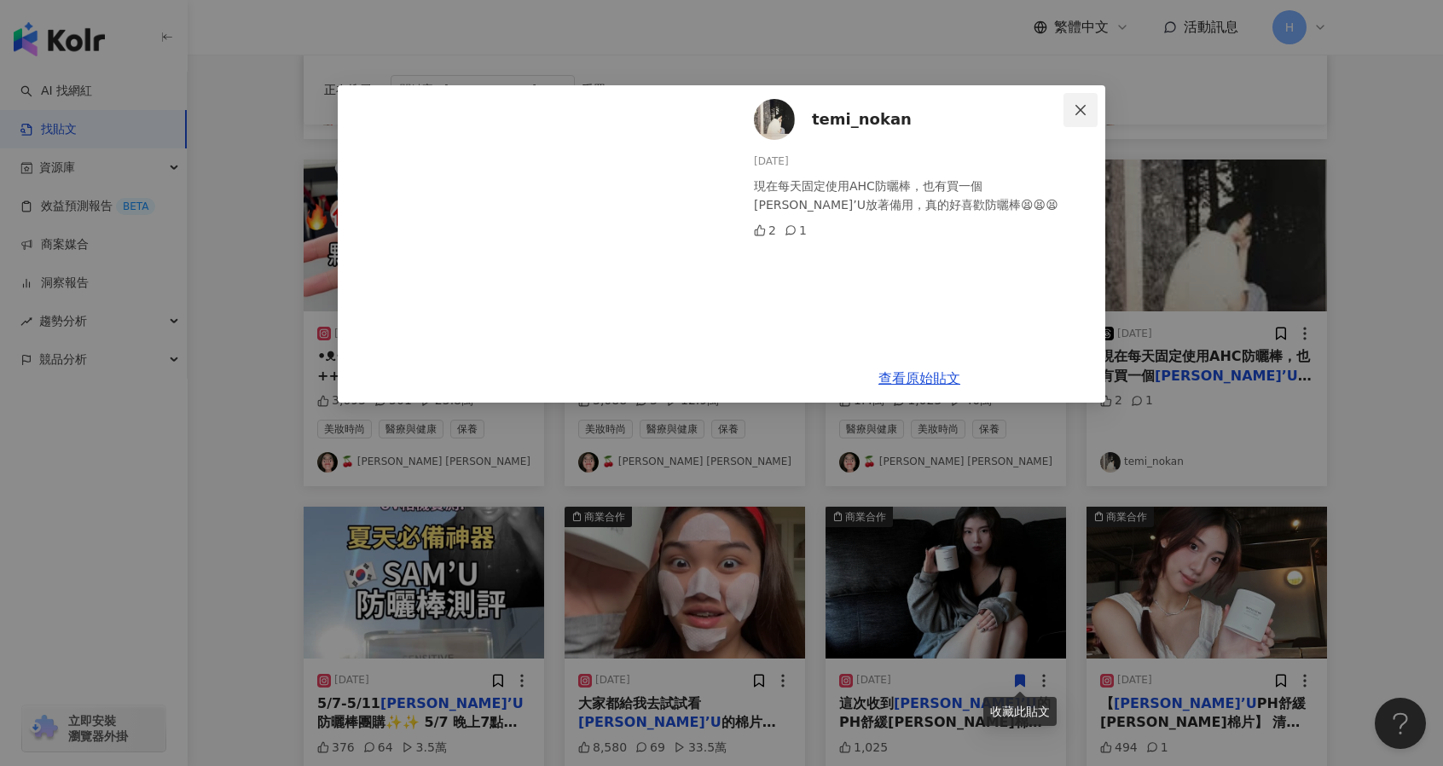
click at [1085, 111] on icon "close" at bounding box center [1081, 110] width 14 height 14
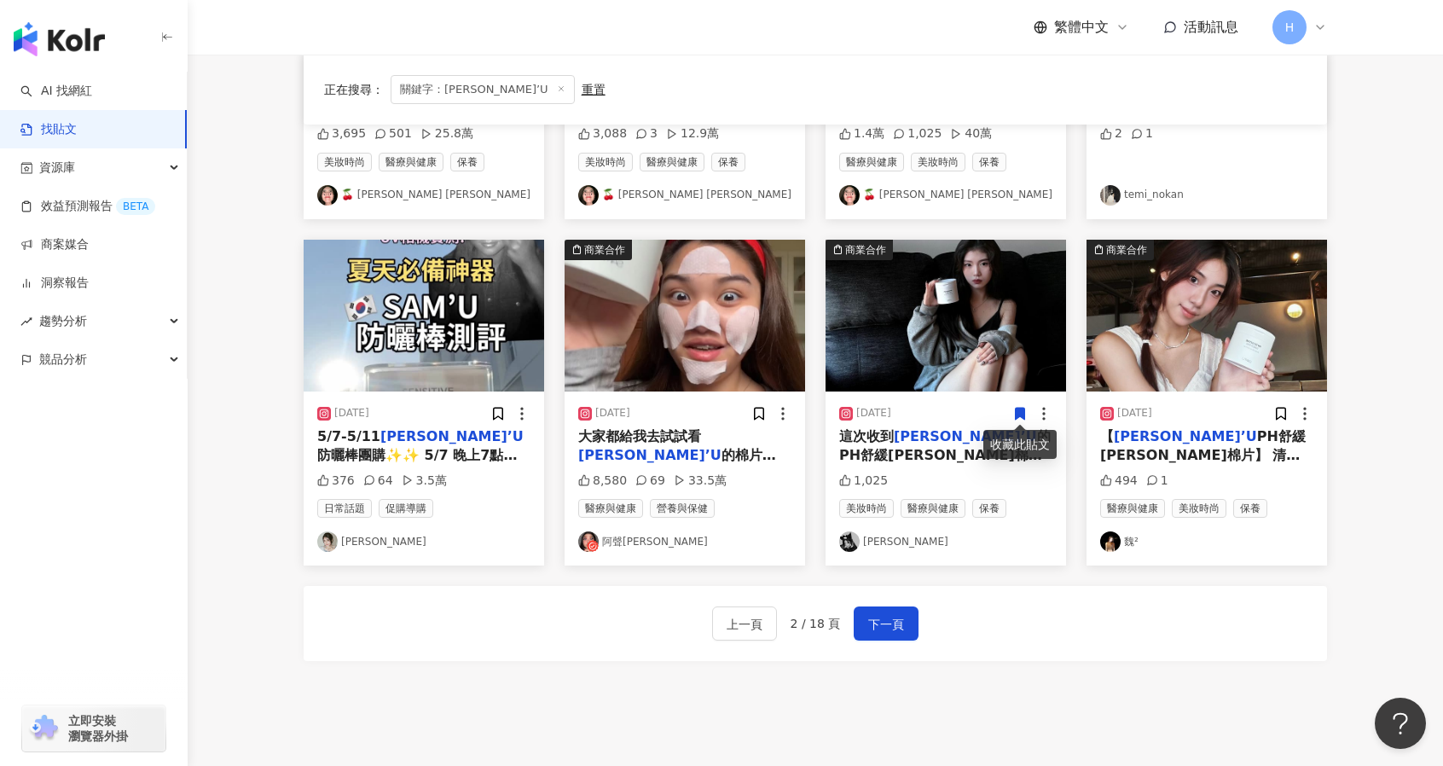
scroll to position [741, 0]
click at [703, 453] on span "的棉片🥹！！ - 皮膚已經邁向 平滑白煮蛋了🫨 看我的限動 隨時更新！ （繼續養膚 更新給大家！ #棉片 #阿聲" at bounding box center [678, 494] width 200 height 93
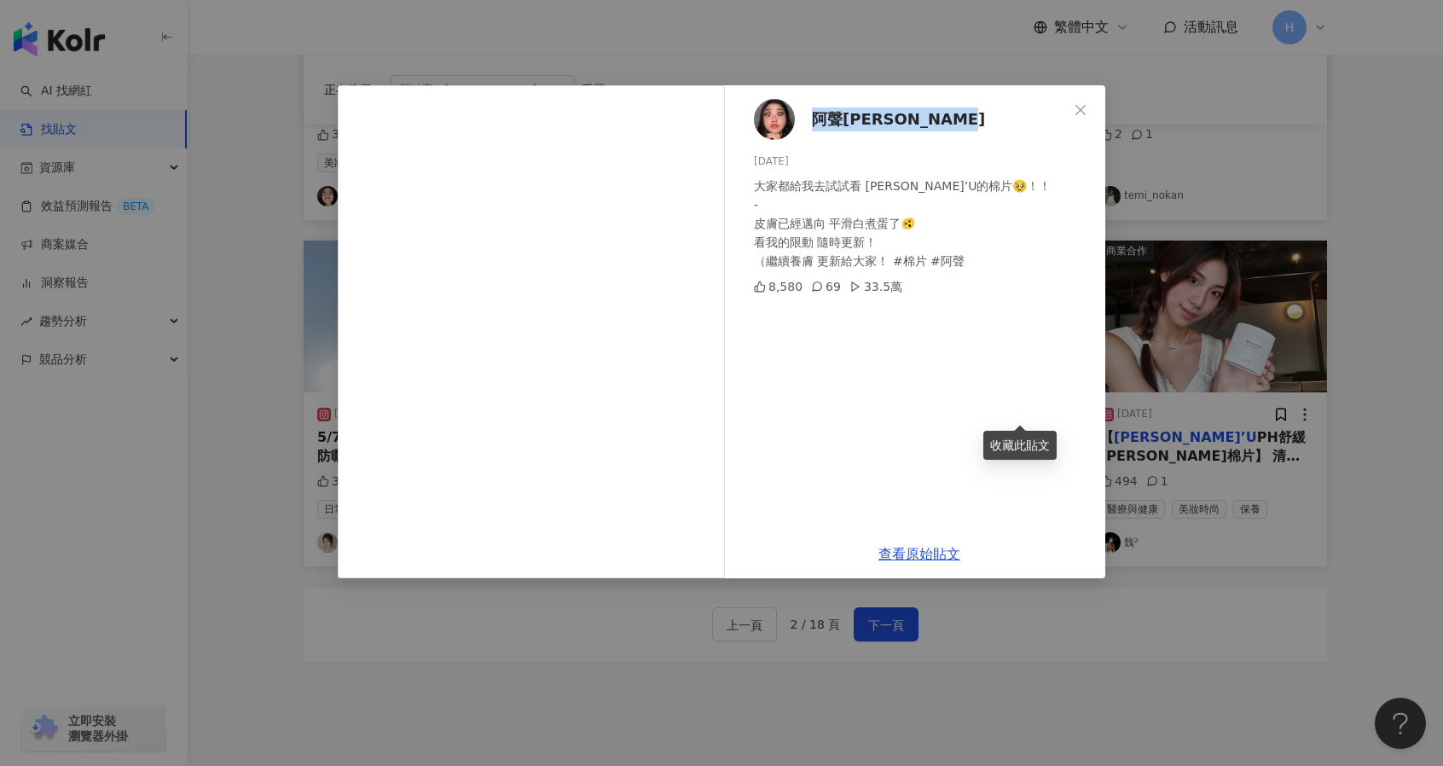
drag, startPoint x: 810, startPoint y: 124, endPoint x: 941, endPoint y: 125, distance: 130.5
click at [941, 125] on div "阿聲JJ Christine 2024/12/17 大家都給我去試試看 SAM’U的棉片🥹！！ - 皮膚已經邁向 平滑白煮蛋了🫨 看我的限動 隨時更新！ （繼…" at bounding box center [919, 307] width 372 height 444
copy span "阿聲JJ Christine"
click at [1202, 677] on div "阿聲JJ Christine 2024/12/17 大家都給我去試試看 SAM’U的棉片🥹！！ - 皮膚已經邁向 平滑白煮蛋了🫨 看我的限動 隨時更新！ （繼…" at bounding box center [721, 383] width 1443 height 766
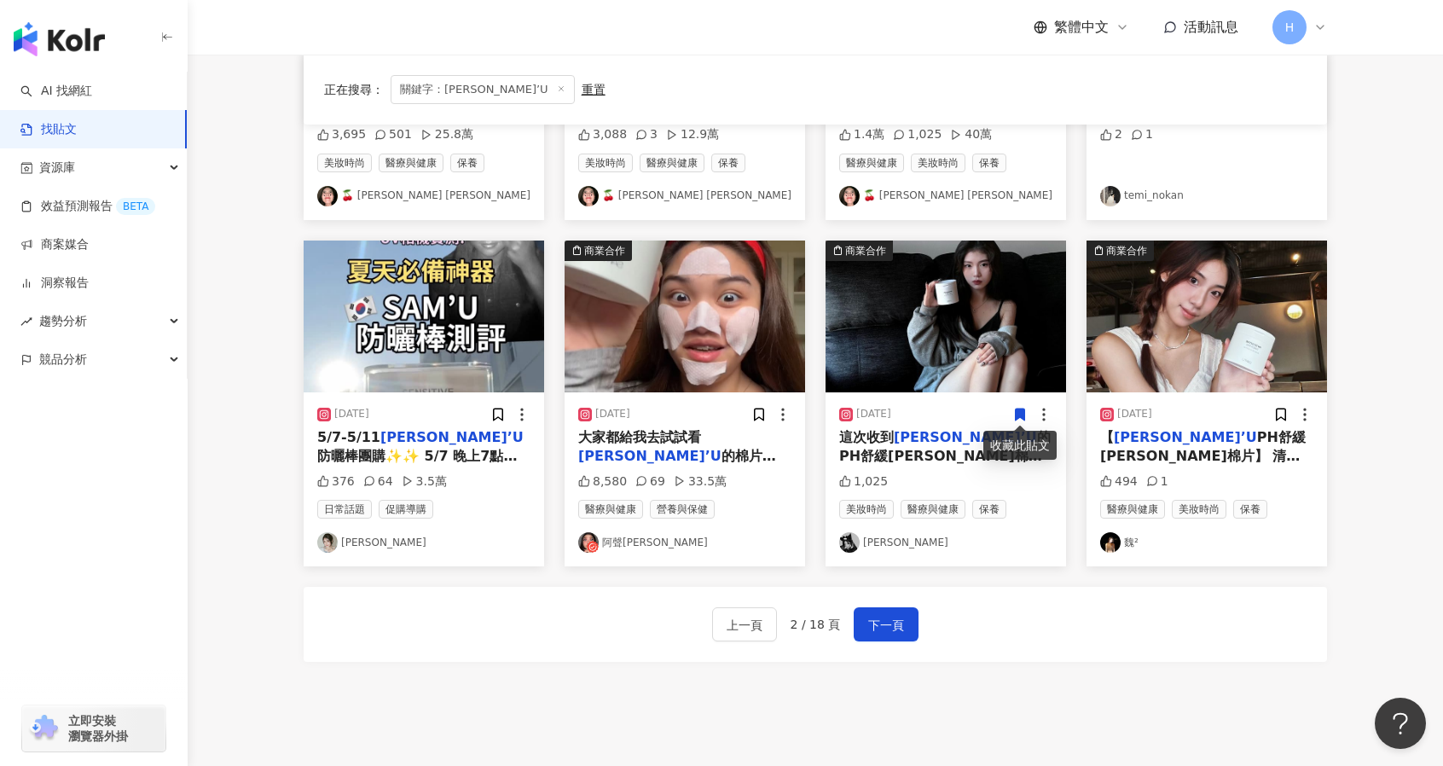
click at [610, 541] on link "阿聲JJ Christine" at bounding box center [684, 542] width 213 height 20
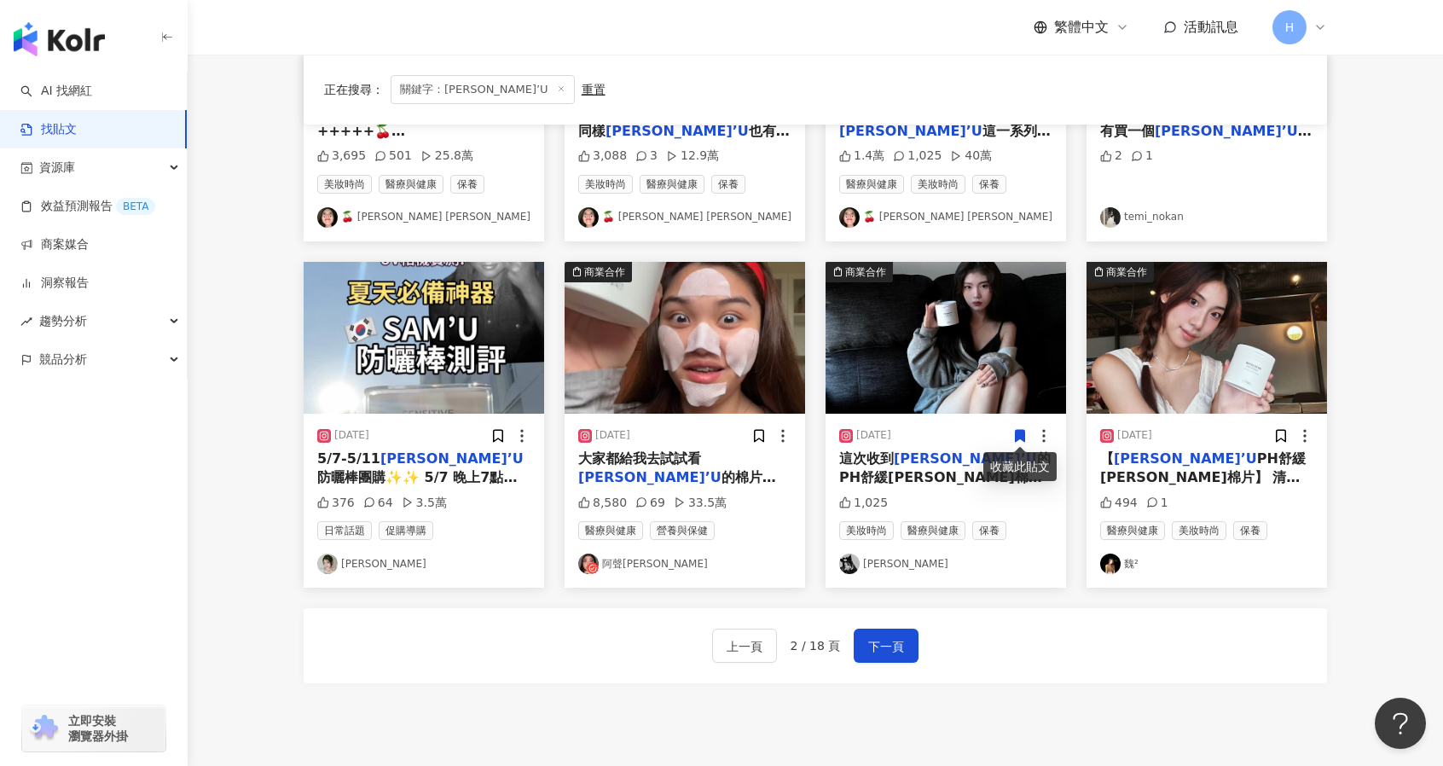
scroll to position [719, 0]
click at [942, 378] on img "button" at bounding box center [945, 339] width 240 height 152
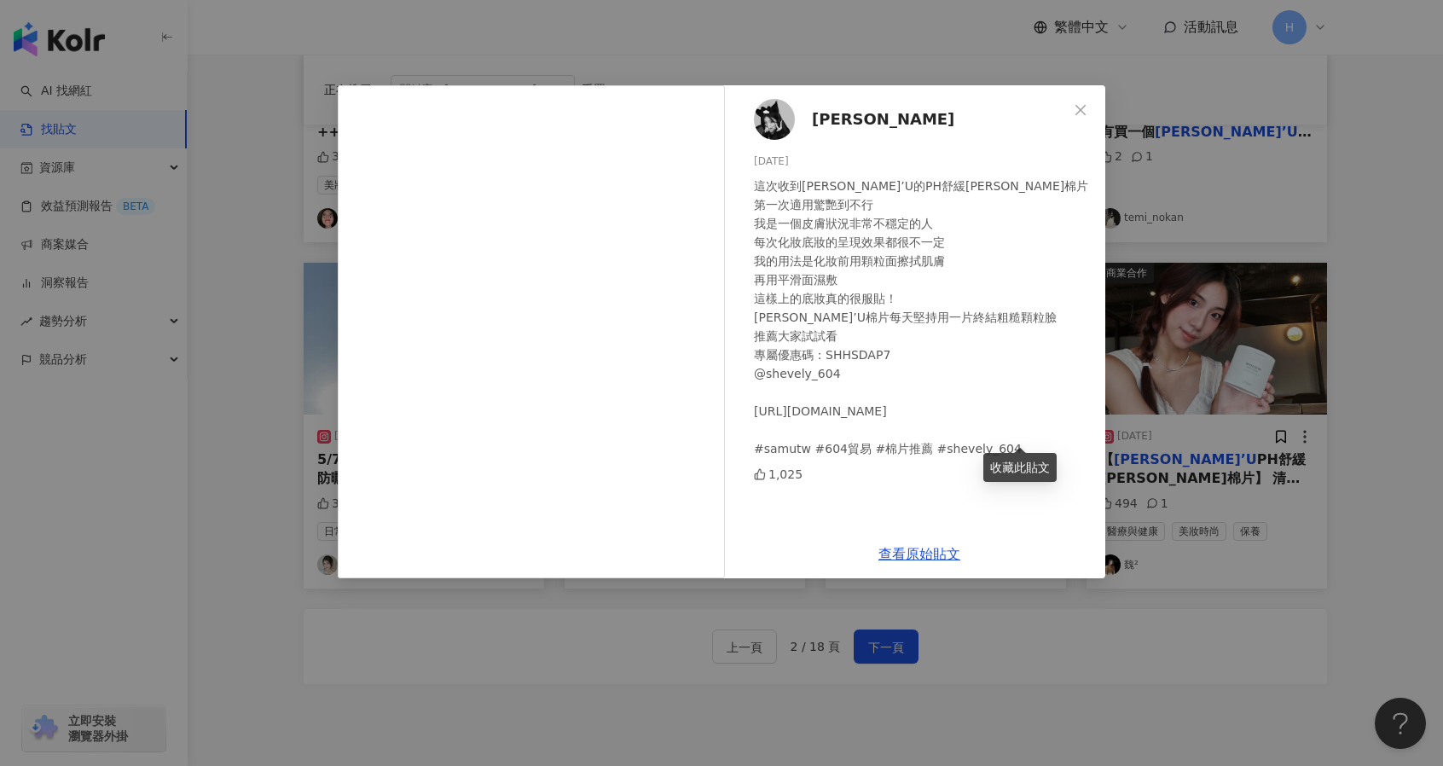
click at [1113, 673] on div "𝑯𝒂𝒏 2024/7/30 這次收到SAM’U的PH舒緩平衡棉片 第一次適用驚艷到不行 我是一個皮膚狀況非常不穩定的人 每次化妝底妝的呈現效果都很不一定 我的…" at bounding box center [721, 383] width 1443 height 766
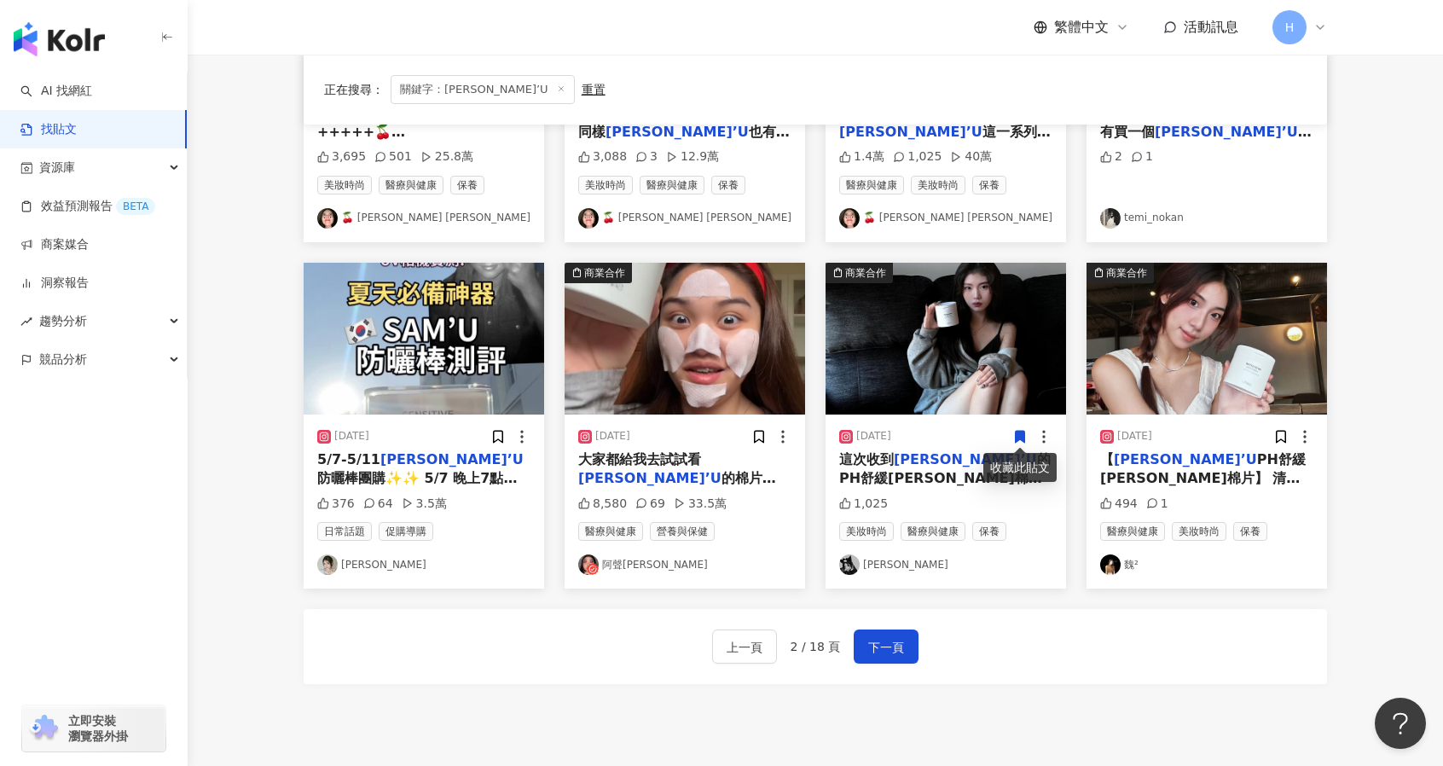
click at [898, 562] on link "𝑯𝒂𝒏" at bounding box center [945, 564] width 213 height 20
click at [1346, 542] on div "正在搜尋 ： 關鍵字：SAM’U 重置 排序： 關聯性 商業合作 2024/8/6 還在因為臉上的粗糙顆粒臉煩惱嗎？ 不用怕！《 SAM’U PH 舒緩平衡棉…" at bounding box center [814, 112] width 1091 height 1227
click at [1224, 469] on span "PH舒緩平衡棉片】 清潔 保水 鎮定 舒緩 不含酒精也和化學無關* .｡.:*･ 用凹凸面輕柔擦拭去除老廢角質 柔軟的平滑面濕敷3~5分鐘 舒緩鎮定肌膚 同時…" at bounding box center [1206, 516] width 212 height 130
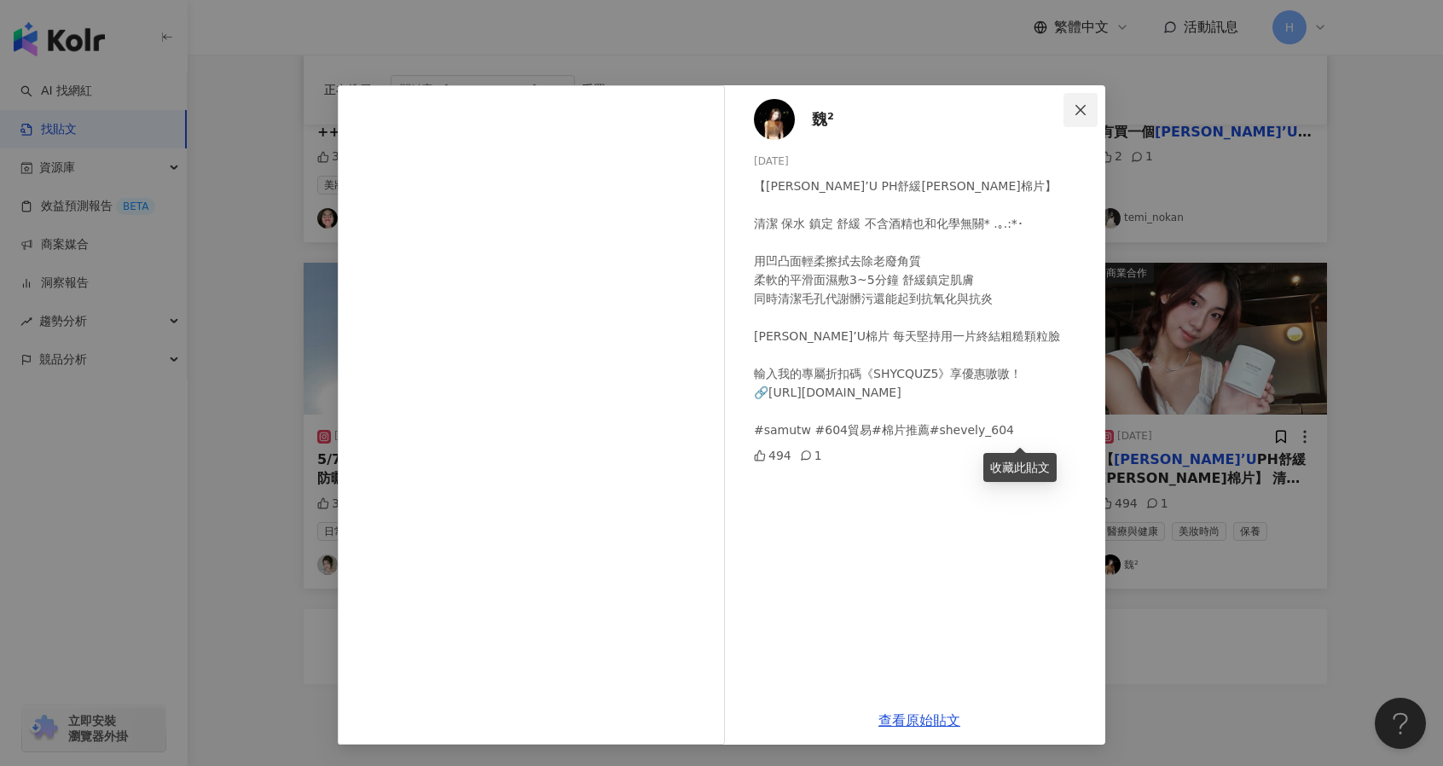
click at [1089, 115] on span "Close" at bounding box center [1080, 110] width 34 height 14
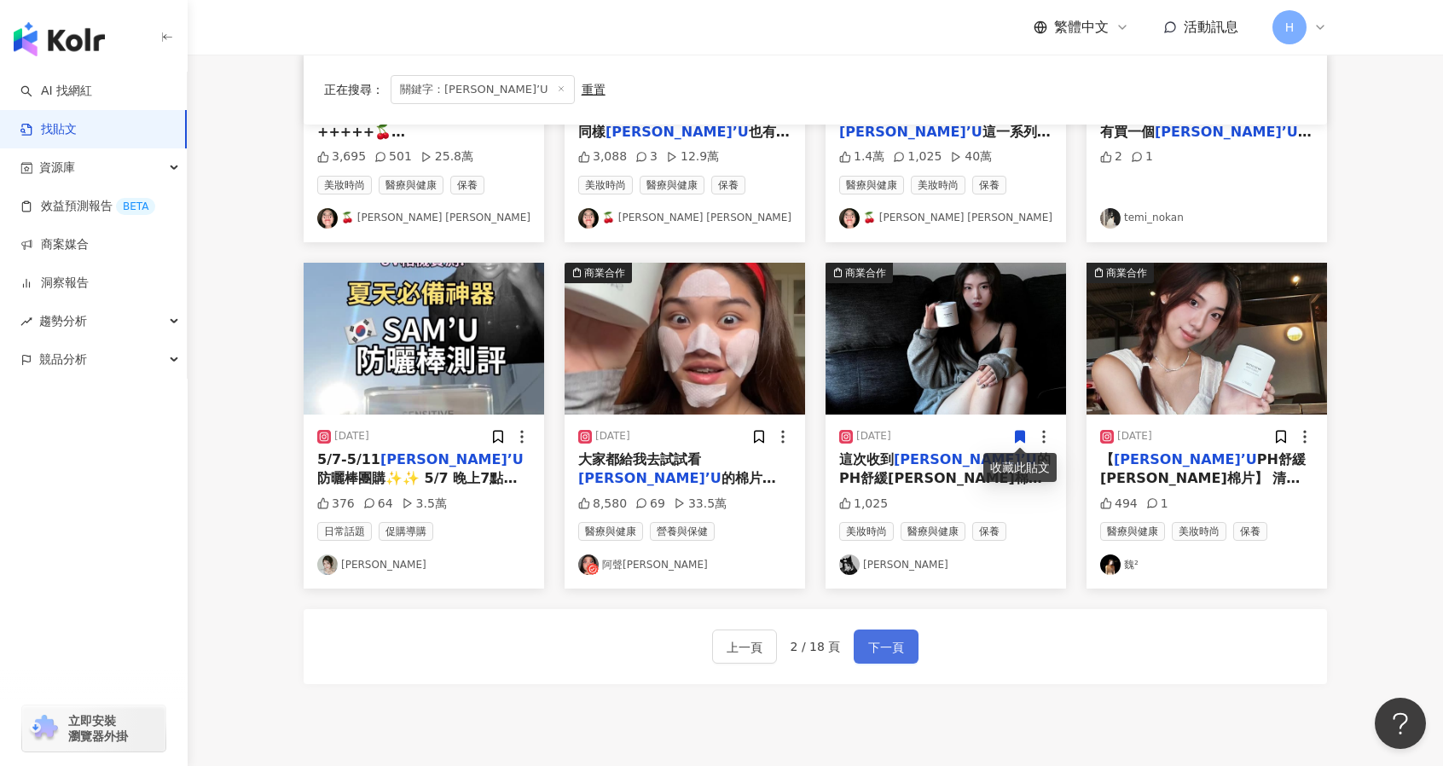
click at [897, 657] on button "下一頁" at bounding box center [886, 646] width 65 height 34
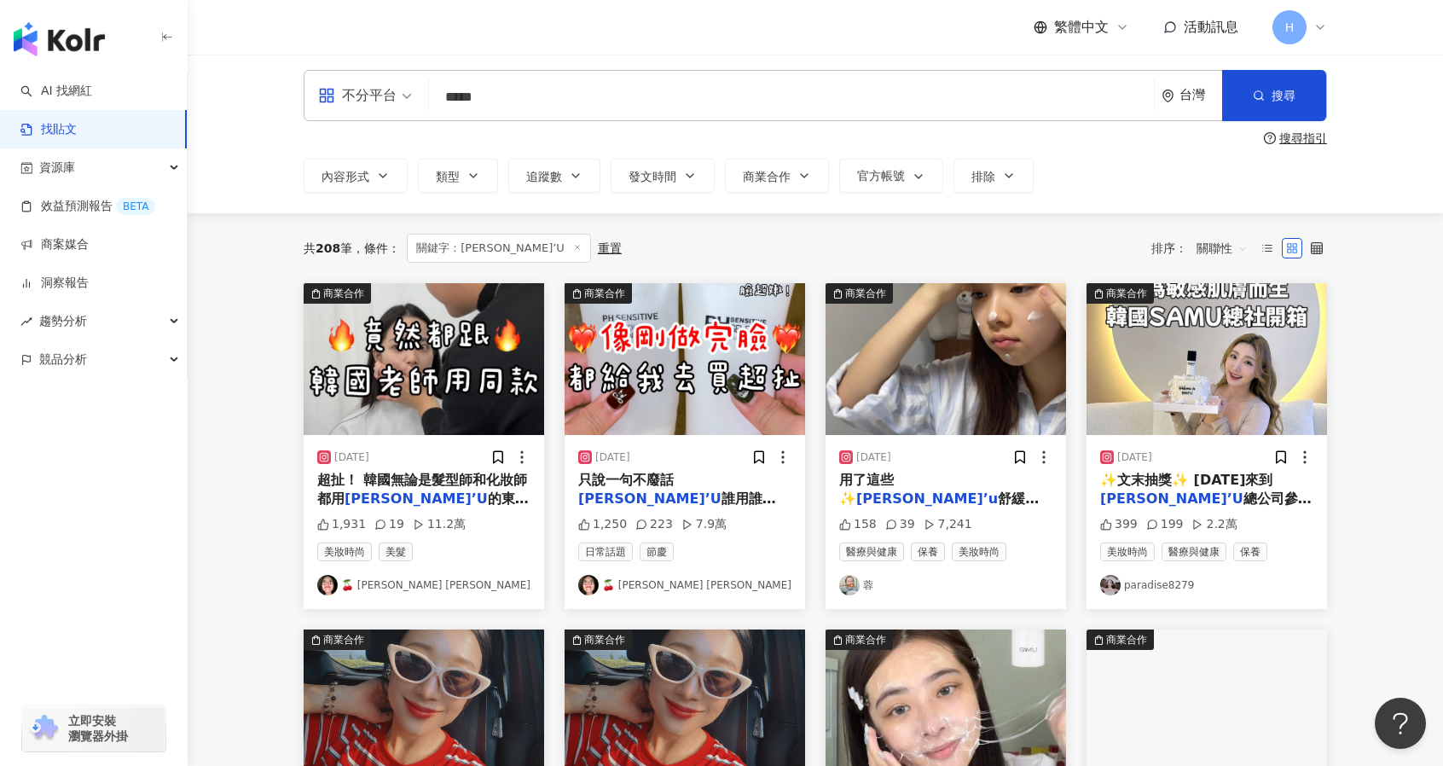
scroll to position [4, 0]
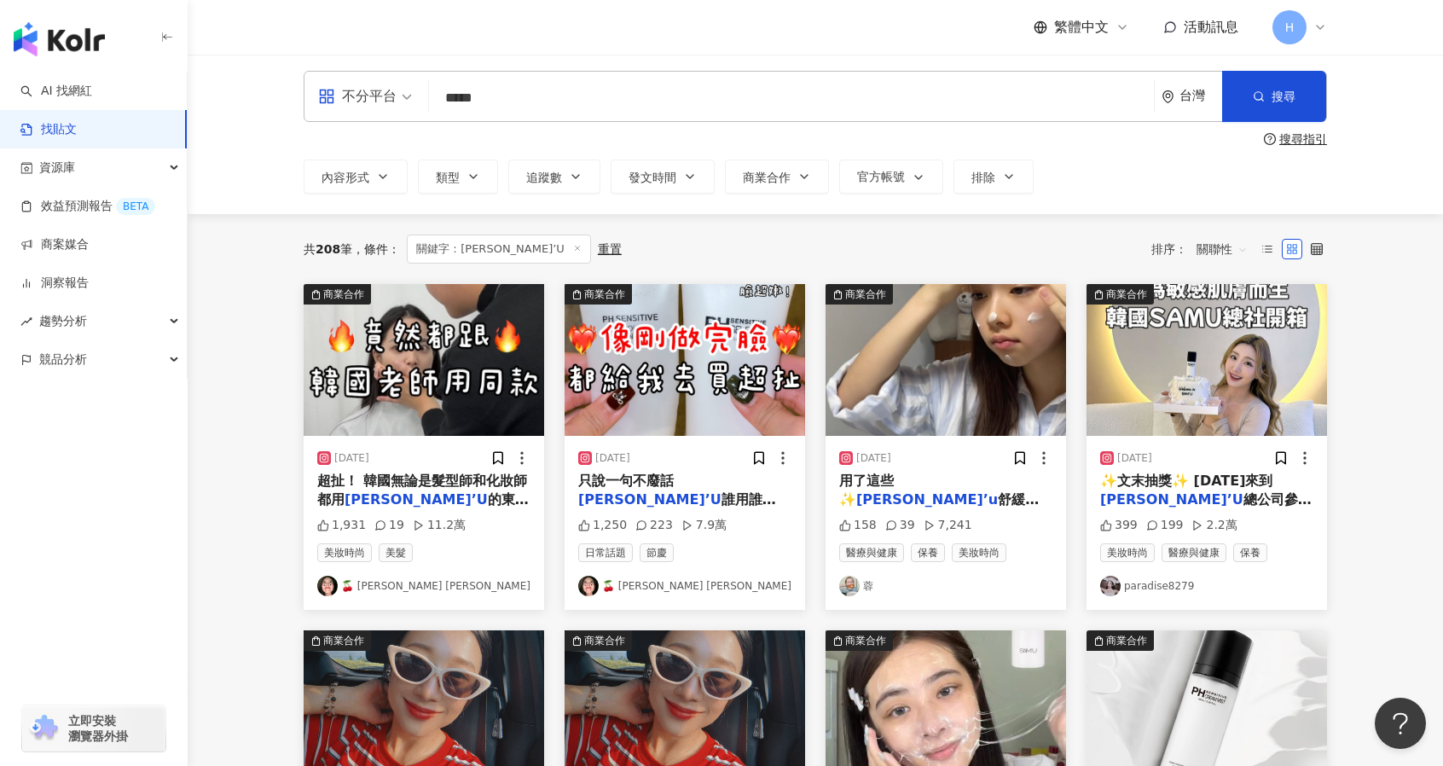
click at [1185, 495] on span "總公司參訪 他們家是專為敏感肌而生 我適用了一陣子覺得真的很有感 PH平衡紓緩系列任何膚質都能使用 ▫️面霜噴霧： 洗臉後的保養，妝前/妝後都可以使用 可以替…" at bounding box center [1205, 699] width 211 height 417
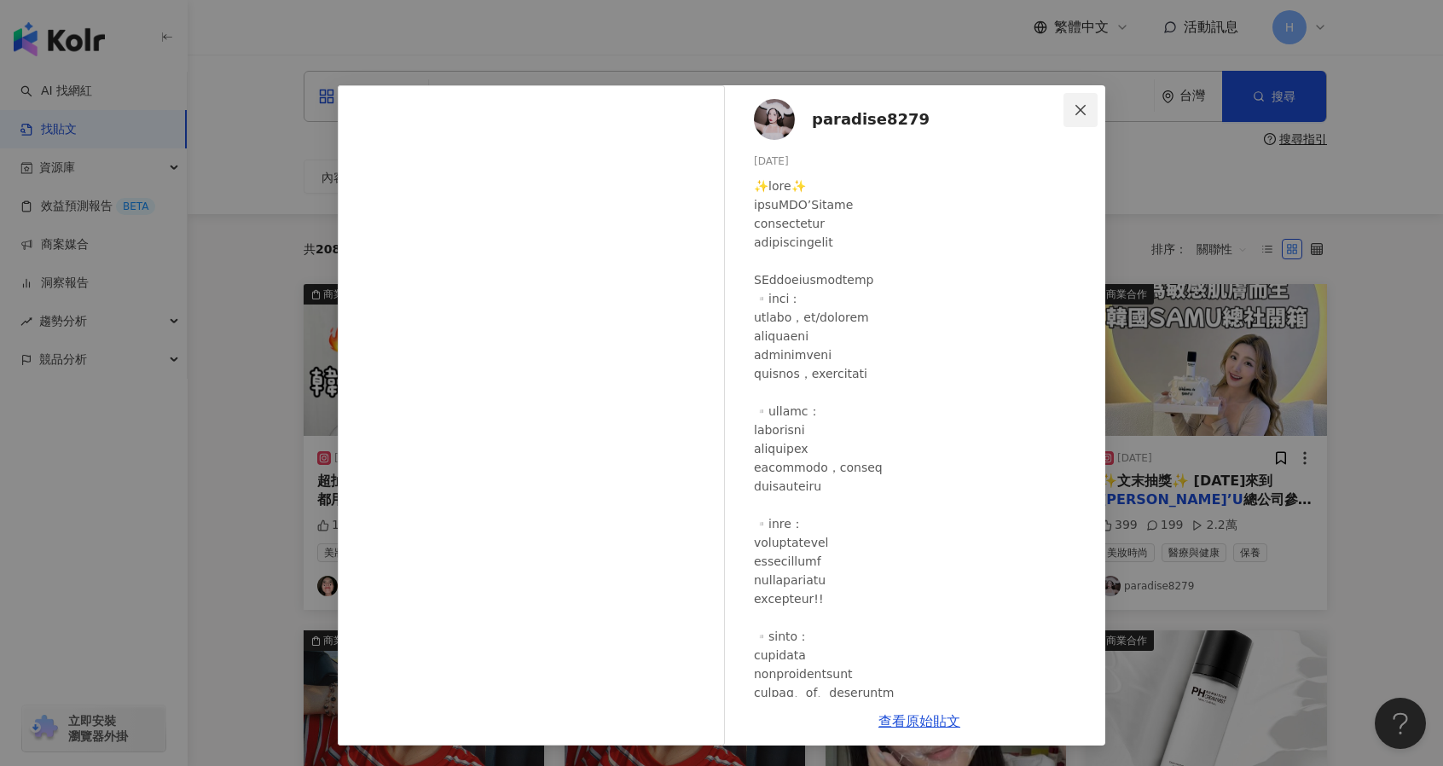
click at [1080, 100] on button "Close" at bounding box center [1080, 110] width 34 height 34
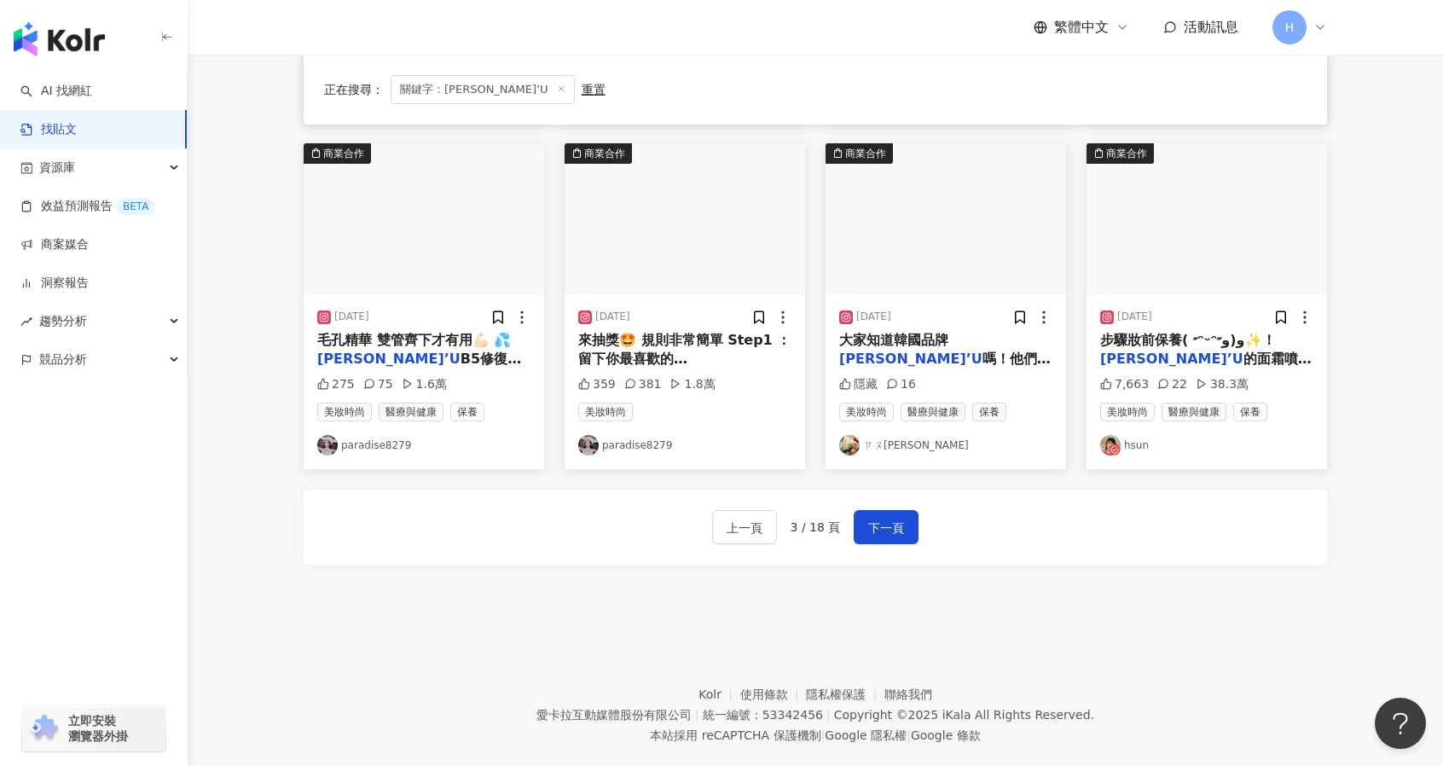
scroll to position [808, 0]
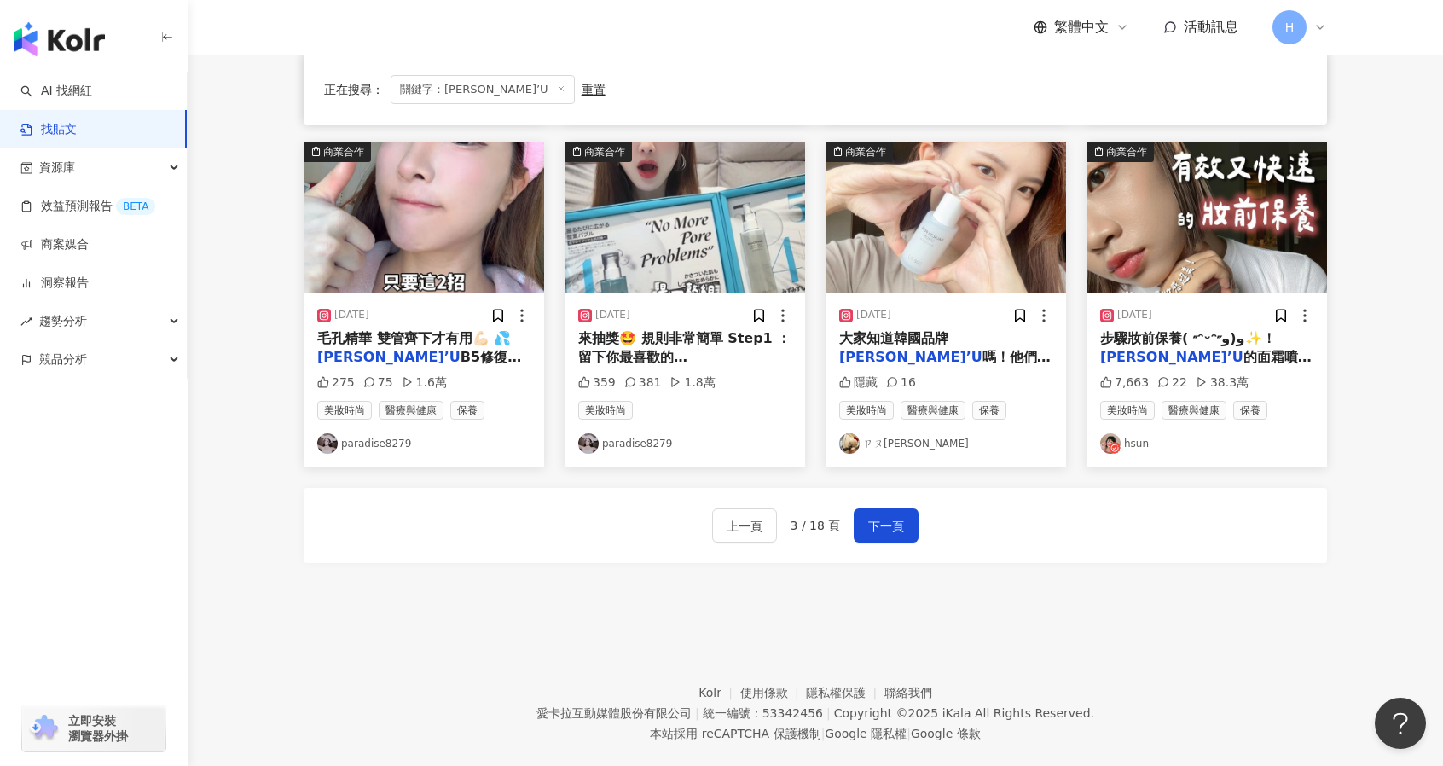
click at [904, 439] on link "ㄗㄡ德馨" at bounding box center [945, 443] width 213 height 20
click at [1155, 439] on link "hsun" at bounding box center [1206, 443] width 213 height 20
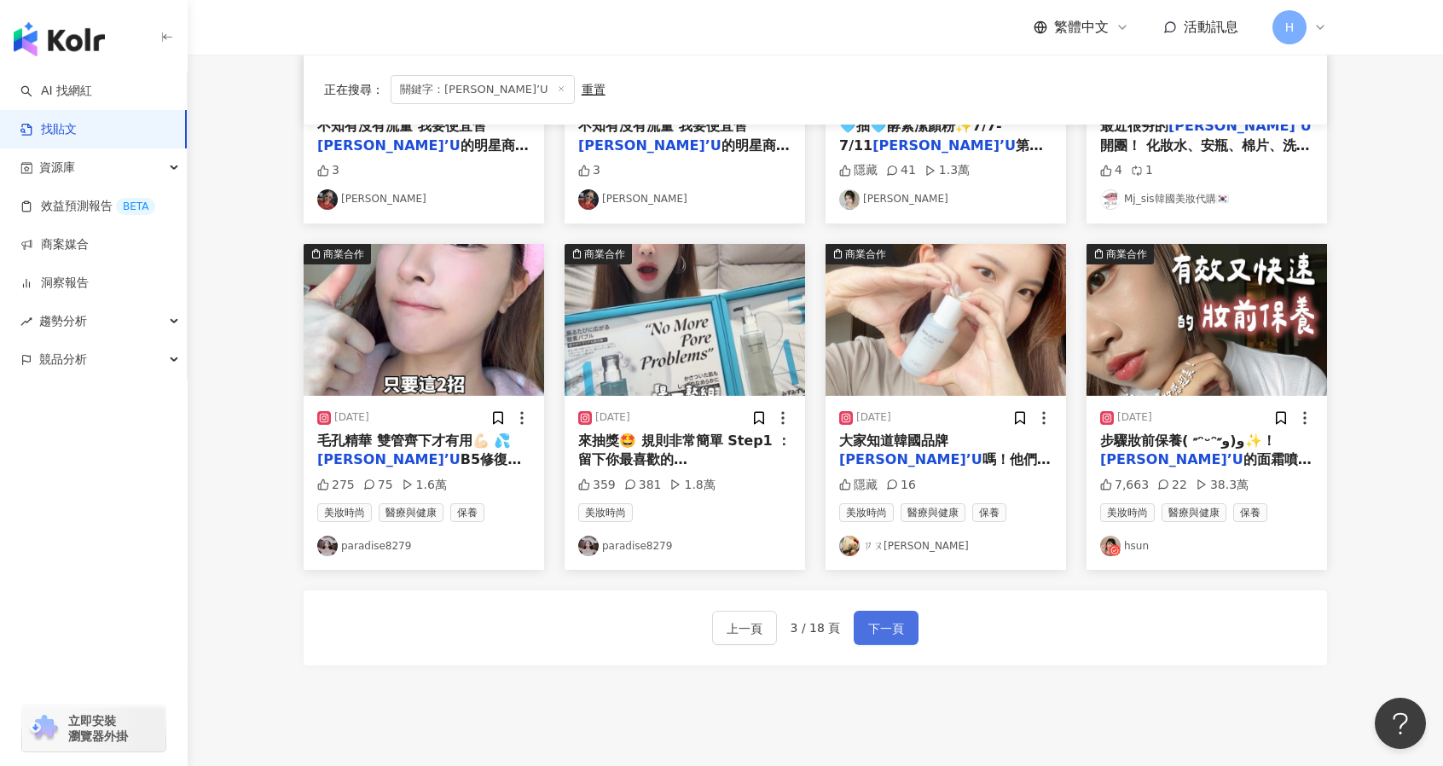
click at [900, 636] on span "下一頁" at bounding box center [886, 628] width 36 height 20
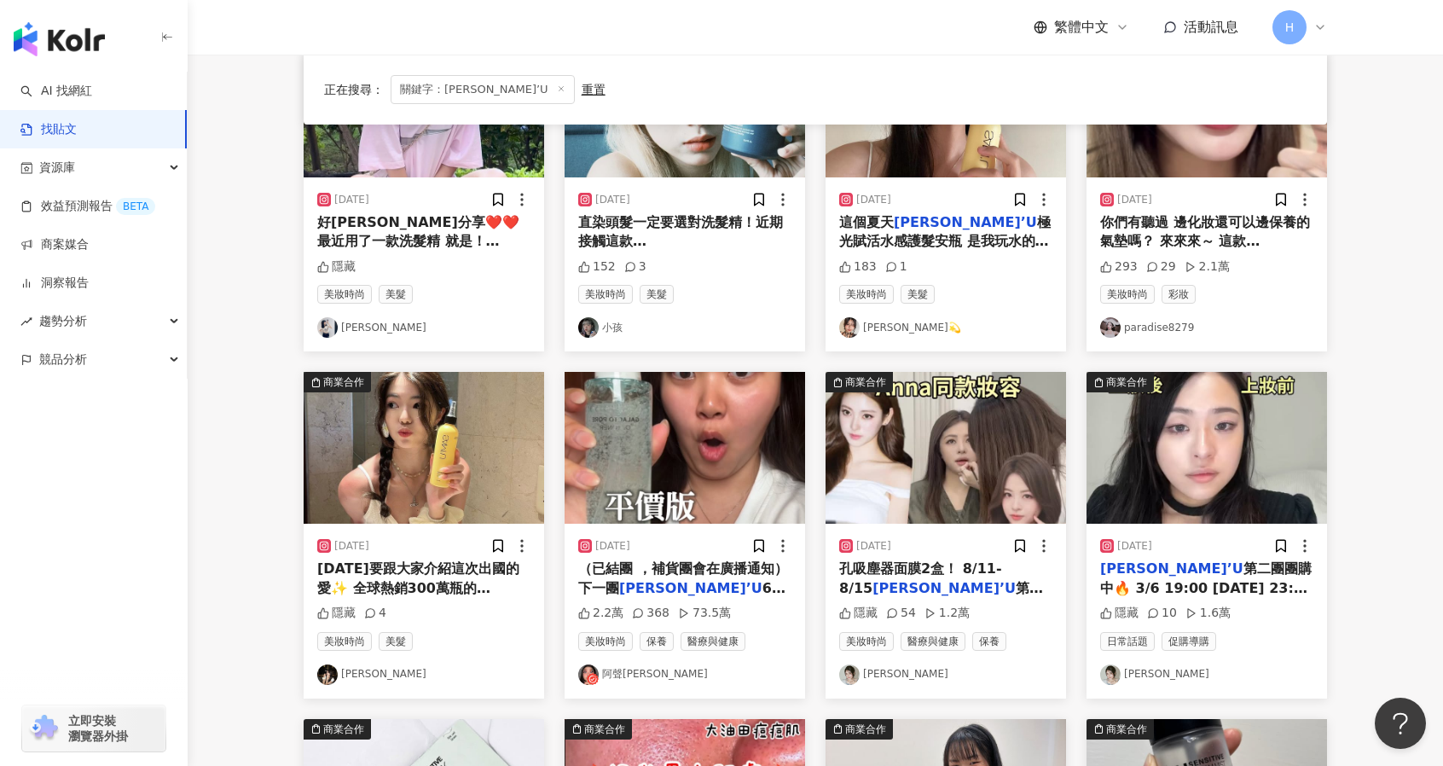
scroll to position [0, 0]
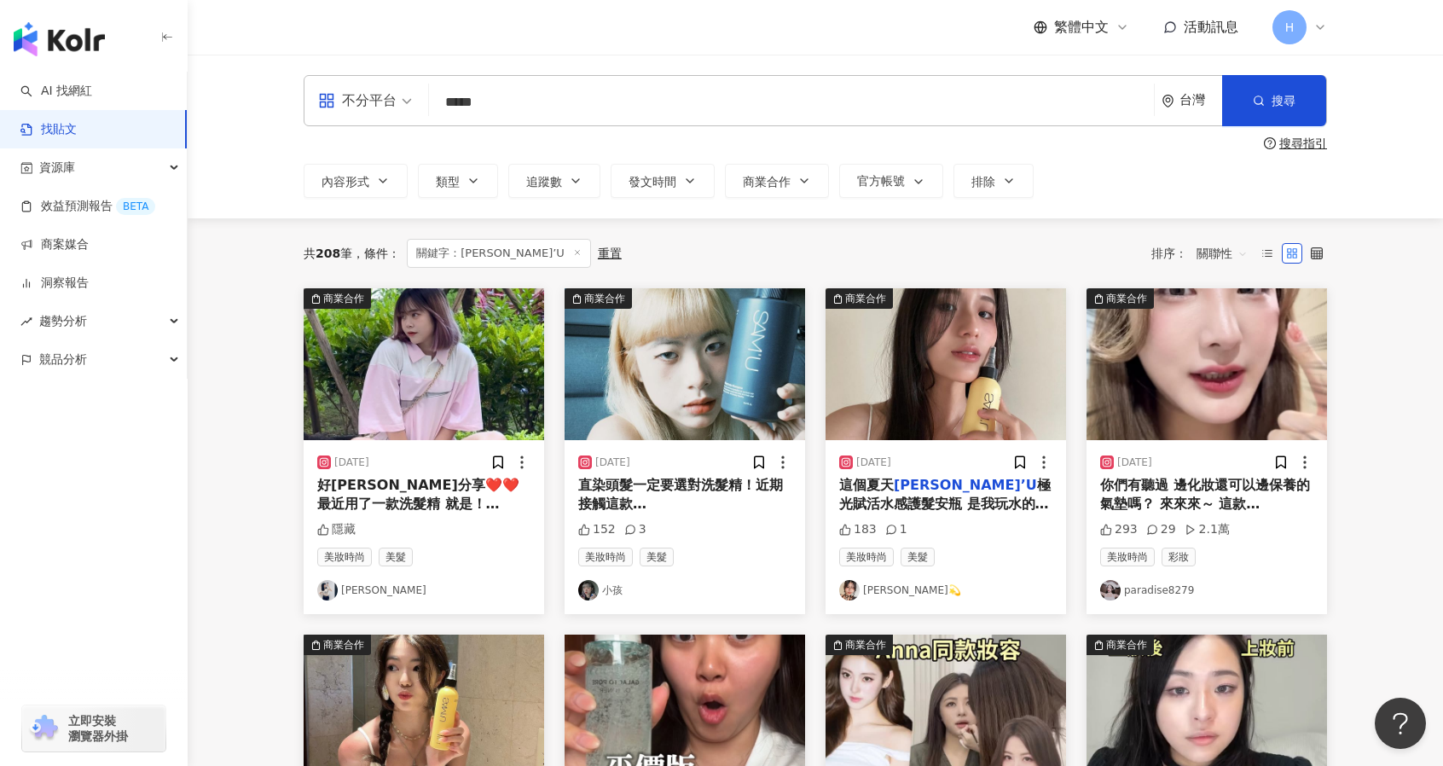
click at [684, 397] on img "button" at bounding box center [685, 364] width 240 height 152
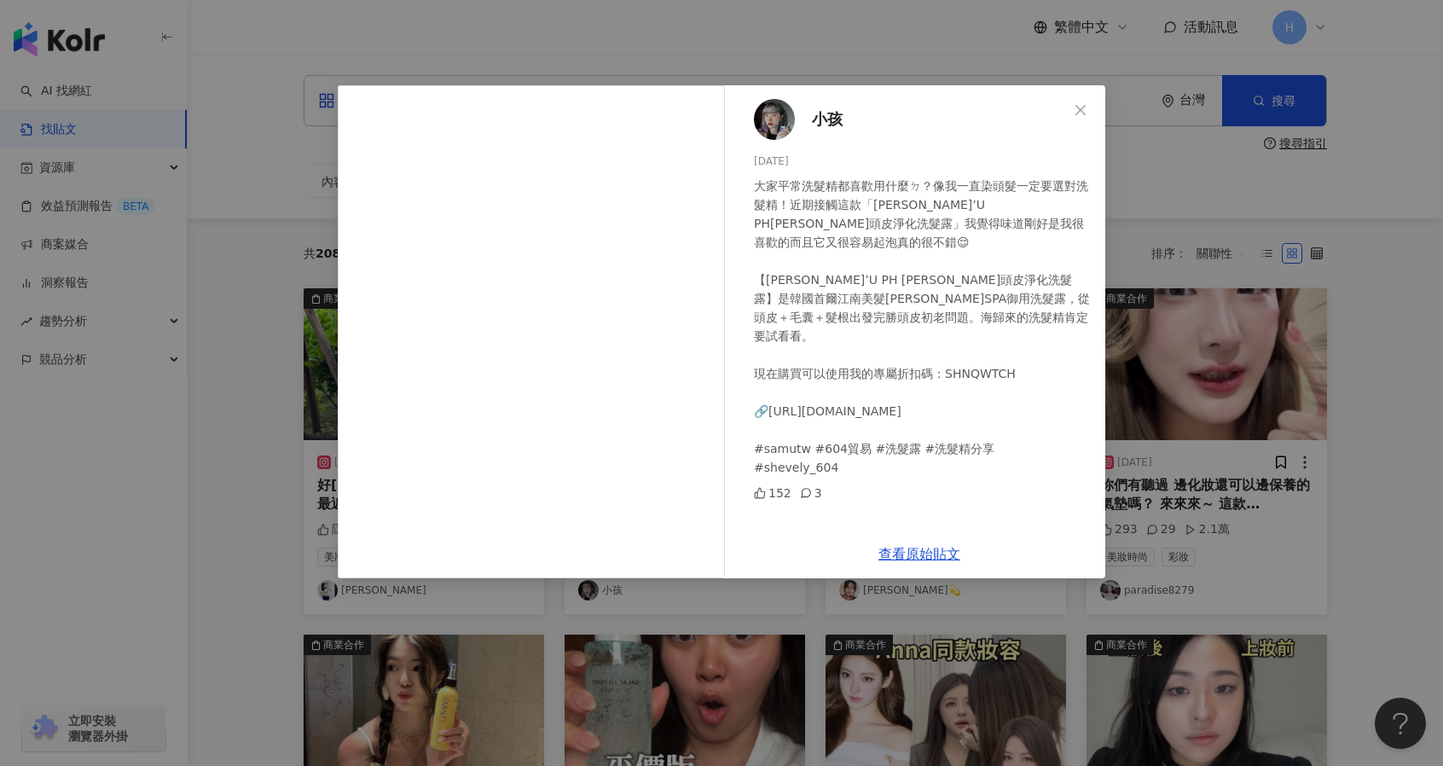
click at [1369, 477] on div "小孩 2024/7/19 大家平常洗髮精都喜歡用什麼ㄉ？像我一直染頭髮一定要選對洗髮精！近期接觸這款「SAM’U PH平衡頭皮淨化洗髮露」我覺得味道剛好是我很…" at bounding box center [721, 383] width 1443 height 766
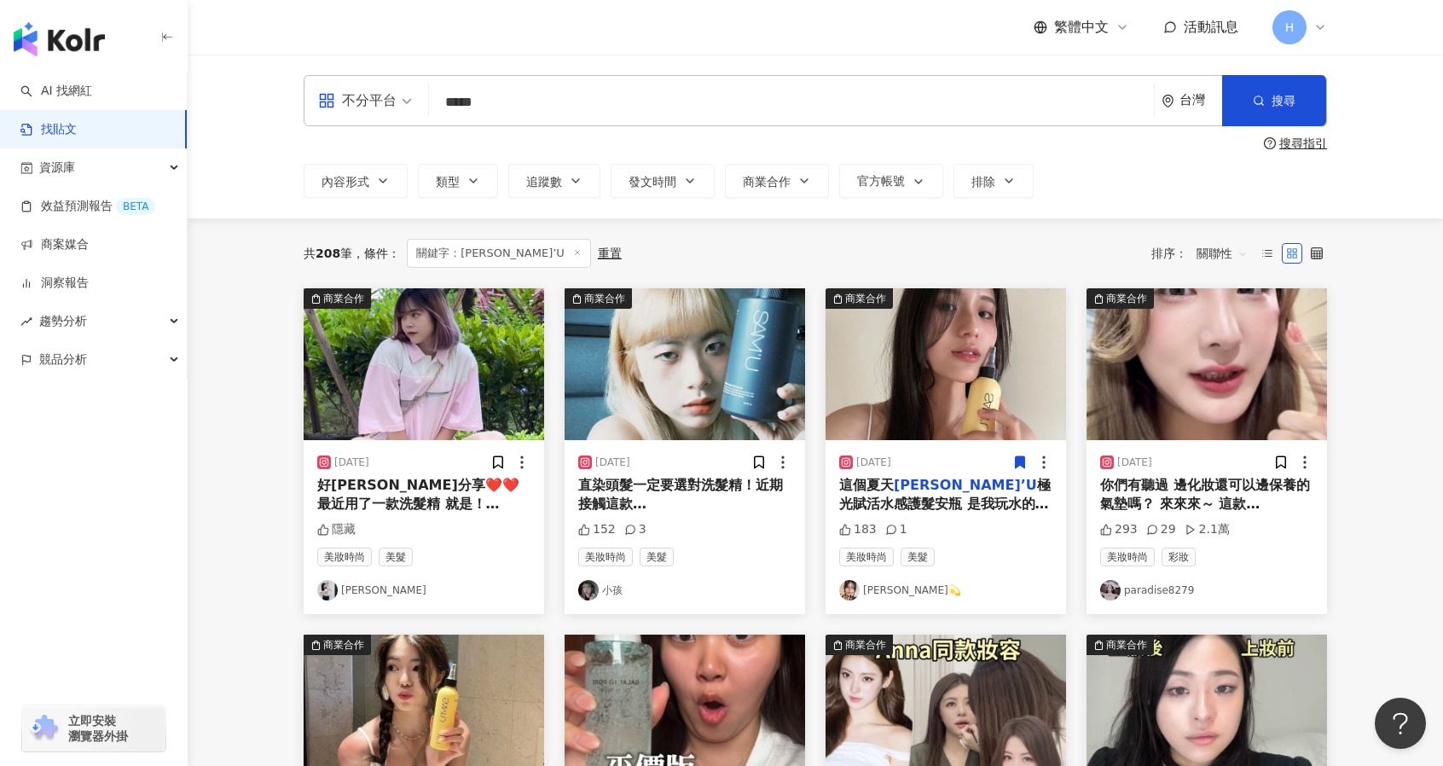
click at [960, 437] on img "button" at bounding box center [945, 364] width 240 height 152
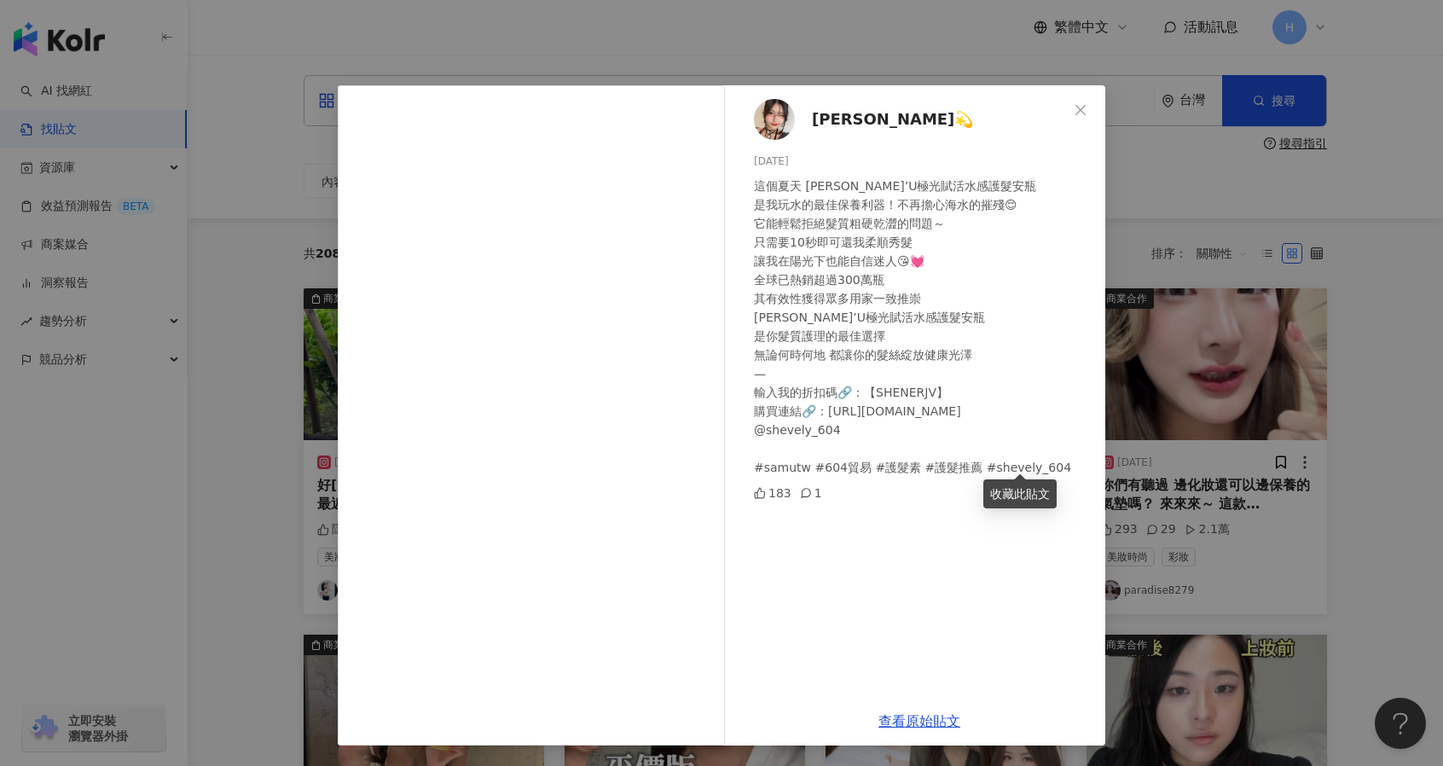
click at [1248, 410] on div "木木💫 2024/6/20 這個夏天 SAM’U極光賦活水感護髮安瓶 是我玩水的最佳保養利器！不再擔心海水的摧殘😌 它能輕鬆拒絕髮質粗硬乾澀的問題～ 只需要1…" at bounding box center [721, 383] width 1443 height 766
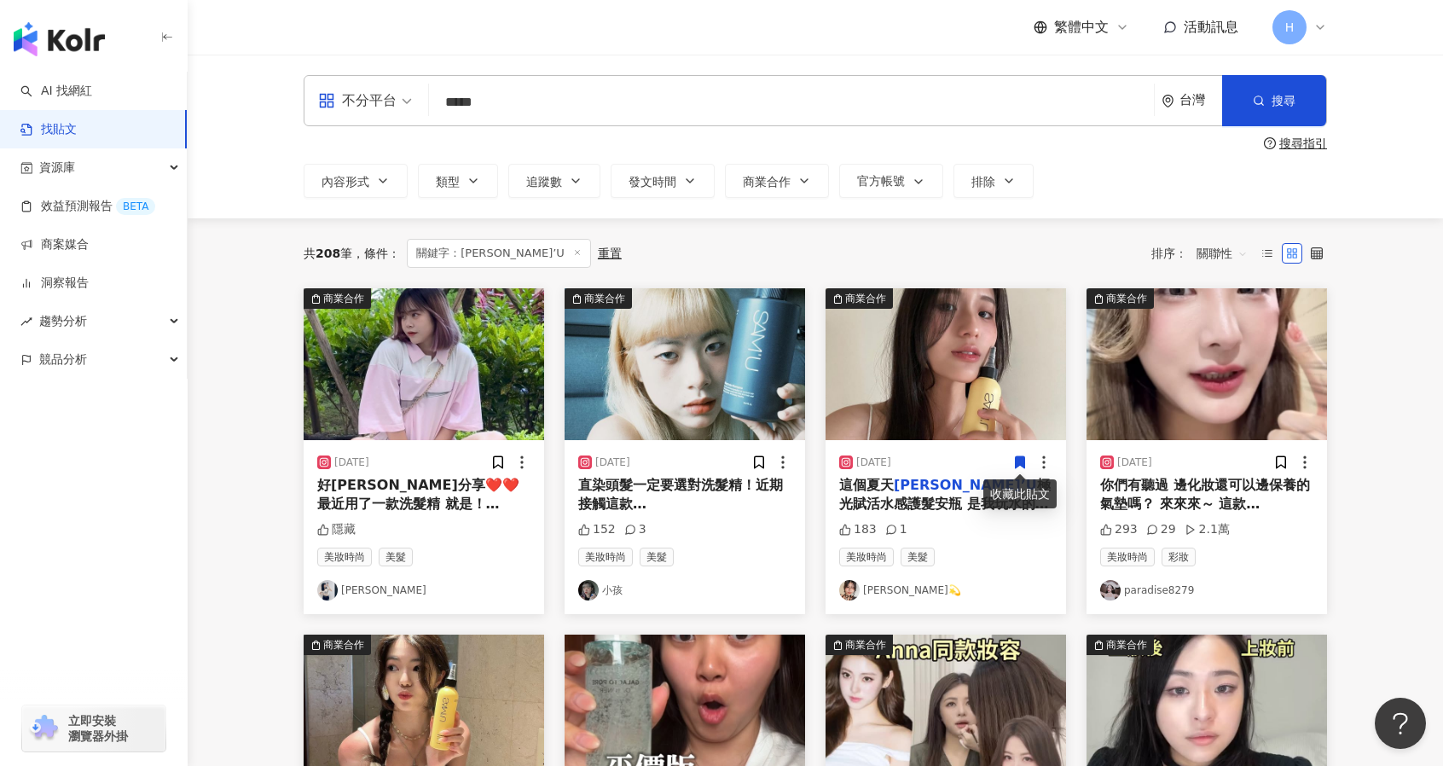
click at [1211, 411] on img "button" at bounding box center [1206, 364] width 240 height 152
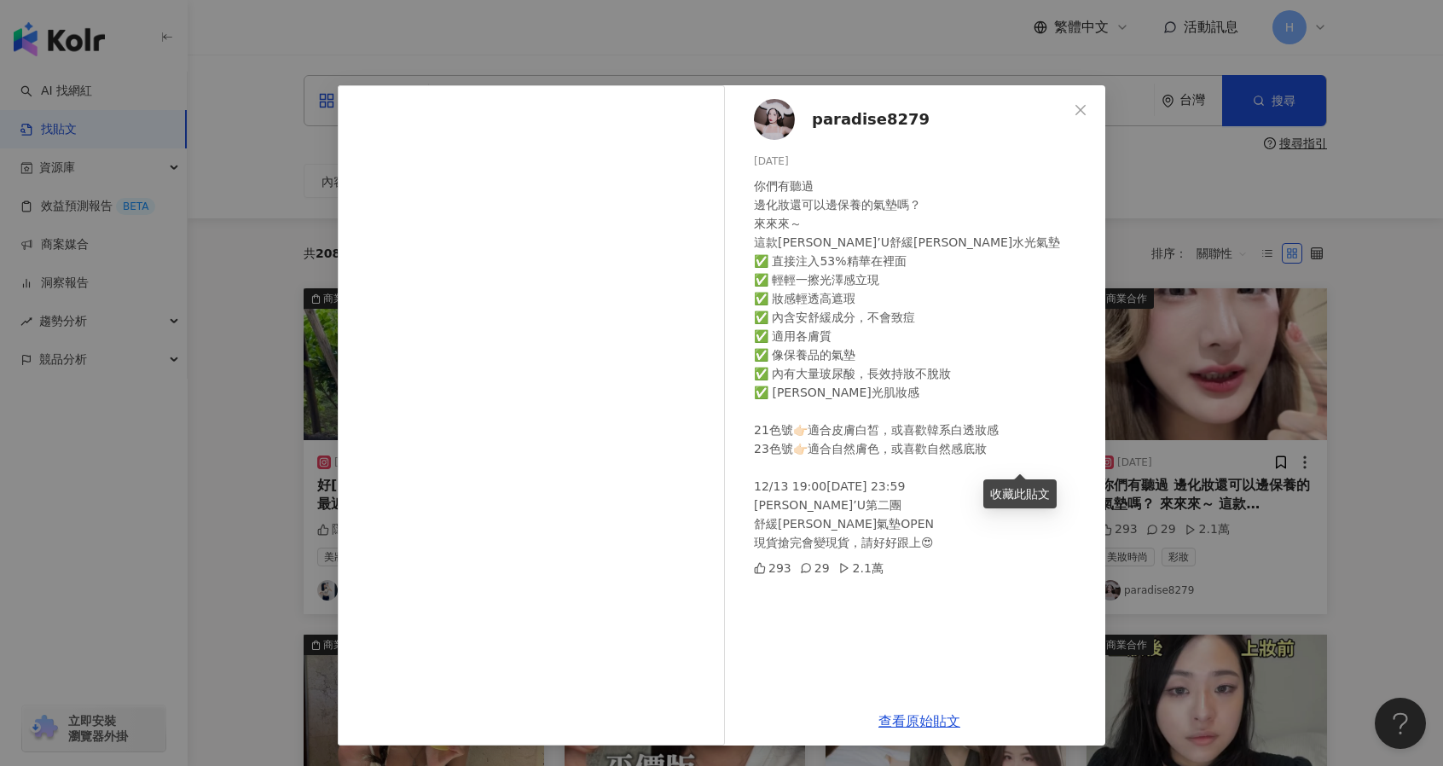
click at [1247, 326] on div "paradise8279 2024/12/12 你們有聽過 邊化妝還可以邊保養的氣墊嗎？ 來來來～ 這款SAM’U舒緩平衡水光氣墊 ✅ 直接注入53%精華在裡…" at bounding box center [721, 383] width 1443 height 766
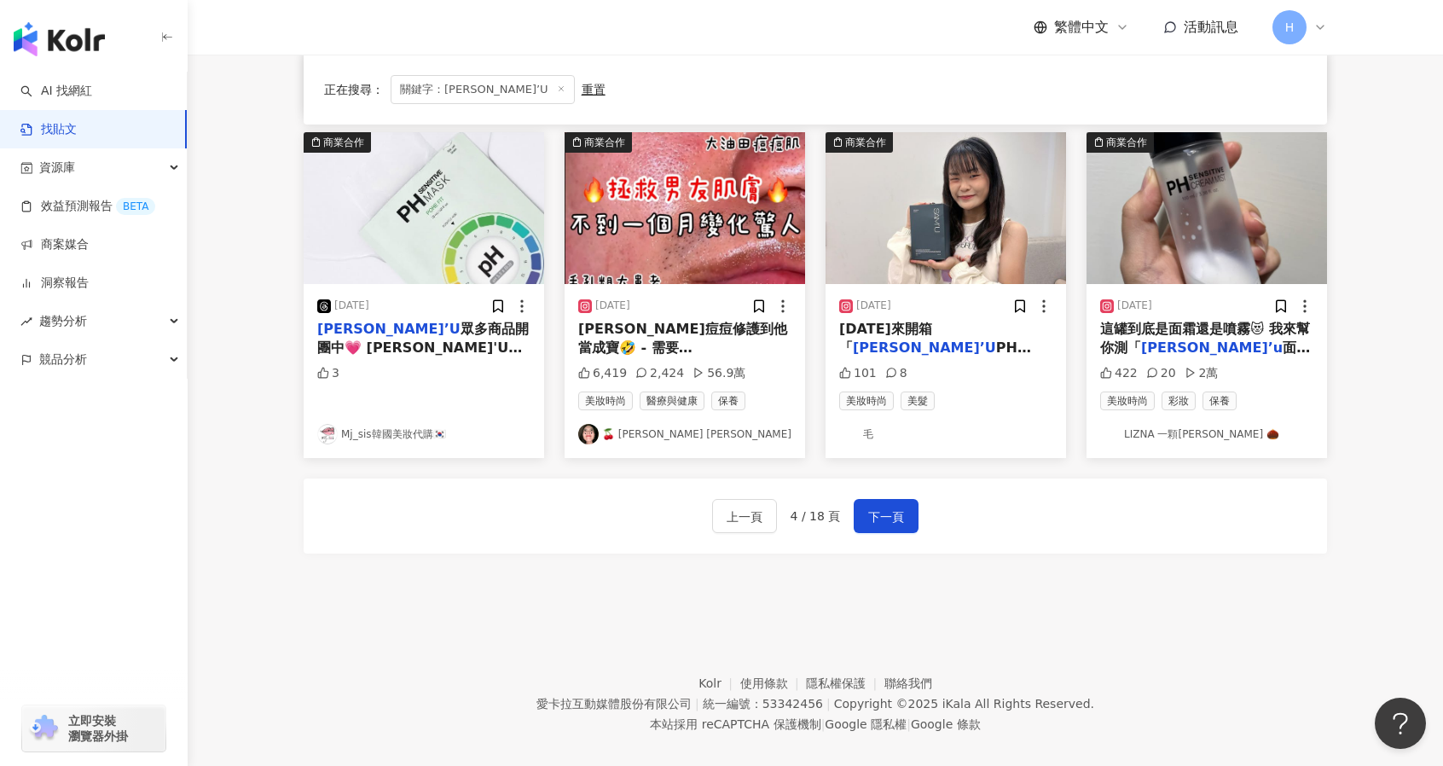
scroll to position [866, 0]
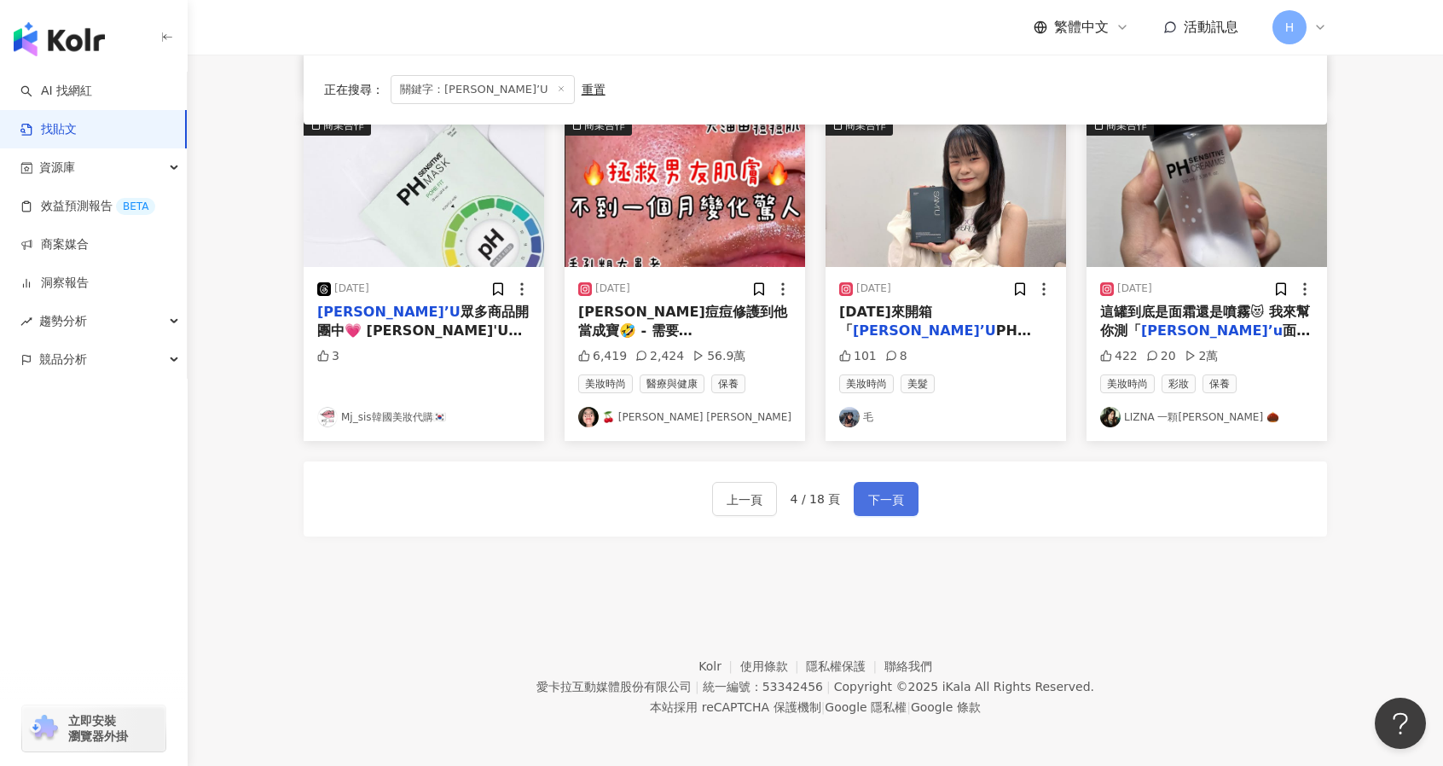
click at [891, 497] on span "下一頁" at bounding box center [886, 499] width 36 height 20
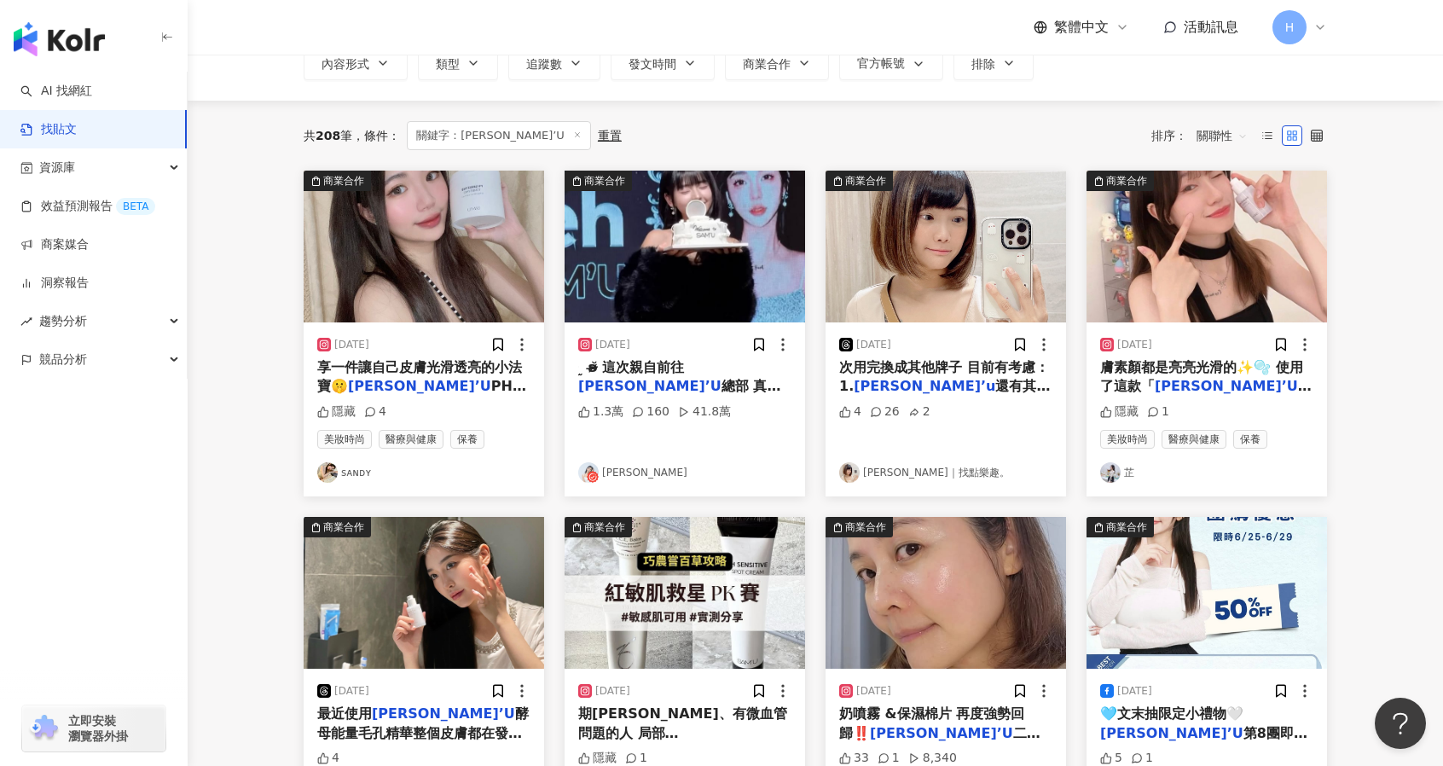
scroll to position [104, 0]
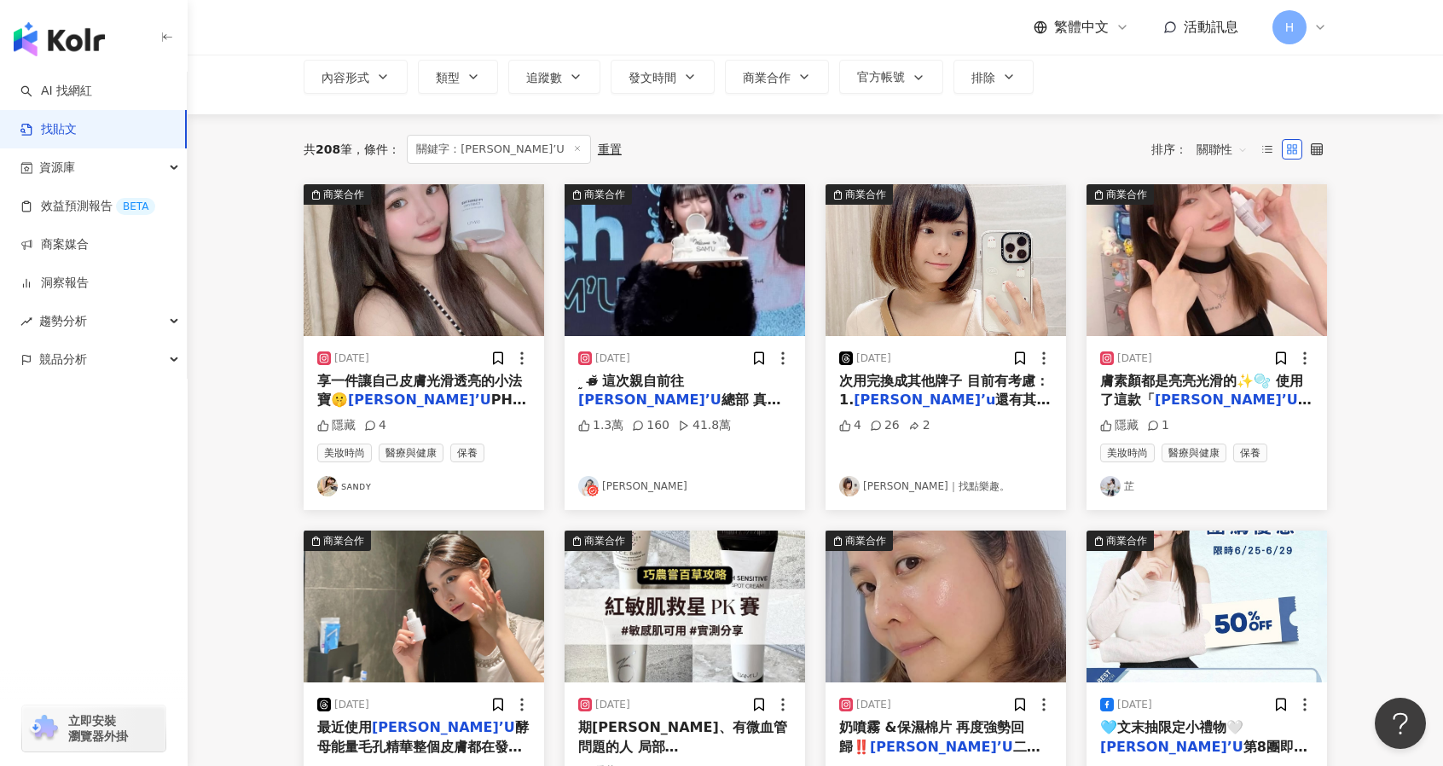
click at [478, 401] on span "PH舒緩平衡棉片 每天晚上洗" at bounding box center [421, 418] width 209 height 55
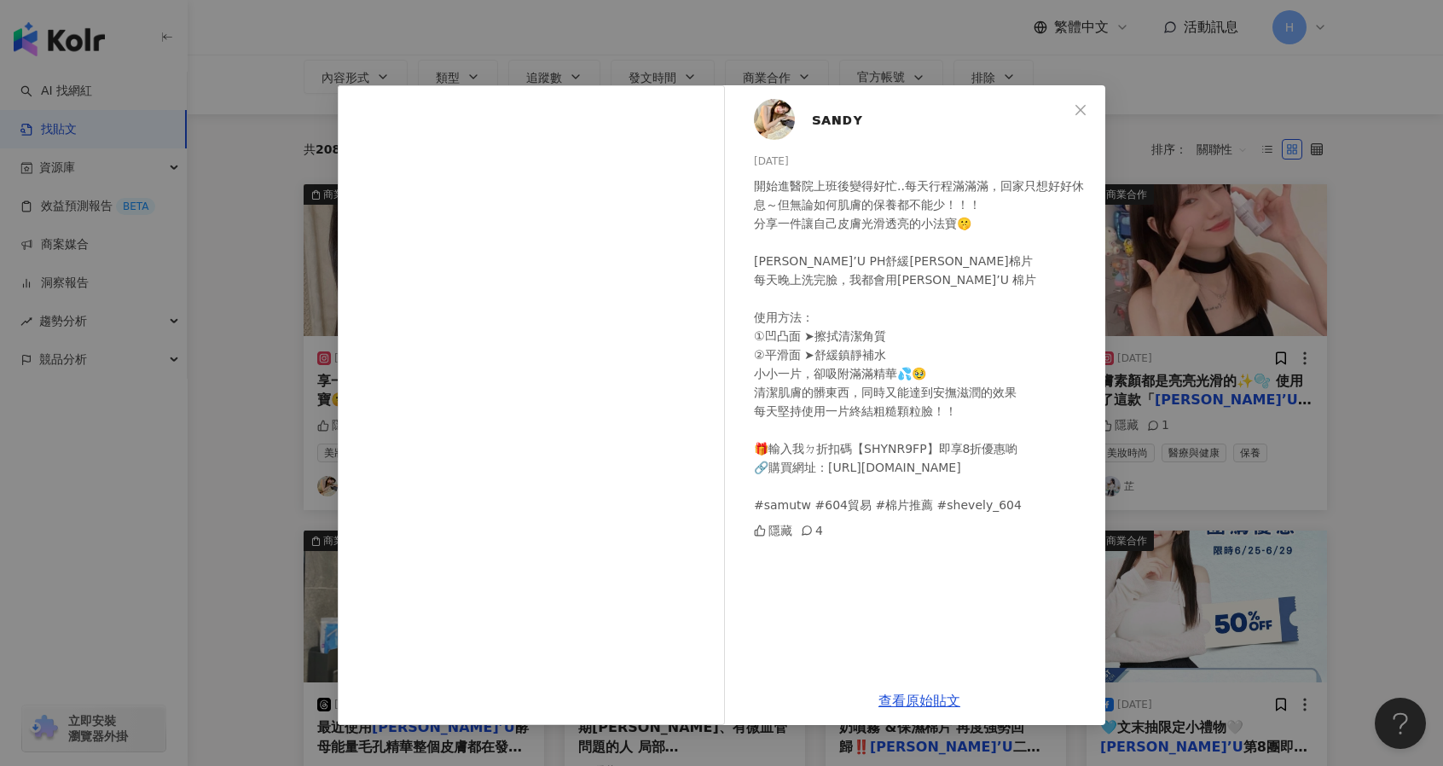
click at [1300, 257] on div "sᴀɴᴅʏ 2024/7/23 開始進醫院上班後變得好忙..每天行程滿滿滿，回家只想好好休息～但無論如何肌膚的保養都不能少！！！ 分享一件讓自己皮膚光滑透亮的…" at bounding box center [721, 383] width 1443 height 766
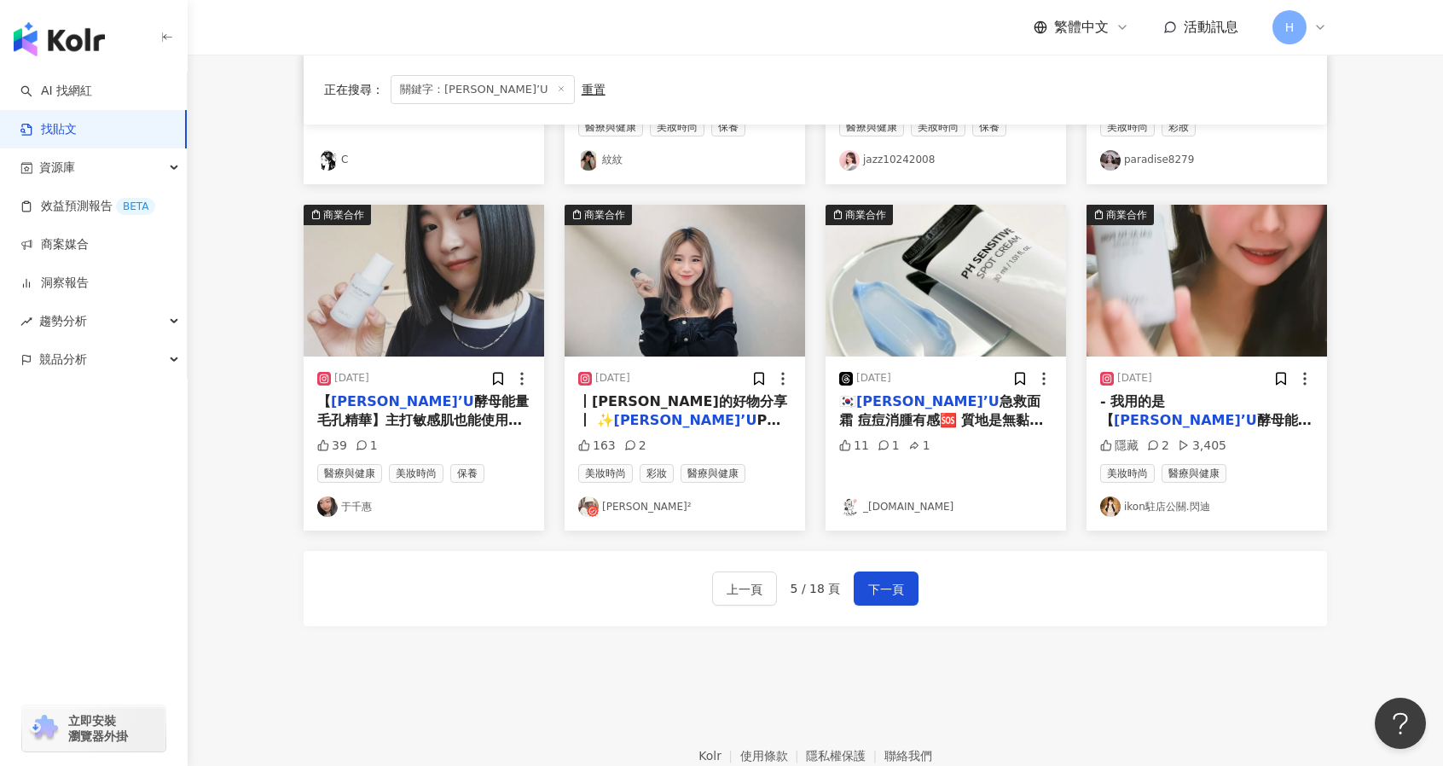
scroll to position [813, 0]
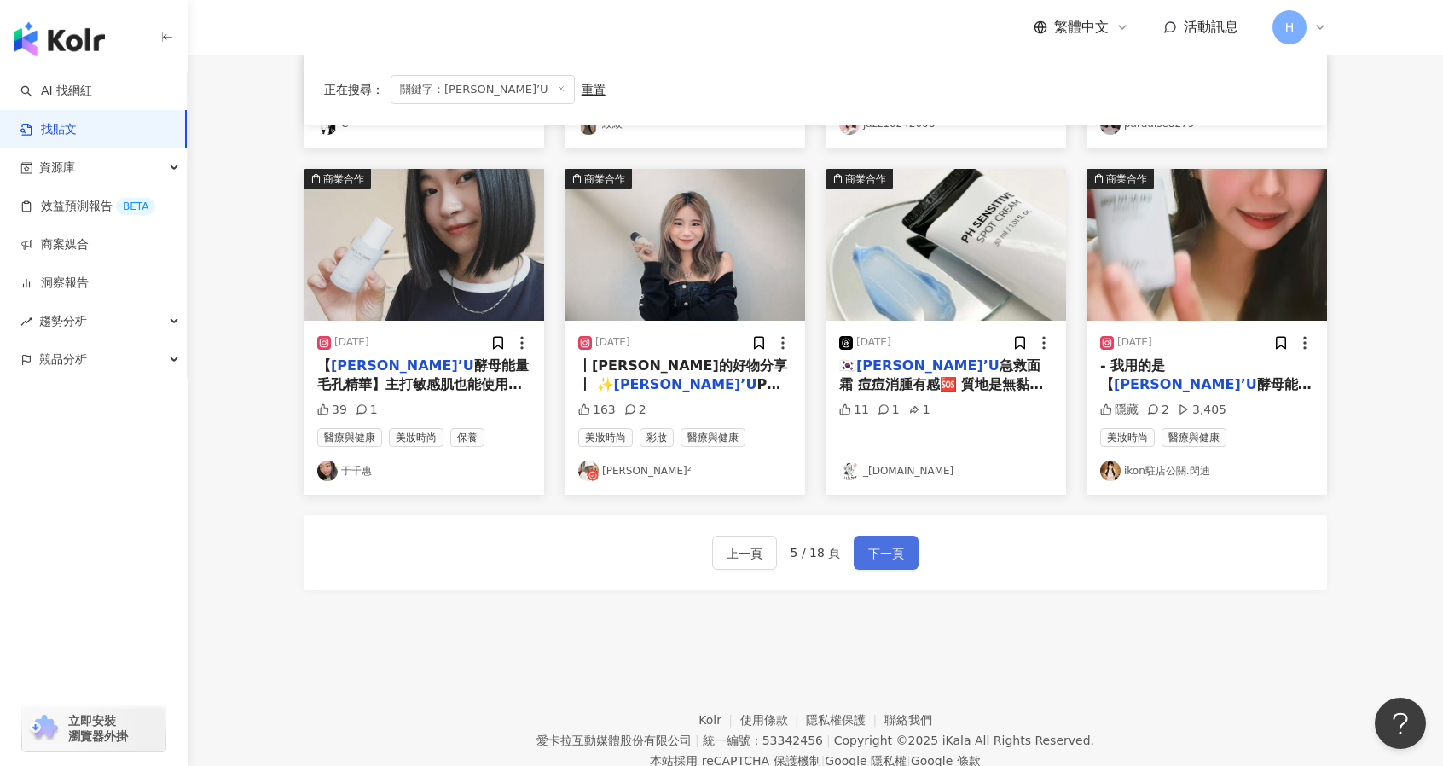
click at [870, 559] on span "下一頁" at bounding box center [886, 553] width 36 height 20
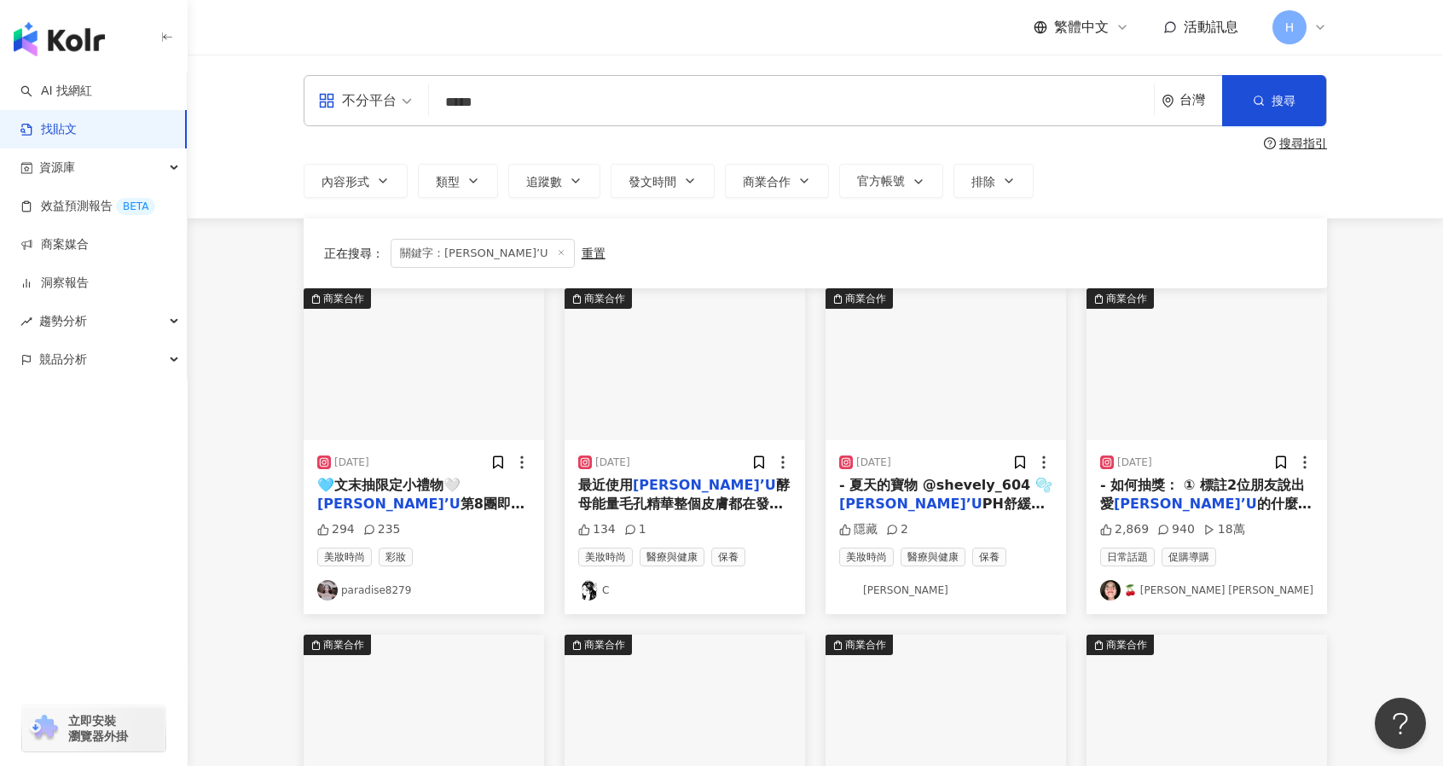
scroll to position [740, 0]
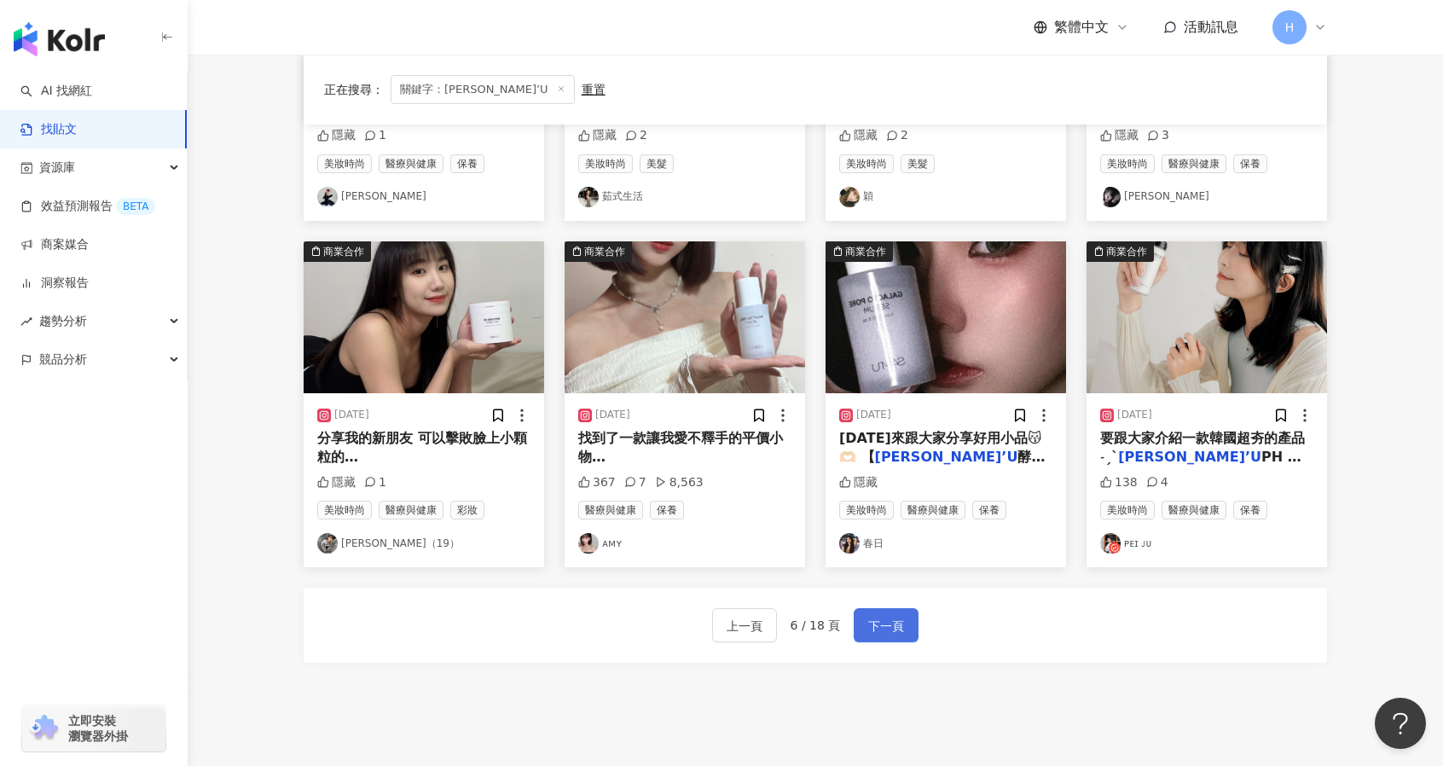
click at [868, 629] on span "下一頁" at bounding box center [886, 626] width 36 height 20
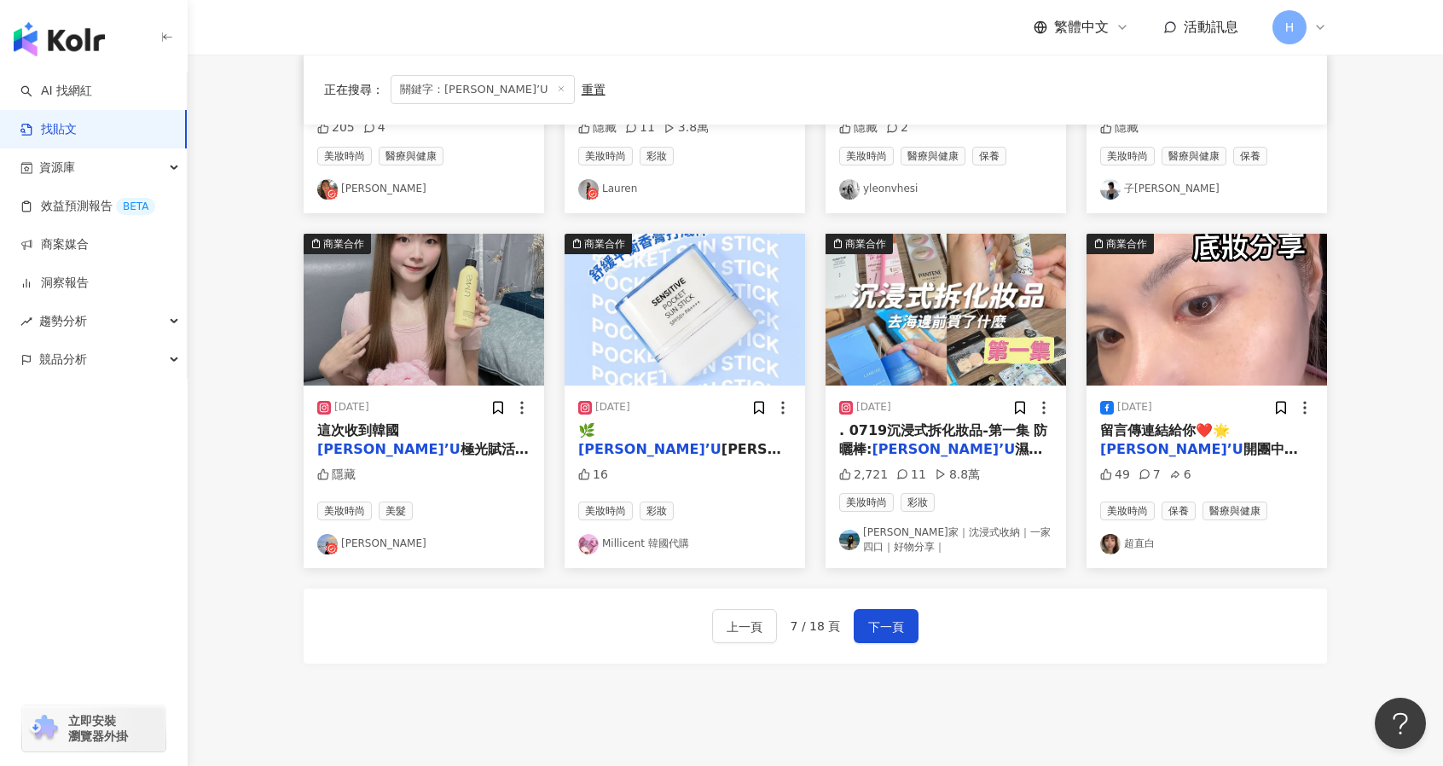
scroll to position [723, 0]
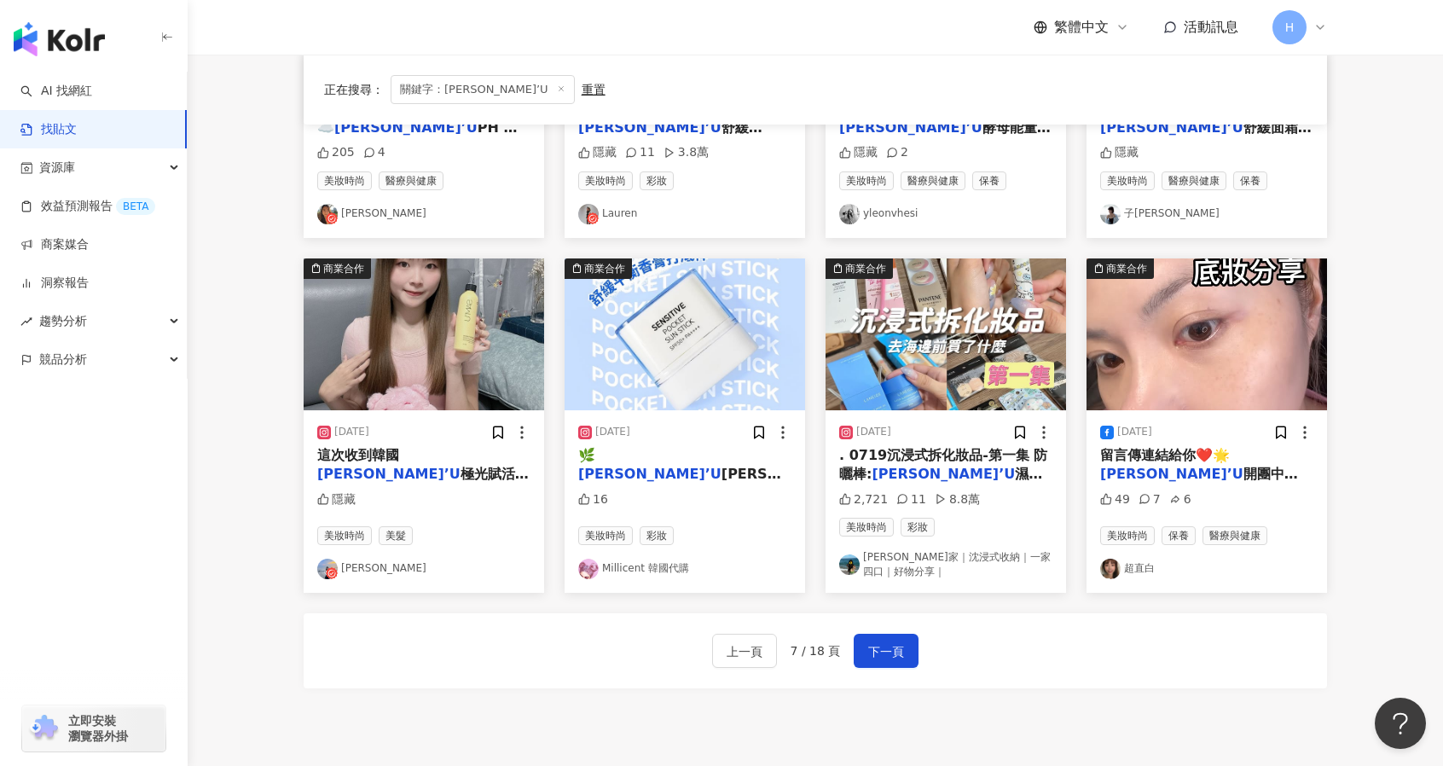
click at [1260, 486] on div "2025/7/9 留言傳連結給你❤️🌟 SAM’U 開團中🌟 好多人敲碗的底妝來啦😻 真的是我這輩子最認真研究保養+化妝的時刻 以前真的完全沒概念這樣子十年！…" at bounding box center [1206, 501] width 240 height 182
click at [1212, 468] on span "開團中🌟 好多人敲碗的底妝來啦😻 真的是我這輩子最認真研究保養+化妝的時刻 以前真的完全沒概念這樣子十年！ 現在底妝自然又服貼😭真的是謝天謝地 還要謝謝牛奶水…" at bounding box center [1206, 541] width 213 height 150
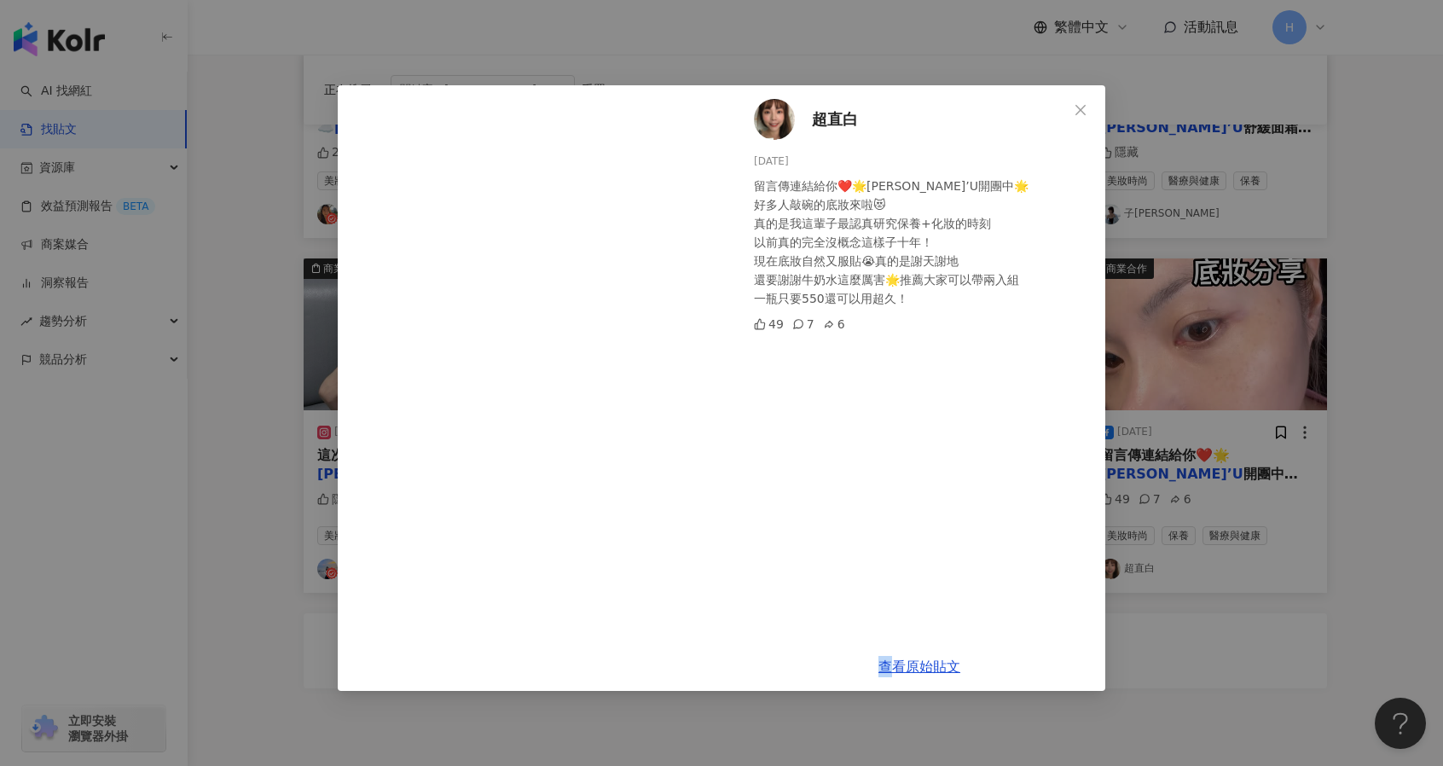
drag, startPoint x: 912, startPoint y: 651, endPoint x: 886, endPoint y: 678, distance: 38.0
click at [886, 678] on div "查看原始貼文" at bounding box center [919, 666] width 372 height 49
click at [904, 664] on link "查看原始貼文" at bounding box center [919, 666] width 82 height 16
click at [294, 523] on div "超直白 2025/7/9 留言傳連結給你❤️🌟SAM’U開團中🌟 好多人敲碗的底妝來啦😻 真的是我這輩子最認真研究保養+化妝的時刻 以前真的完全沒概念這樣子十…" at bounding box center [721, 383] width 1443 height 766
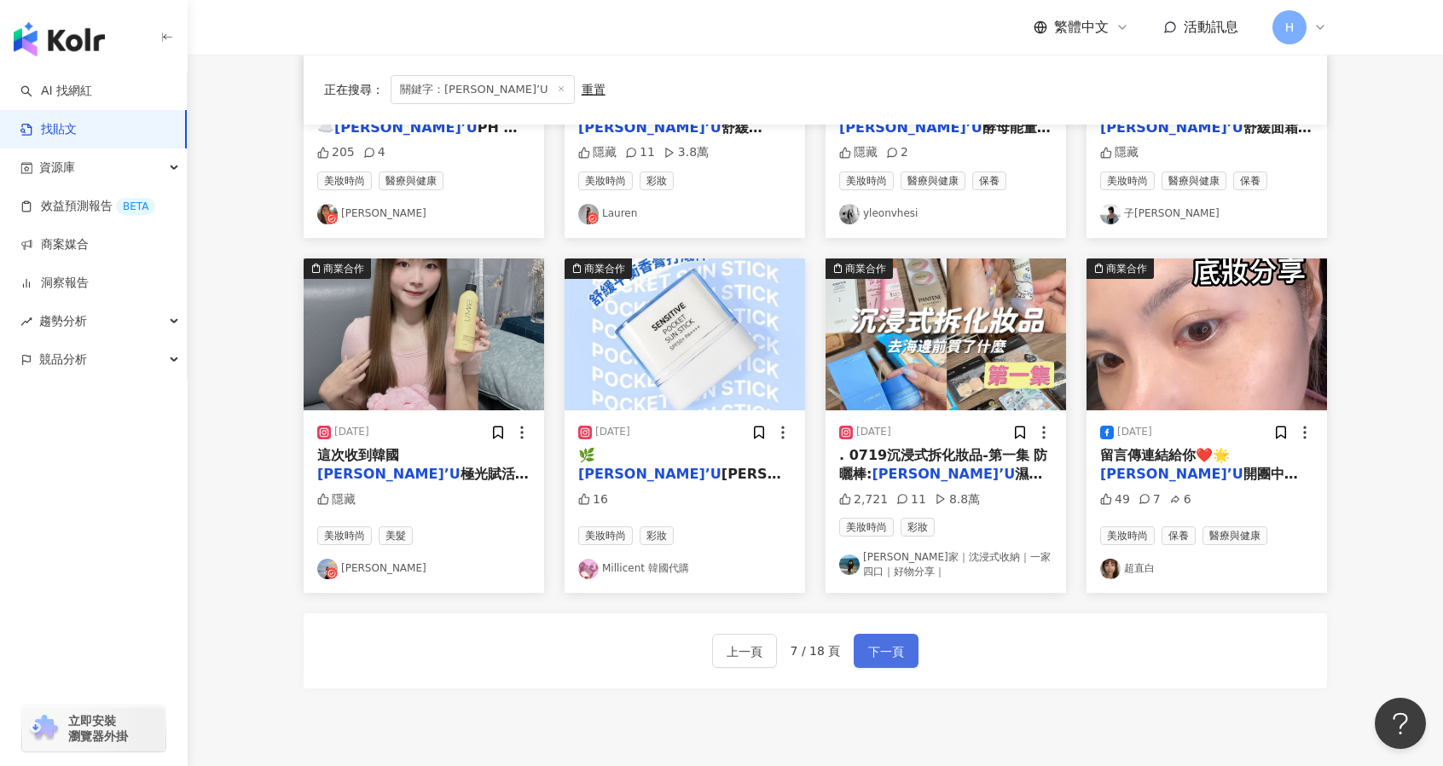
click at [887, 655] on span "下一頁" at bounding box center [886, 651] width 36 height 20
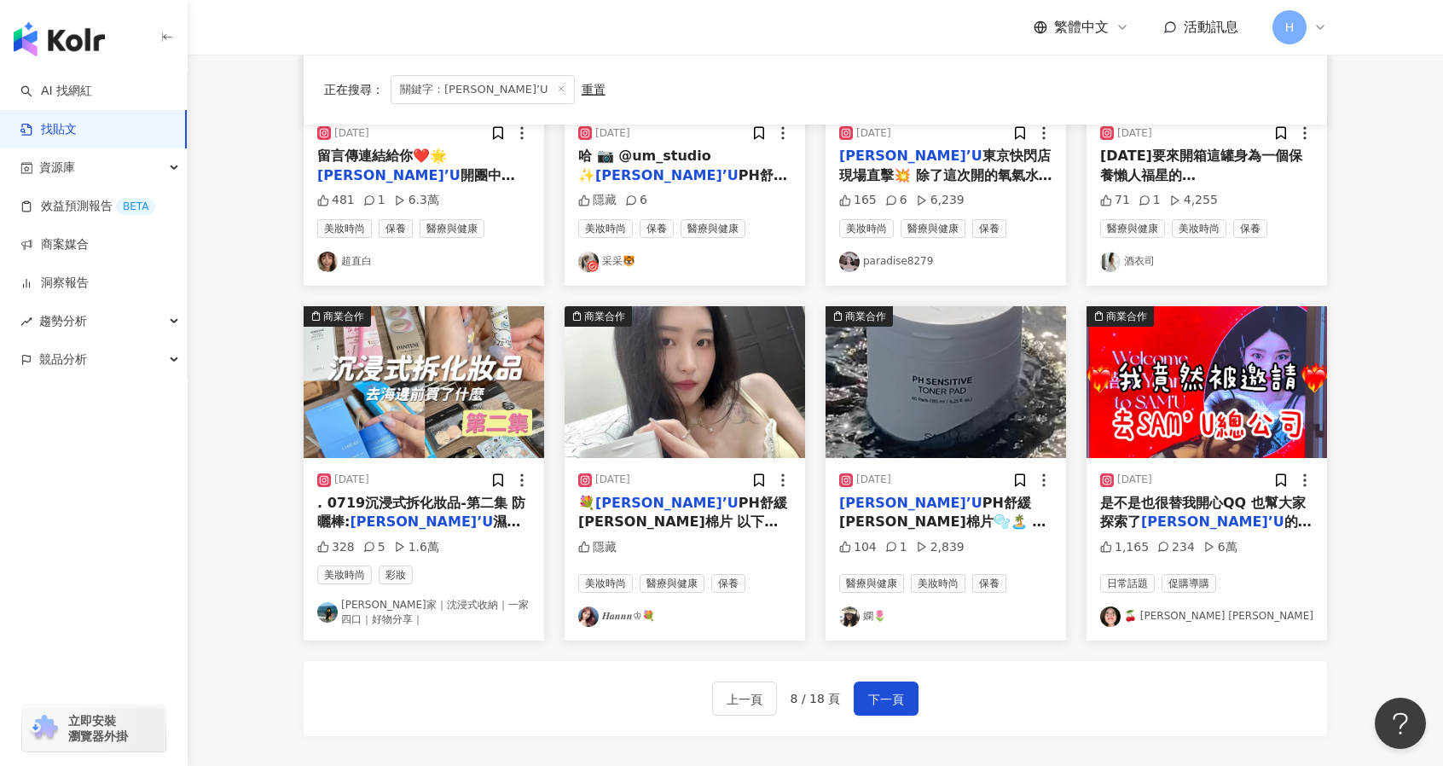
scroll to position [676, 0]
click at [877, 688] on span "下一頁" at bounding box center [886, 698] width 36 height 20
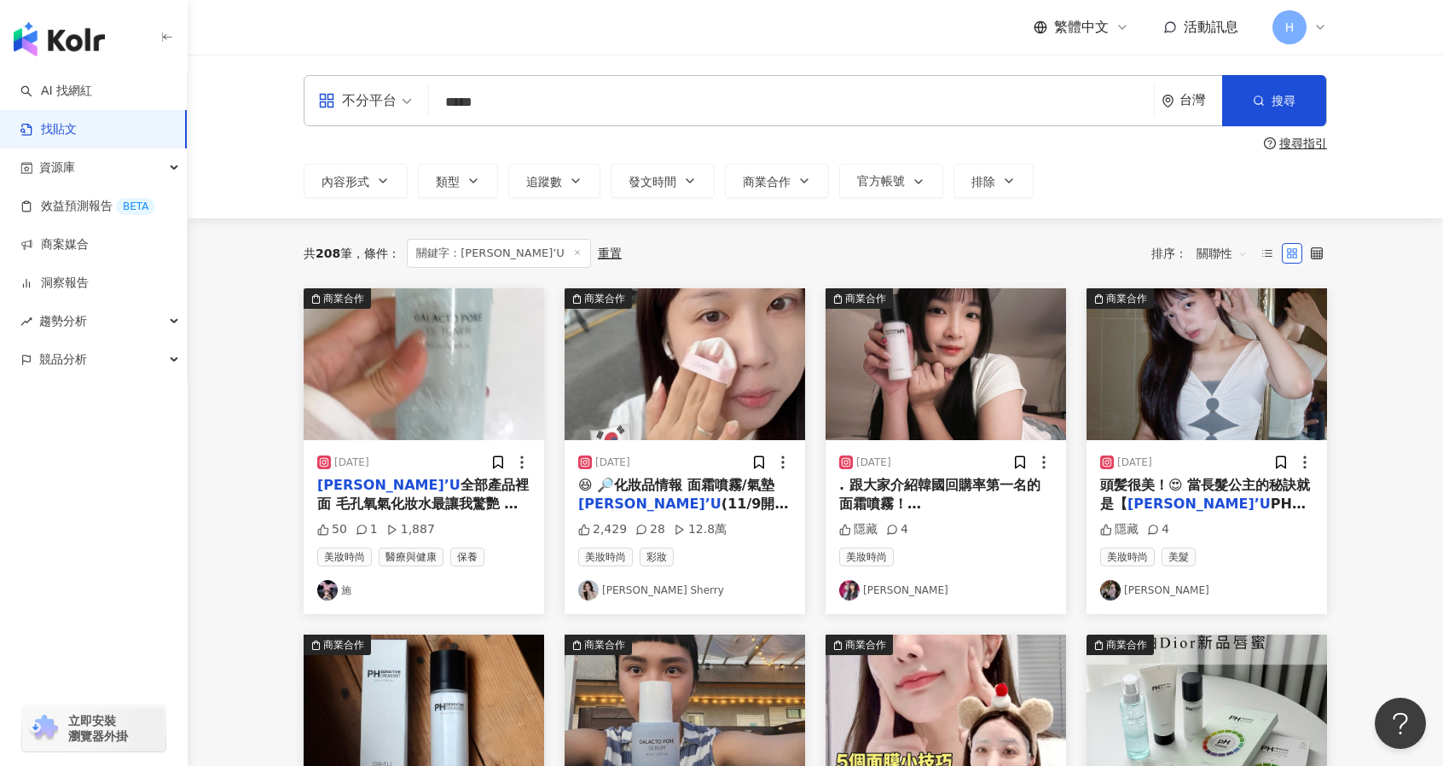
scroll to position [3, 0]
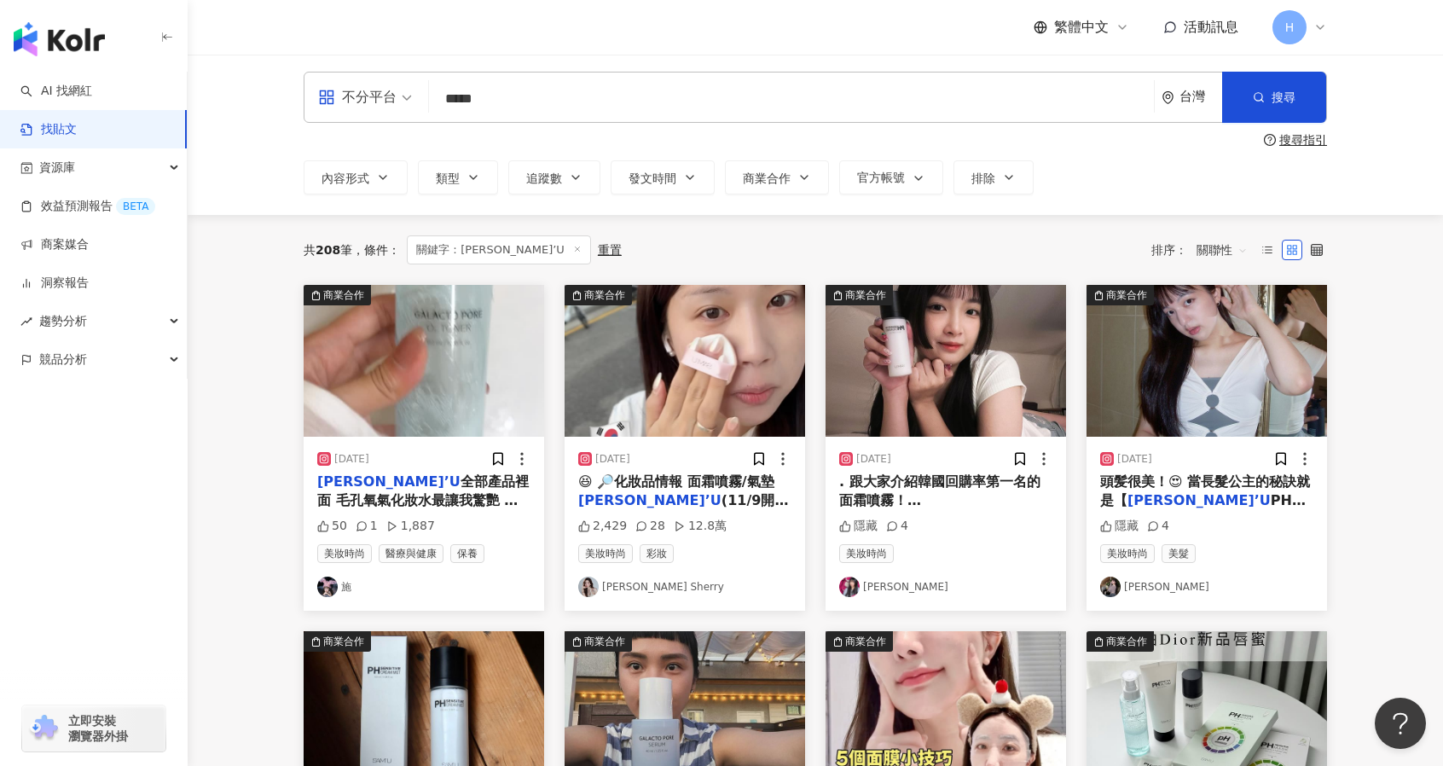
click at [715, 489] on span "😆 🔎化妝品情報 面霜噴霧/氣墊" at bounding box center [676, 481] width 196 height 16
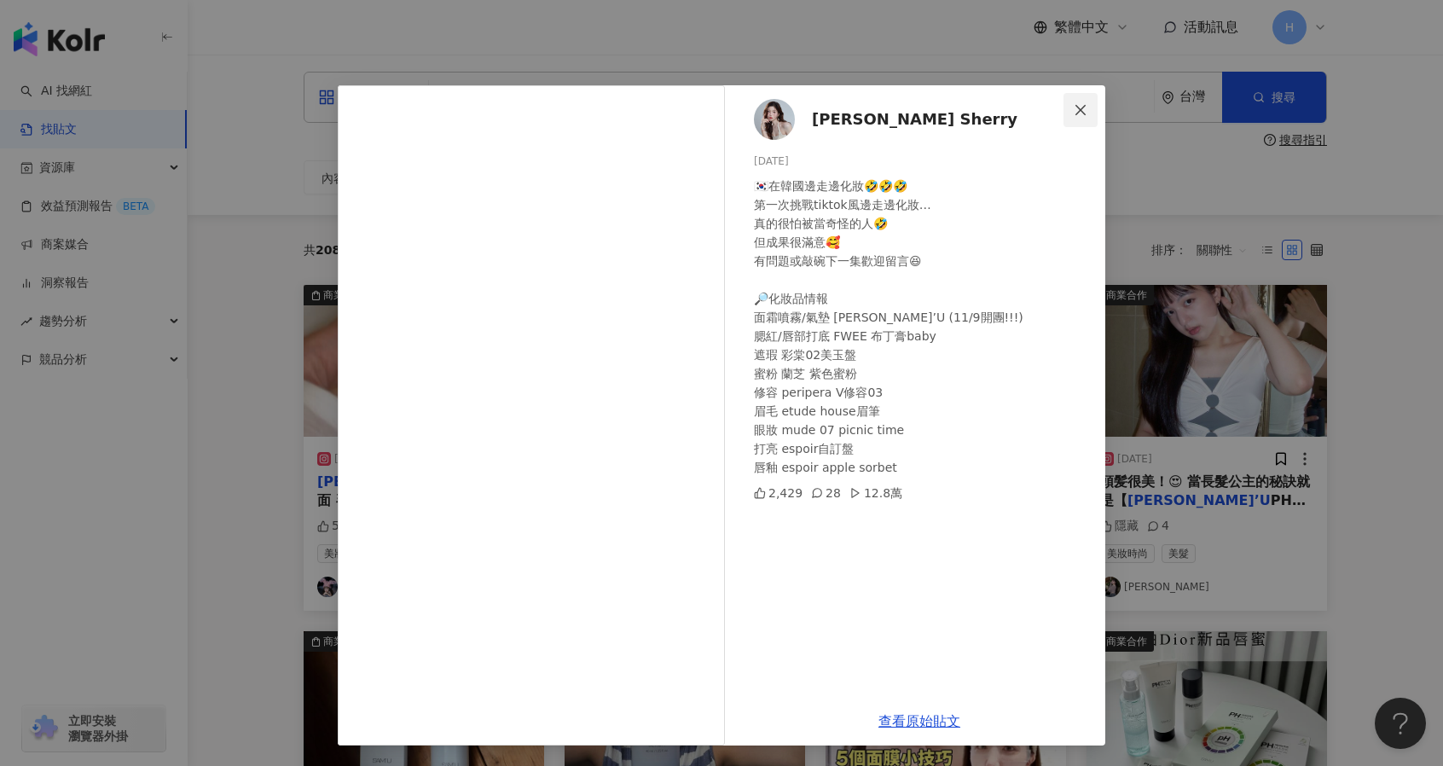
click at [1093, 99] on button "Close" at bounding box center [1080, 110] width 34 height 34
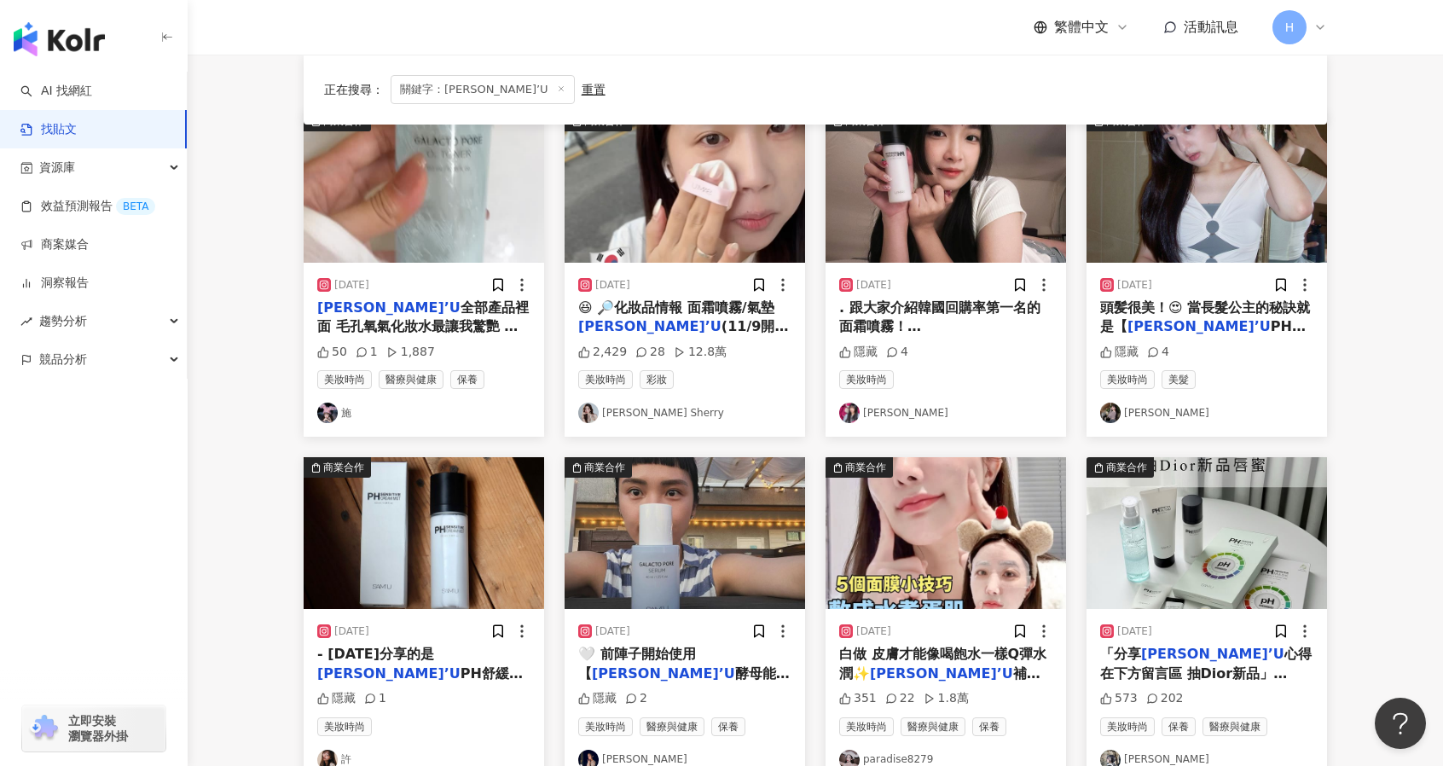
scroll to position [178, 0]
click at [1005, 337] on span "PH 舒緩平衡面霜噴霧】 很多韓國明星都在用這瓶！🤞🏻 因為它一瓶可以兼具五瓶（精華水、乳液、精華、乳霜、妝前乳） 市面上首款五款護膚品融合成一罐 像我現在出…" at bounding box center [945, 460] width 213 height 246
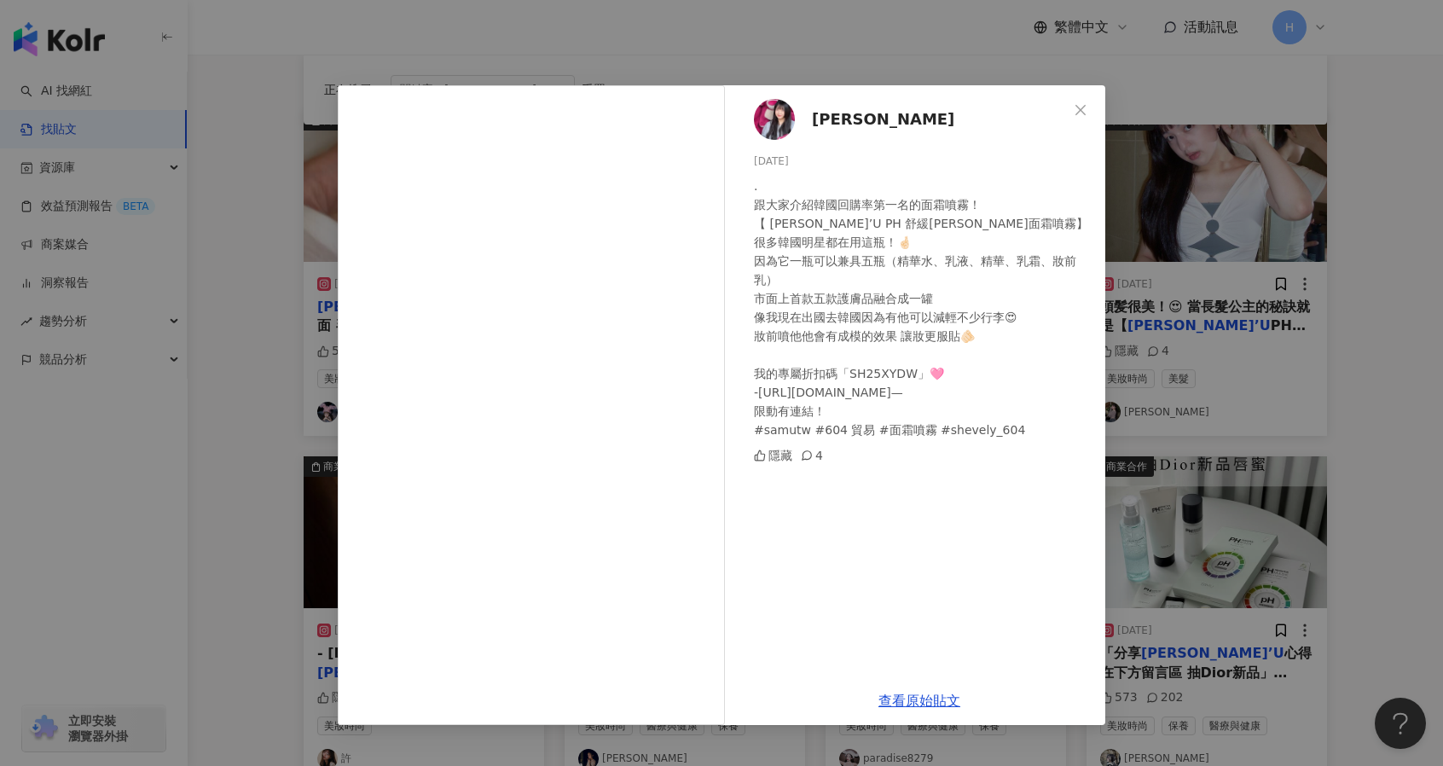
drag, startPoint x: 723, startPoint y: 107, endPoint x: 1194, endPoint y: 408, distance: 559.2
click at [1194, 408] on div "趙又潔 Yumi 2024/6/26 . 跟大家介紹韓國回購率第一名的面霜噴霧！ 【 SAM’U PH 舒緩平衡面霜噴霧】 很多韓國明星都在用這瓶！🤞🏻 因為…" at bounding box center [721, 383] width 1443 height 766
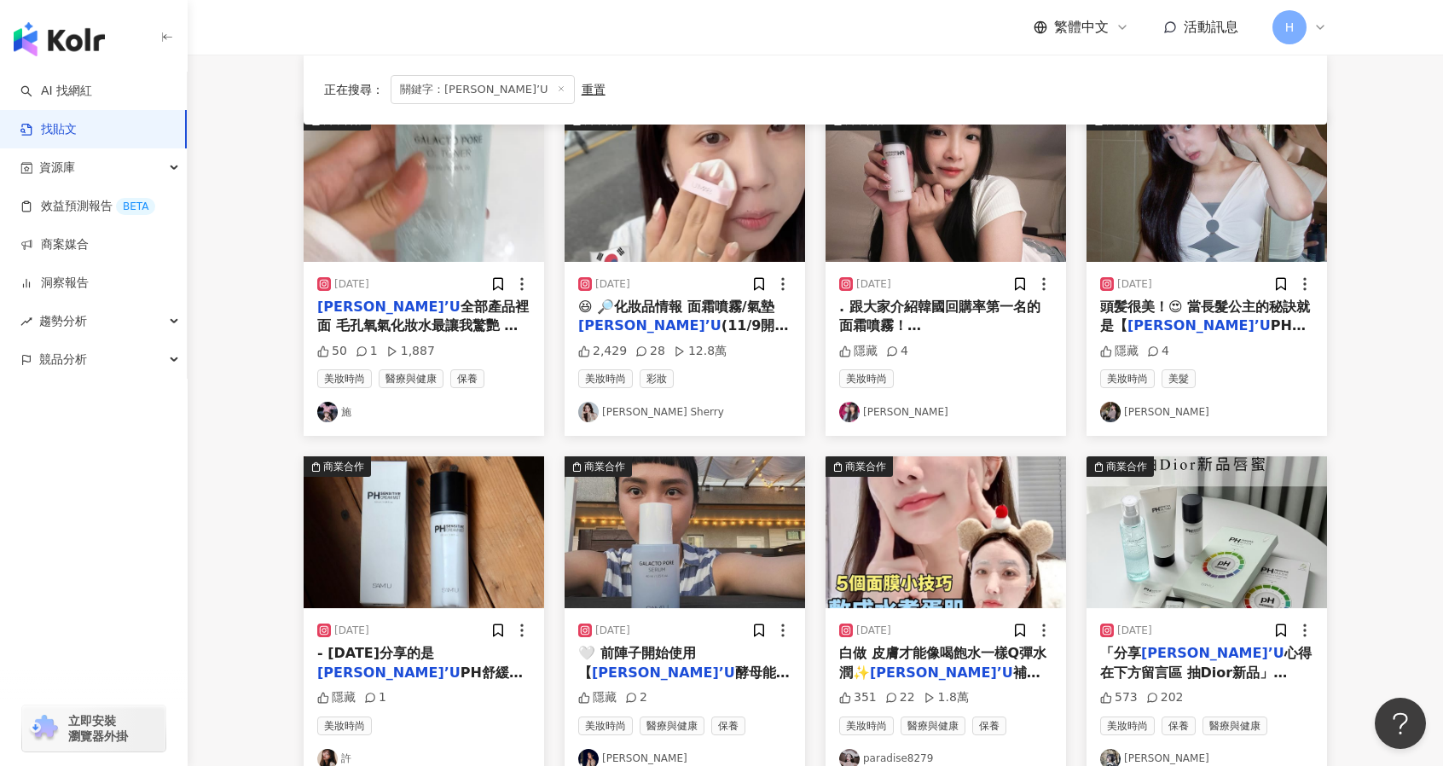
click at [1185, 311] on span "頭髪很美！😍 當長髮公主的秘訣就是【" at bounding box center [1205, 315] width 210 height 35
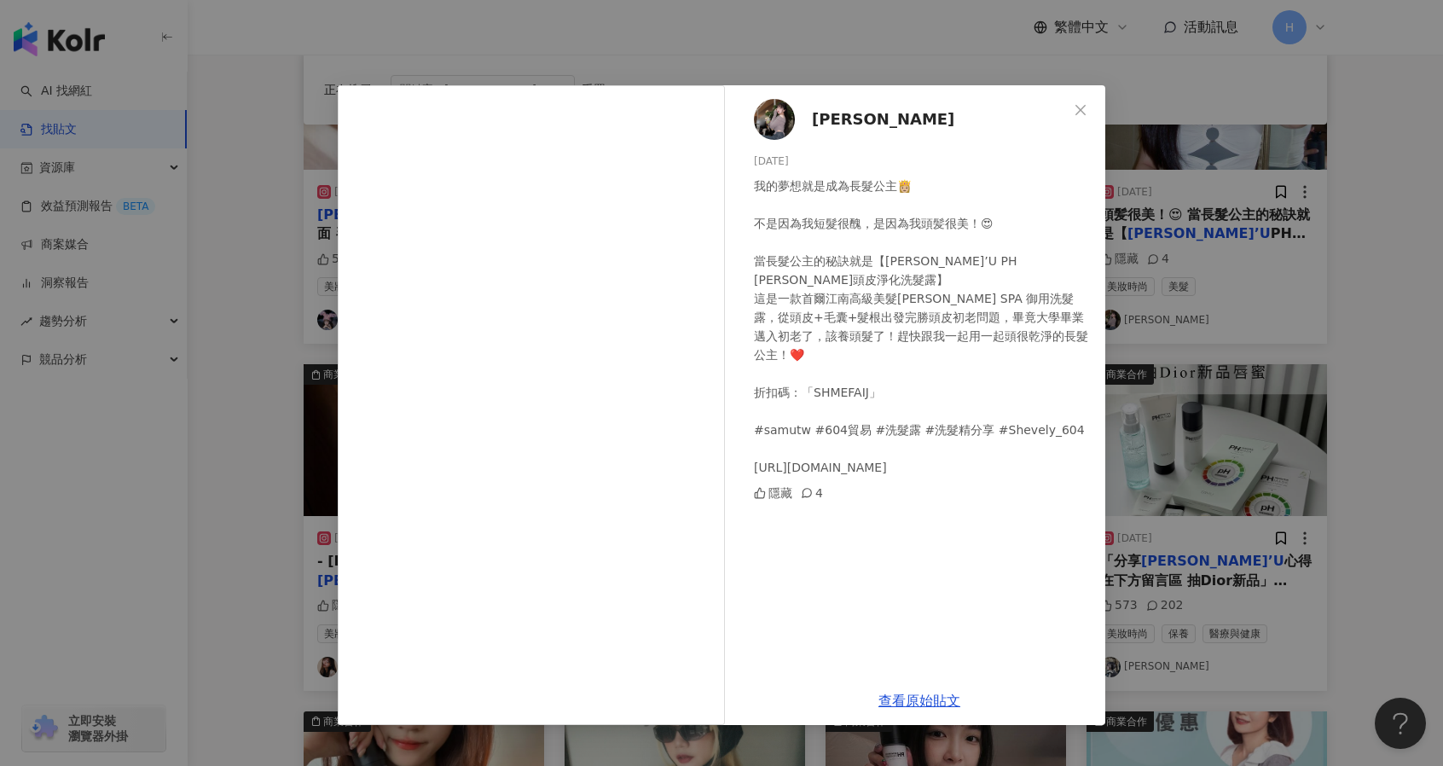
scroll to position [273, 0]
click at [1351, 494] on div "張芷綾 2024/6/22 我的夢想就是成為長髮公主👸🏼 不是因為我短髮很醜，是因為我頭髪很美！😍 當長髮公主的秘訣就是【SAM’U PH 平衡頭皮淨化洗髮露…" at bounding box center [721, 383] width 1443 height 766
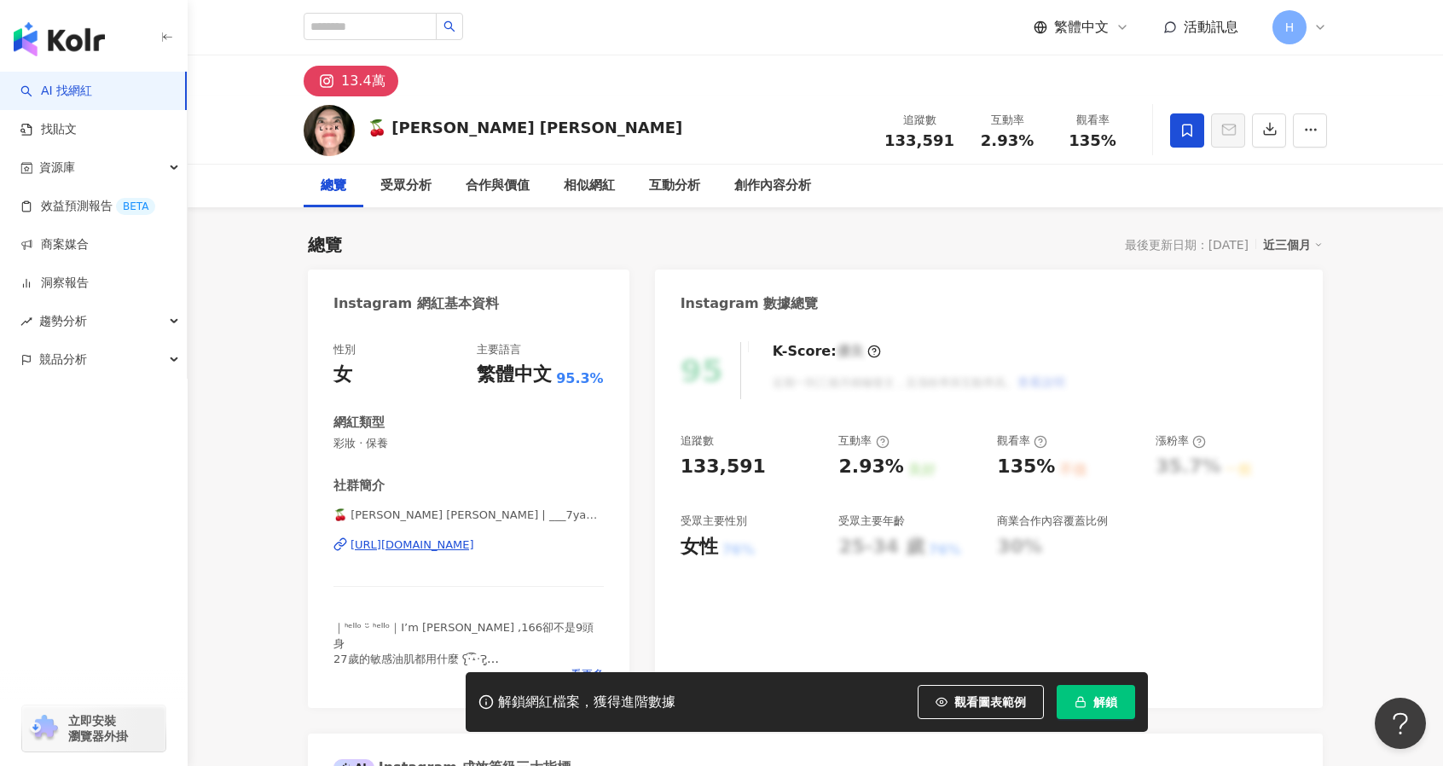
click at [474, 537] on div "[URL][DOMAIN_NAME]" at bounding box center [412, 544] width 124 height 15
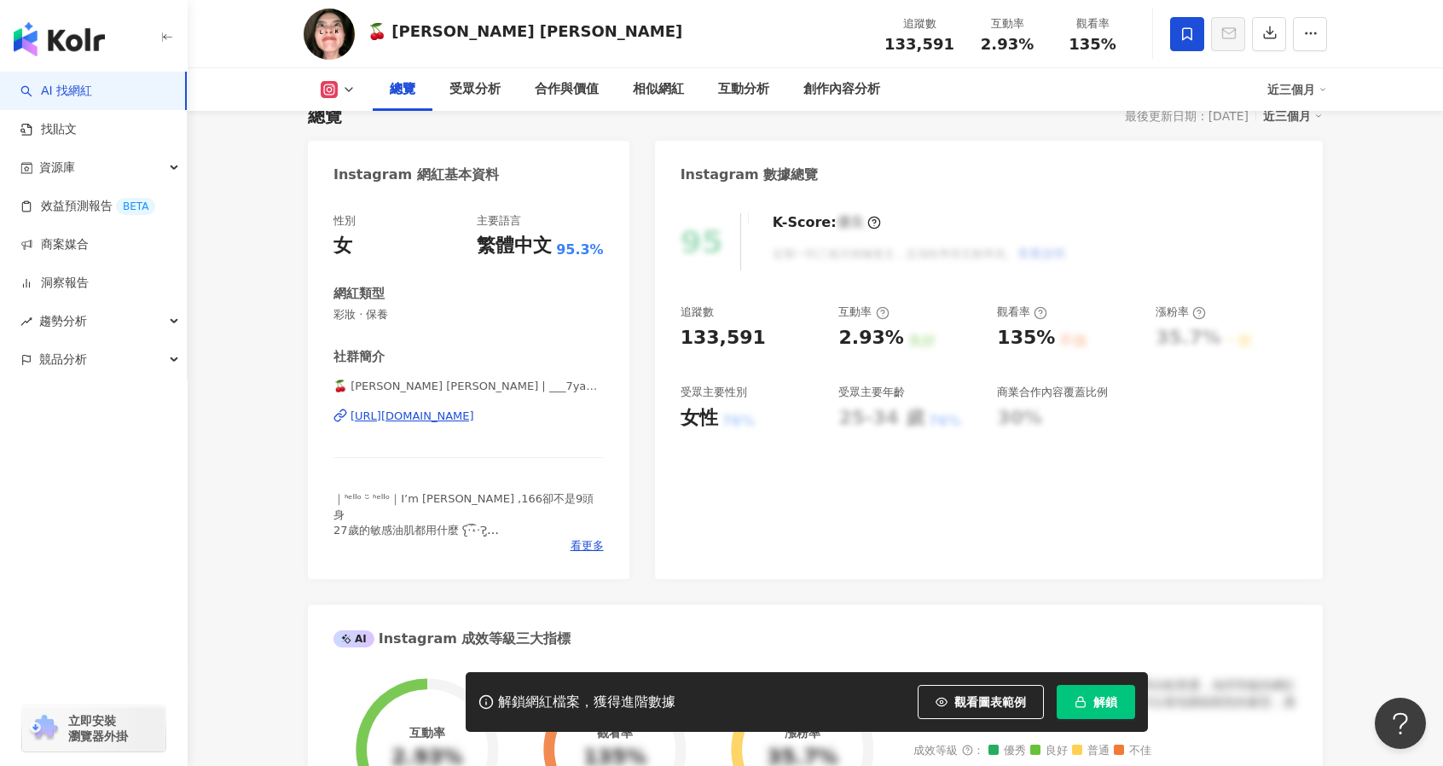
click at [569, 538] on div "看更多" at bounding box center [468, 545] width 270 height 15
click at [579, 547] on span "看更多" at bounding box center [586, 545] width 33 height 15
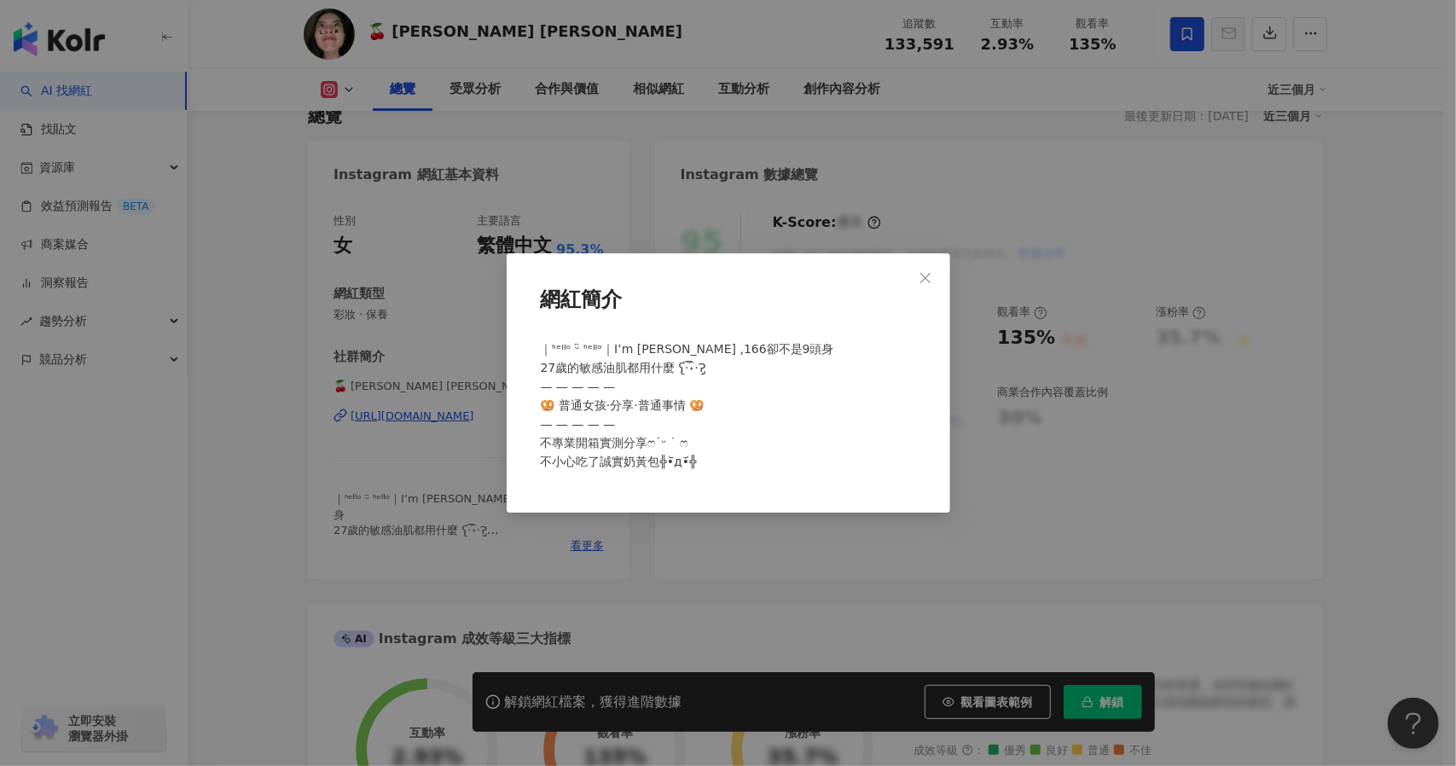
click at [924, 269] on button "Close" at bounding box center [925, 278] width 34 height 34
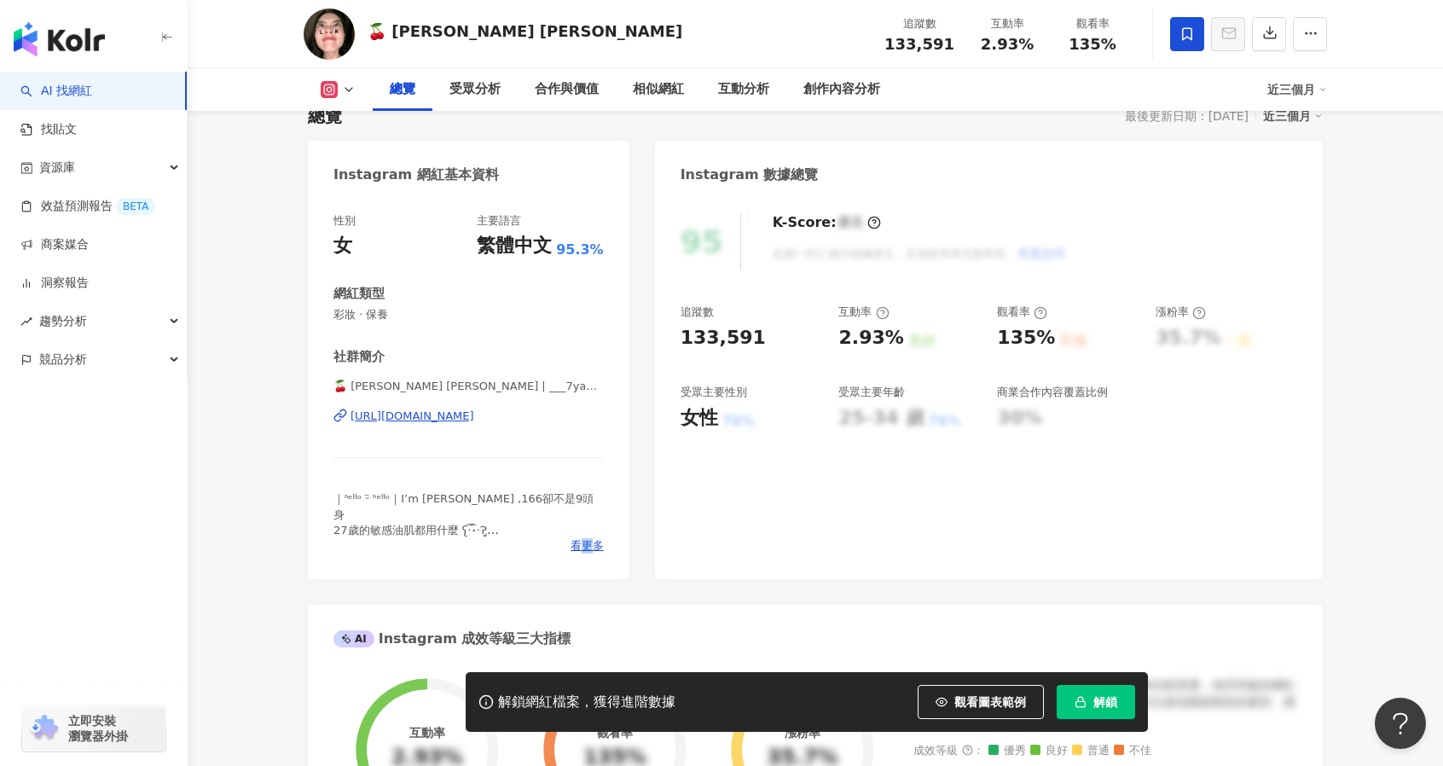
click at [587, 553] on div "性別 女 主要語言 繁體中文 95.3% 網紅類型 彩妝 · 保養 社群簡介 🍒 蓓馨 yanna ᵔᴥᵔ | ___7yanna22___ https://…" at bounding box center [468, 387] width 321 height 383
click at [594, 540] on span "看更多" at bounding box center [586, 545] width 33 height 15
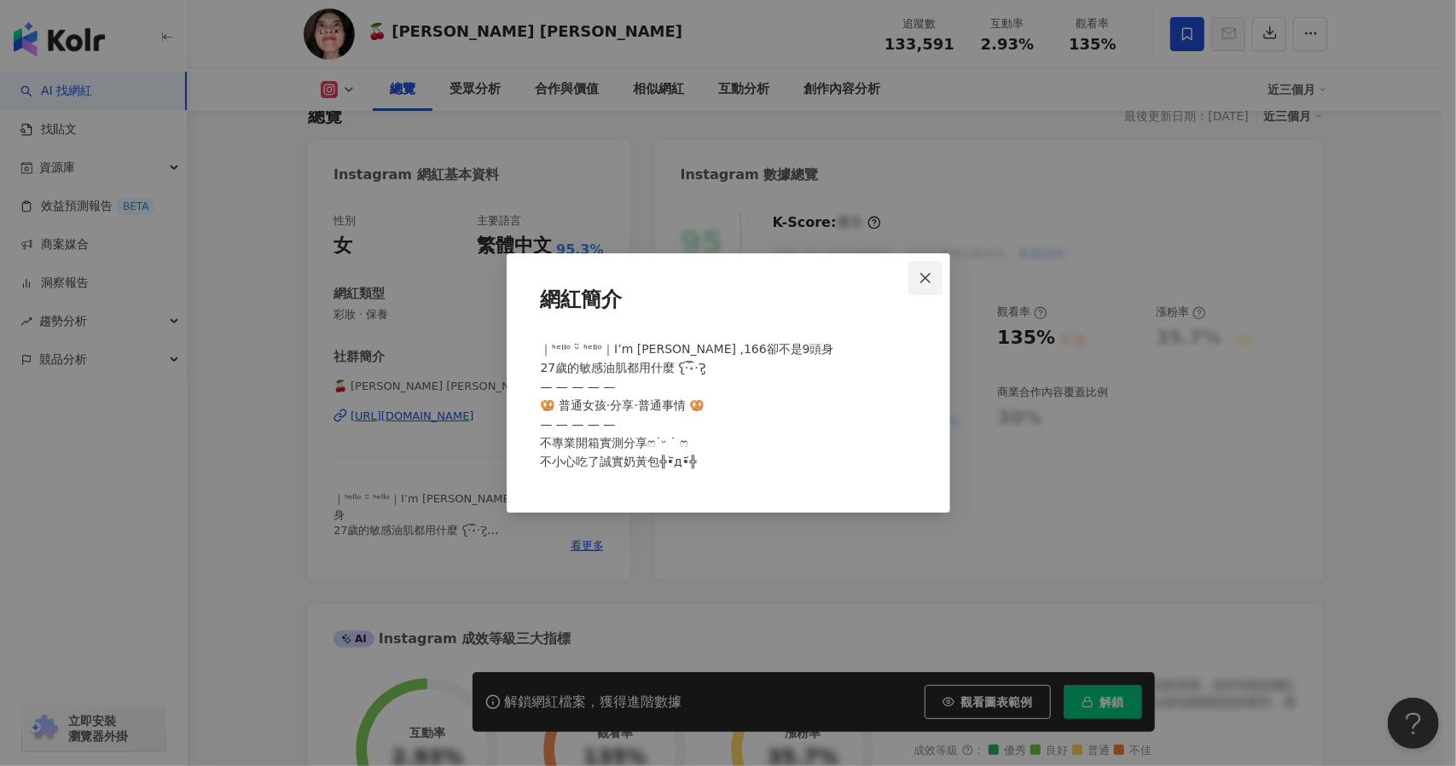
click at [919, 269] on button "Close" at bounding box center [925, 278] width 34 height 34
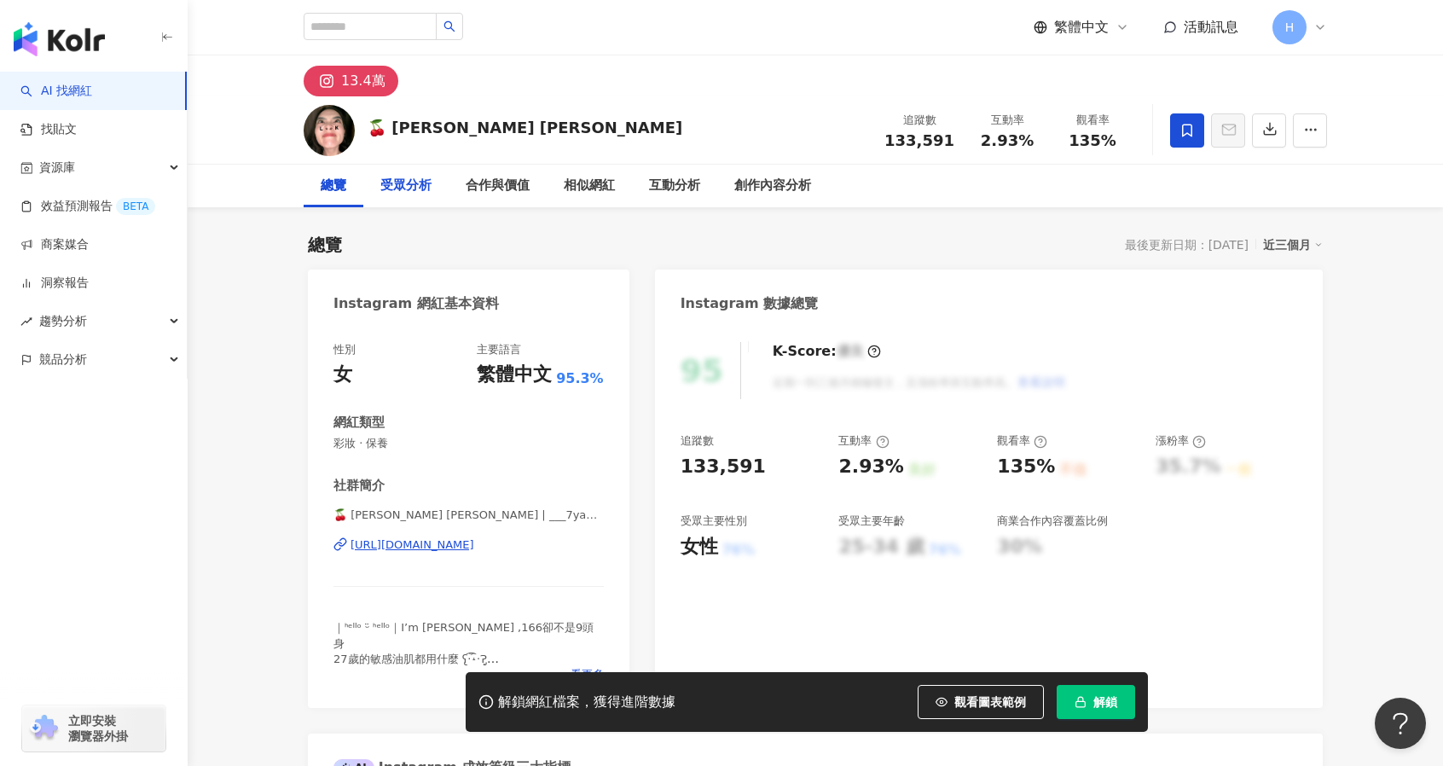
click at [397, 175] on div "受眾分析" at bounding box center [405, 186] width 85 height 43
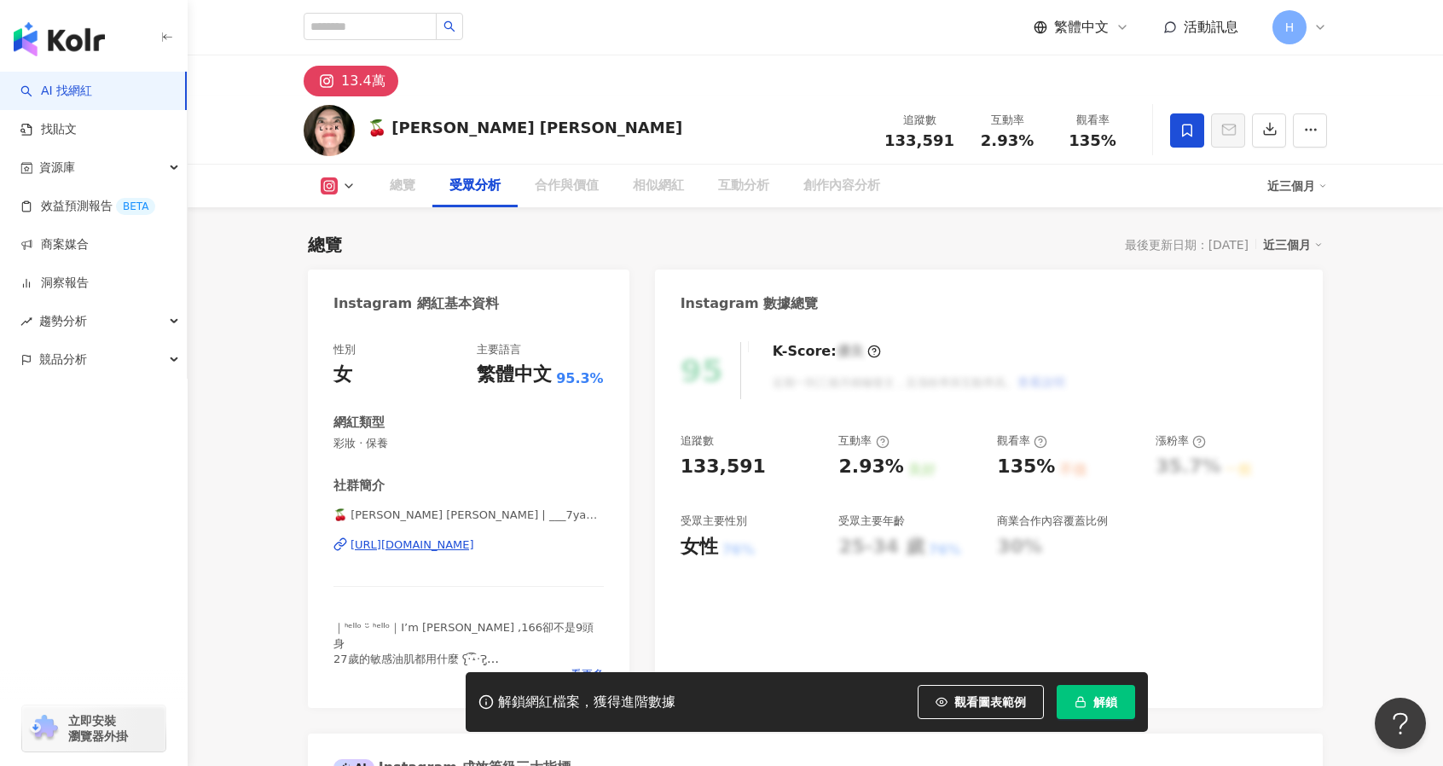
scroll to position [1456, 0]
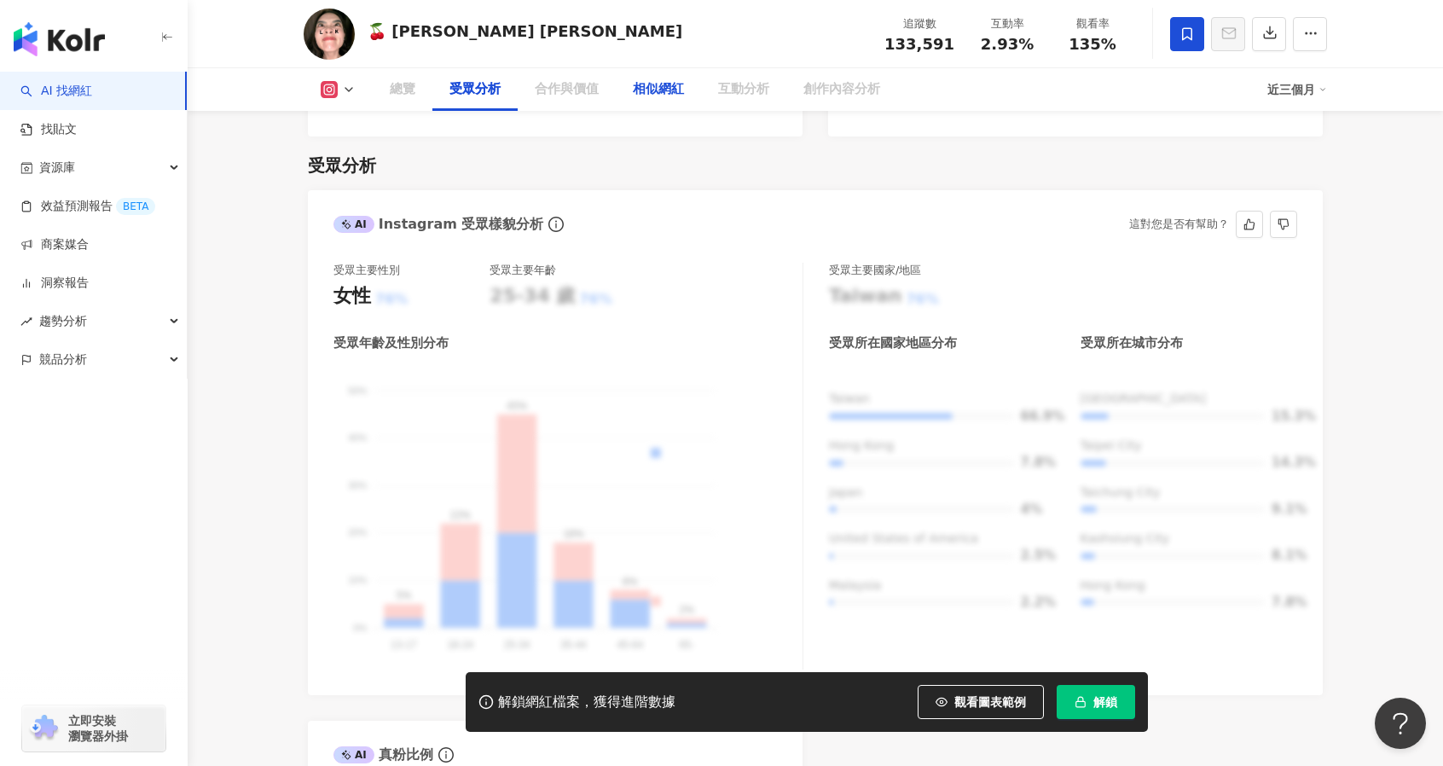
click at [556, 86] on div "合作與價值" at bounding box center [567, 89] width 64 height 20
click at [618, 92] on div "相似網紅" at bounding box center [658, 89] width 85 height 43
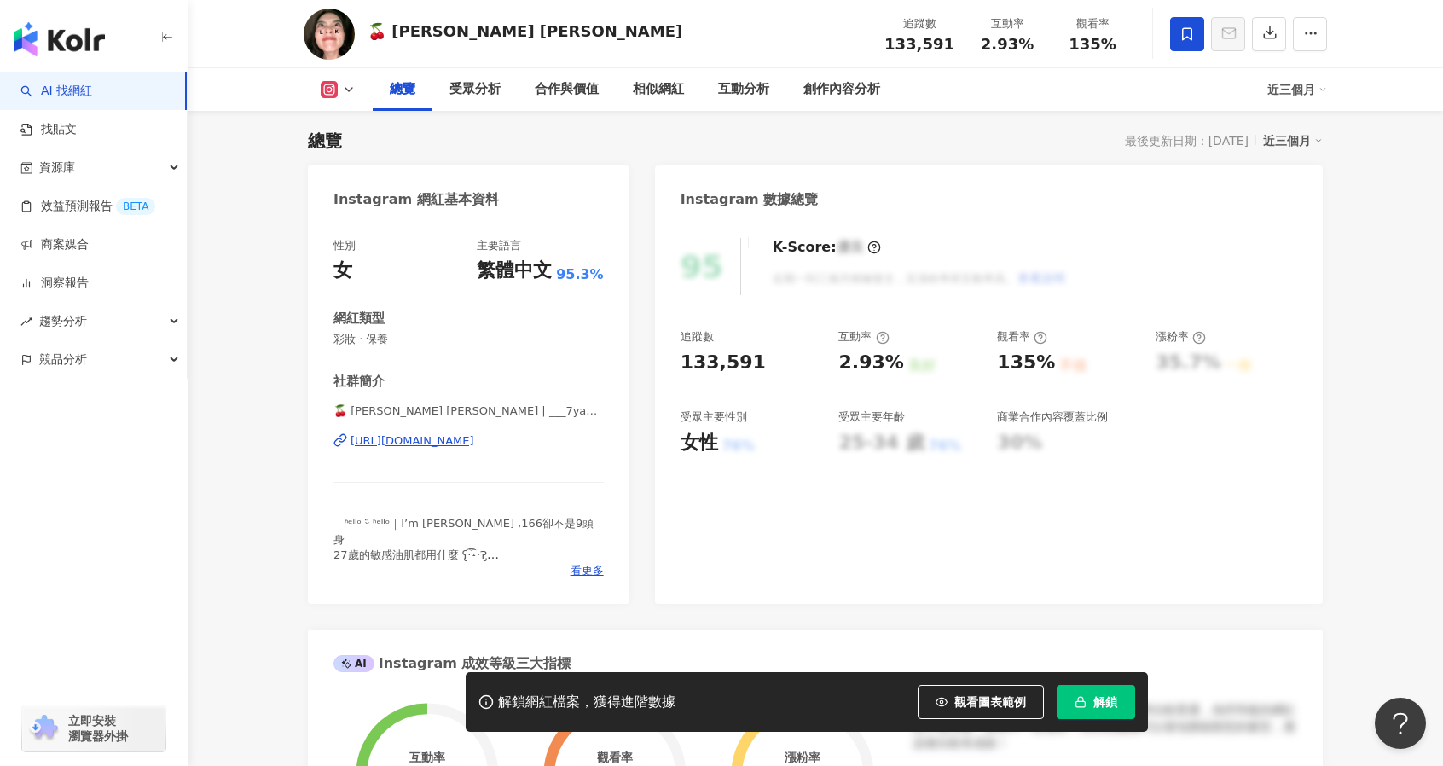
scroll to position [90, 0]
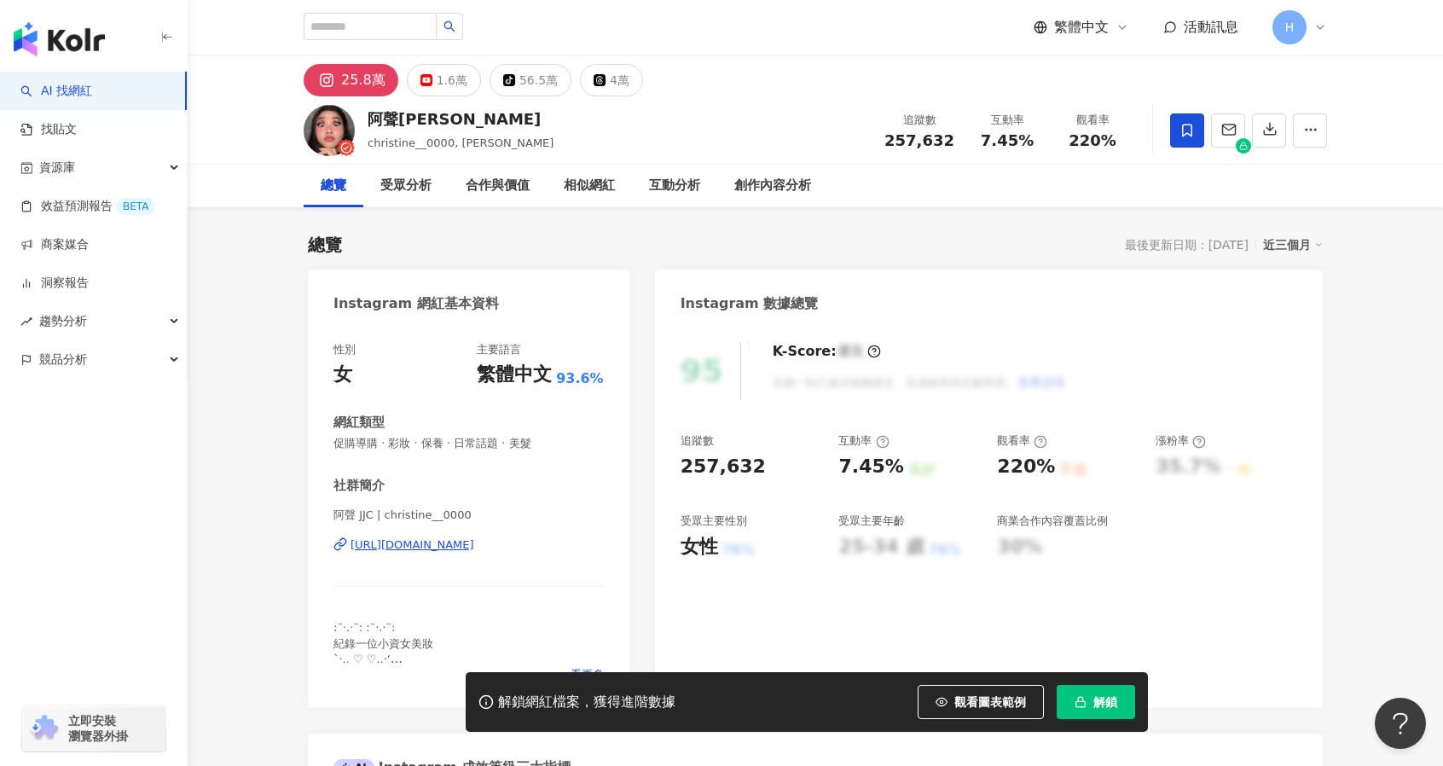
click at [419, 549] on div "[URL][DOMAIN_NAME]" at bounding box center [412, 544] width 124 height 15
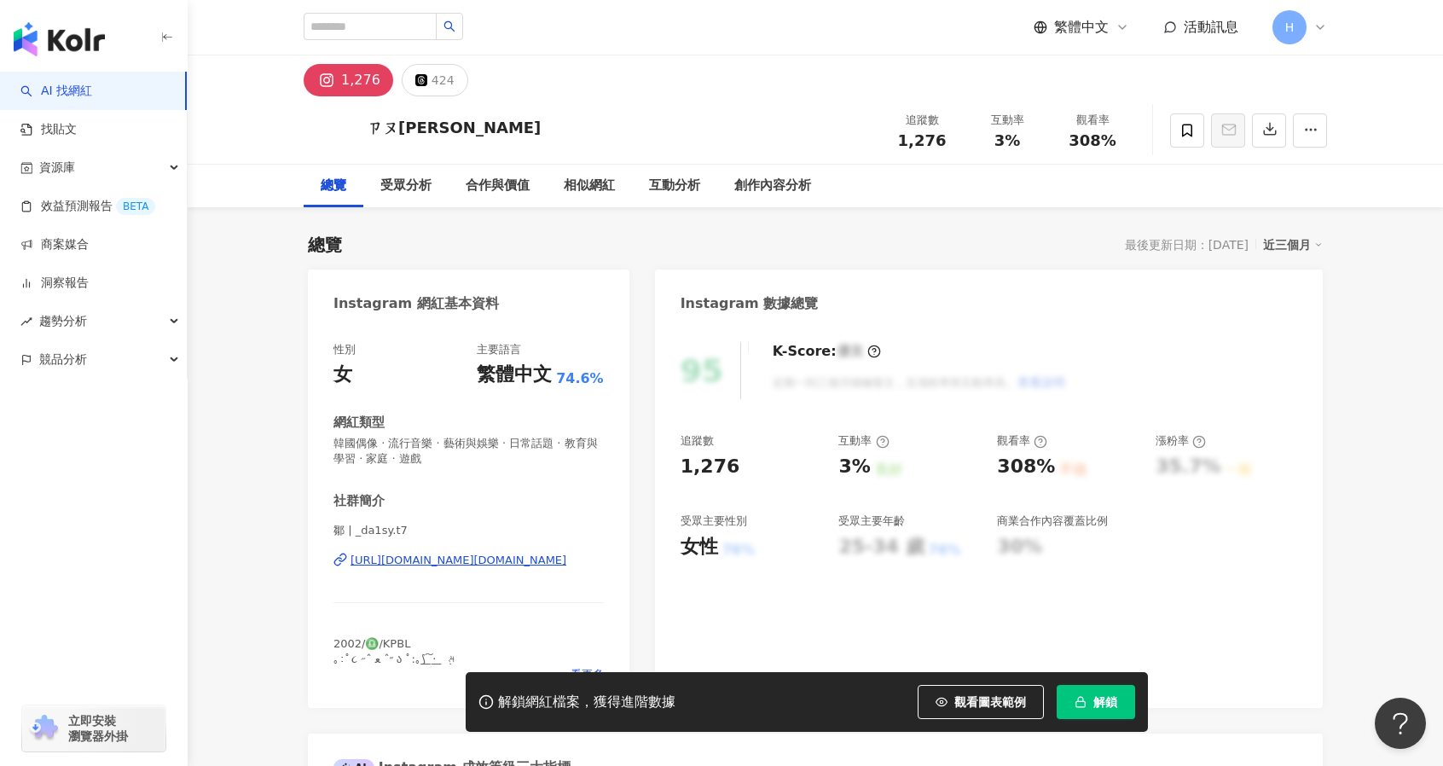
scroll to position [61, 0]
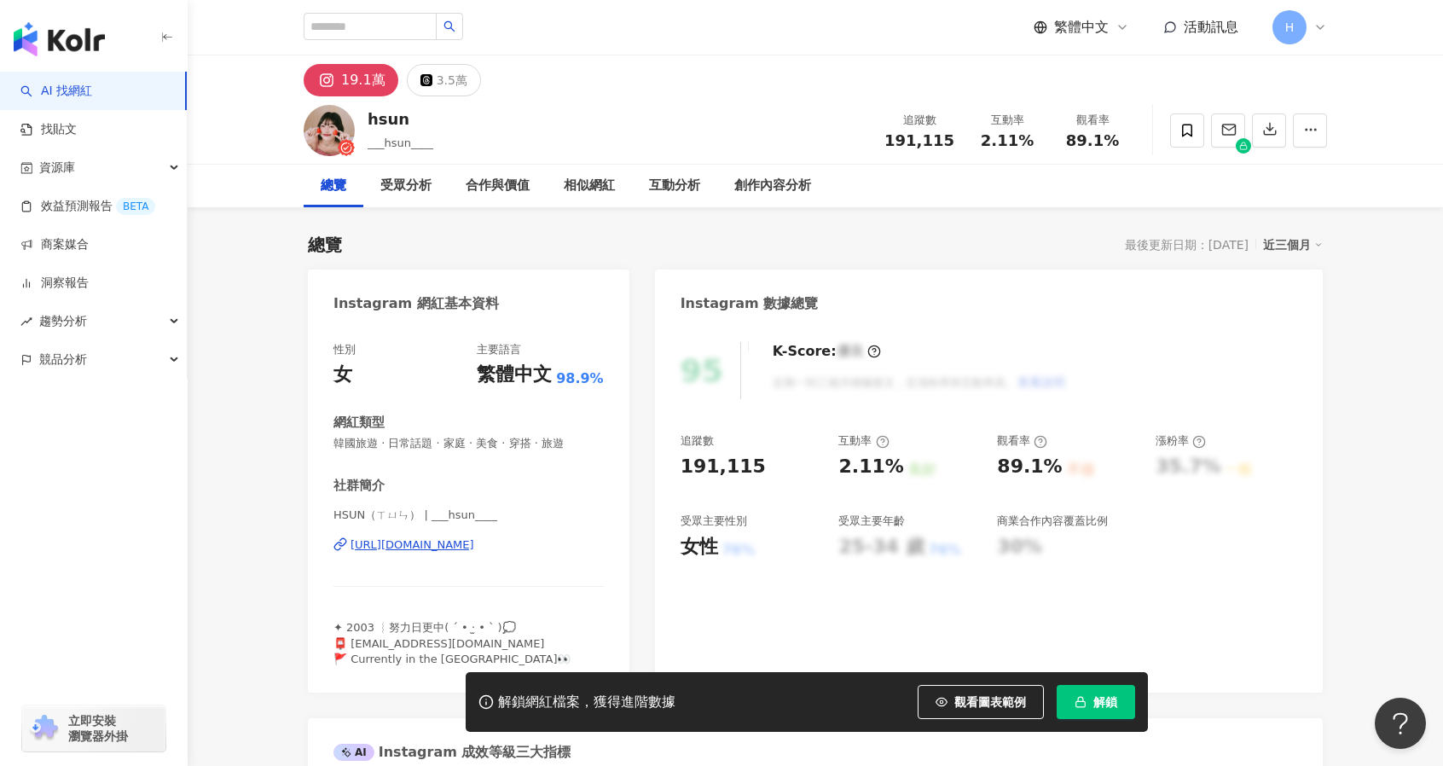
click at [468, 547] on div "[URL][DOMAIN_NAME]" at bounding box center [412, 544] width 124 height 15
